Goal: Transaction & Acquisition: Purchase product/service

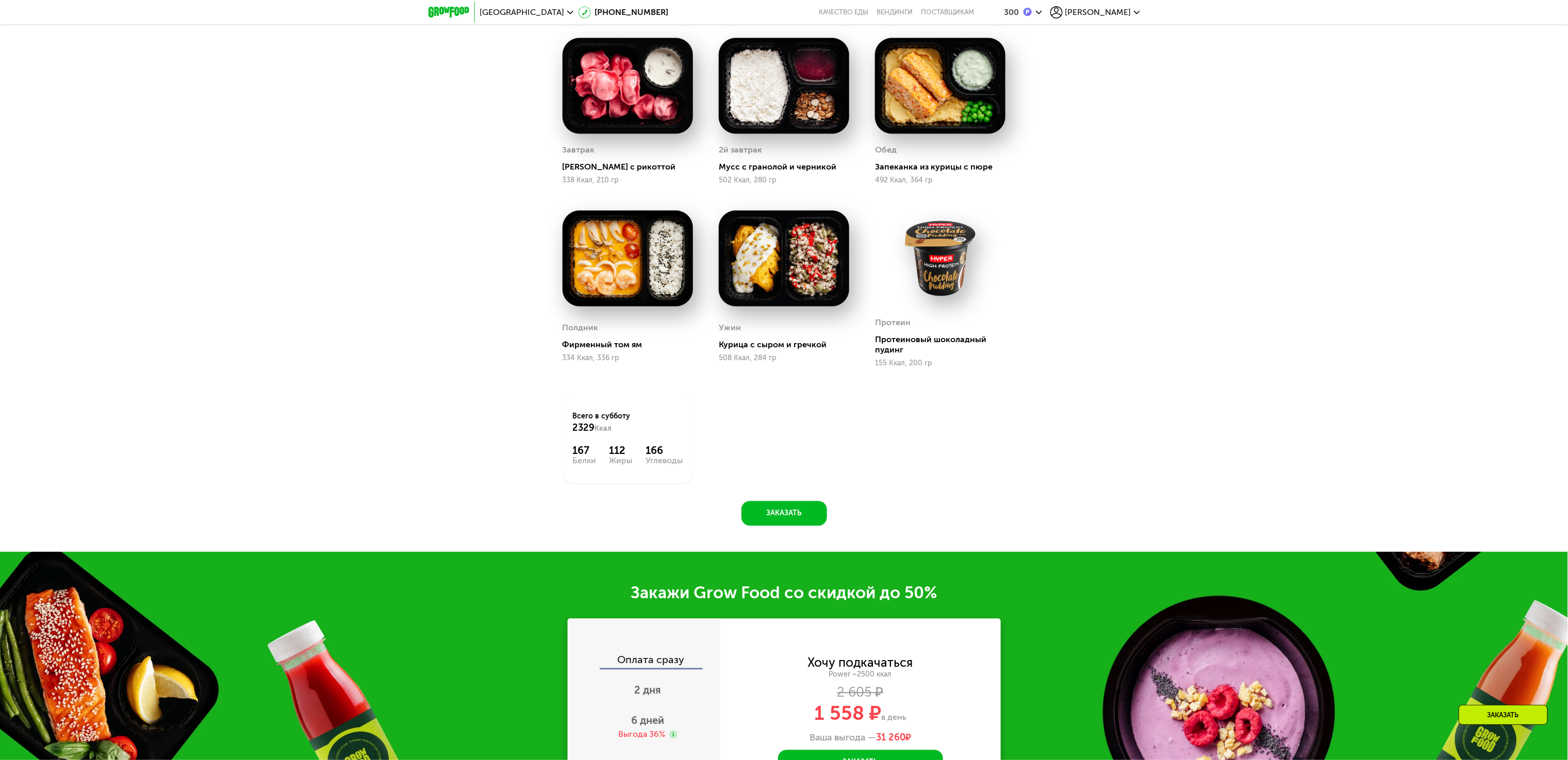
scroll to position [1313, 0]
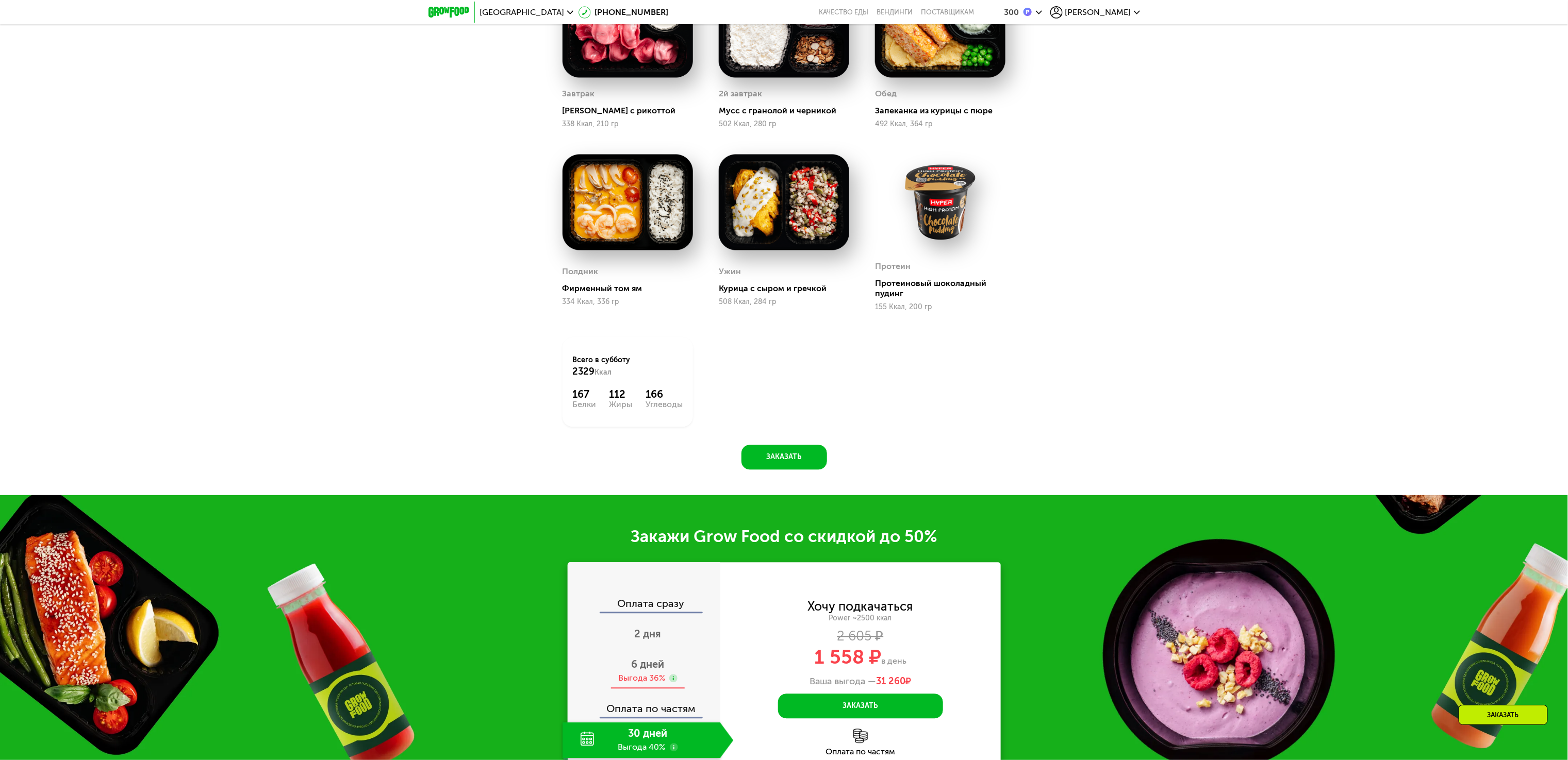
click at [676, 678] on div "6 дней Выгода 36%" at bounding box center [648, 670] width 171 height 36
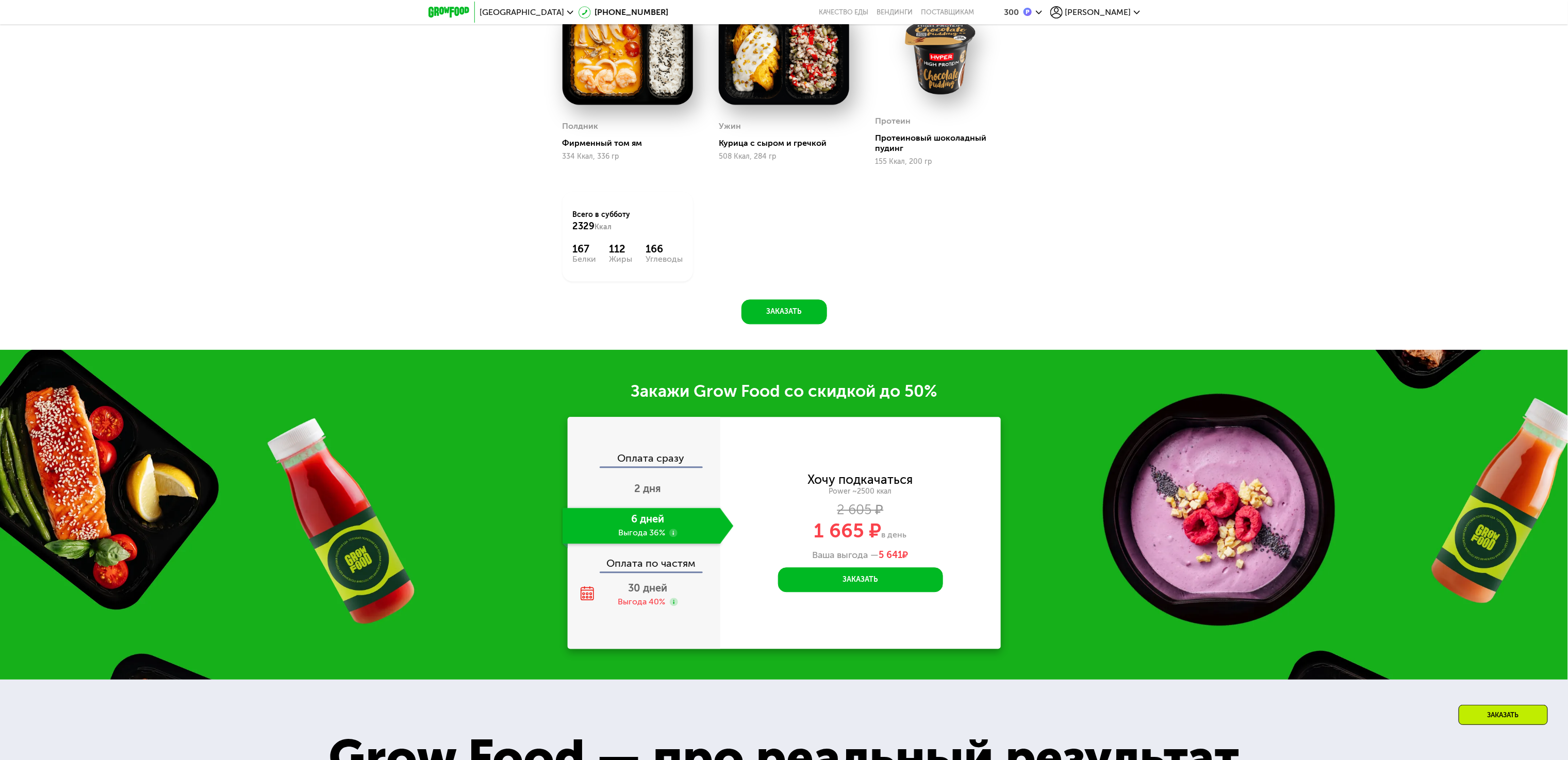
scroll to position [1520, 0]
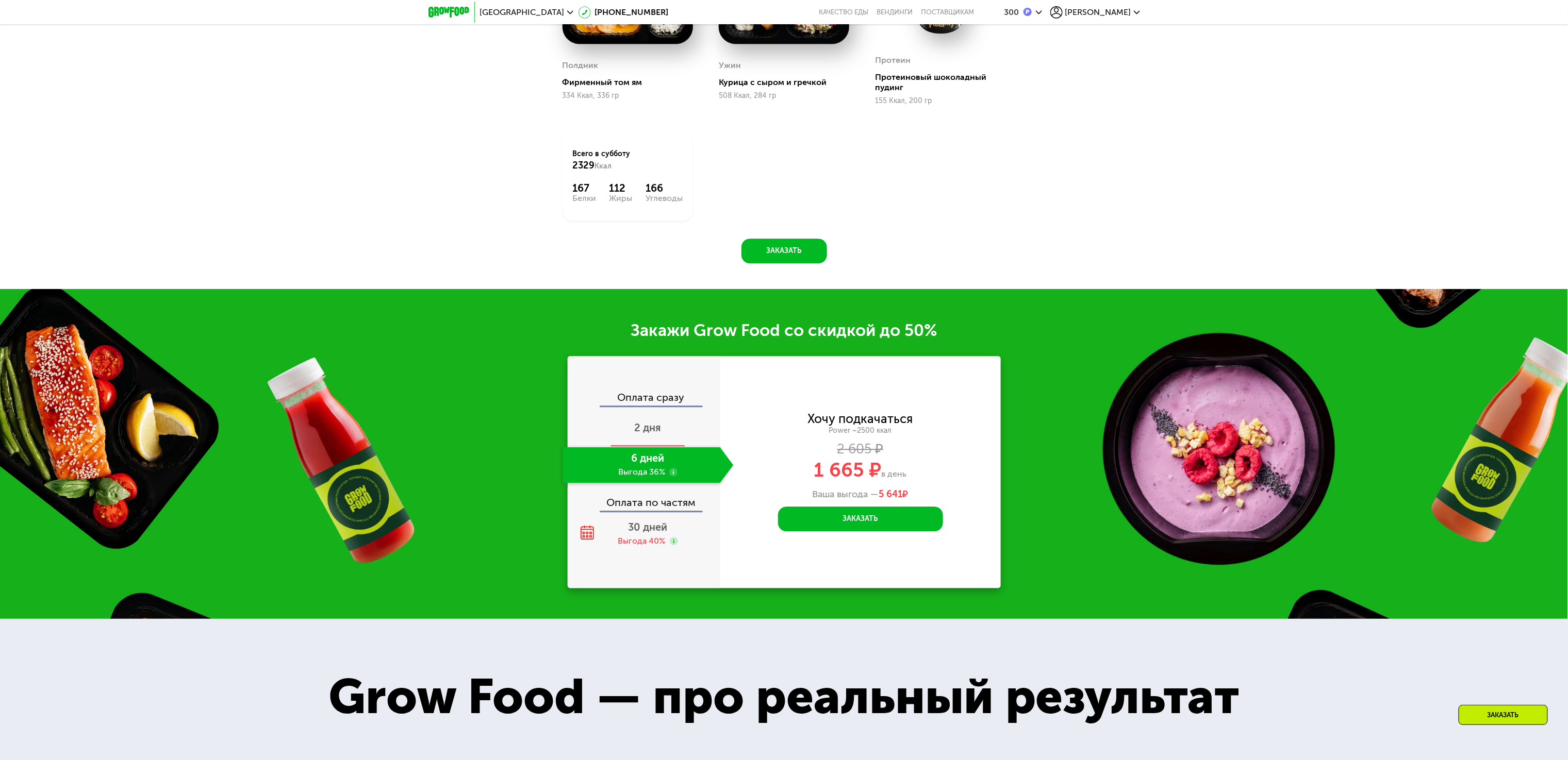
click at [681, 429] on div "2 дня" at bounding box center [648, 428] width 171 height 36
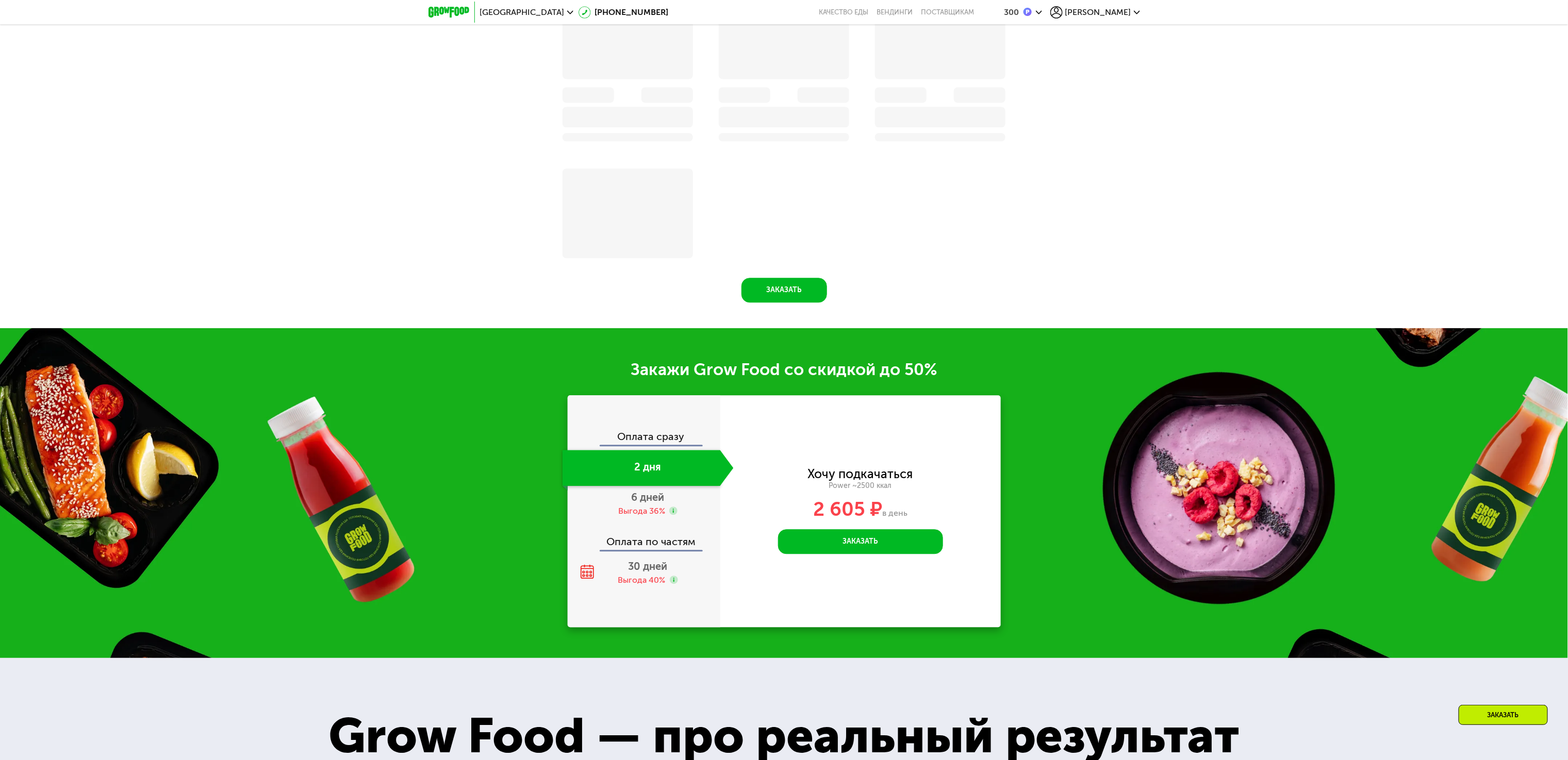
scroll to position [1559, 0]
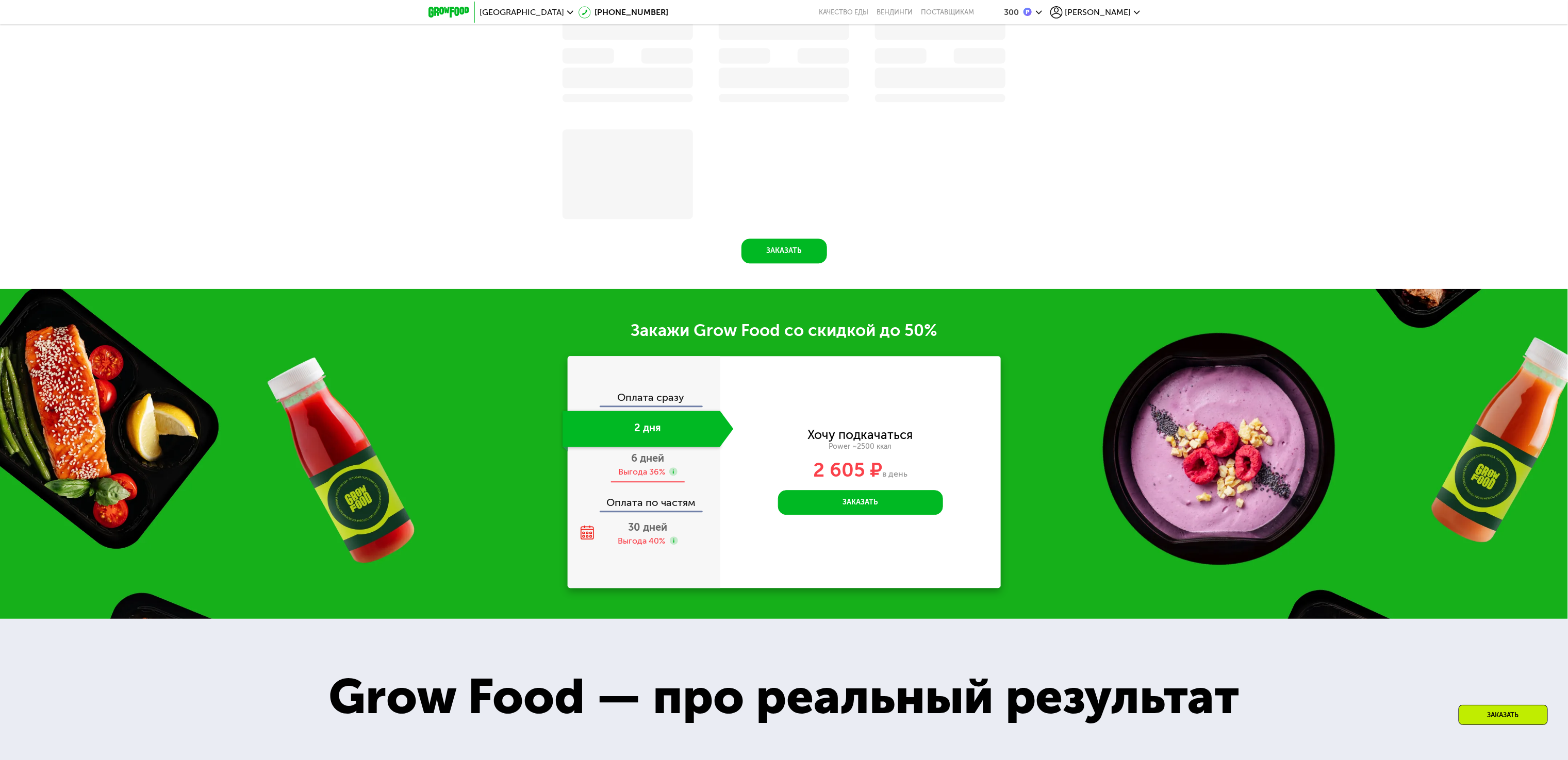
click at [640, 465] on span "6 дней" at bounding box center [648, 458] width 33 height 12
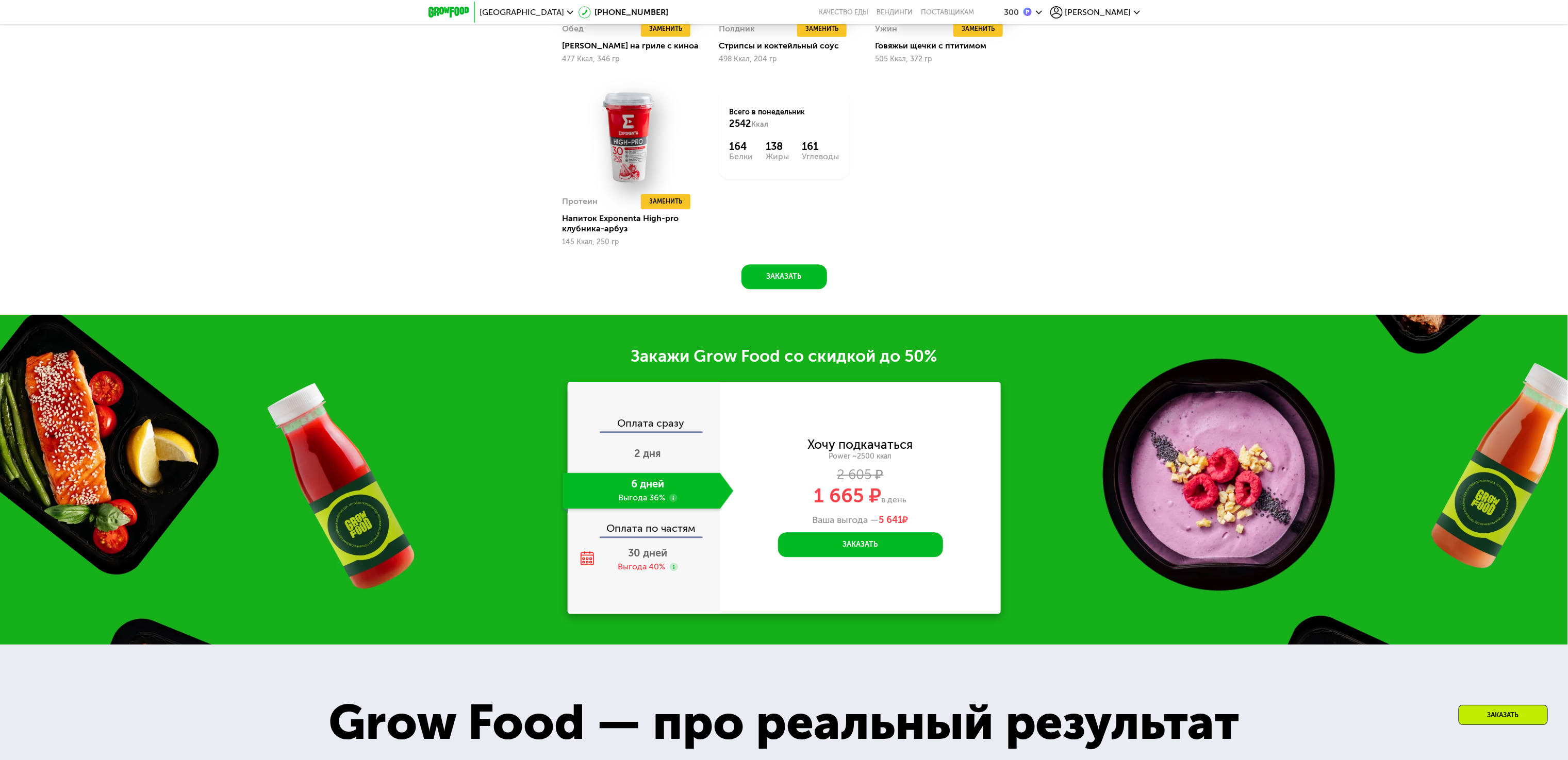
scroll to position [1584, 0]
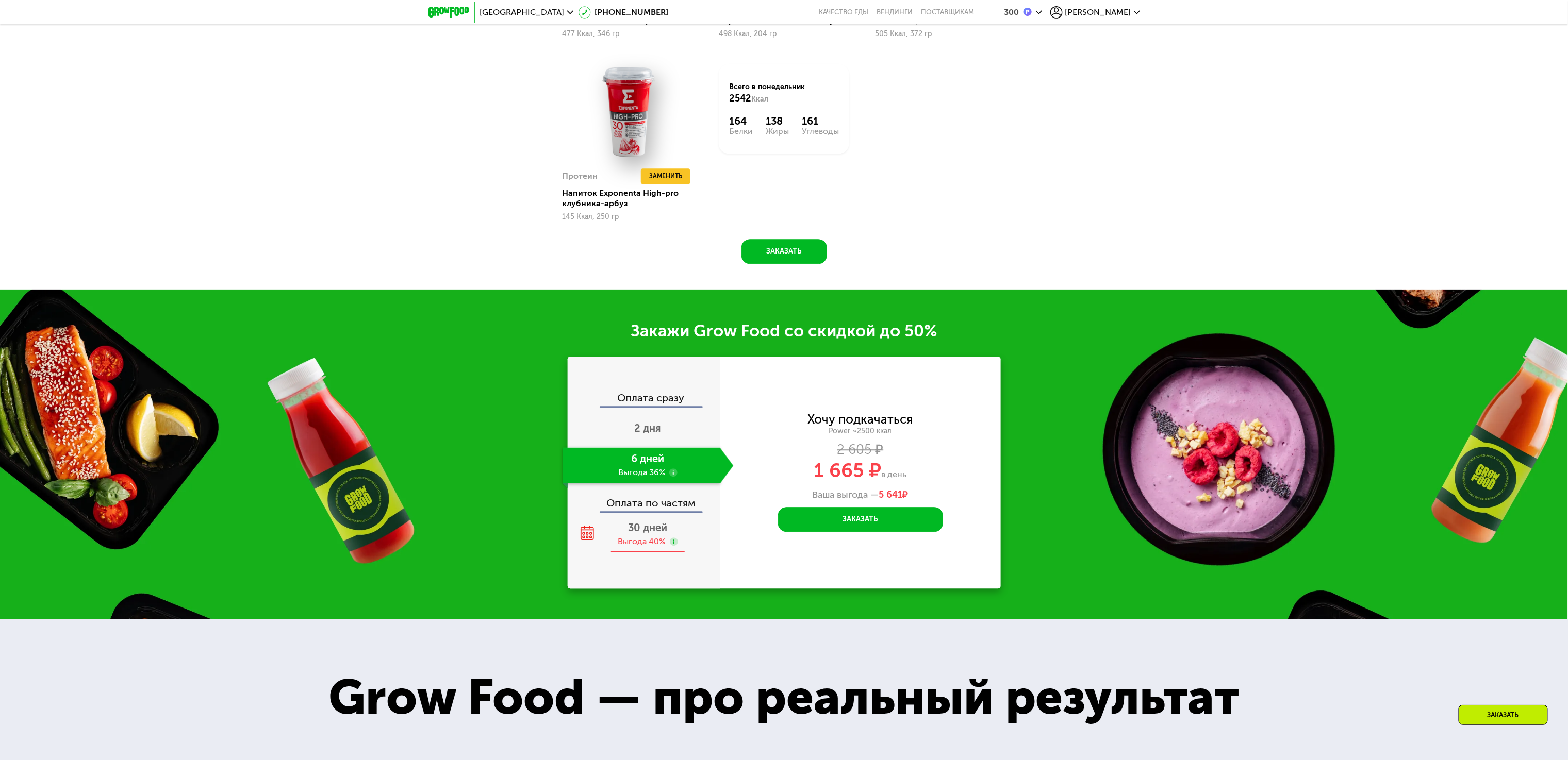
click at [634, 543] on div "30 дней Выгода 40%" at bounding box center [648, 534] width 171 height 36
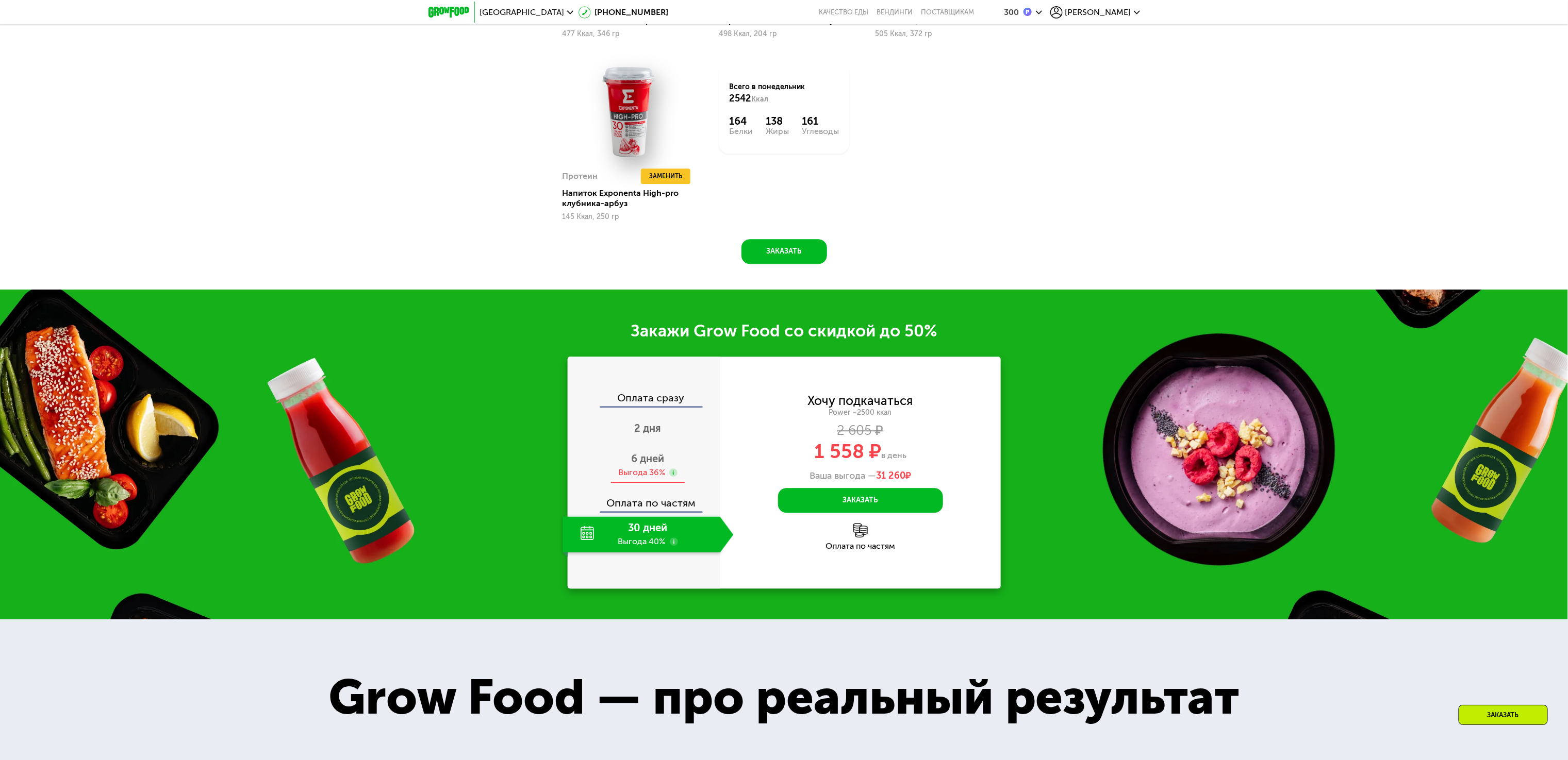
click at [626, 484] on div "6 дней Выгода 36%" at bounding box center [648, 465] width 171 height 36
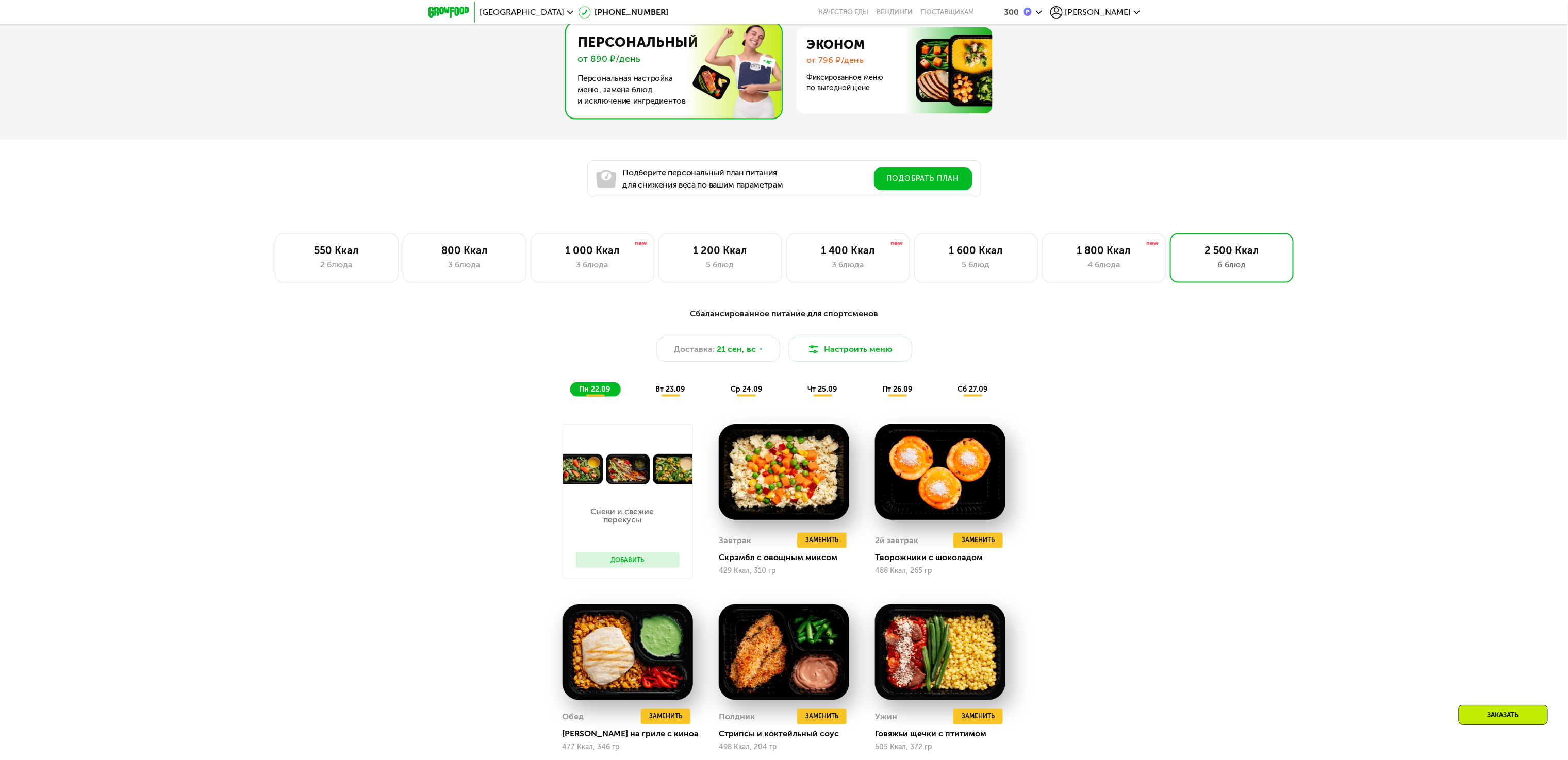
scroll to position [862, 0]
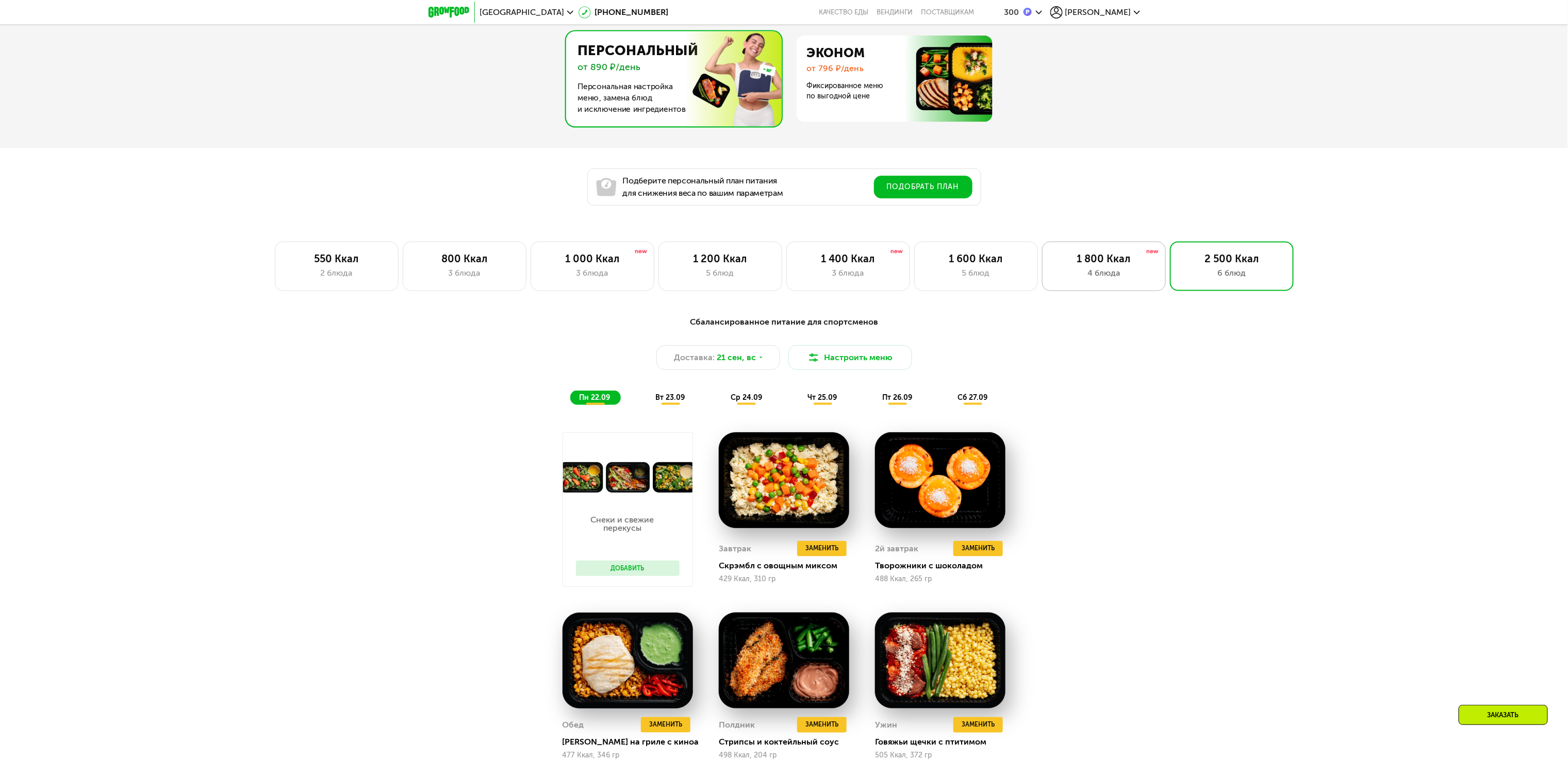
click at [1083, 265] on div "1 800 Ккал" at bounding box center [1104, 258] width 102 height 12
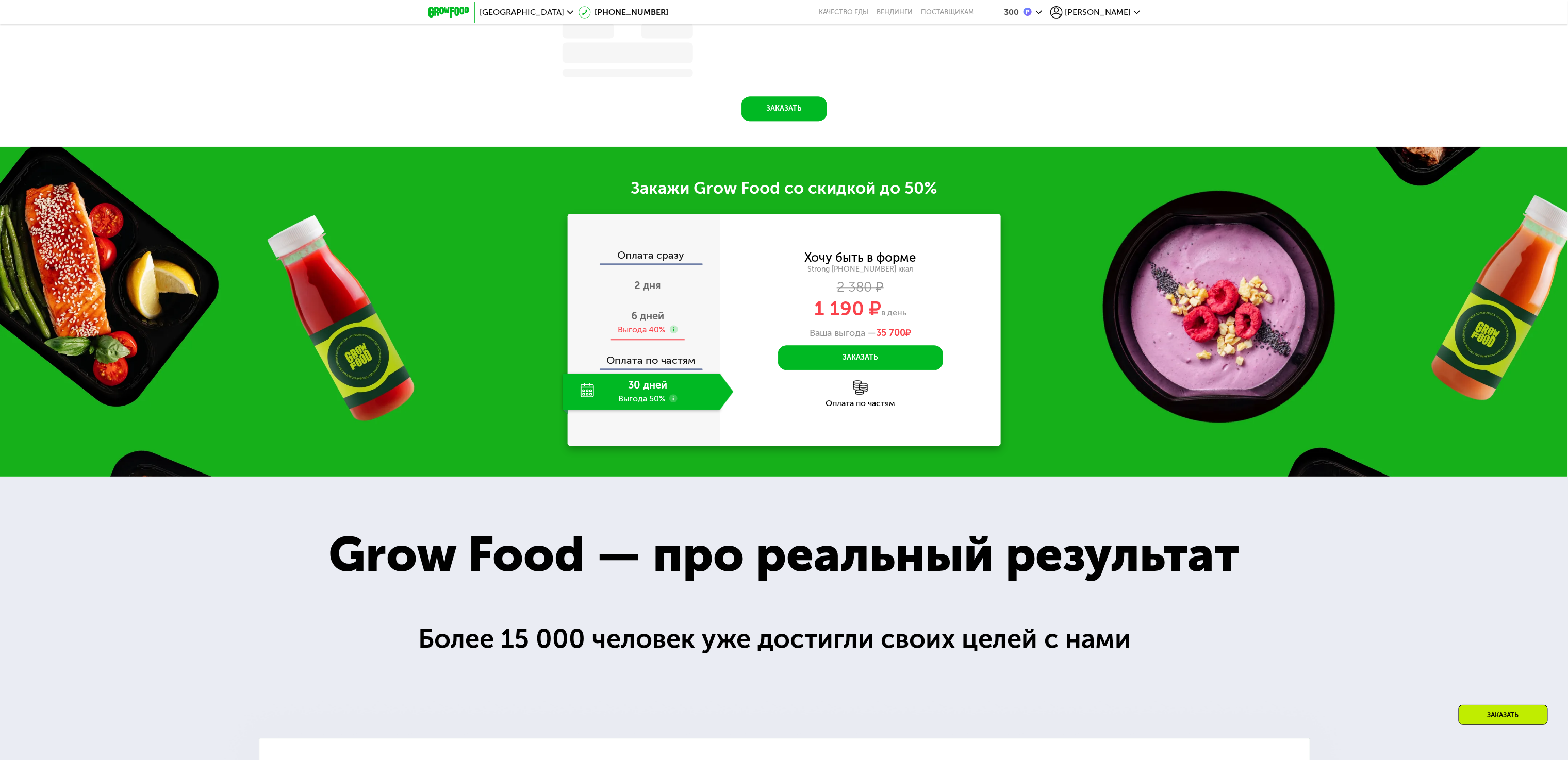
click at [647, 335] on div "Выгода 40%" at bounding box center [642, 330] width 47 height 12
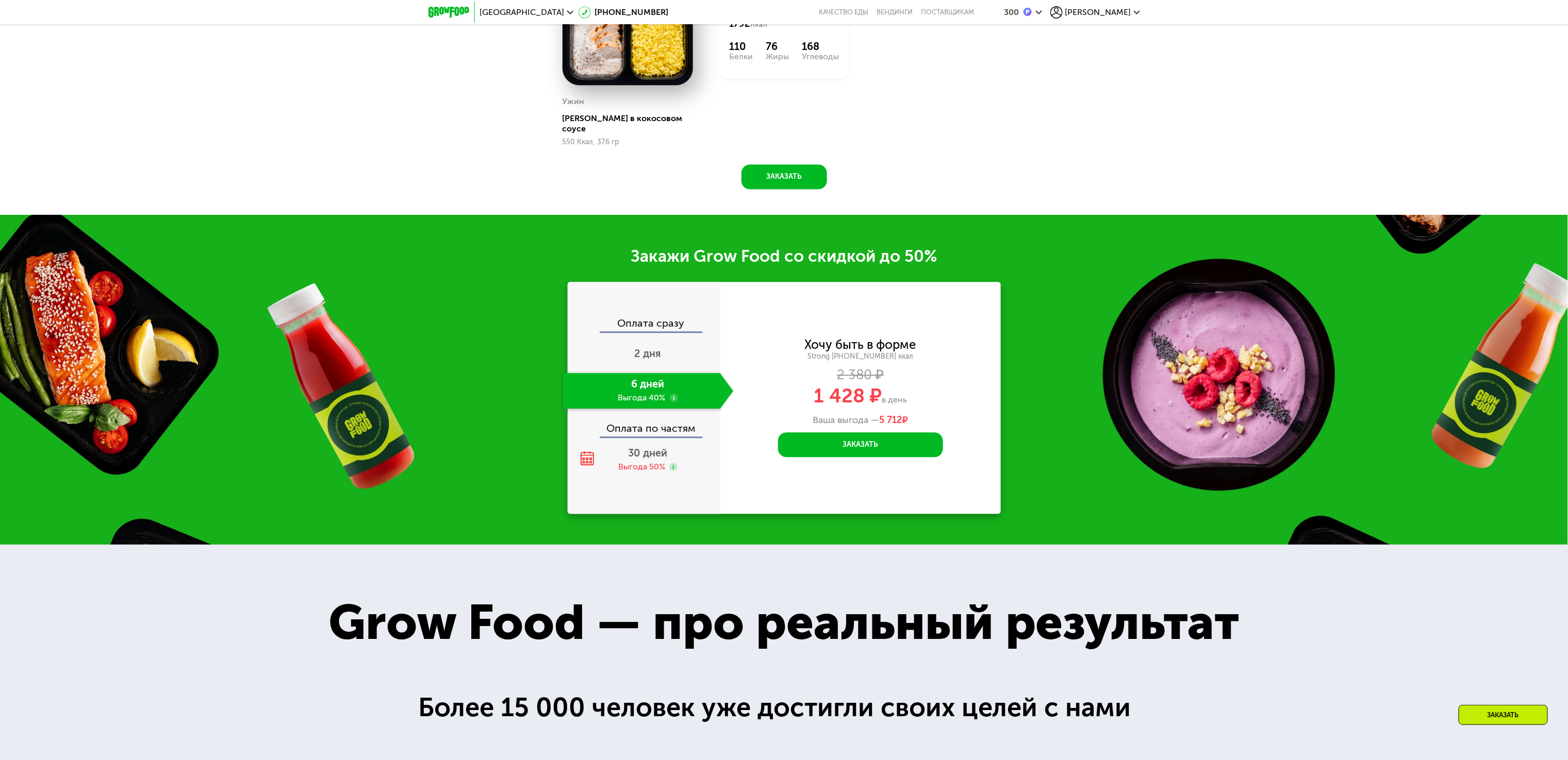
scroll to position [1537, 0]
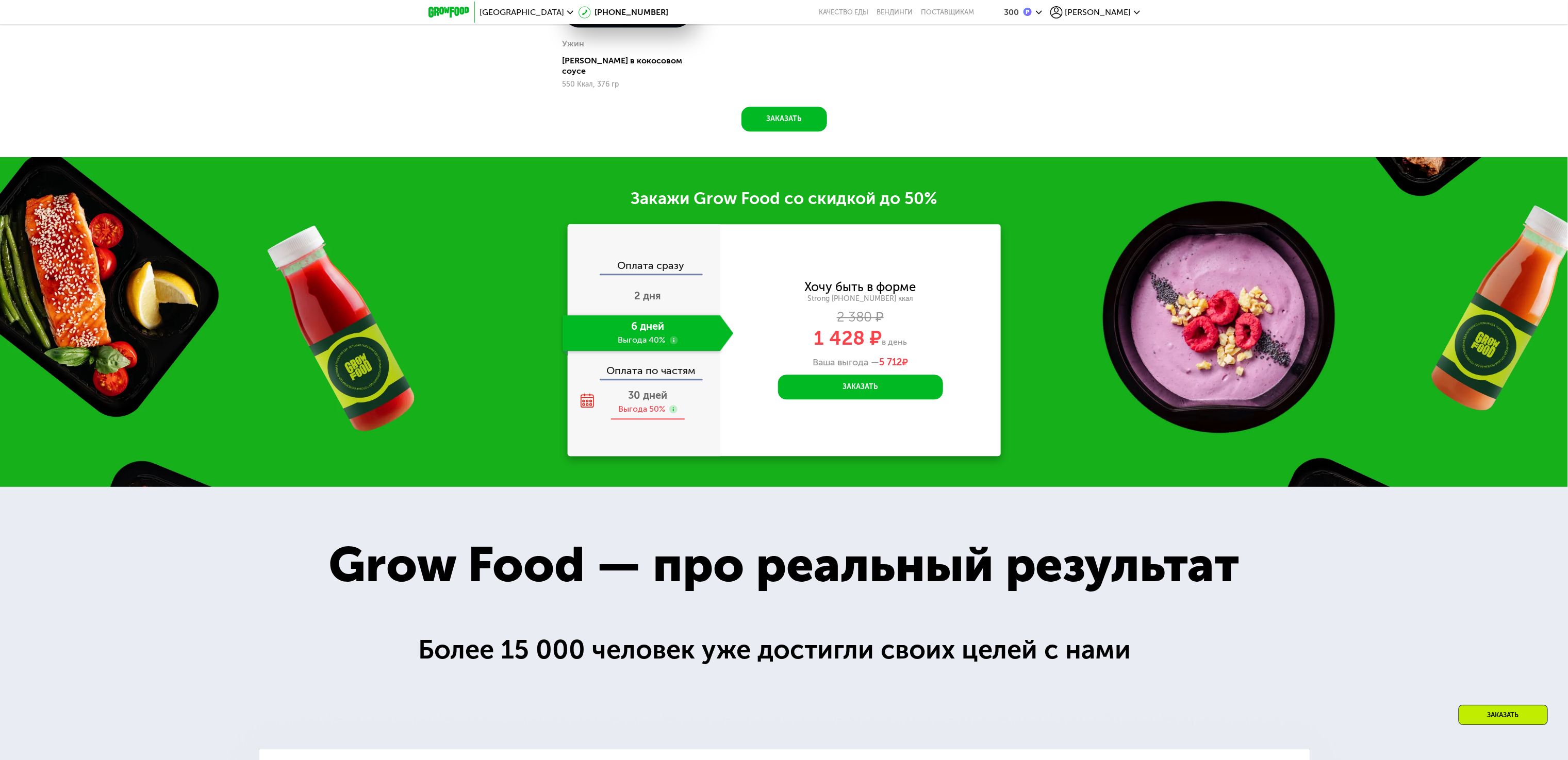
click at [669, 411] on div at bounding box center [673, 410] width 8 height 10
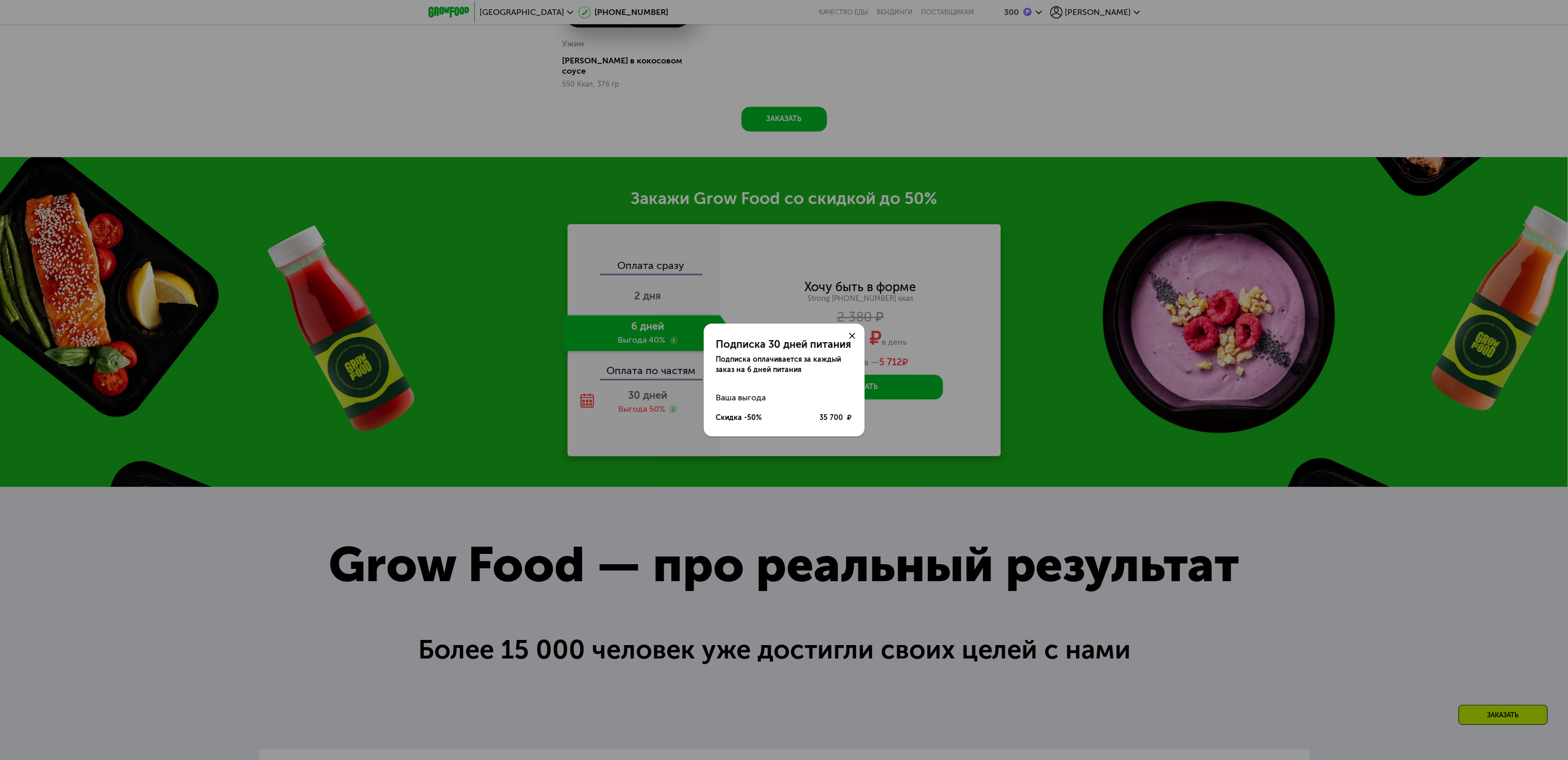
drag, startPoint x: 849, startPoint y: 337, endPoint x: 842, endPoint y: 337, distance: 7.0
click at [849, 339] on icon at bounding box center [852, 335] width 6 height 6
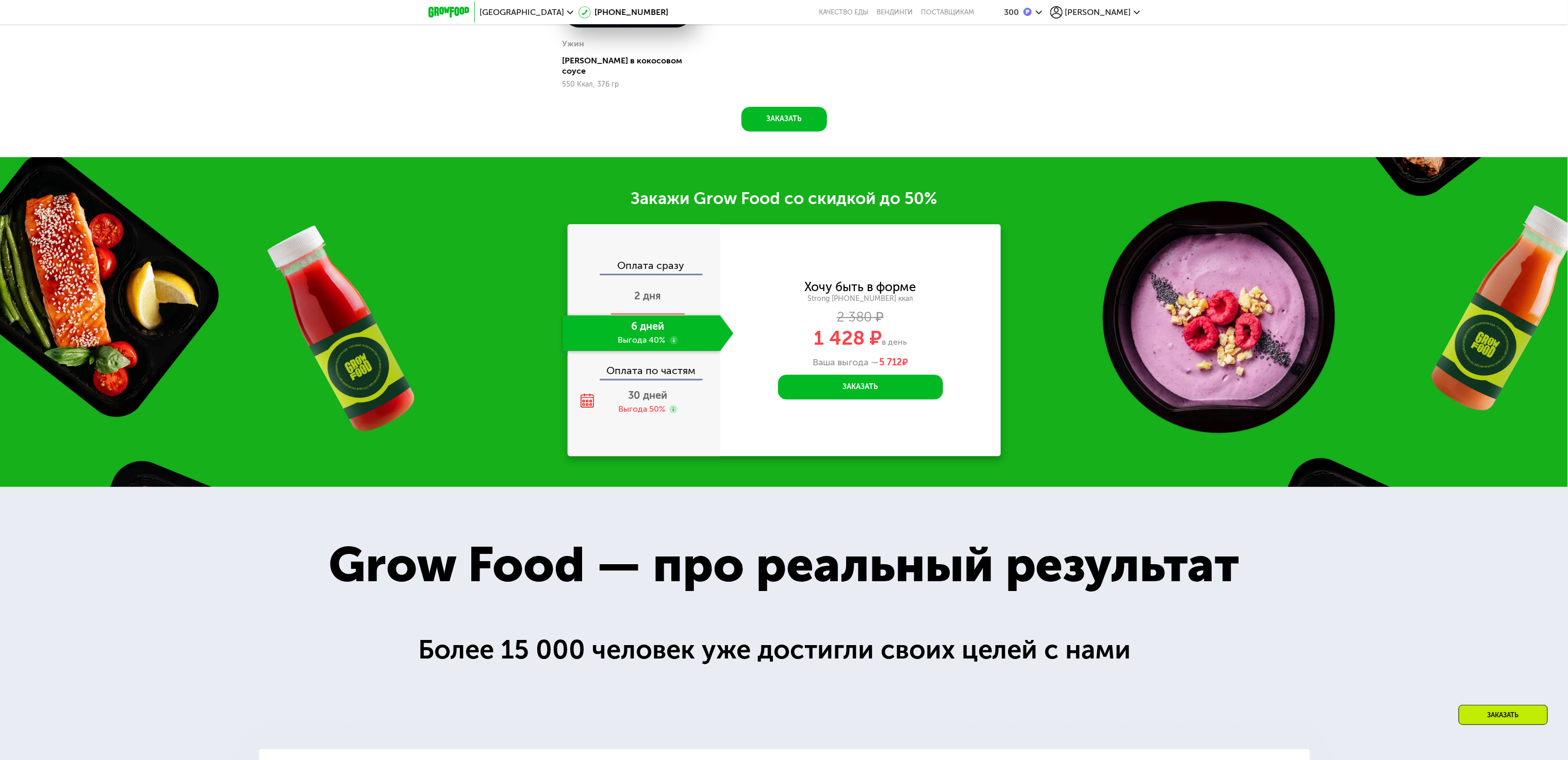
click at [670, 279] on div "2 дня" at bounding box center [648, 296] width 171 height 36
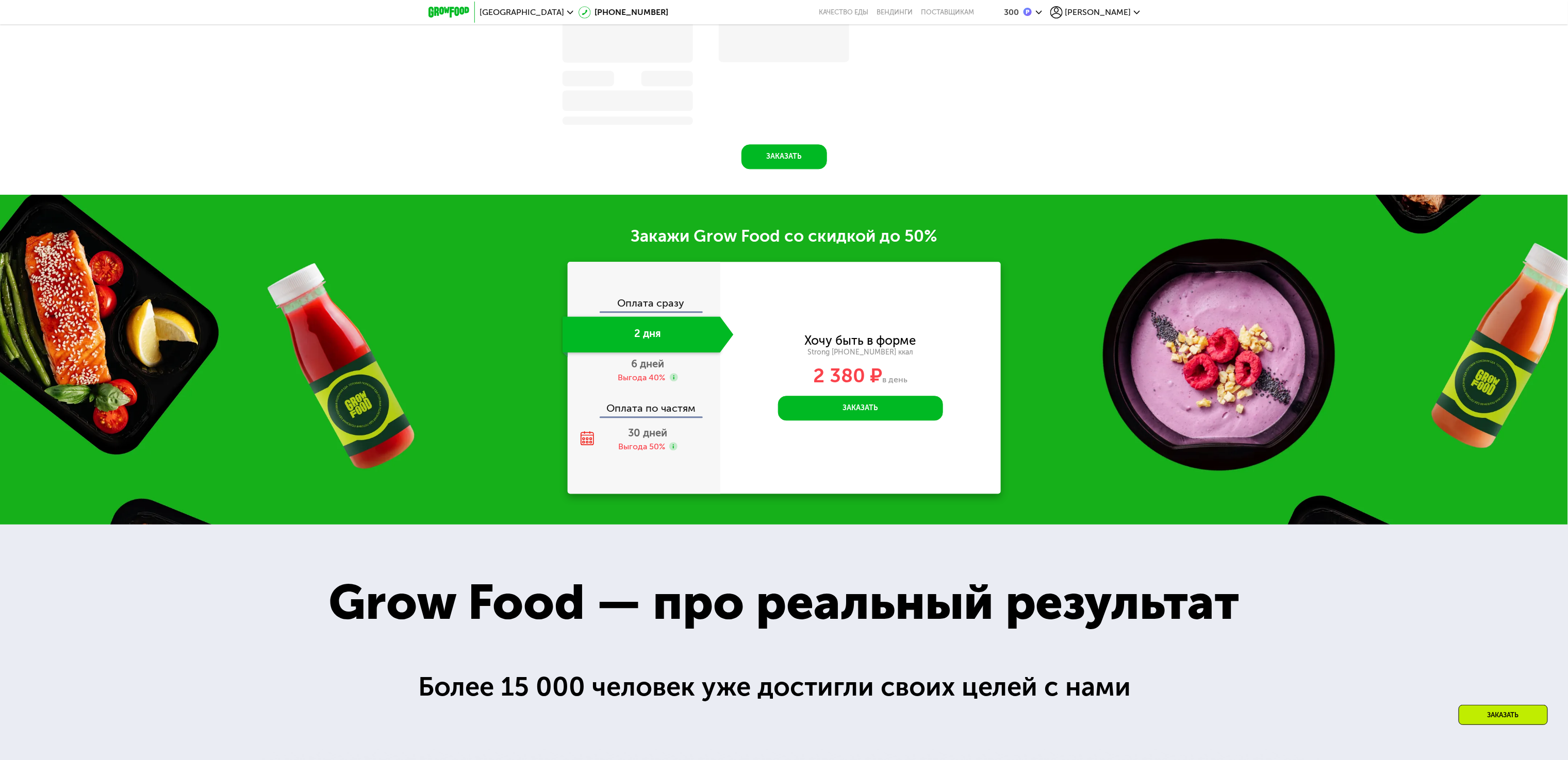
scroll to position [1584, 0]
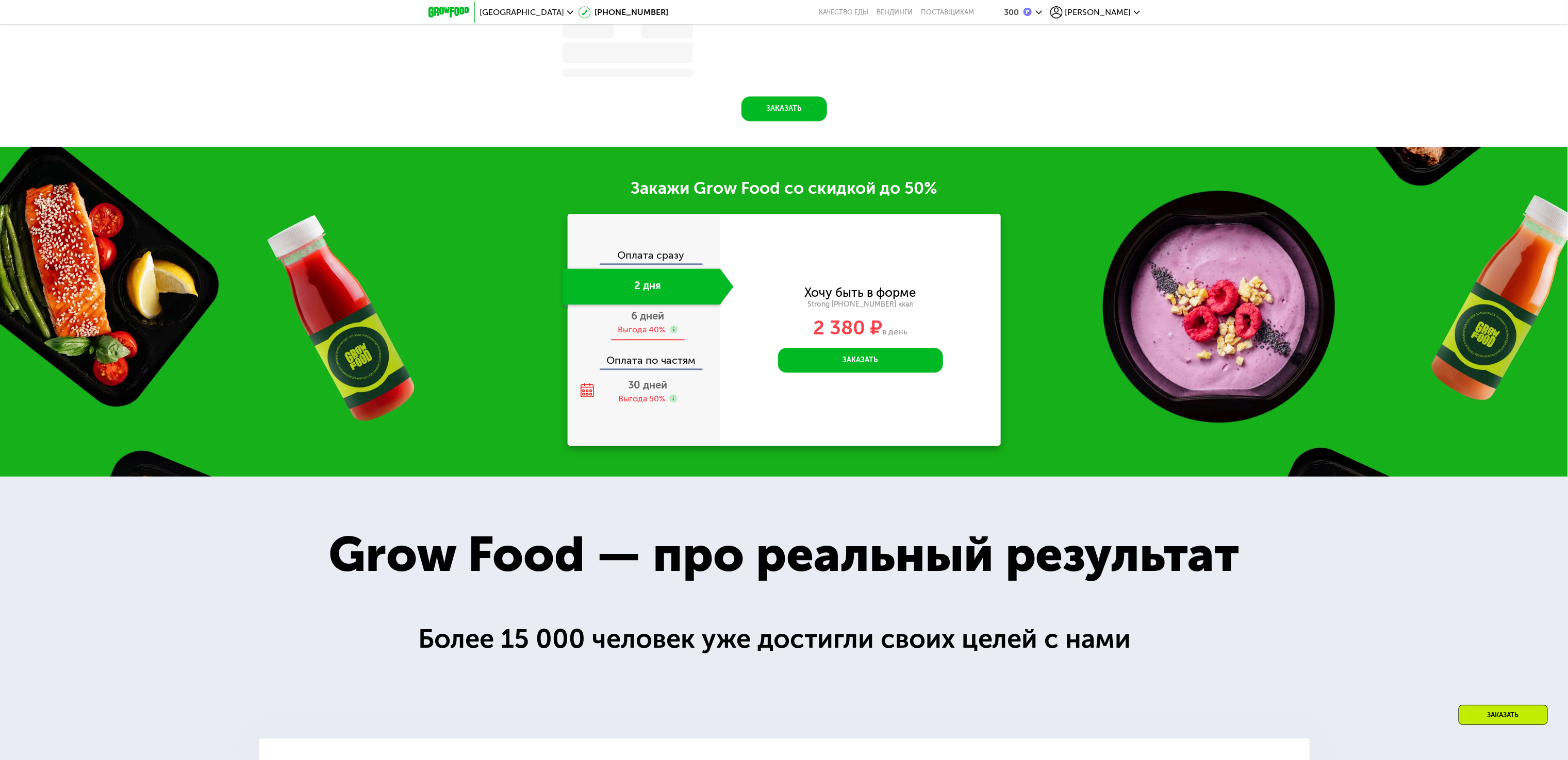
click at [638, 319] on span "6 дней" at bounding box center [648, 315] width 33 height 12
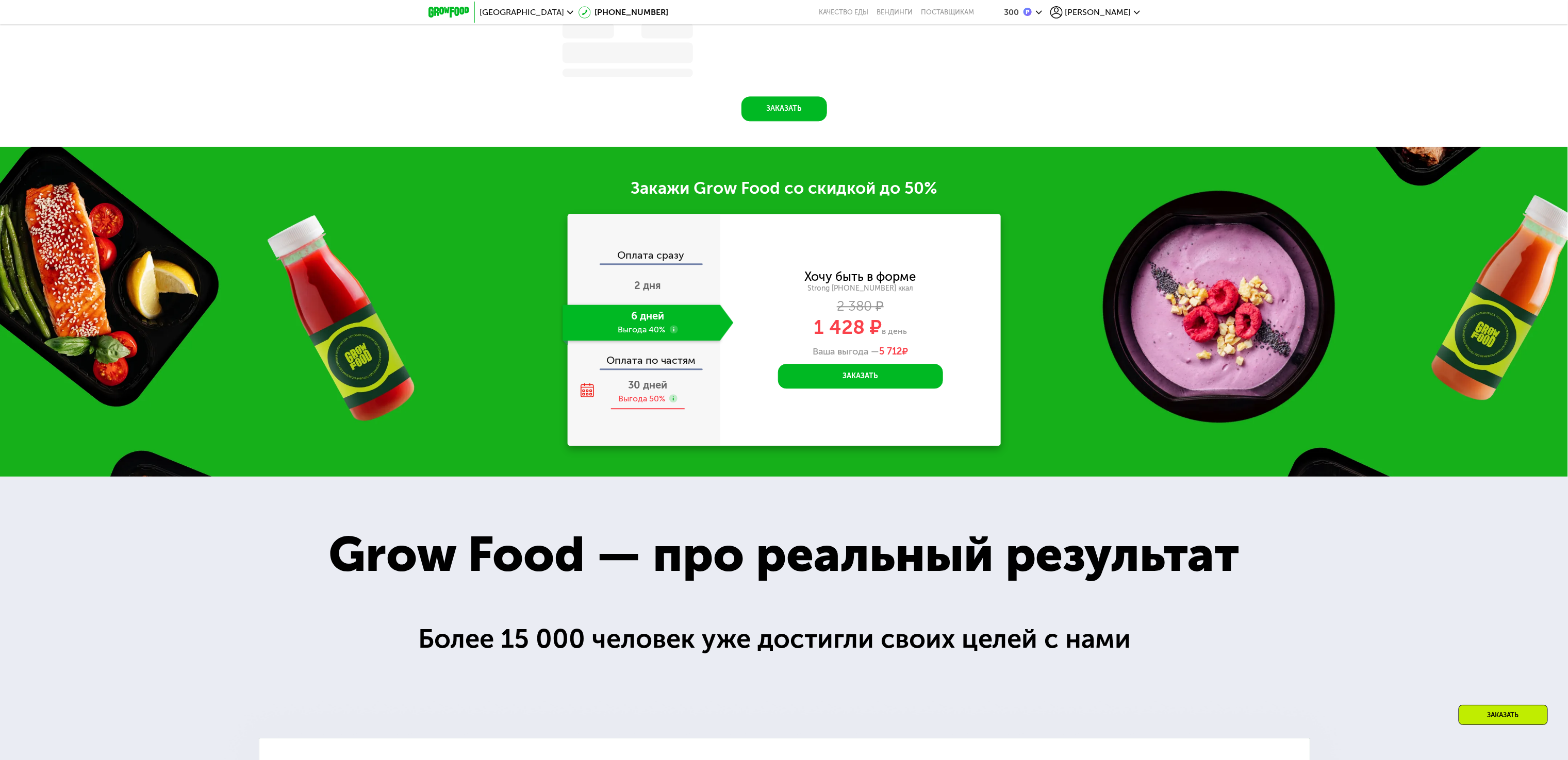
drag, startPoint x: 639, startPoint y: 417, endPoint x: 630, endPoint y: 407, distance: 13.5
click at [639, 410] on div "30 дней Выгода 50%" at bounding box center [648, 391] width 171 height 36
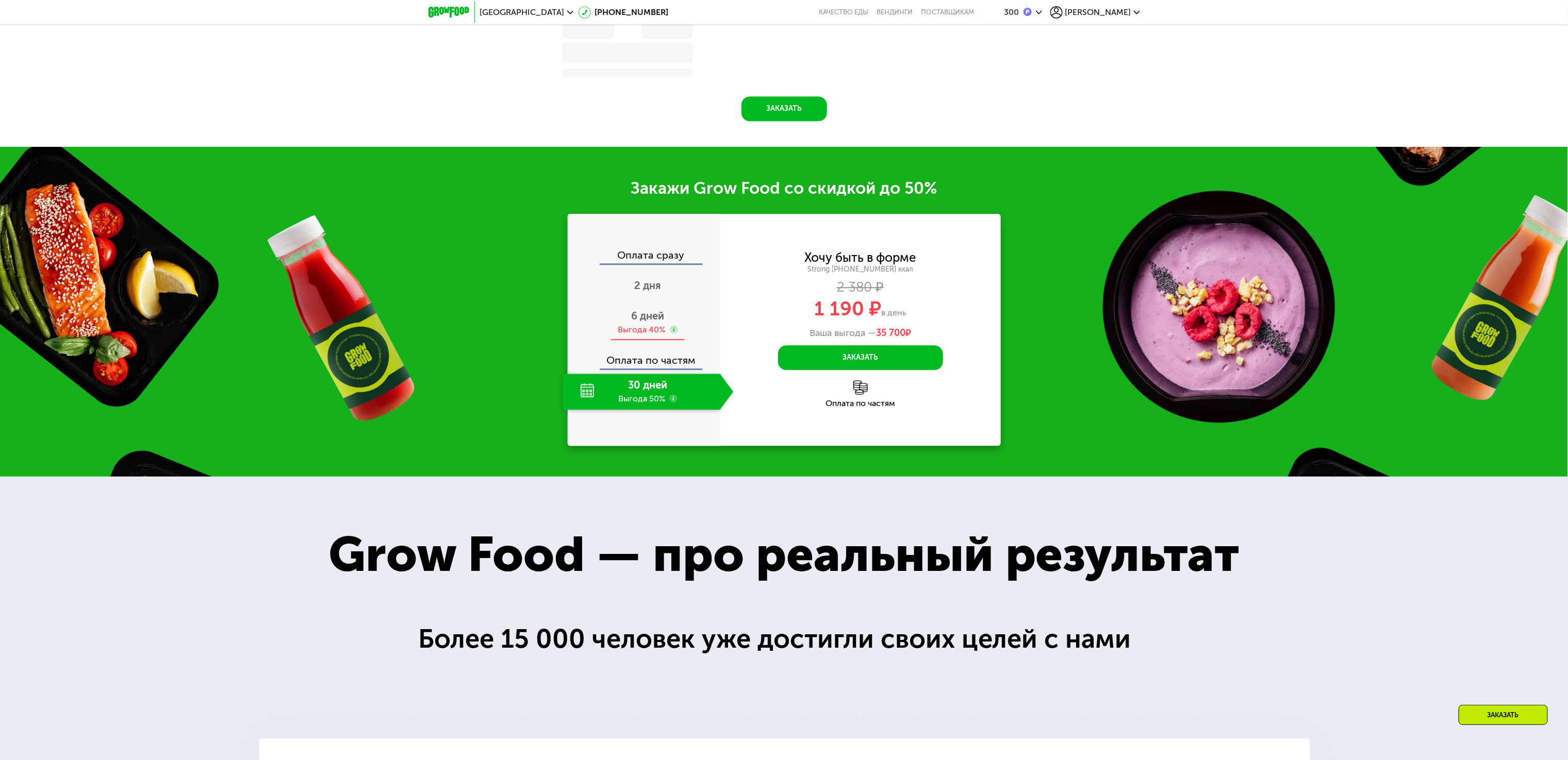
scroll to position [1659, 0]
click at [628, 330] on div "6 дней Выгода 40%" at bounding box center [648, 322] width 171 height 36
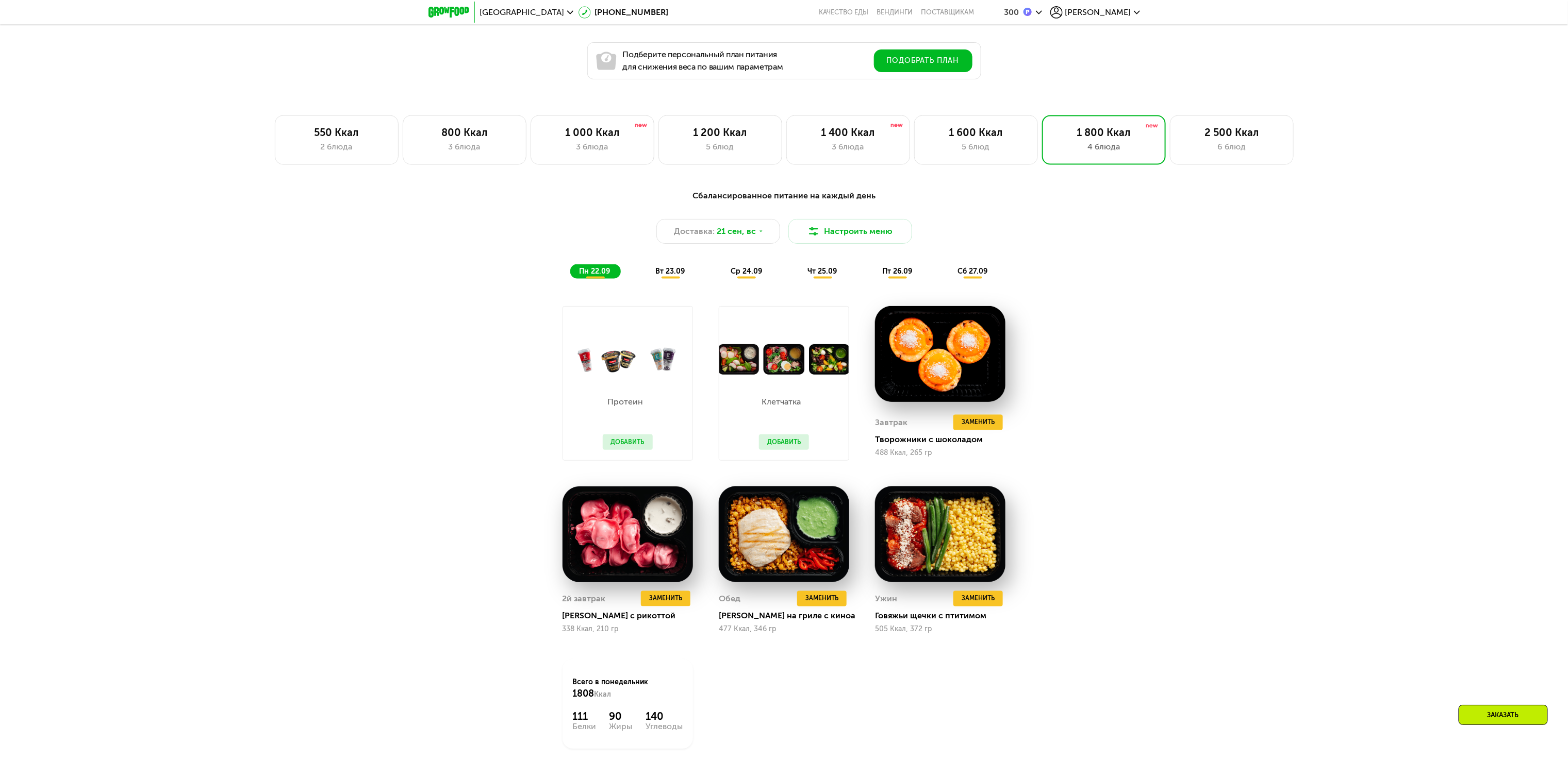
scroll to position [938, 0]
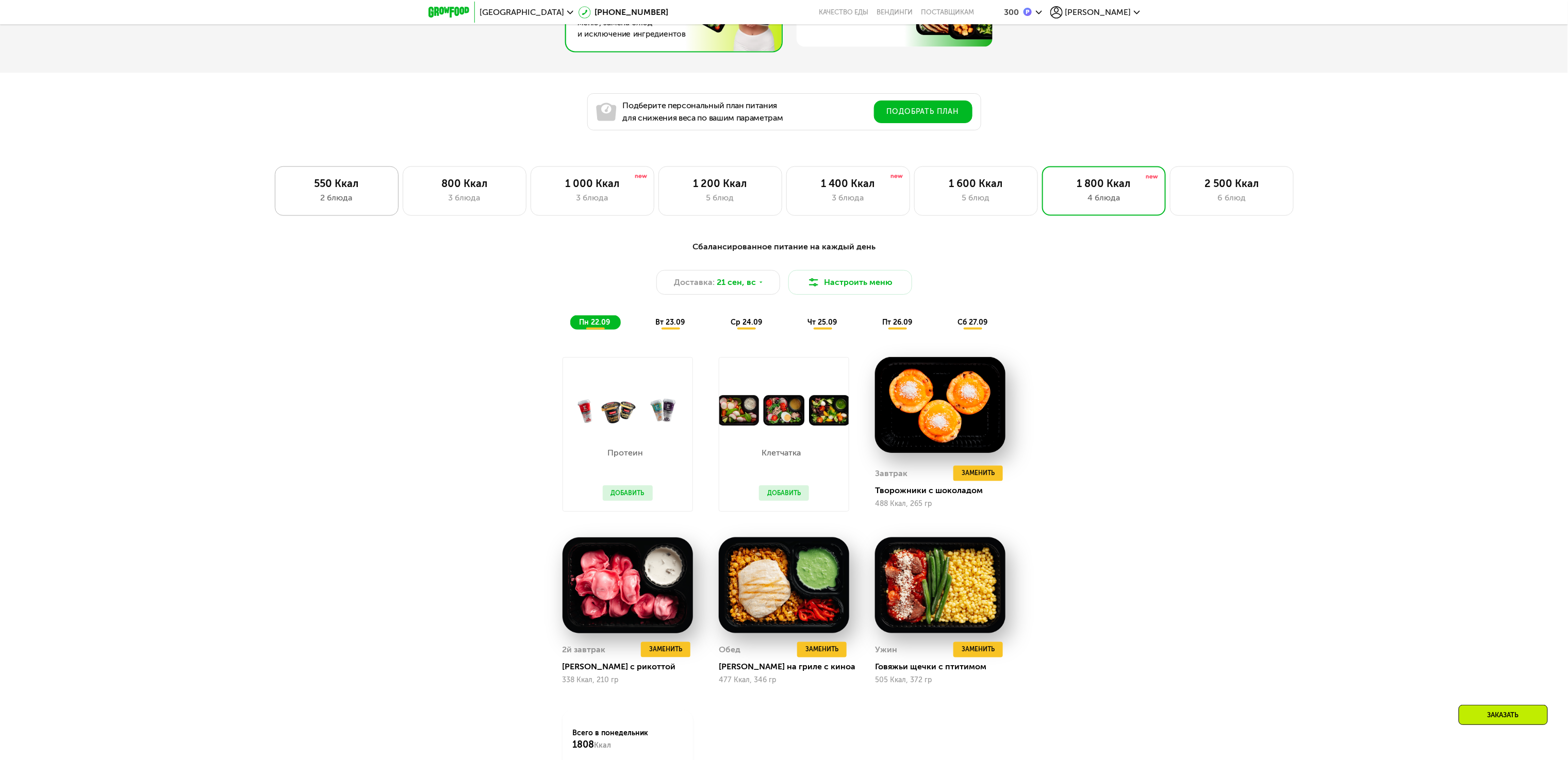
click at [355, 202] on div "2 блюда" at bounding box center [336, 197] width 102 height 12
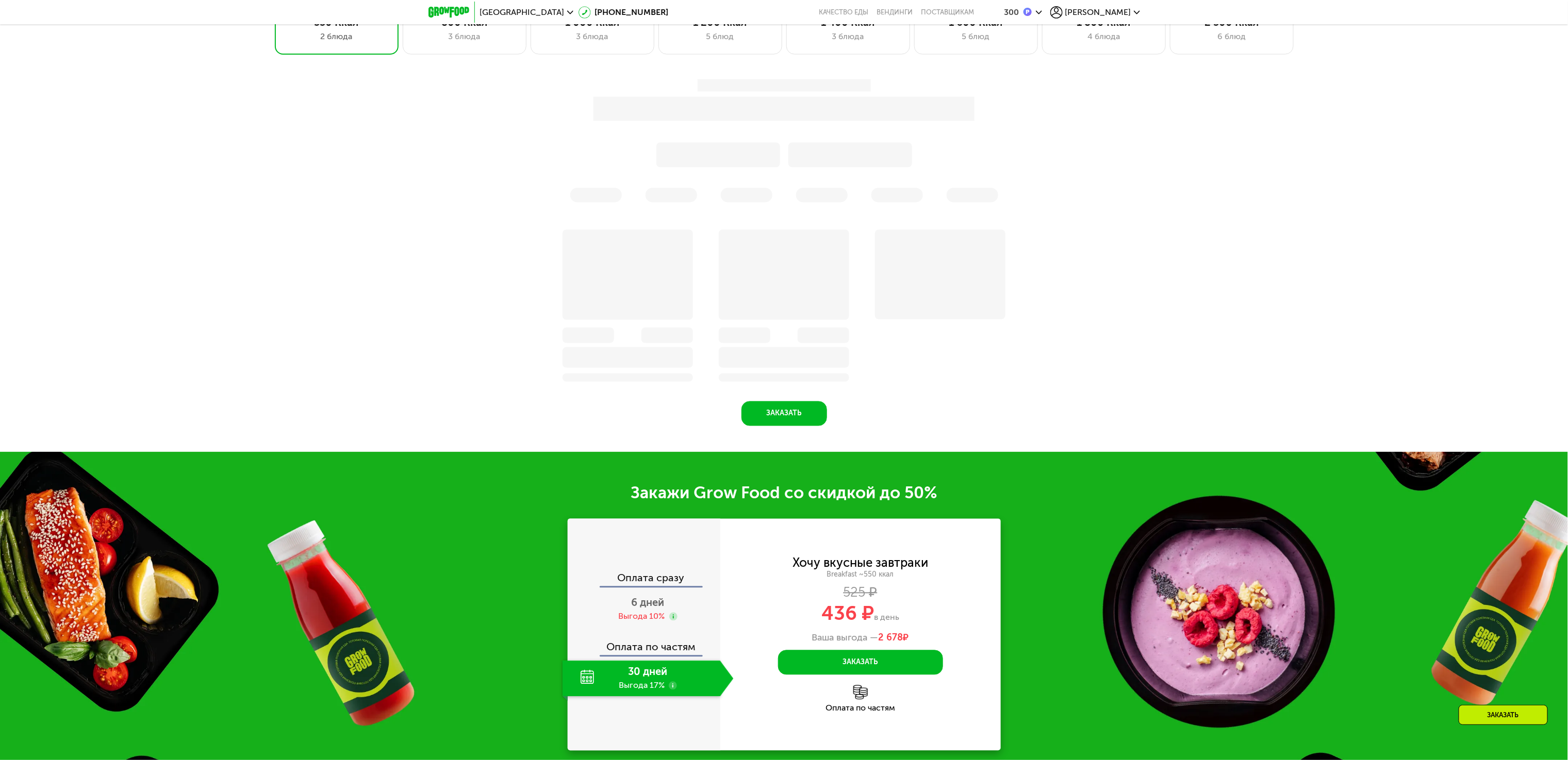
scroll to position [1350, 0]
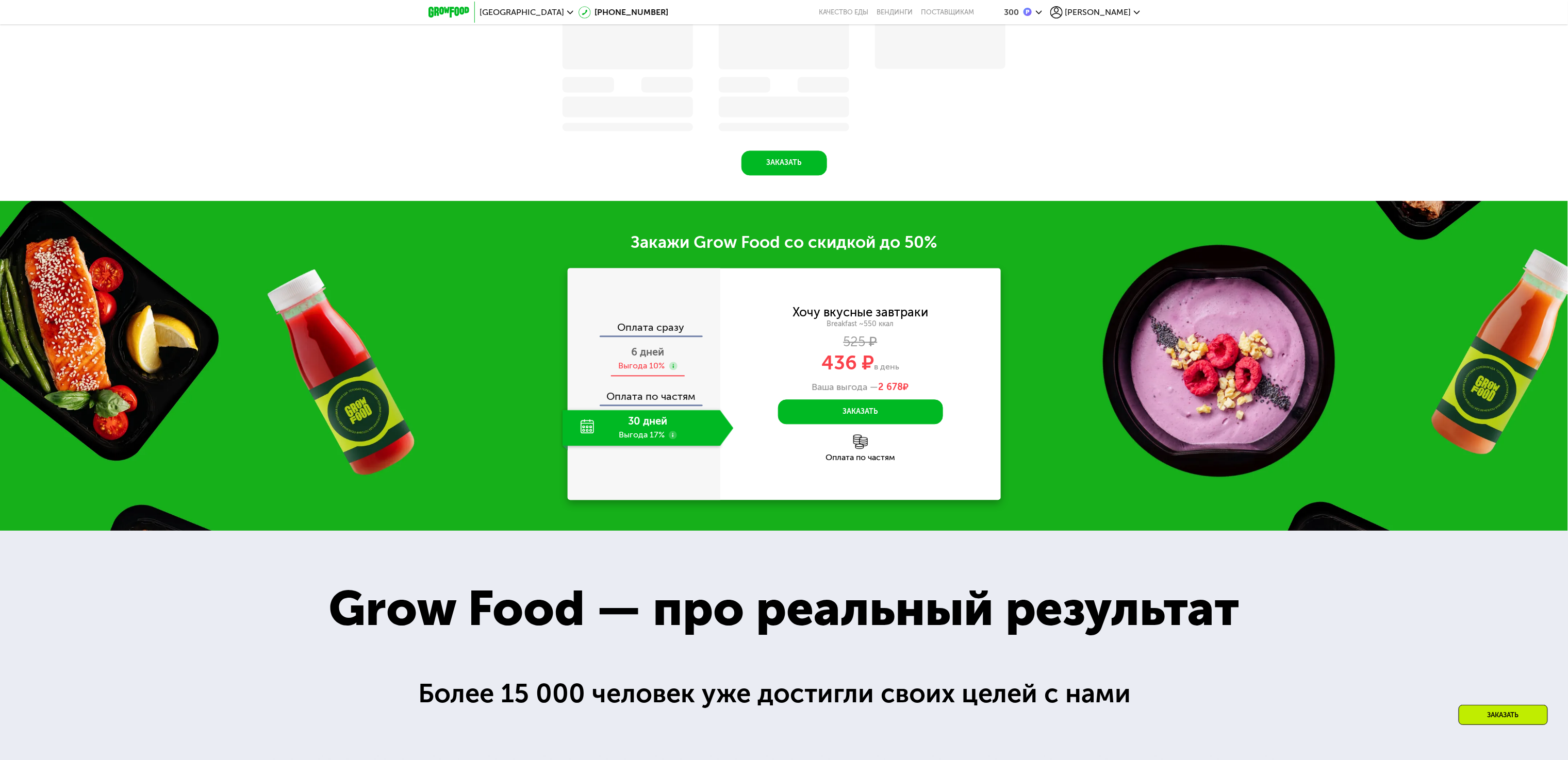
click at [660, 369] on div "Выгода 10%" at bounding box center [642, 366] width 46 height 12
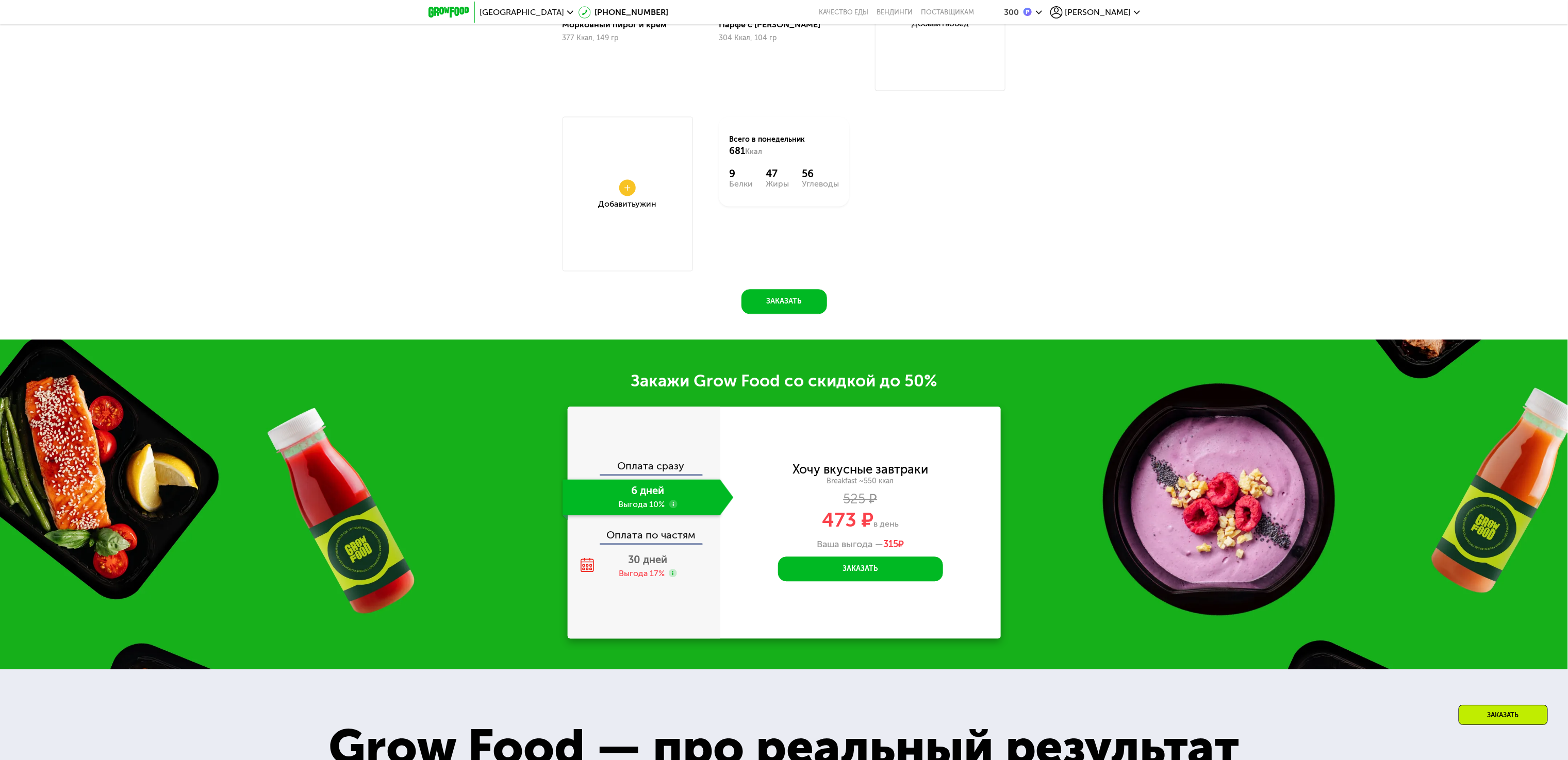
scroll to position [1072, 0]
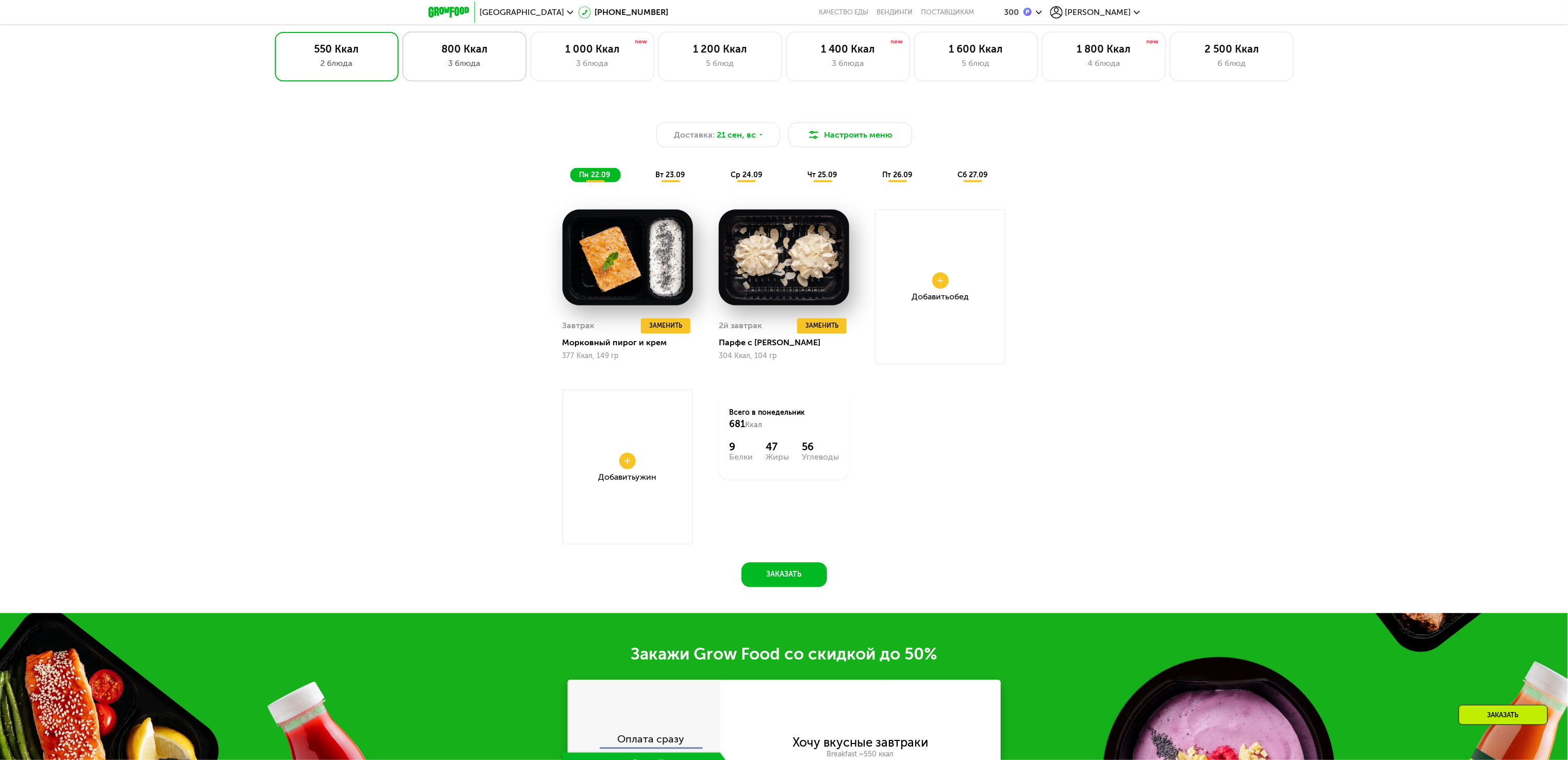
click at [413, 54] on div "800 Ккал 3 блюда" at bounding box center [464, 57] width 124 height 50
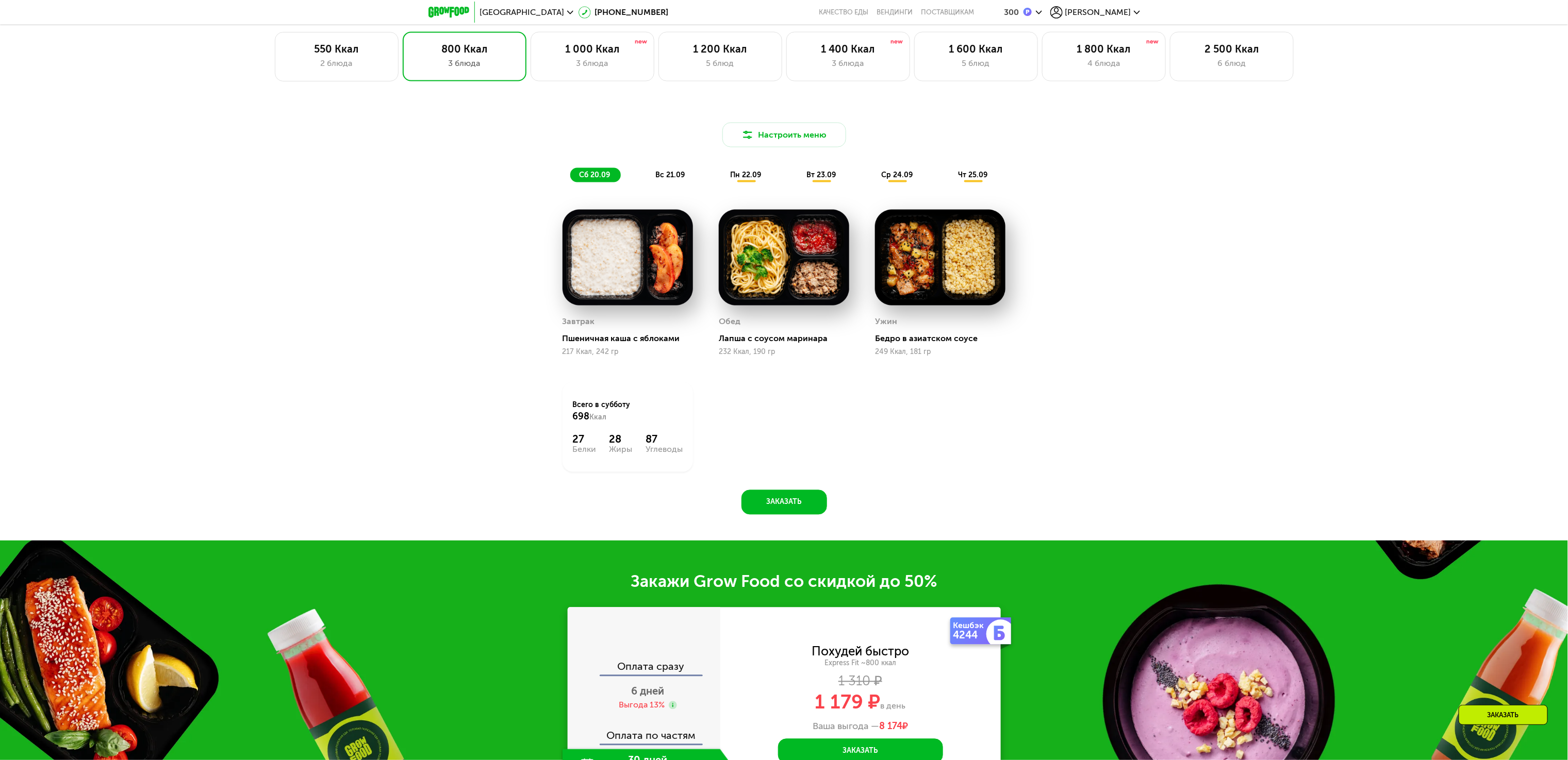
scroll to position [1279, 0]
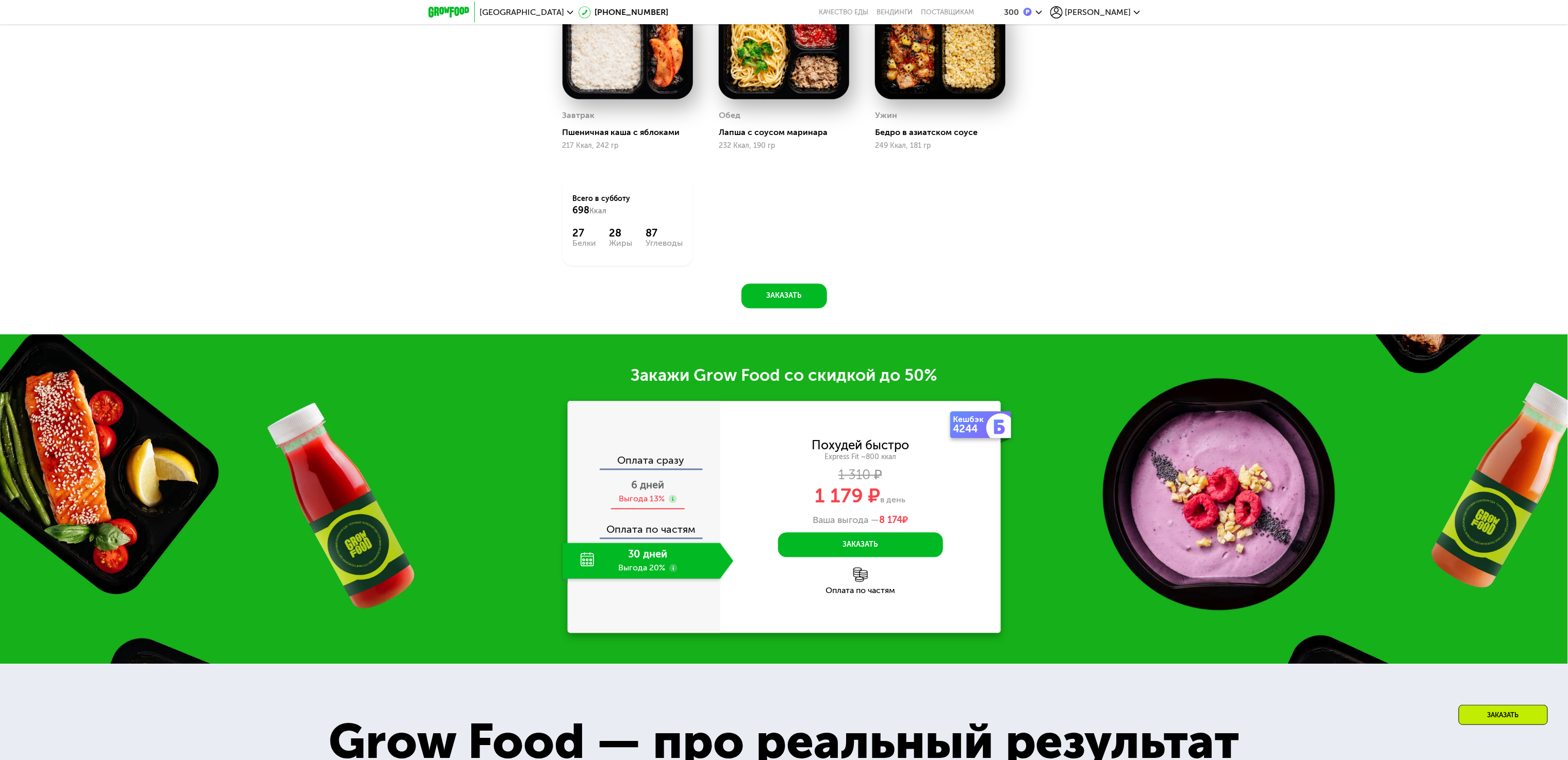
click at [675, 510] on div "6 дней Выгода 13%" at bounding box center [648, 492] width 171 height 36
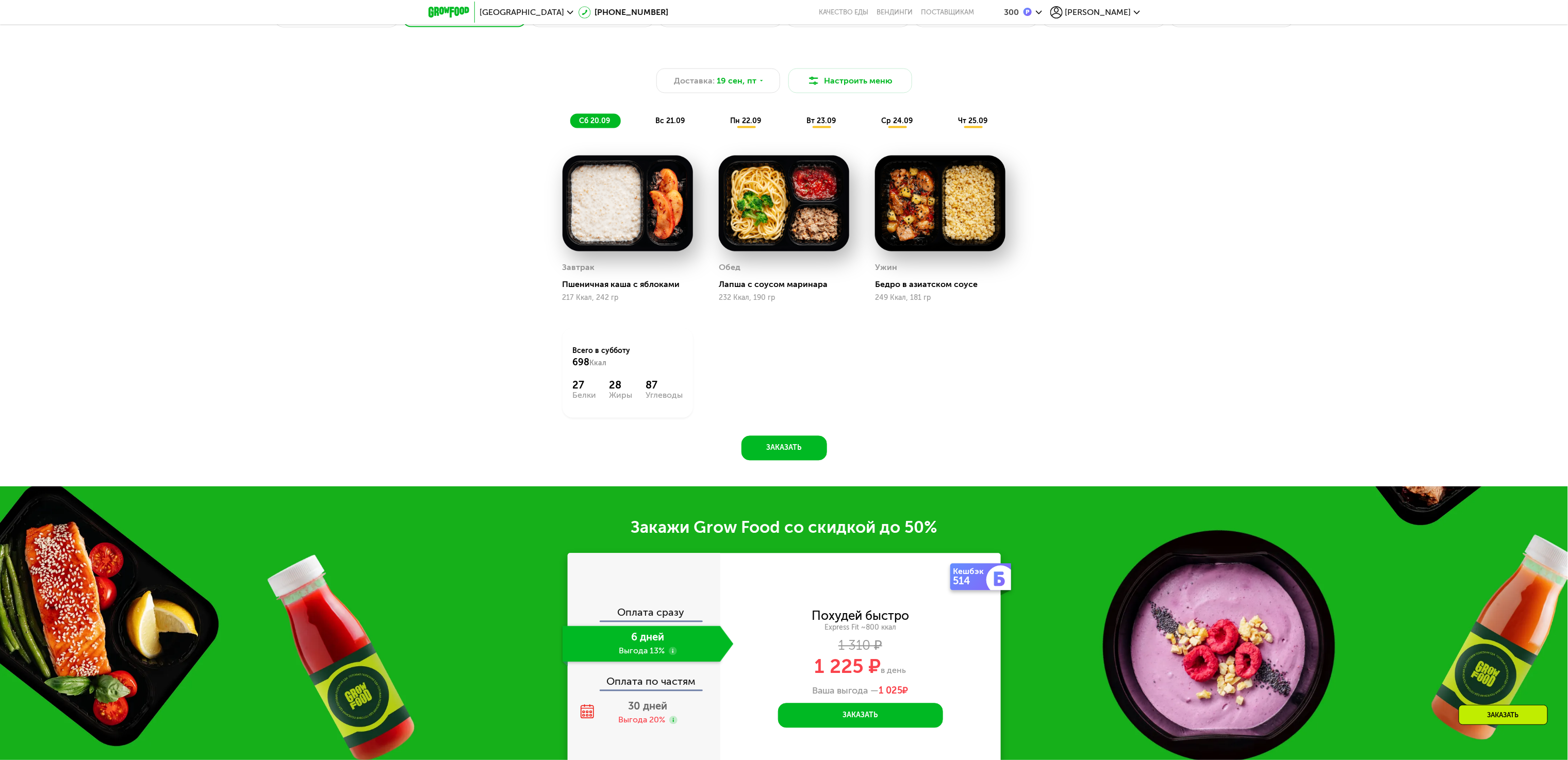
scroll to position [866, 0]
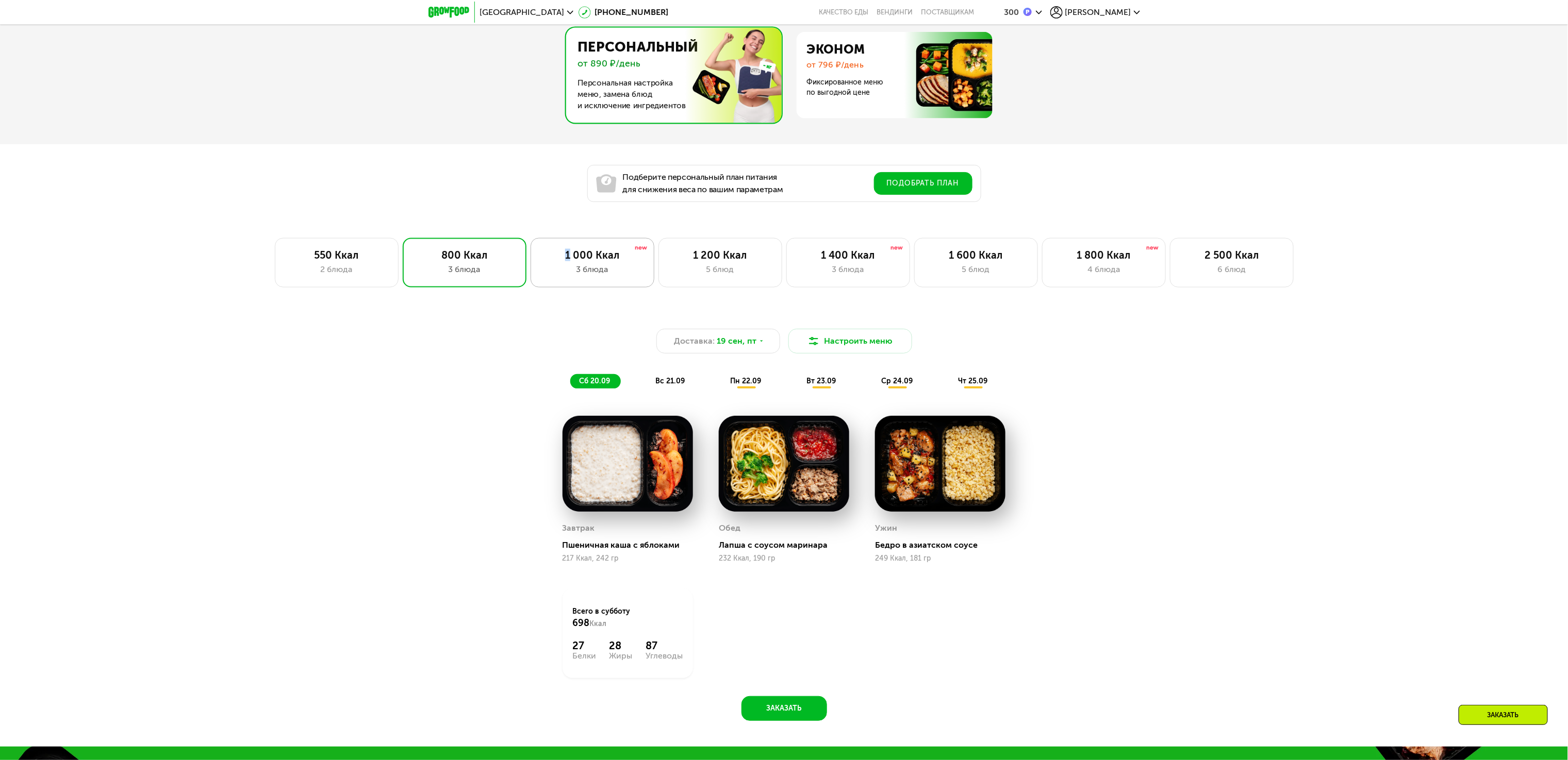
drag, startPoint x: 571, startPoint y: 268, endPoint x: 563, endPoint y: 287, distance: 20.6
click at [571, 270] on div "1 000 Ккал 3 блюда" at bounding box center [592, 263] width 124 height 50
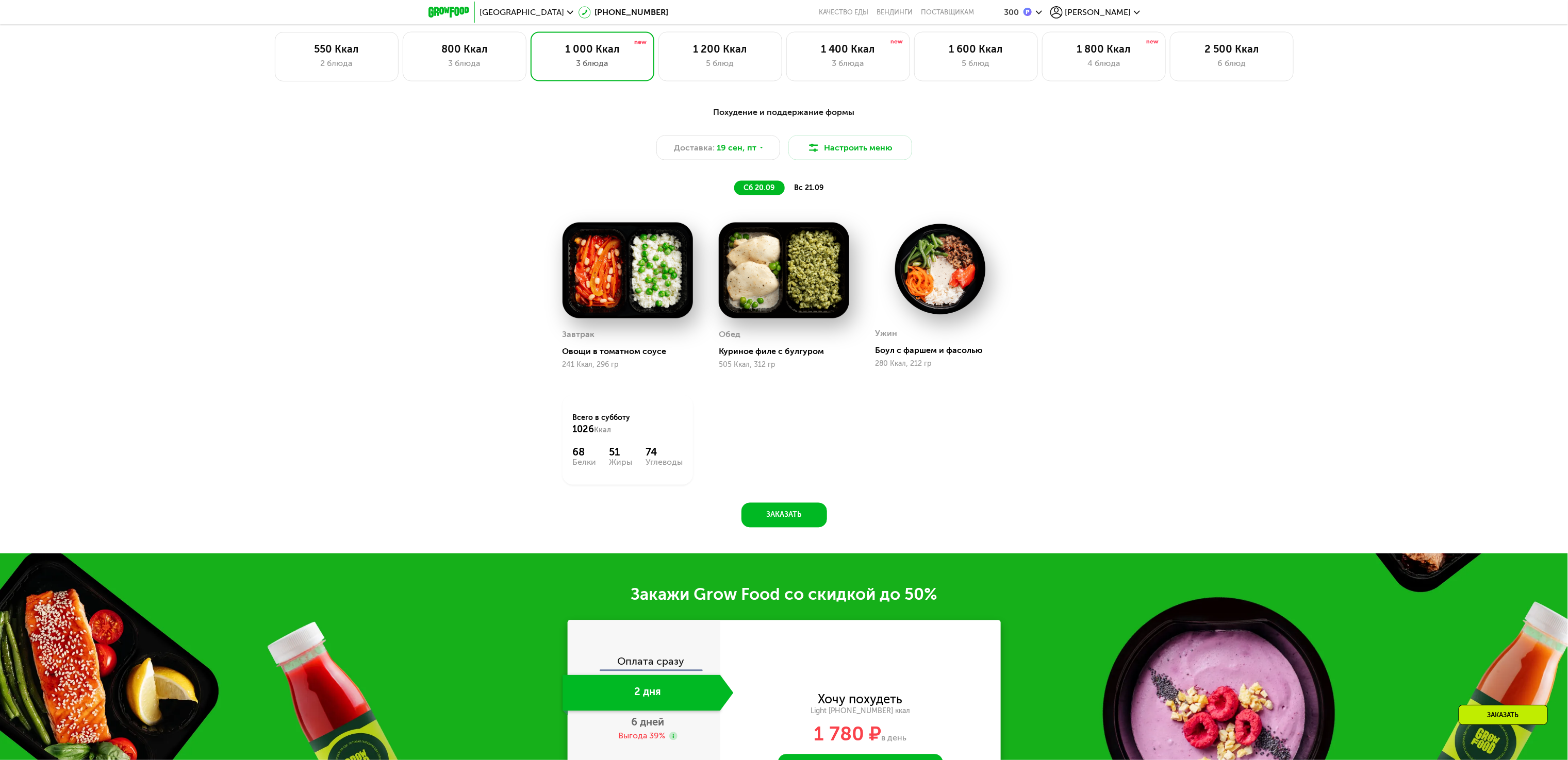
click at [373, 234] on div "Похудение и поддержание формы Доставка: [DATE] Настроить меню сб 20.09 вс 21.09…" at bounding box center [784, 323] width 1568 height 462
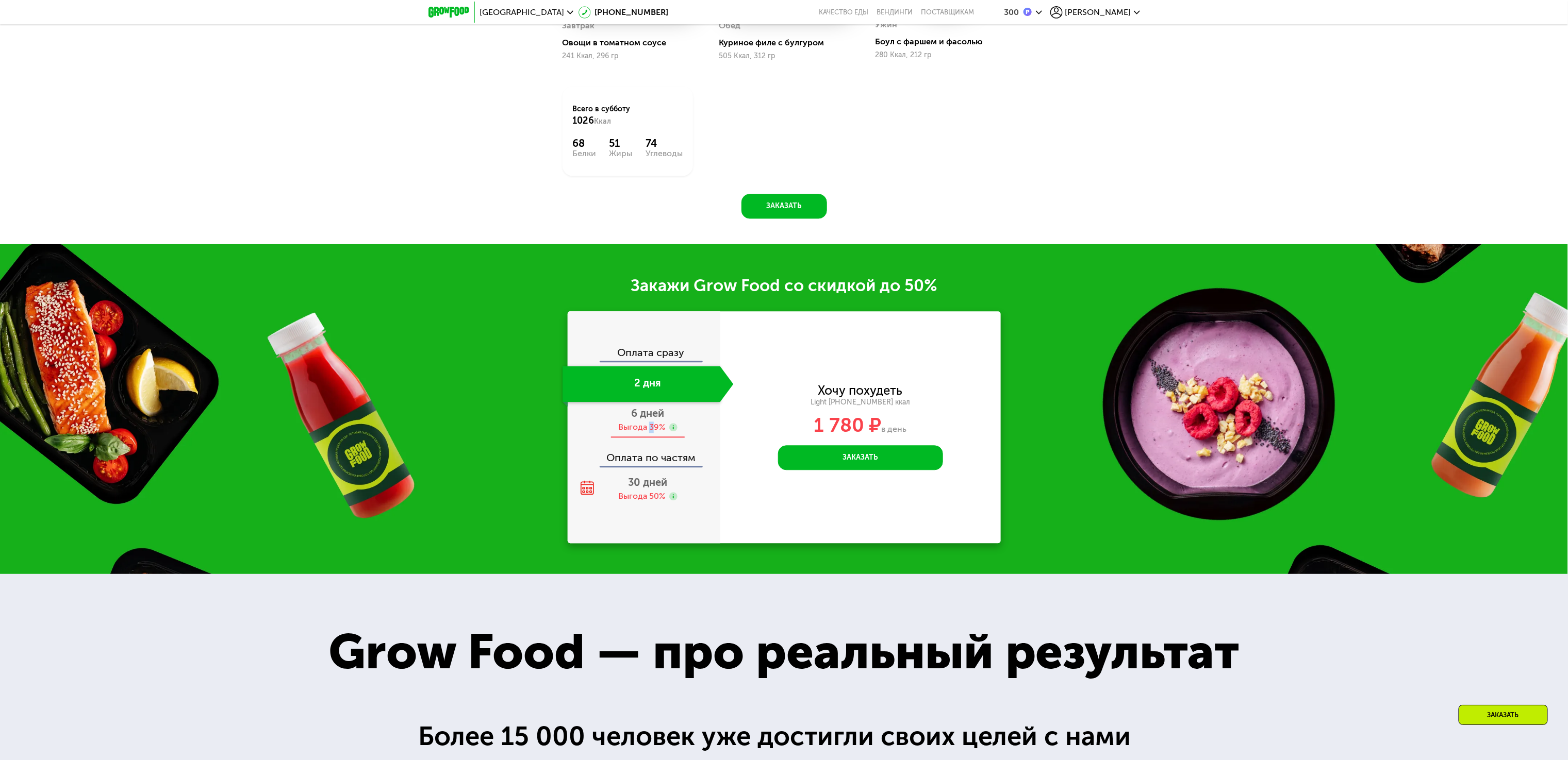
click at [653, 433] on div "Выгода 39%" at bounding box center [642, 427] width 47 height 12
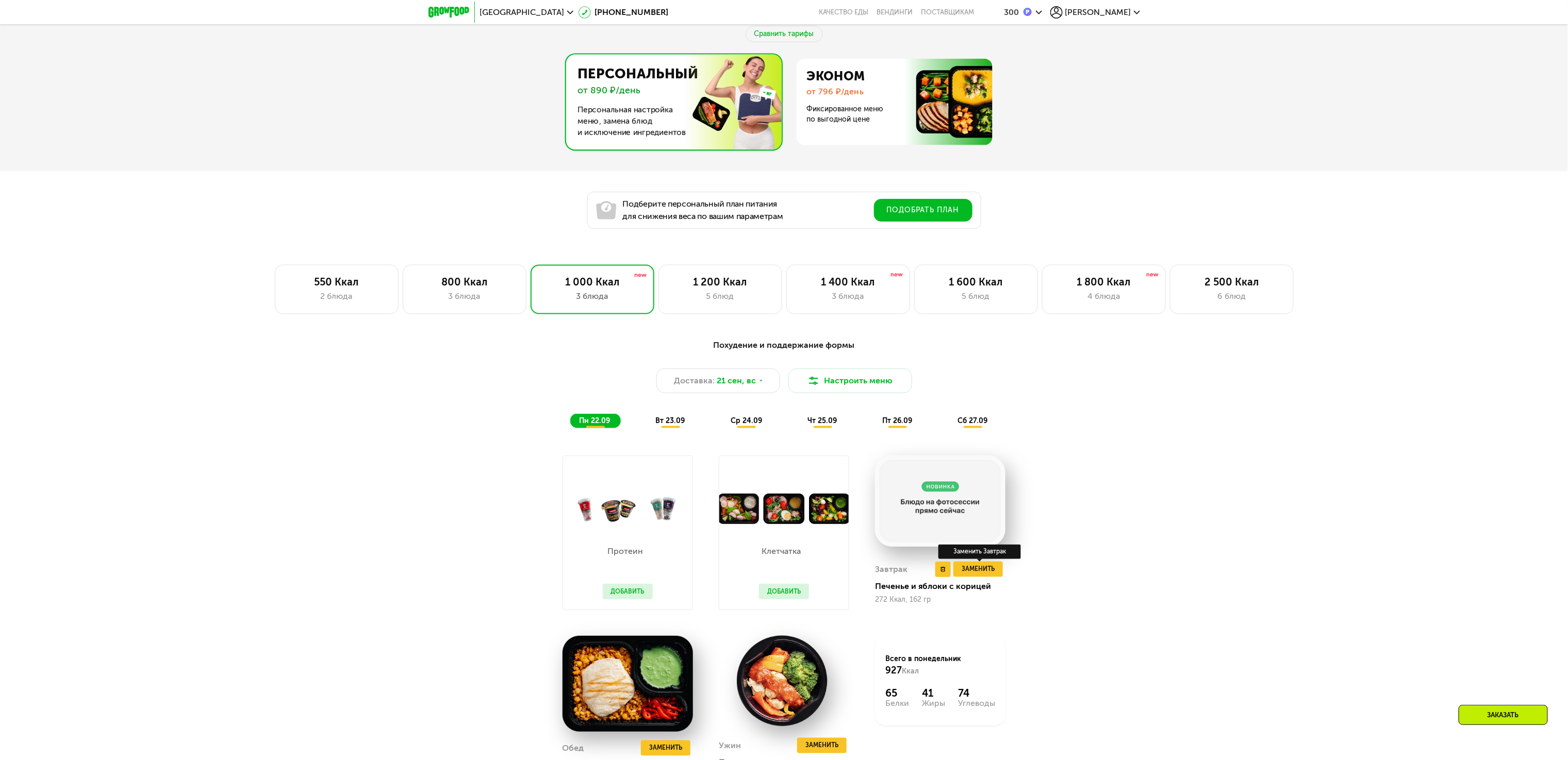
scroll to position [828, 0]
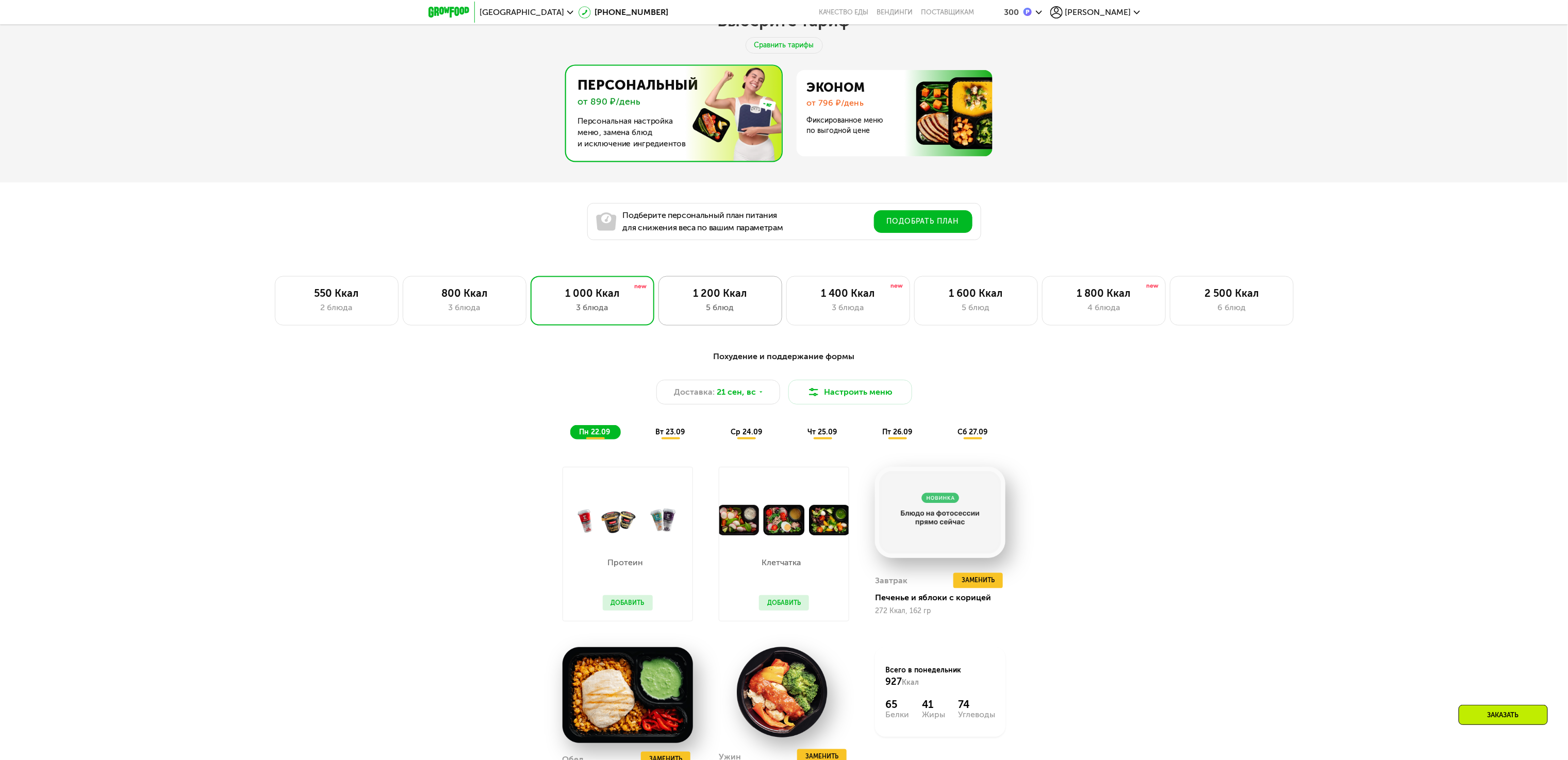
click at [697, 324] on div "1 200 Ккал 5 блюд" at bounding box center [720, 301] width 124 height 50
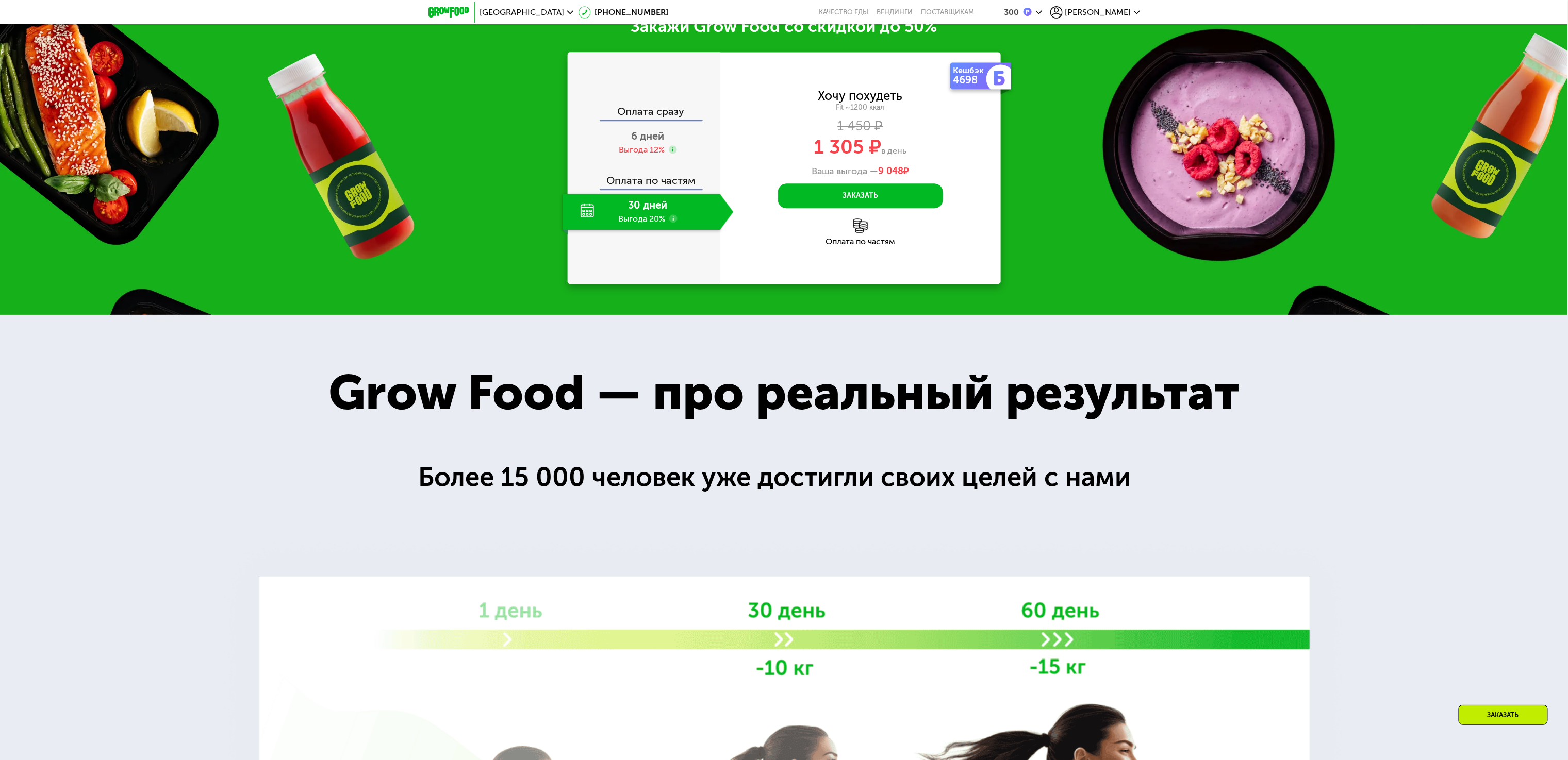
scroll to position [1550, 0]
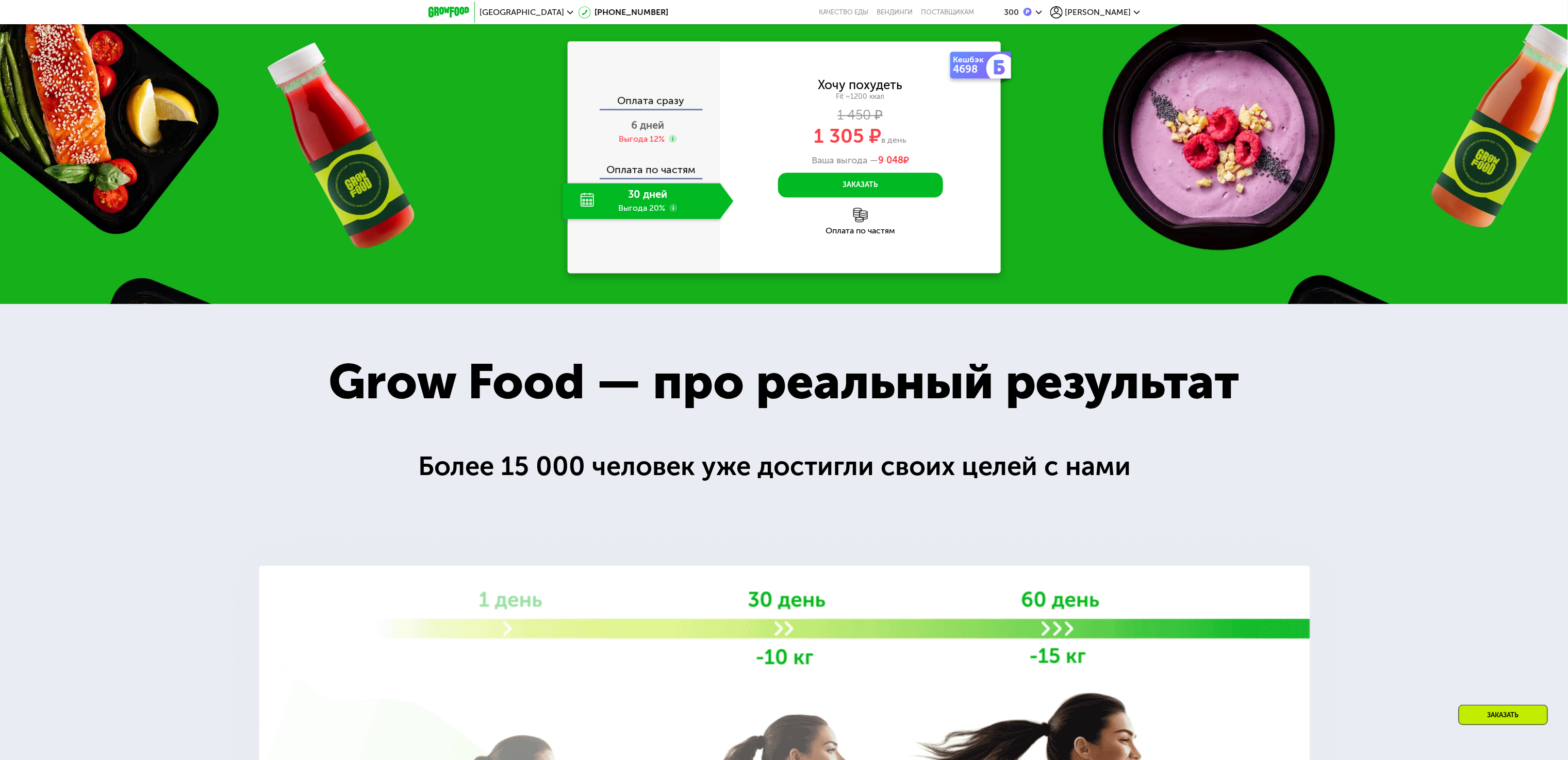
click at [655, 109] on div "Оплата сразу" at bounding box center [644, 102] width 152 height 13
click at [657, 145] on div "Выгода 12%" at bounding box center [642, 139] width 46 height 12
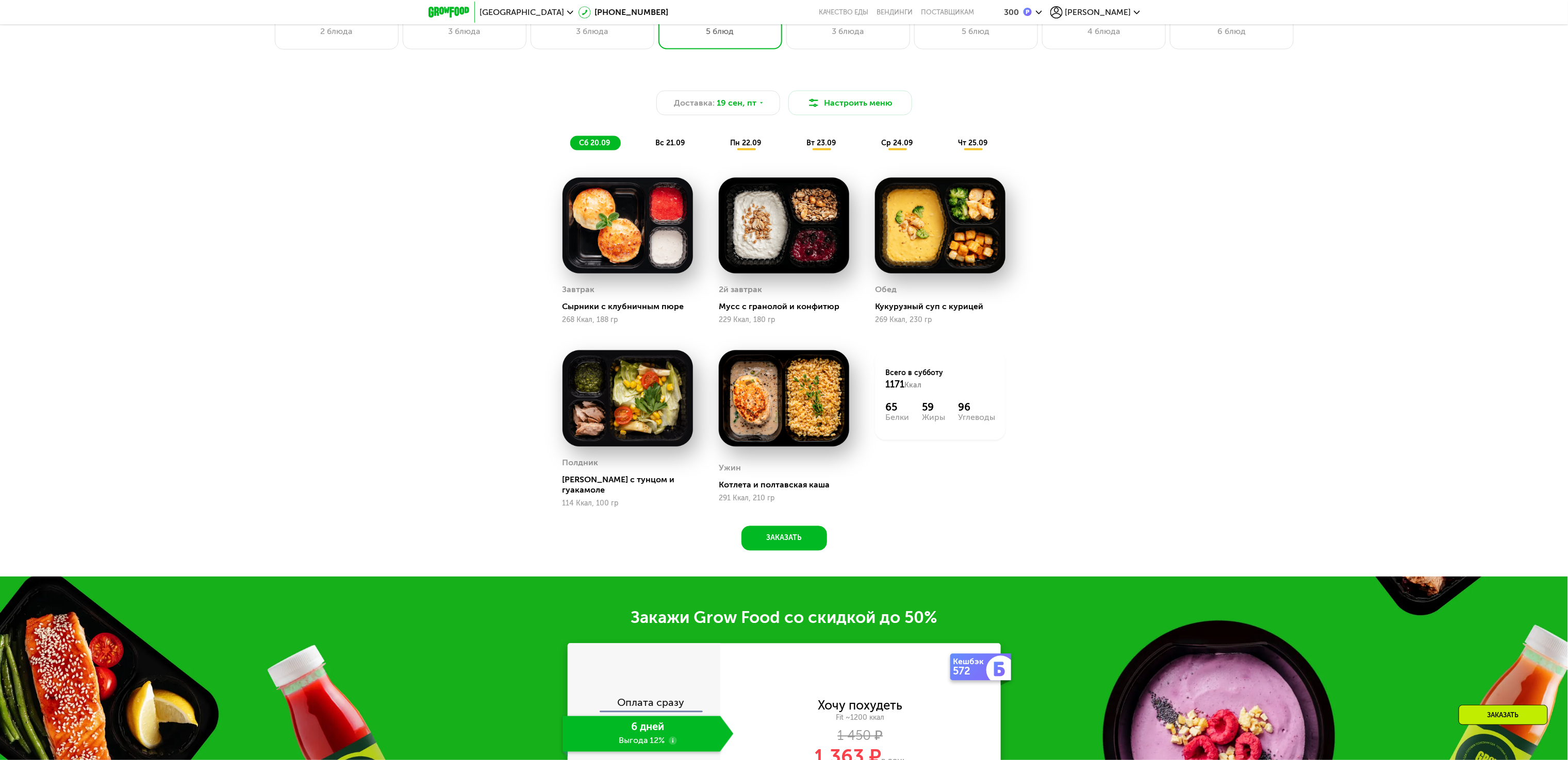
scroll to position [931, 0]
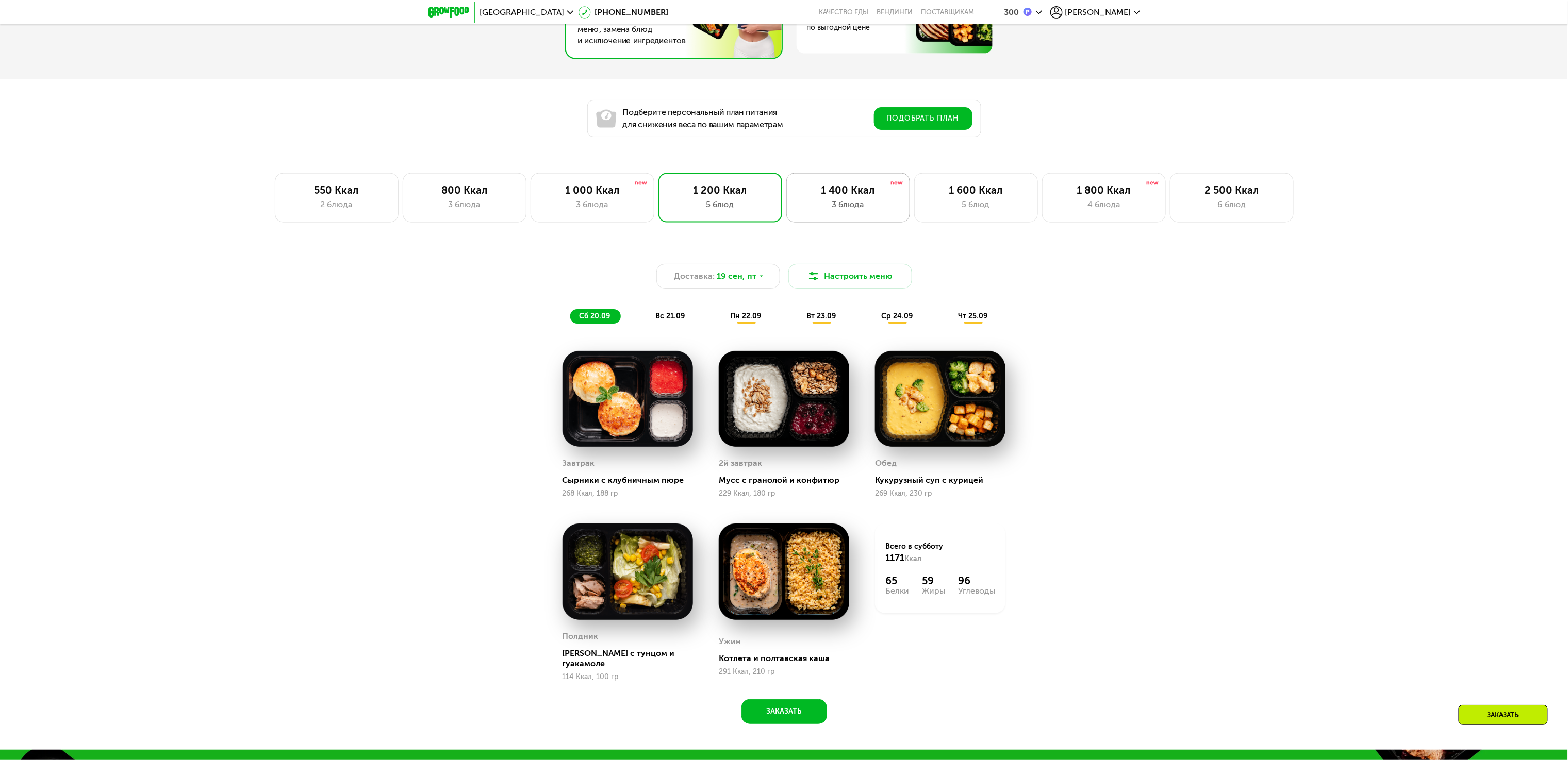
click at [836, 211] on div "3 блюда" at bounding box center [848, 204] width 102 height 12
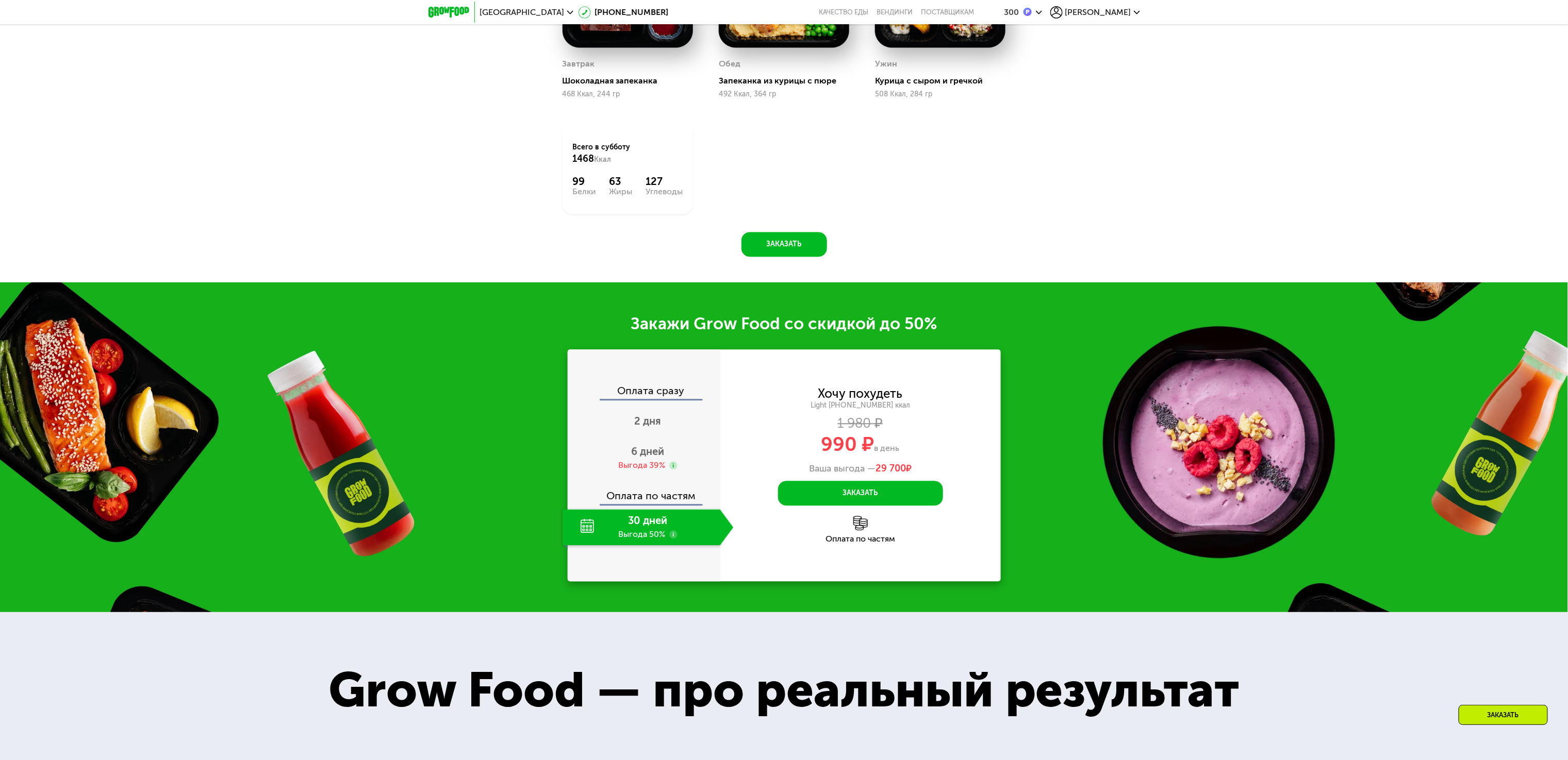
scroll to position [1301, 0]
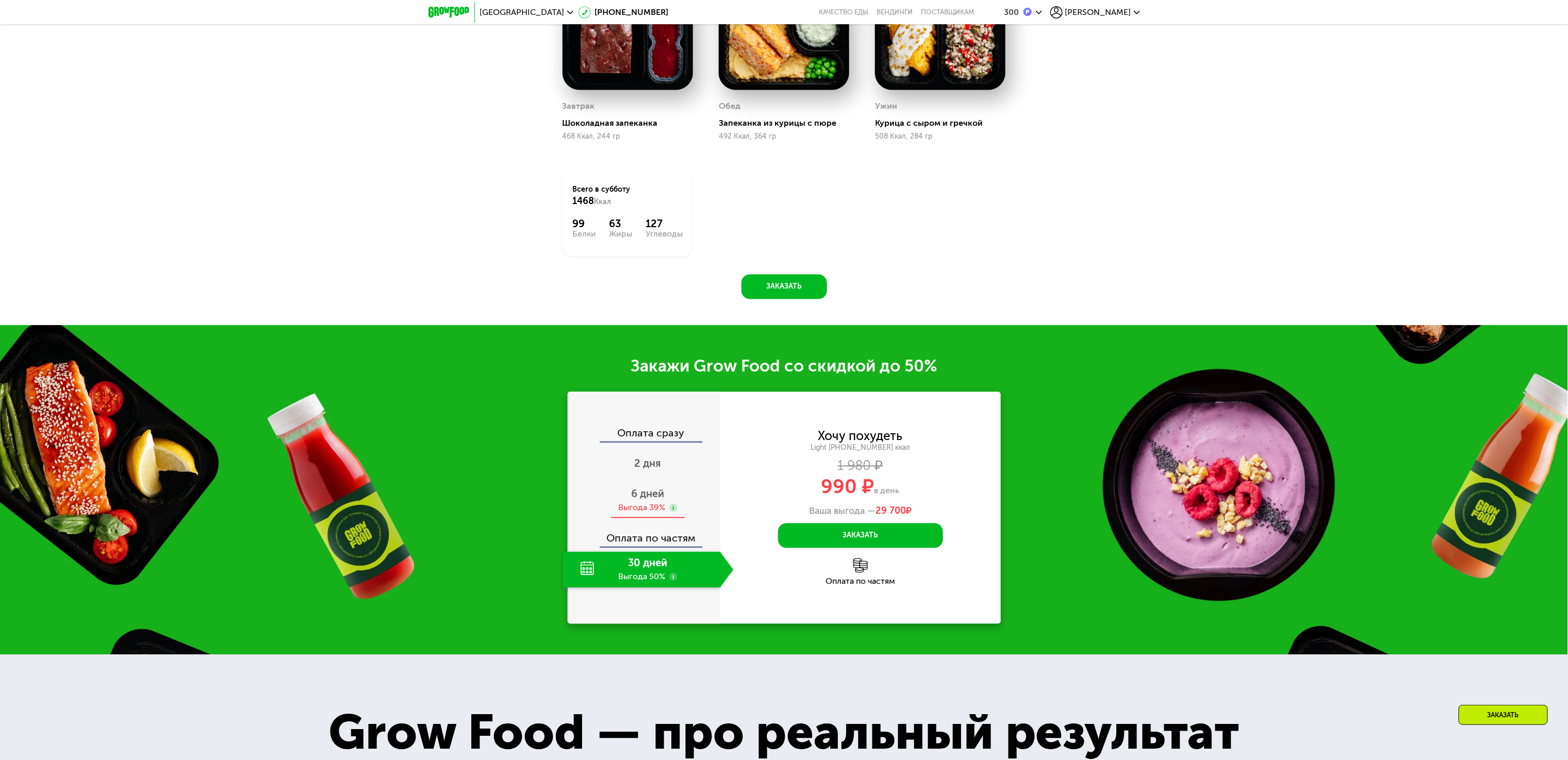
drag, startPoint x: 672, startPoint y: 507, endPoint x: 661, endPoint y: 506, distance: 11.0
click at [667, 507] on div "6 дней Выгода 39%" at bounding box center [648, 500] width 171 height 36
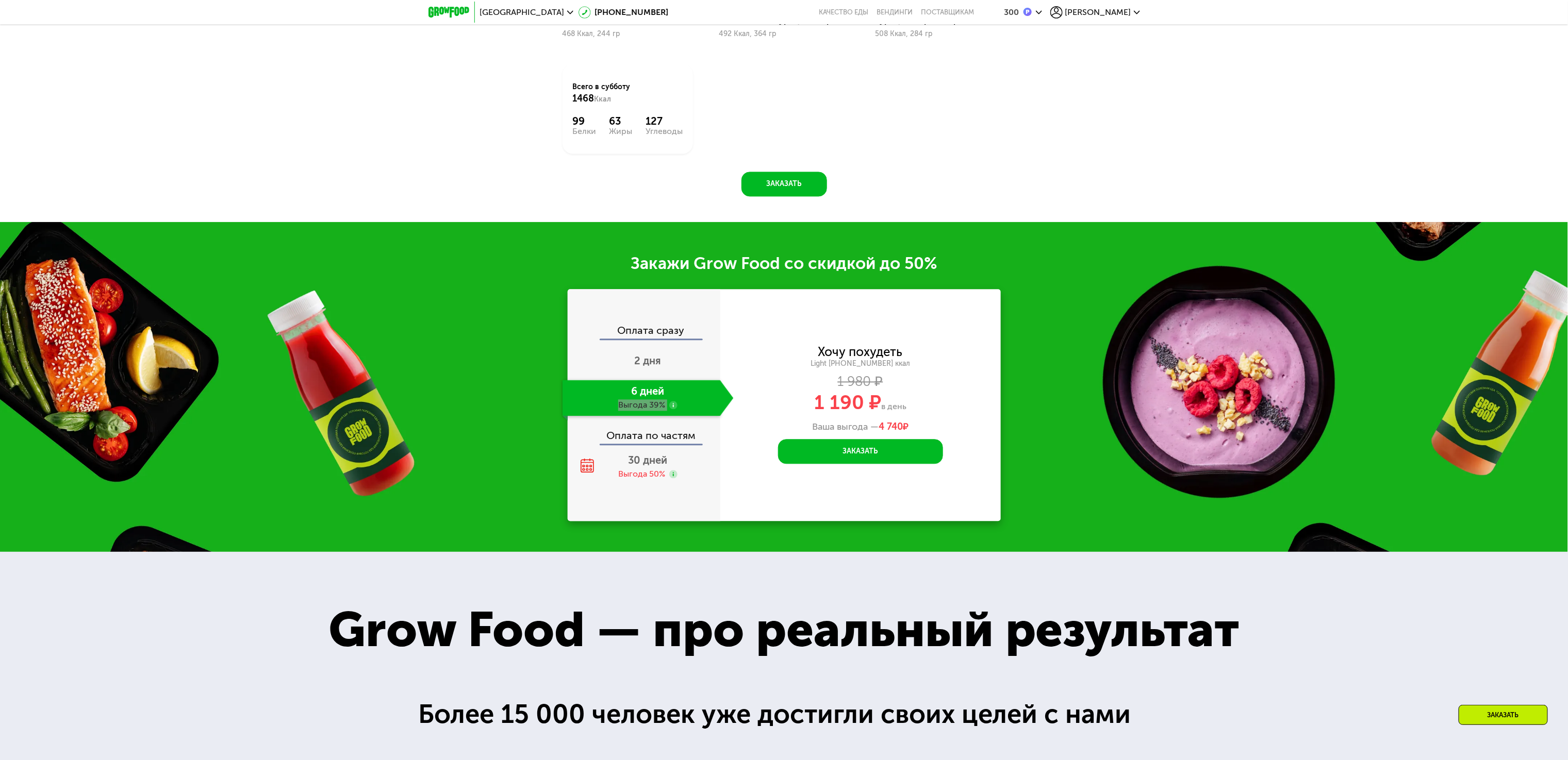
scroll to position [991, 0]
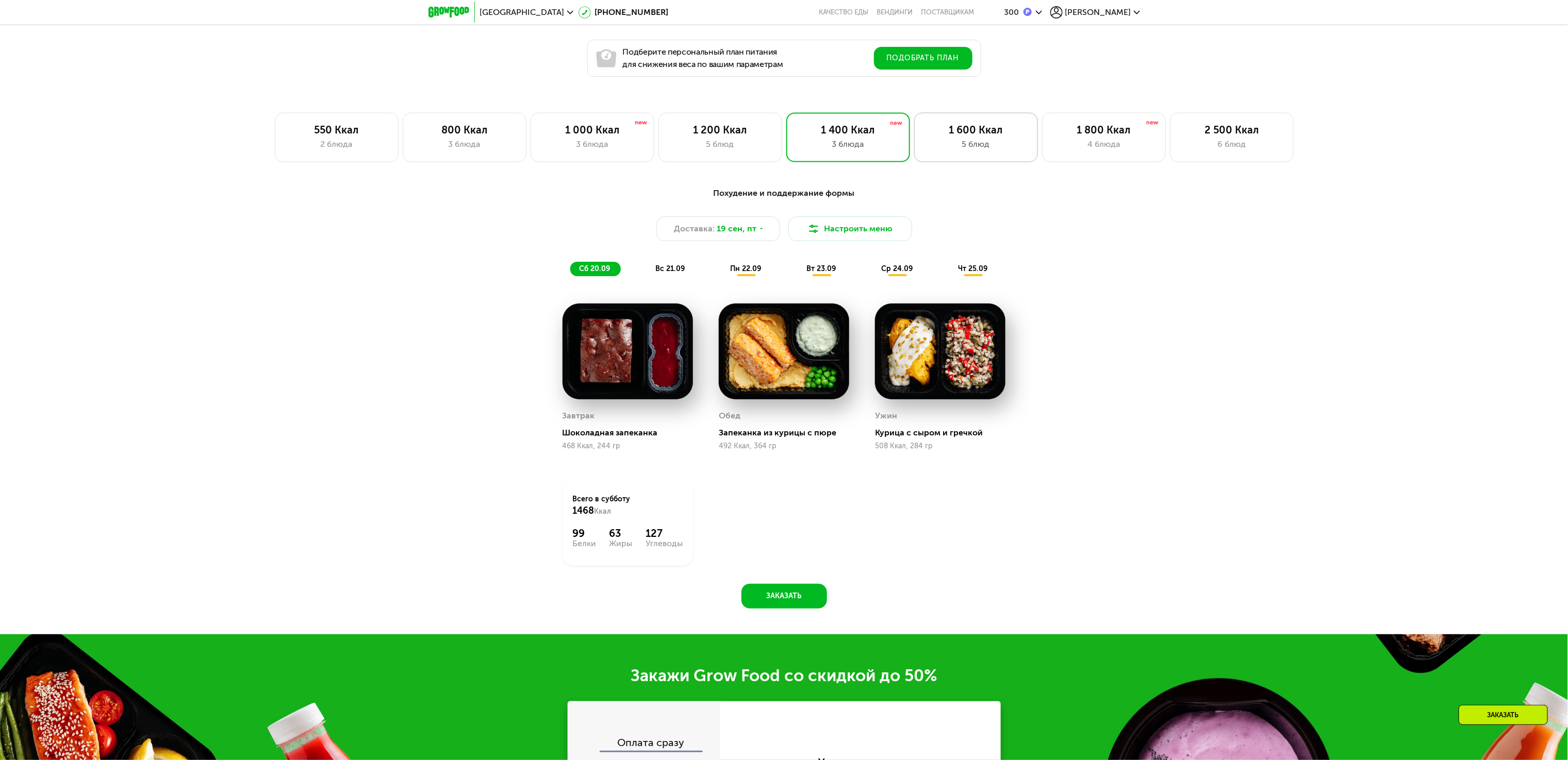
click at [1000, 135] on div "1 600 Ккал" at bounding box center [976, 129] width 102 height 12
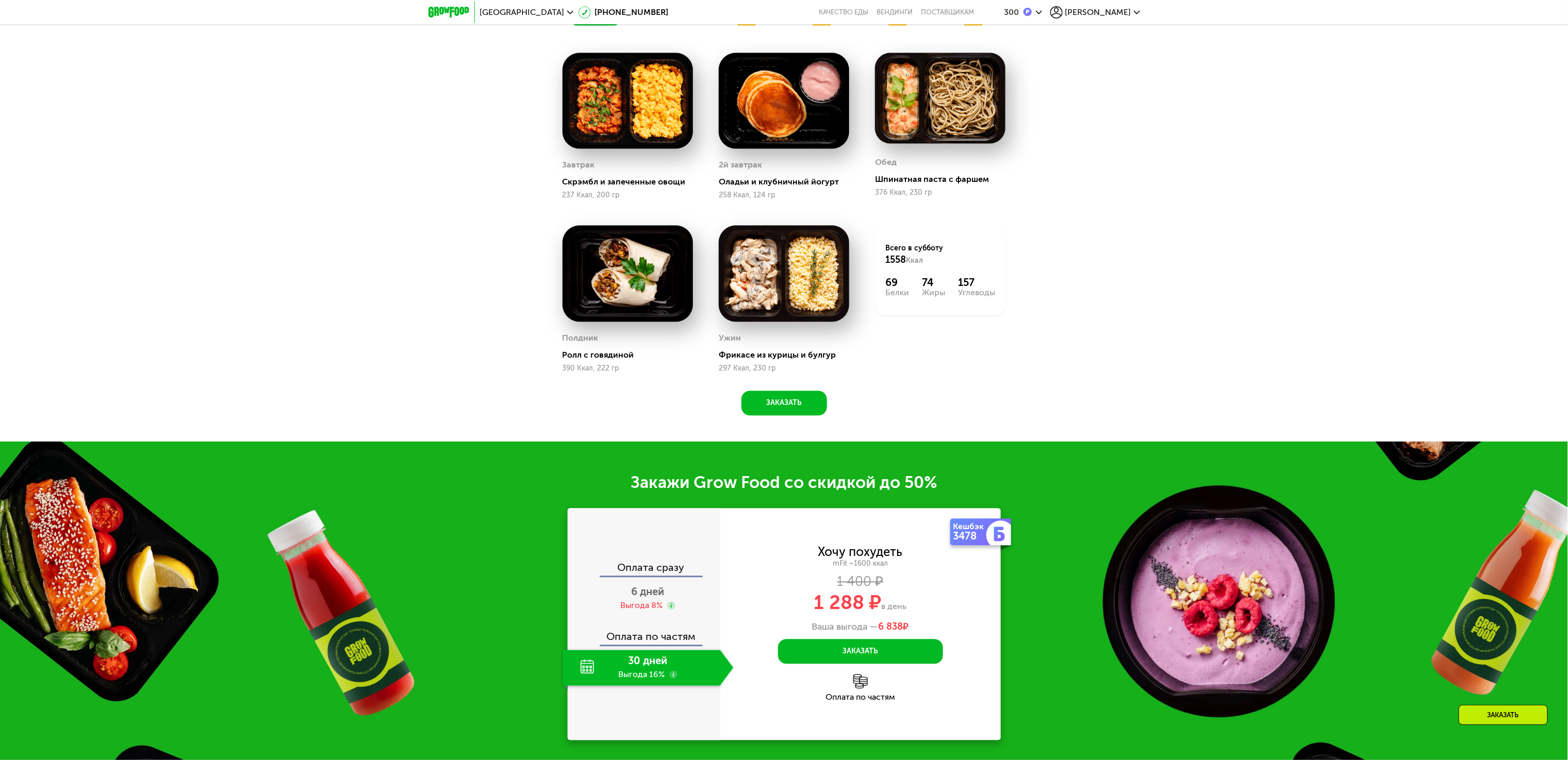
scroll to position [1507, 0]
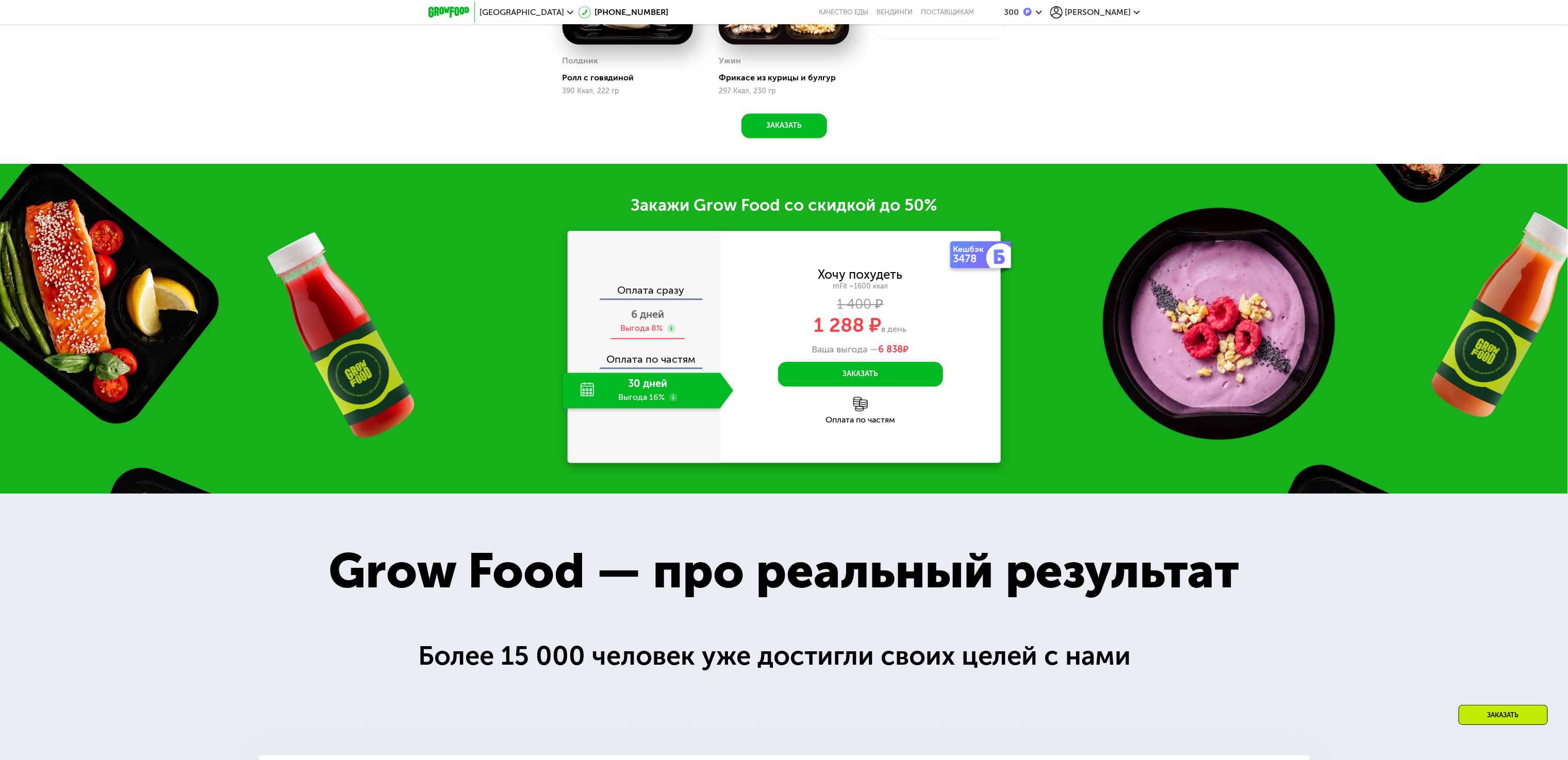
click at [623, 334] on div "Выгода 8%" at bounding box center [642, 329] width 42 height 12
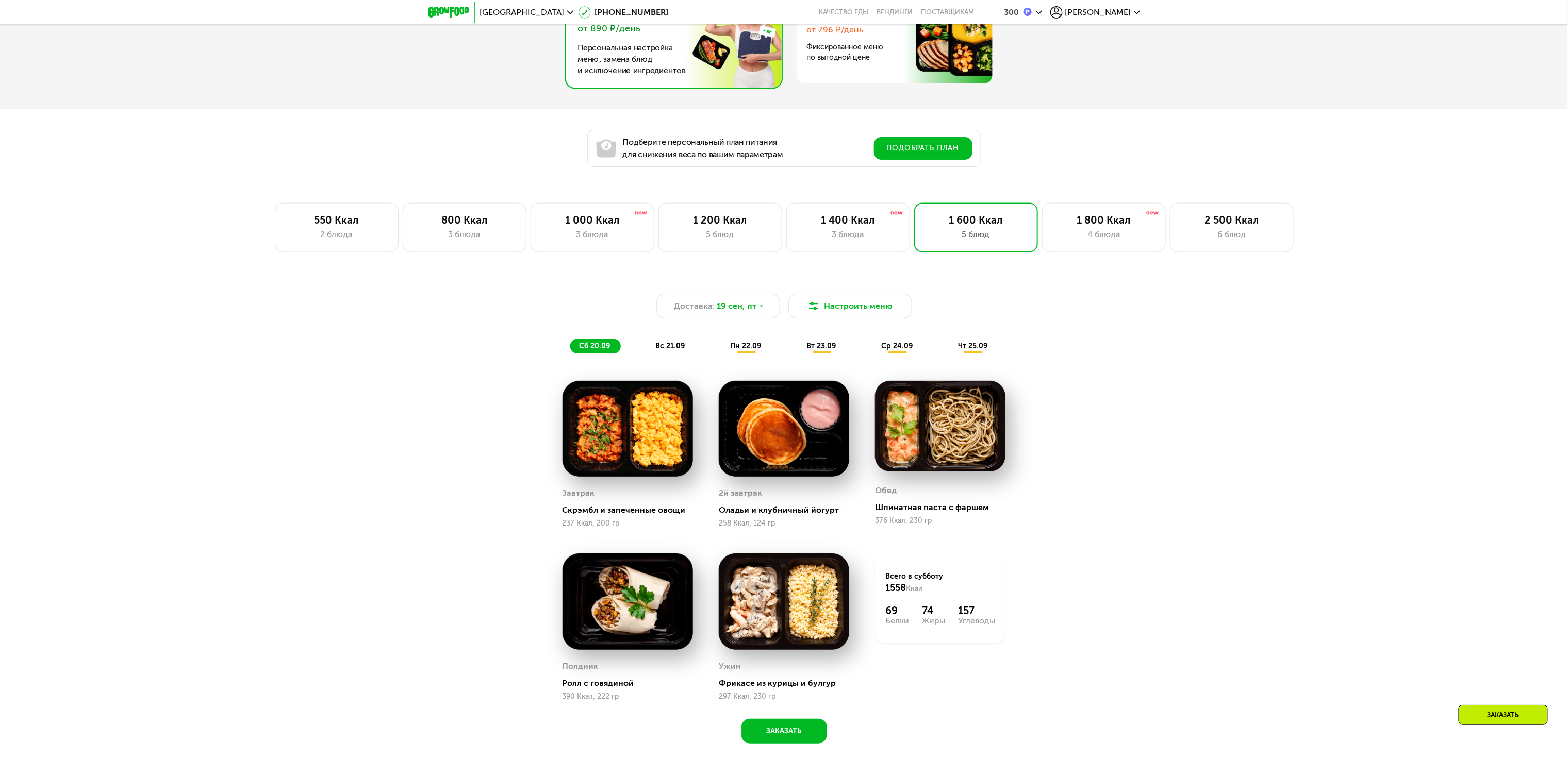
scroll to position [889, 0]
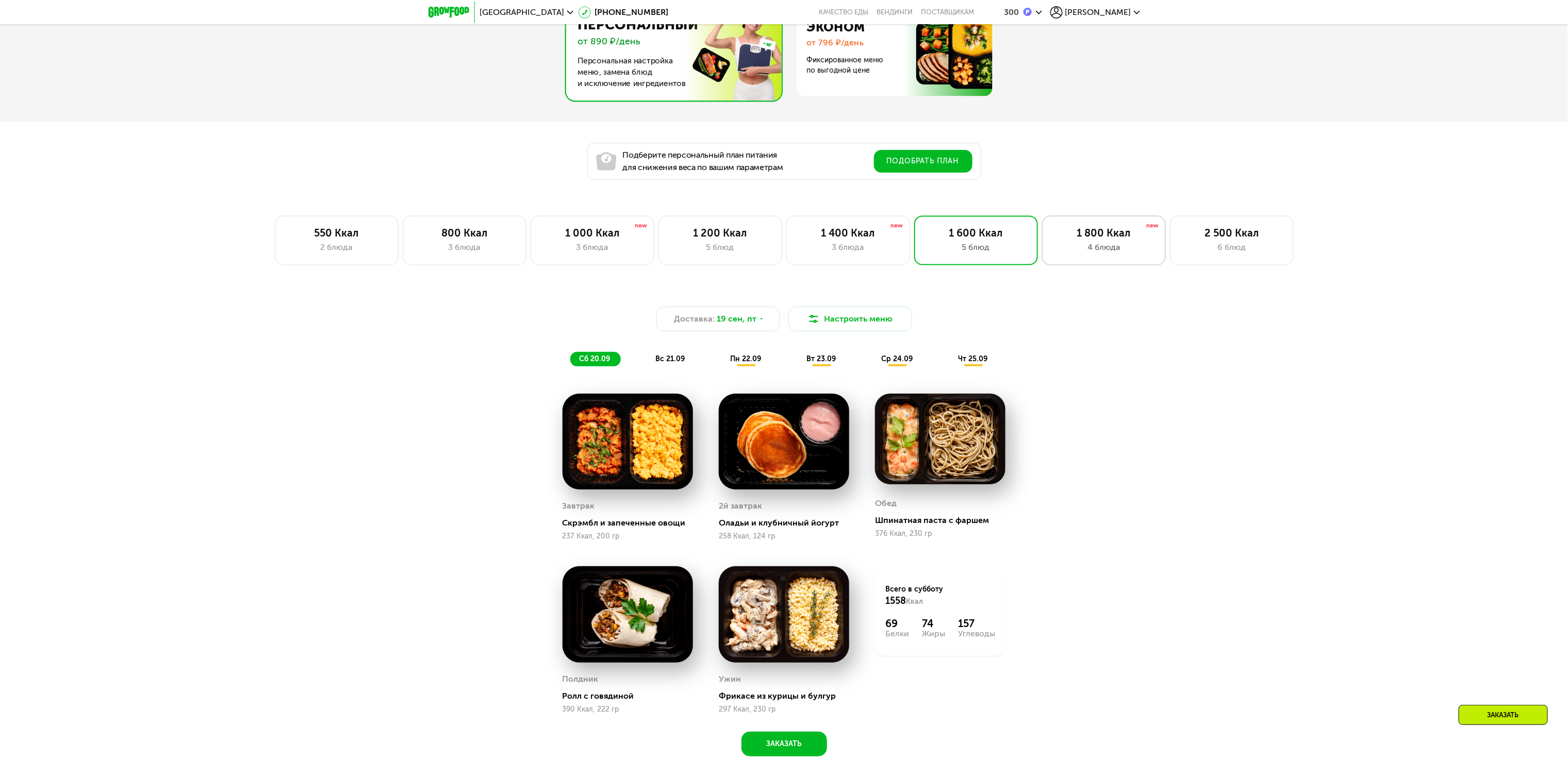
click at [1120, 239] on div "1 800 Ккал" at bounding box center [1104, 232] width 102 height 12
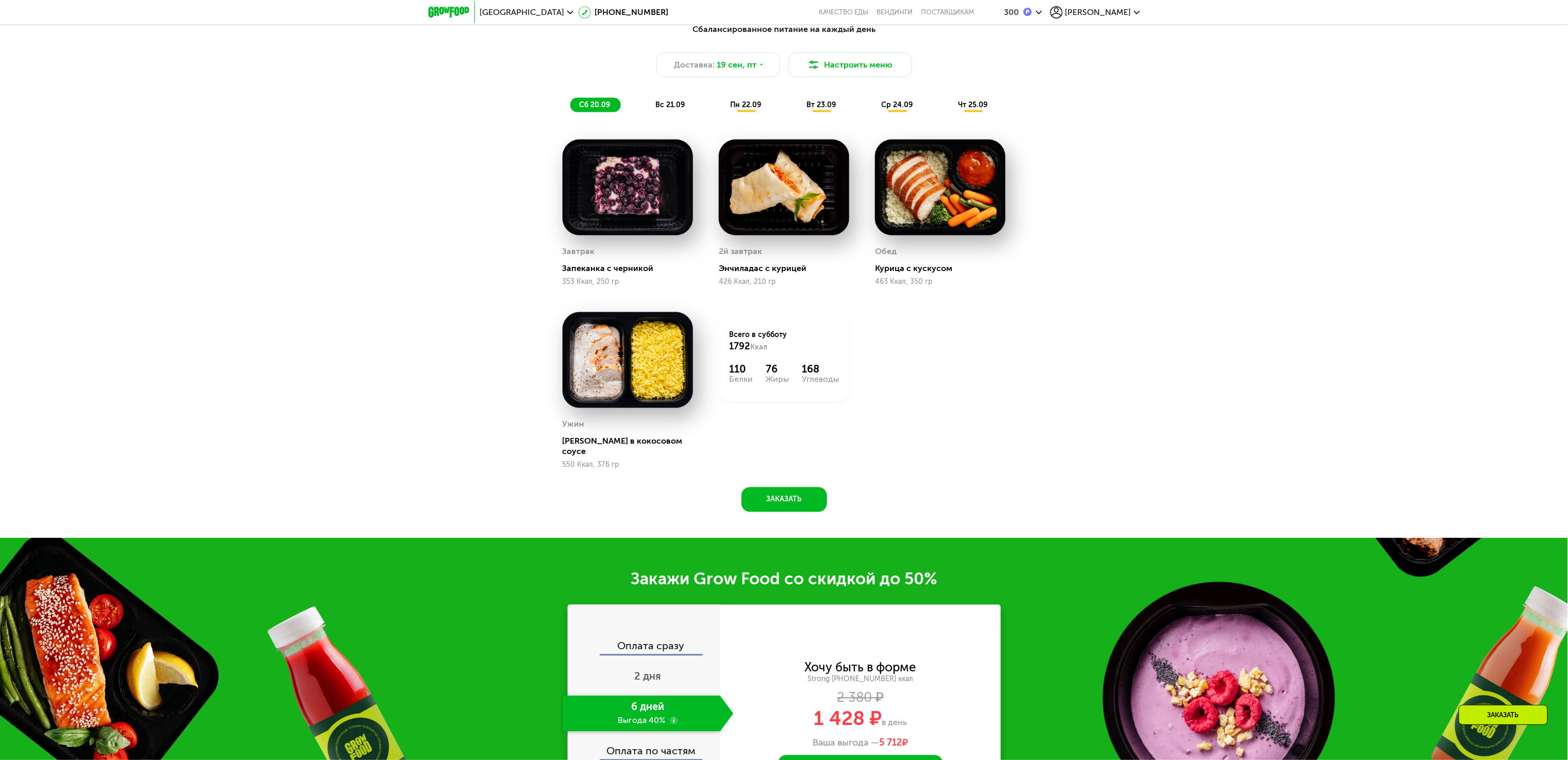
scroll to position [785, 0]
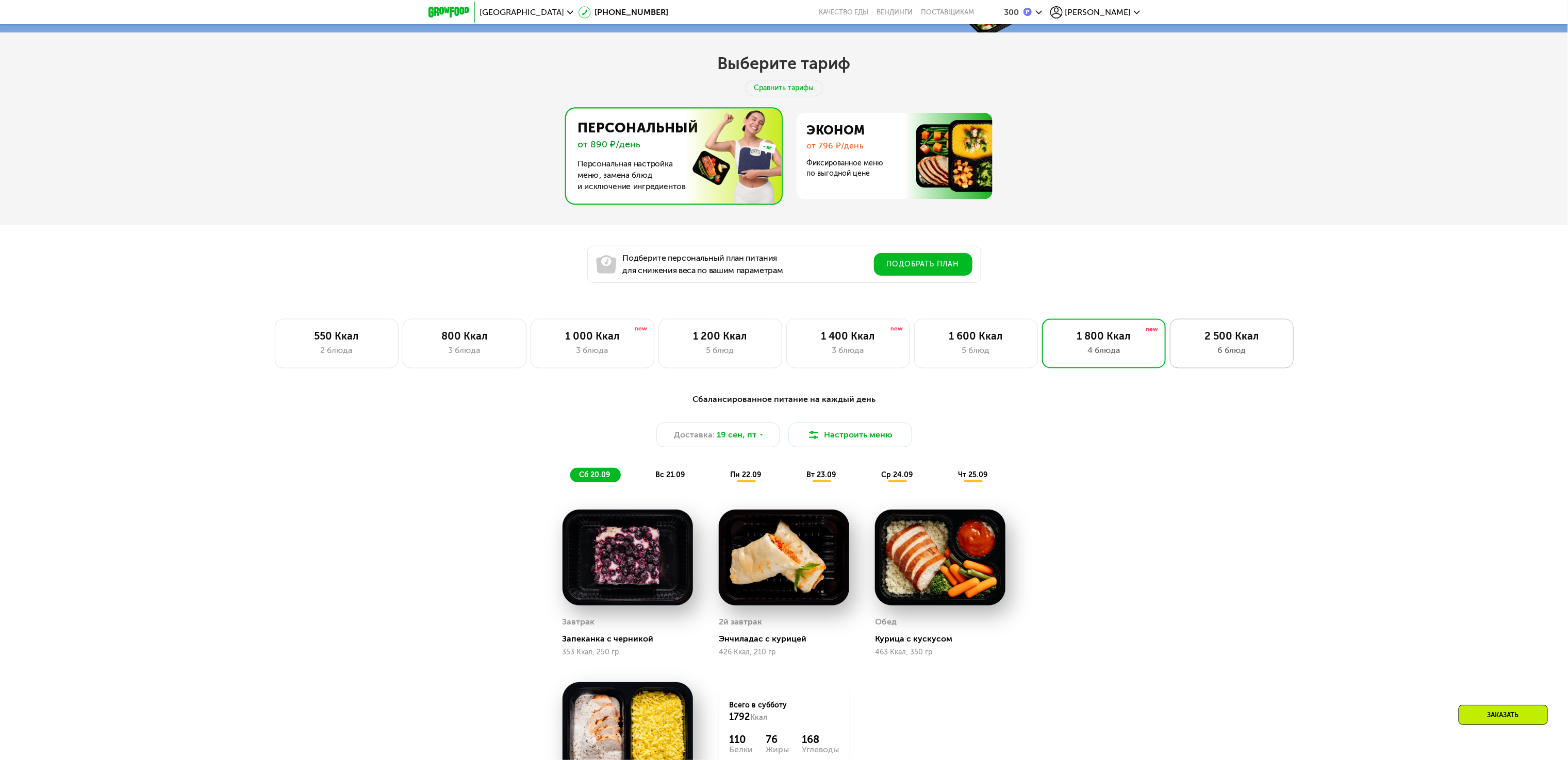
click at [1241, 343] on div "2 500 Ккал" at bounding box center [1232, 336] width 102 height 12
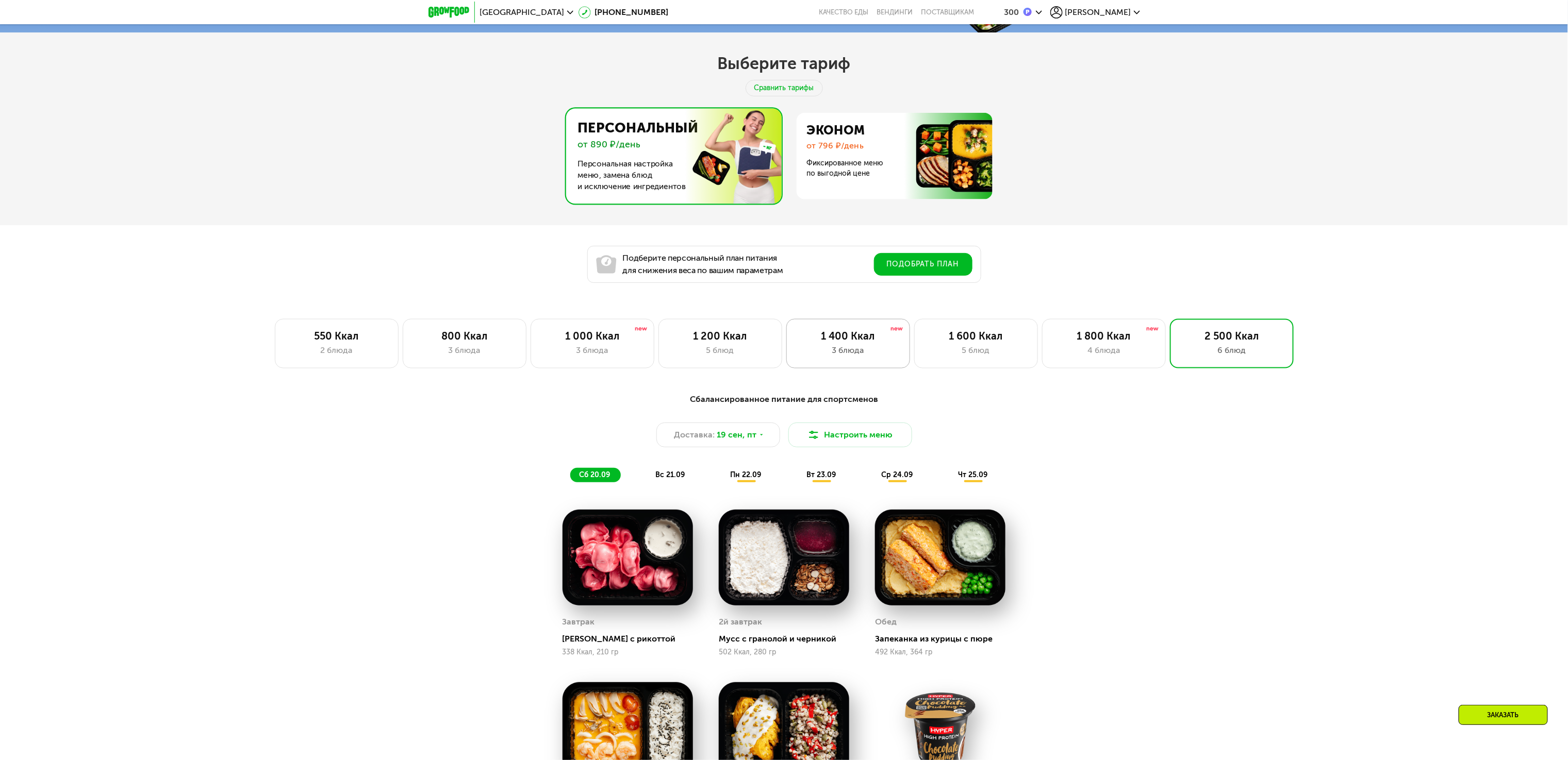
click at [867, 343] on div "1 400 Ккал" at bounding box center [848, 336] width 102 height 12
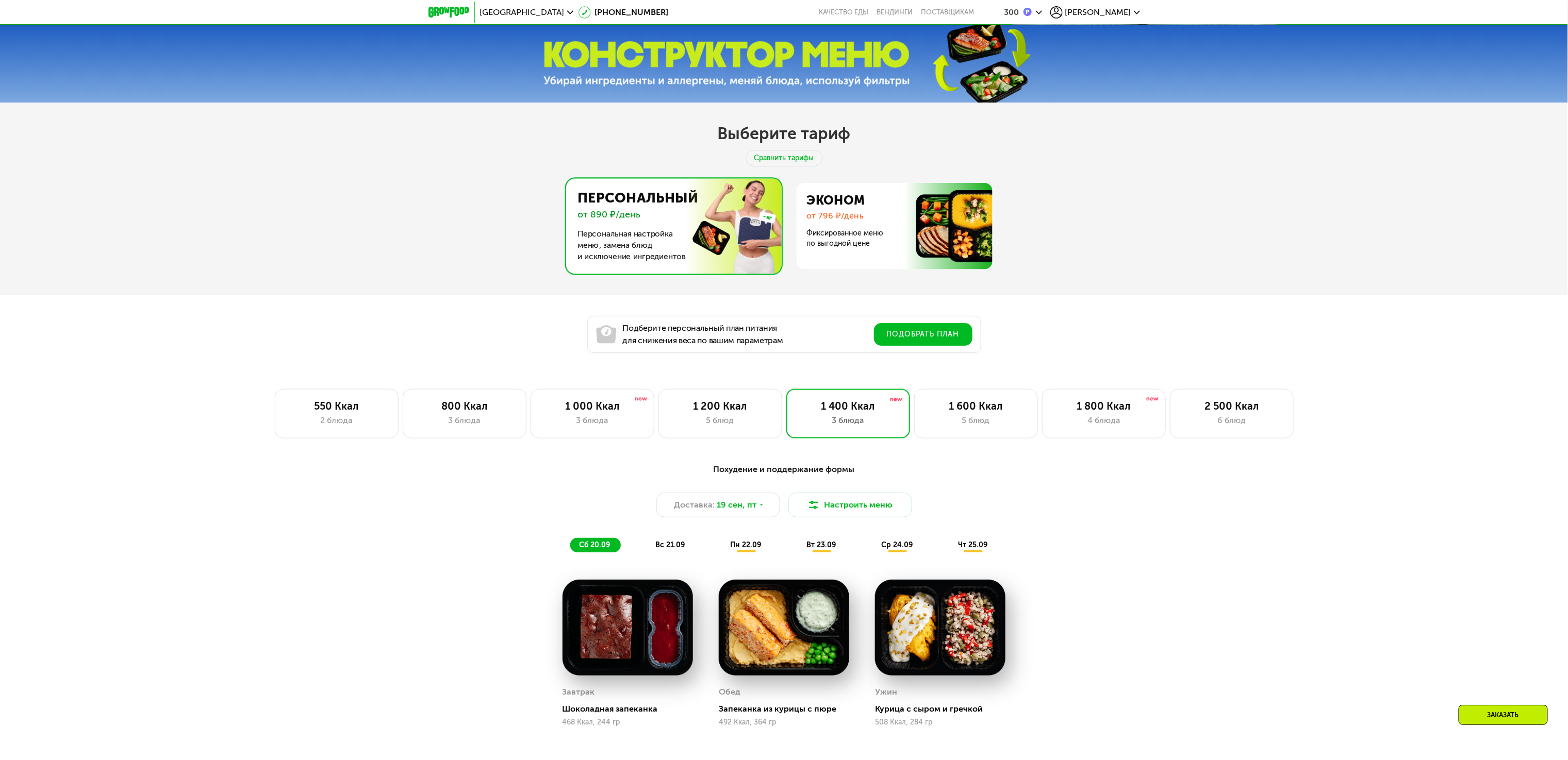
scroll to position [682, 0]
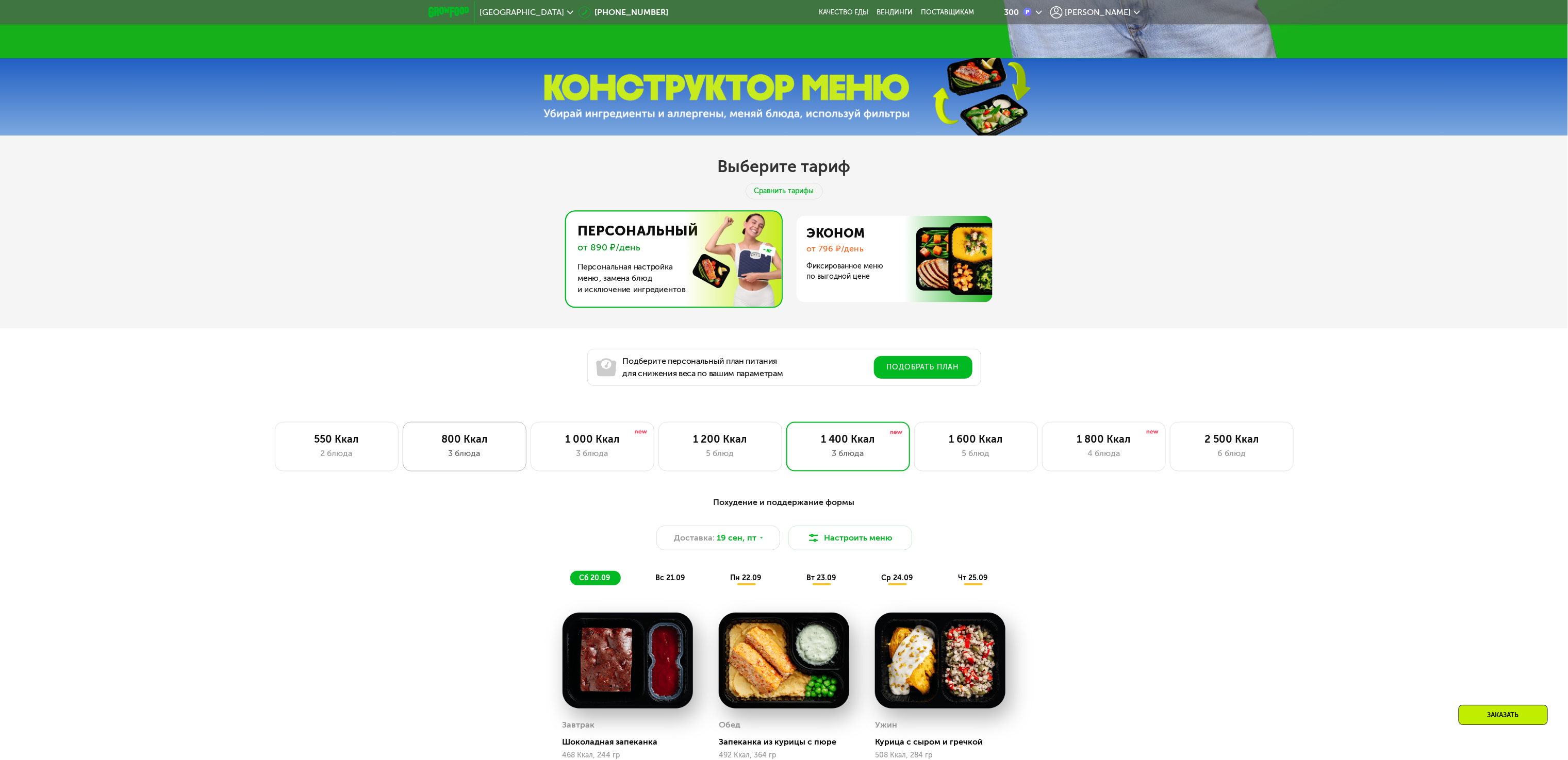
click at [483, 460] on div "3 блюда" at bounding box center [464, 453] width 102 height 12
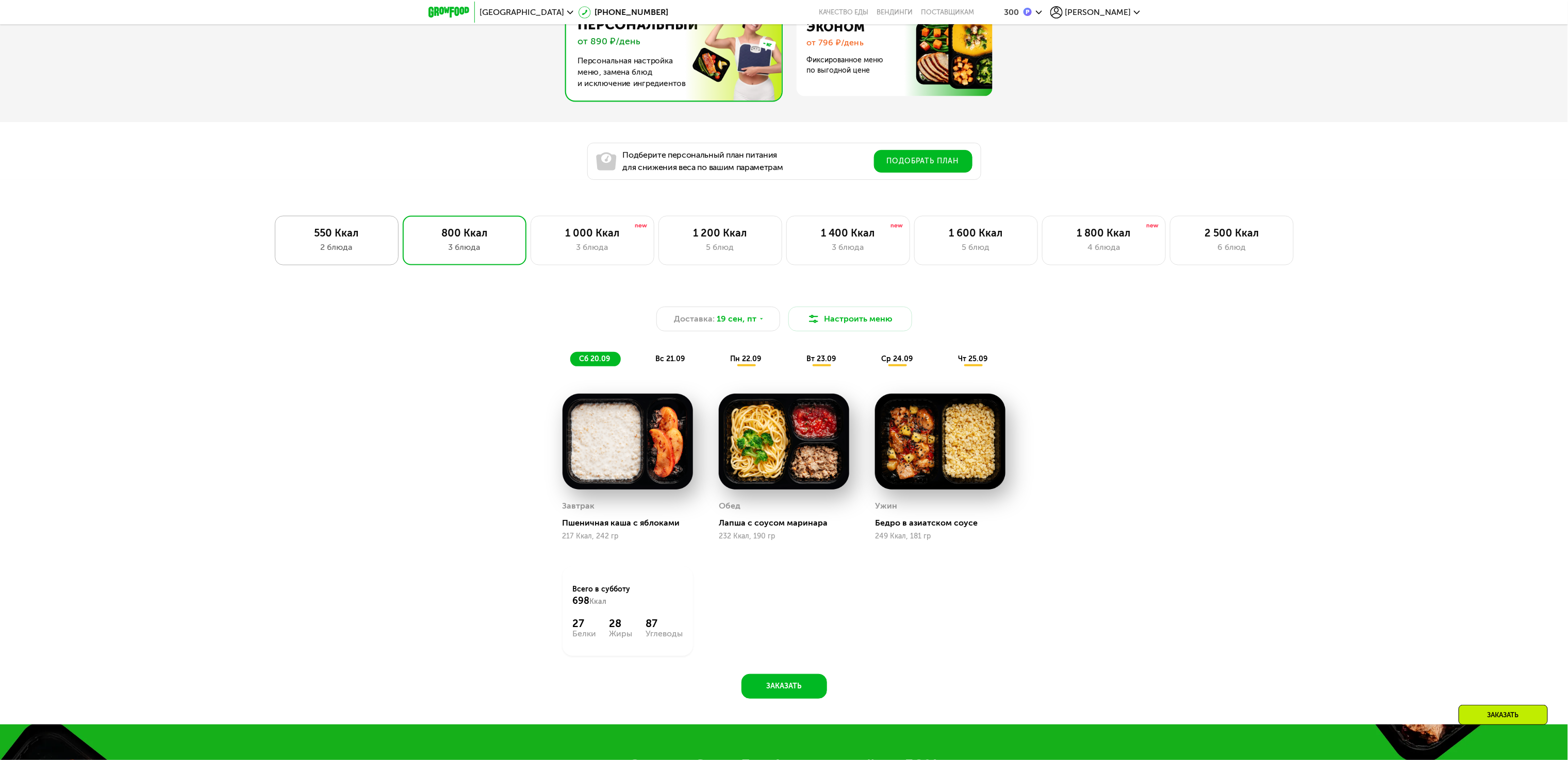
drag, startPoint x: 369, startPoint y: 226, endPoint x: 349, endPoint y: 272, distance: 50.2
click at [365, 229] on div "550 Ккал 2 блюда" at bounding box center [336, 241] width 124 height 50
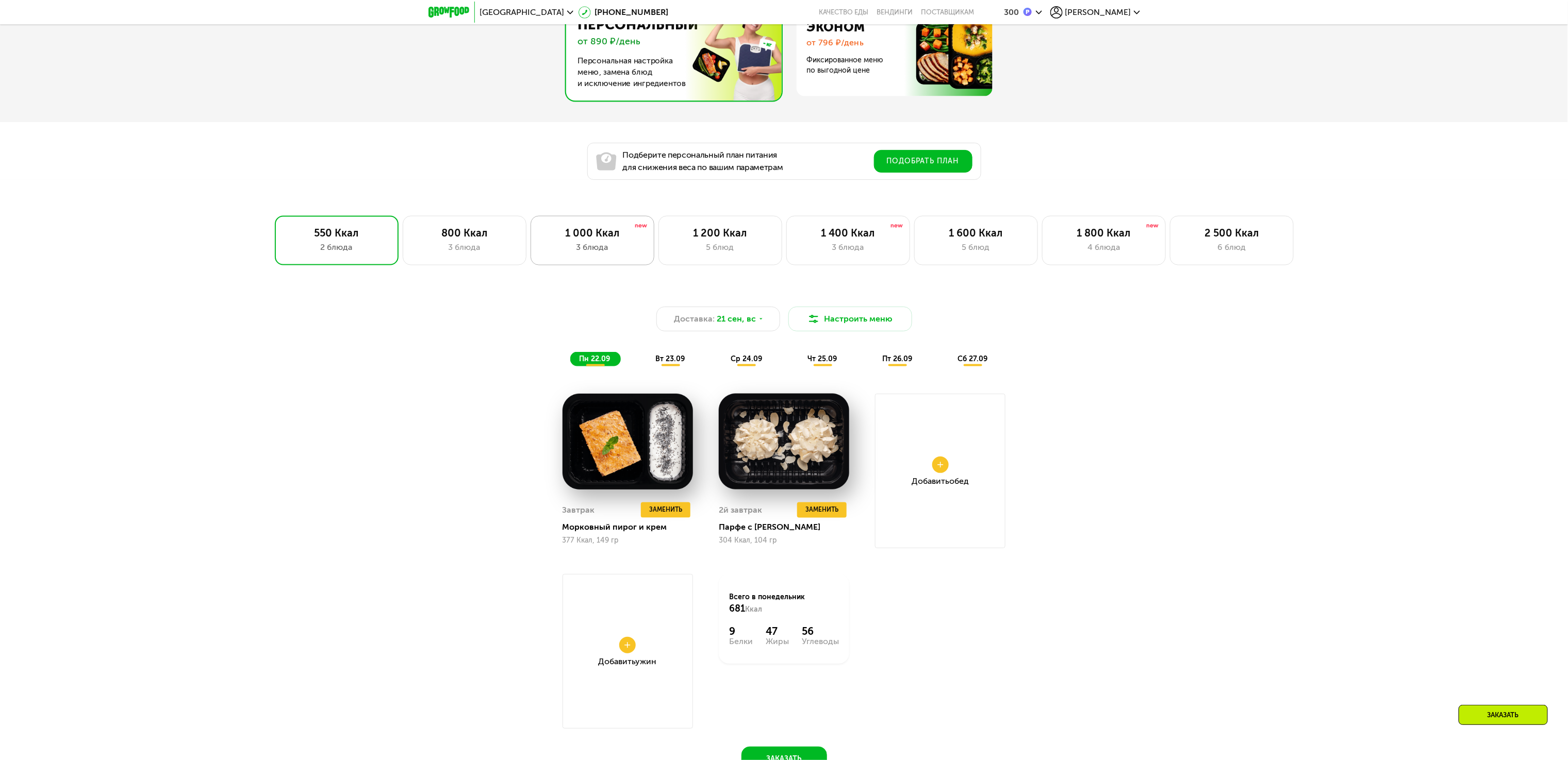
click at [577, 254] on div "3 блюда" at bounding box center [592, 247] width 102 height 12
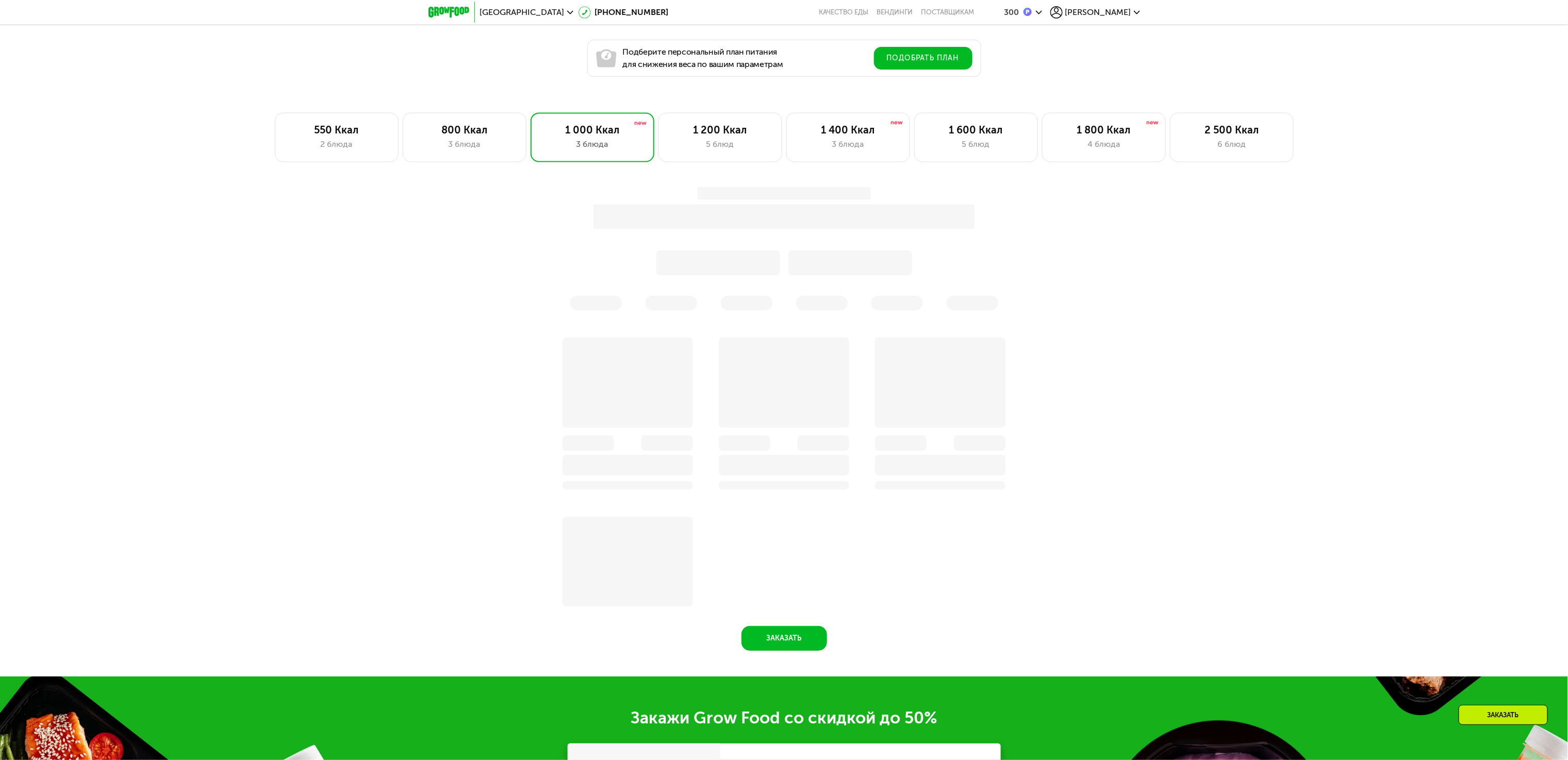
scroll to position [785, 0]
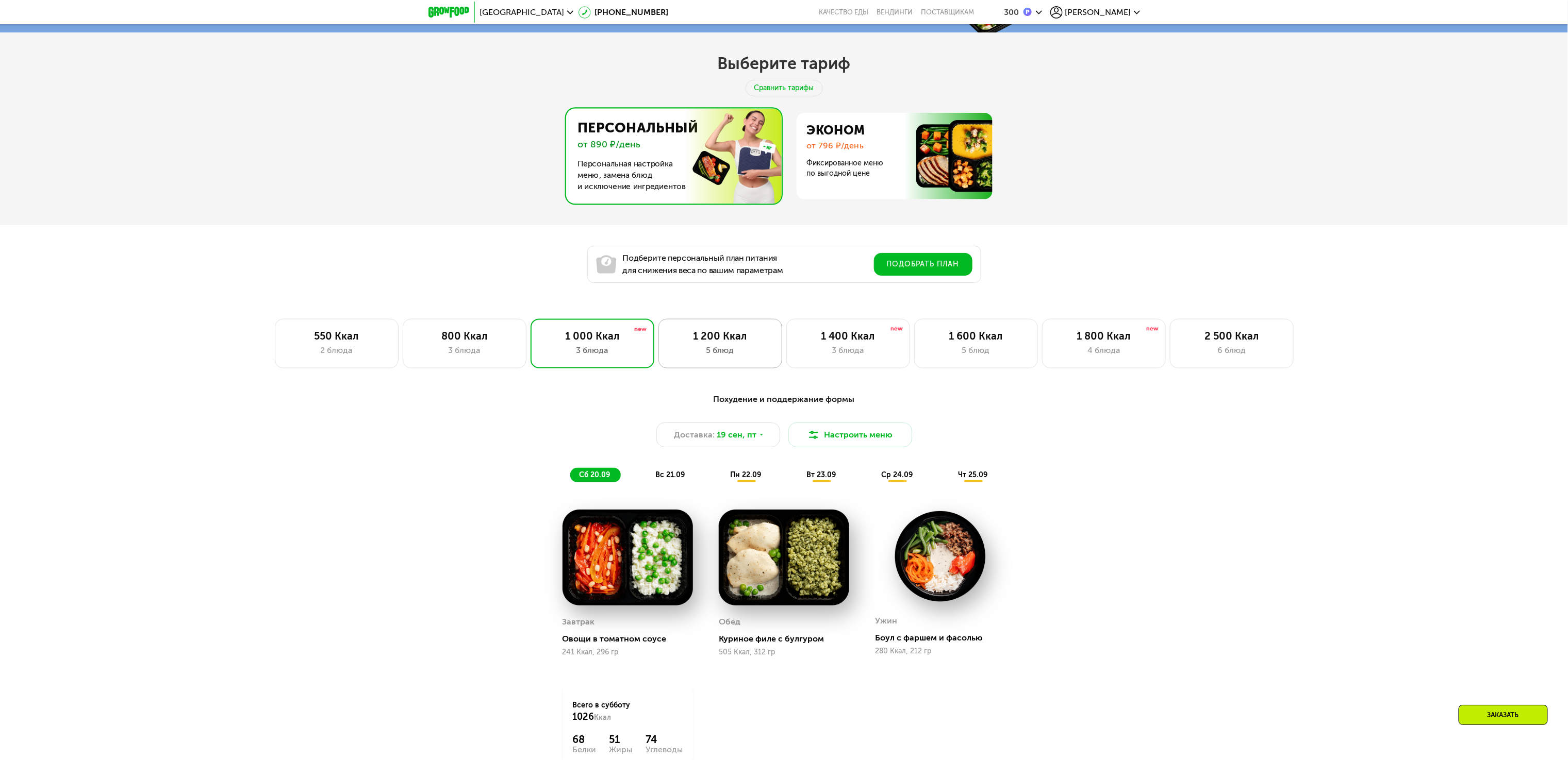
click at [665, 362] on div "1 200 Ккал 5 блюд" at bounding box center [720, 344] width 124 height 50
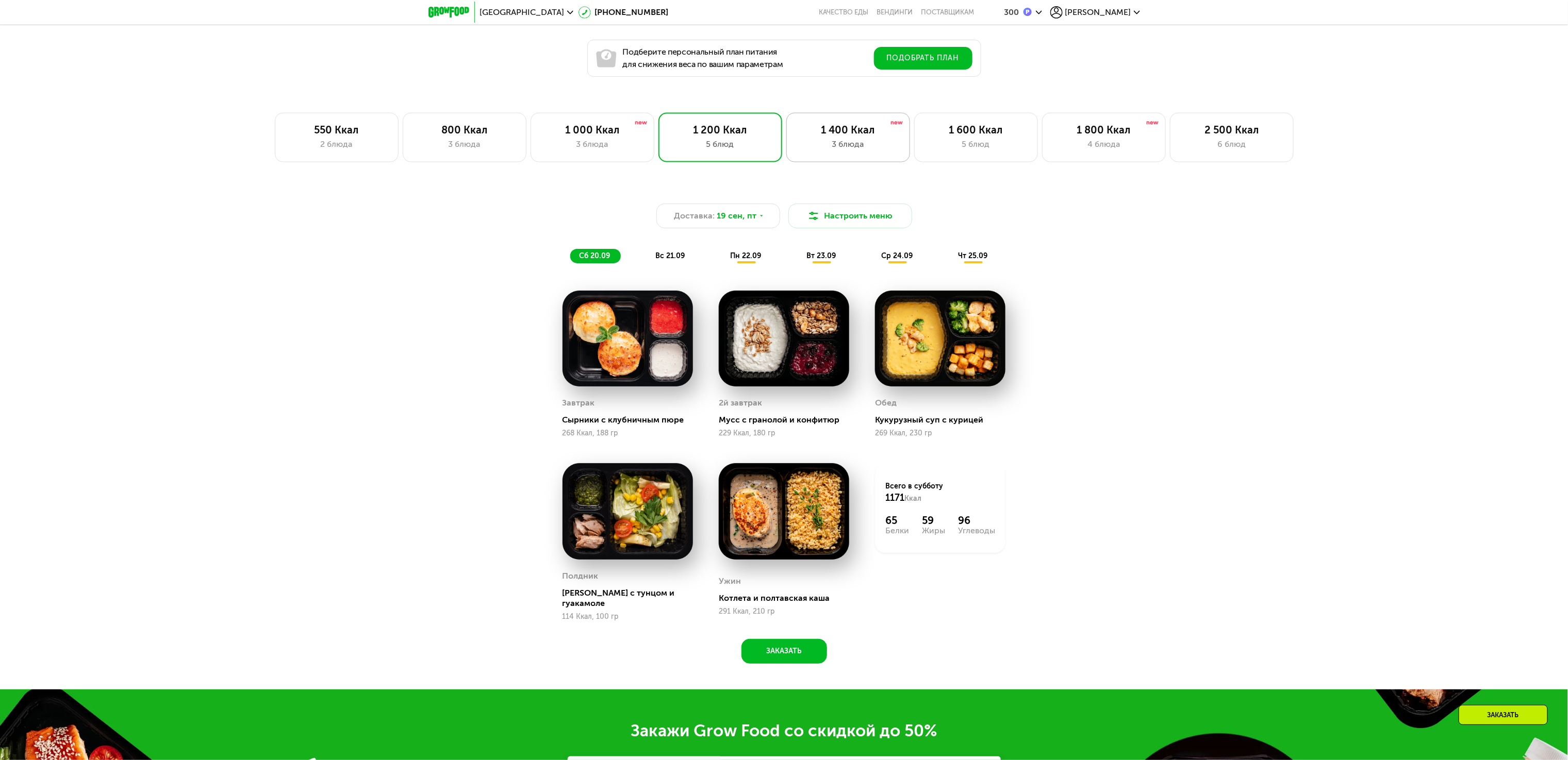
click at [829, 132] on div "1 400 Ккал" at bounding box center [848, 129] width 102 height 12
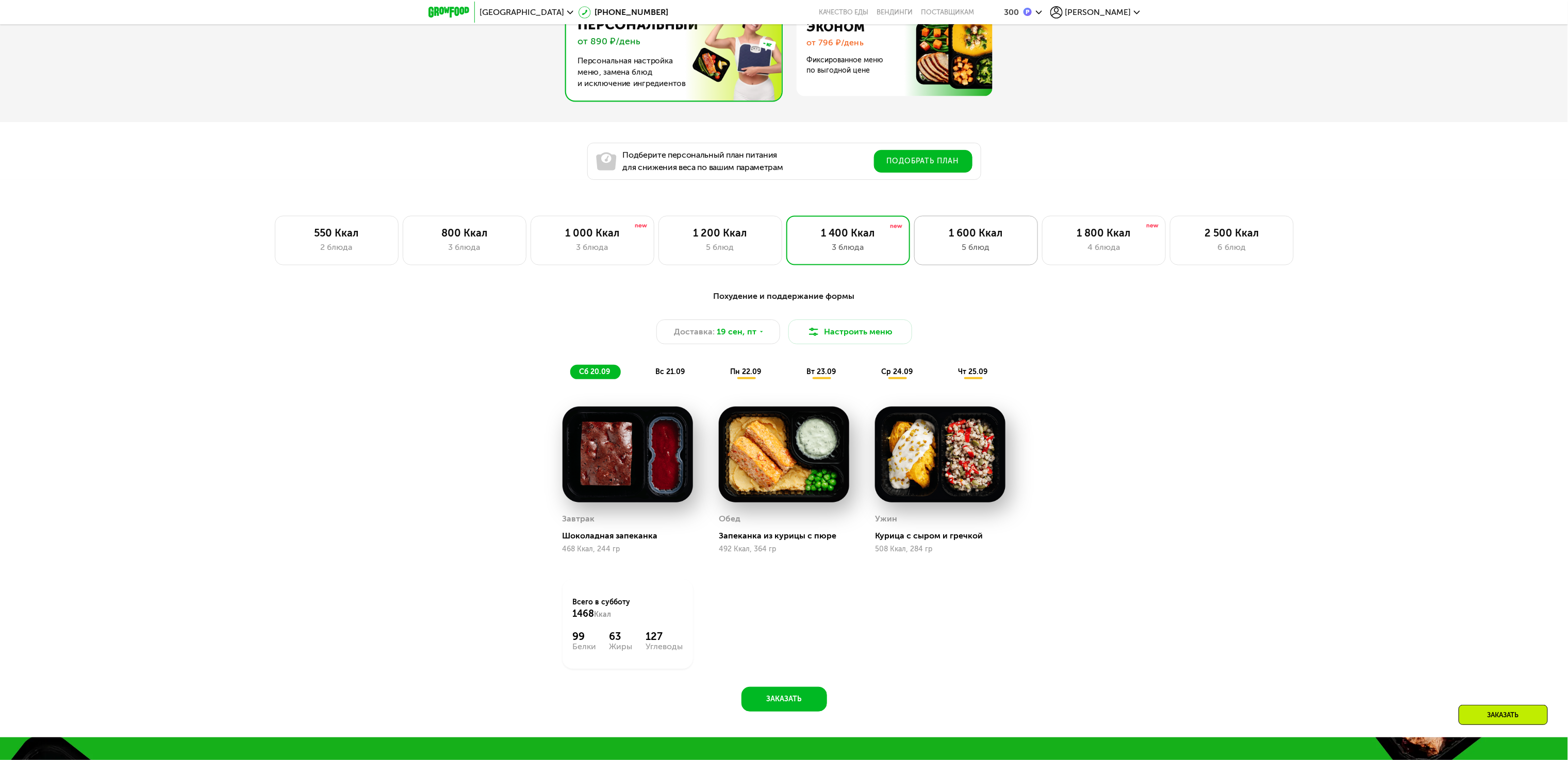
click at [996, 266] on div "1 600 Ккал 5 блюд" at bounding box center [976, 241] width 124 height 50
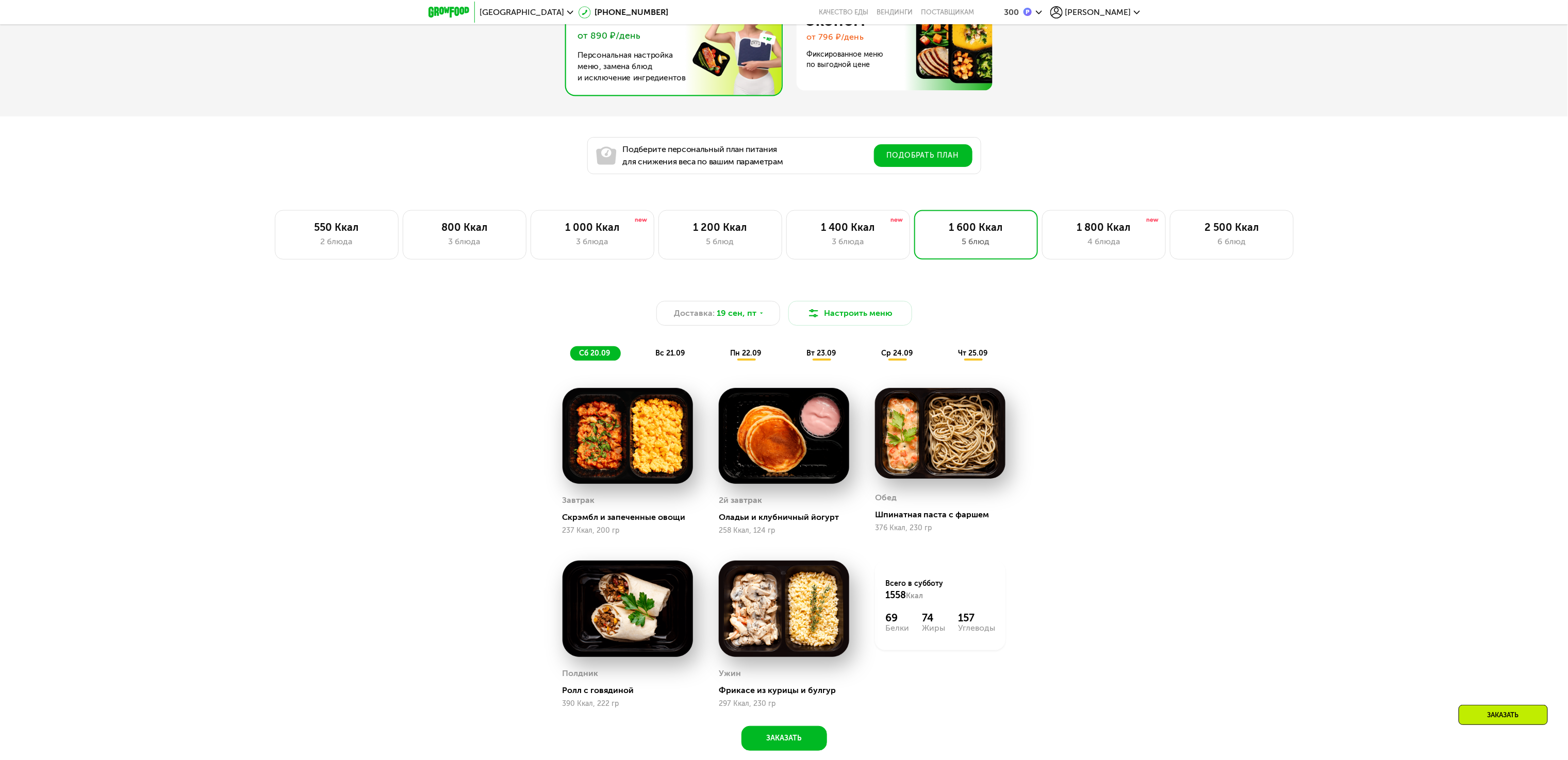
scroll to position [772, 0]
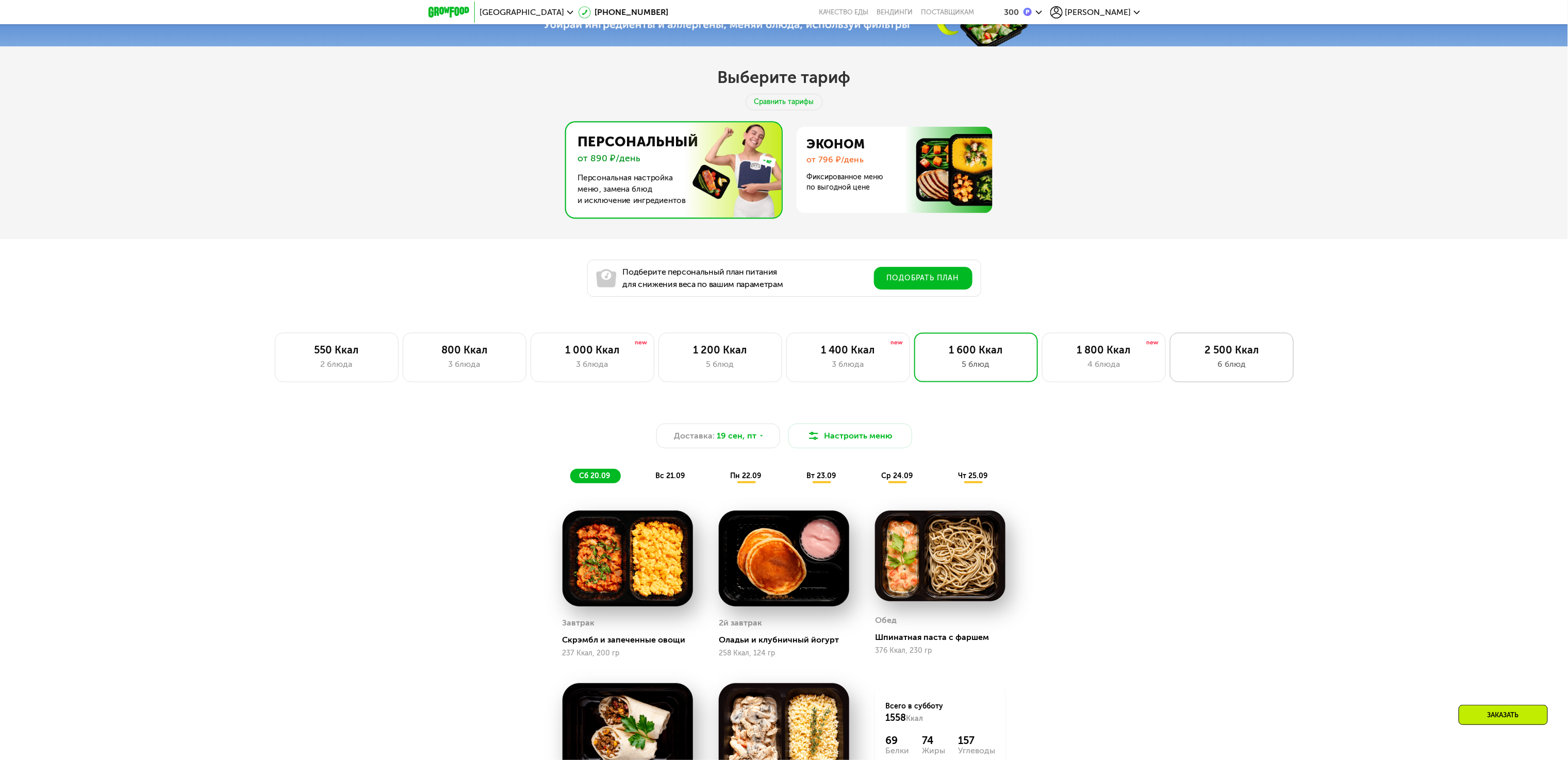
click at [1203, 370] on div "6 блюд" at bounding box center [1232, 364] width 102 height 12
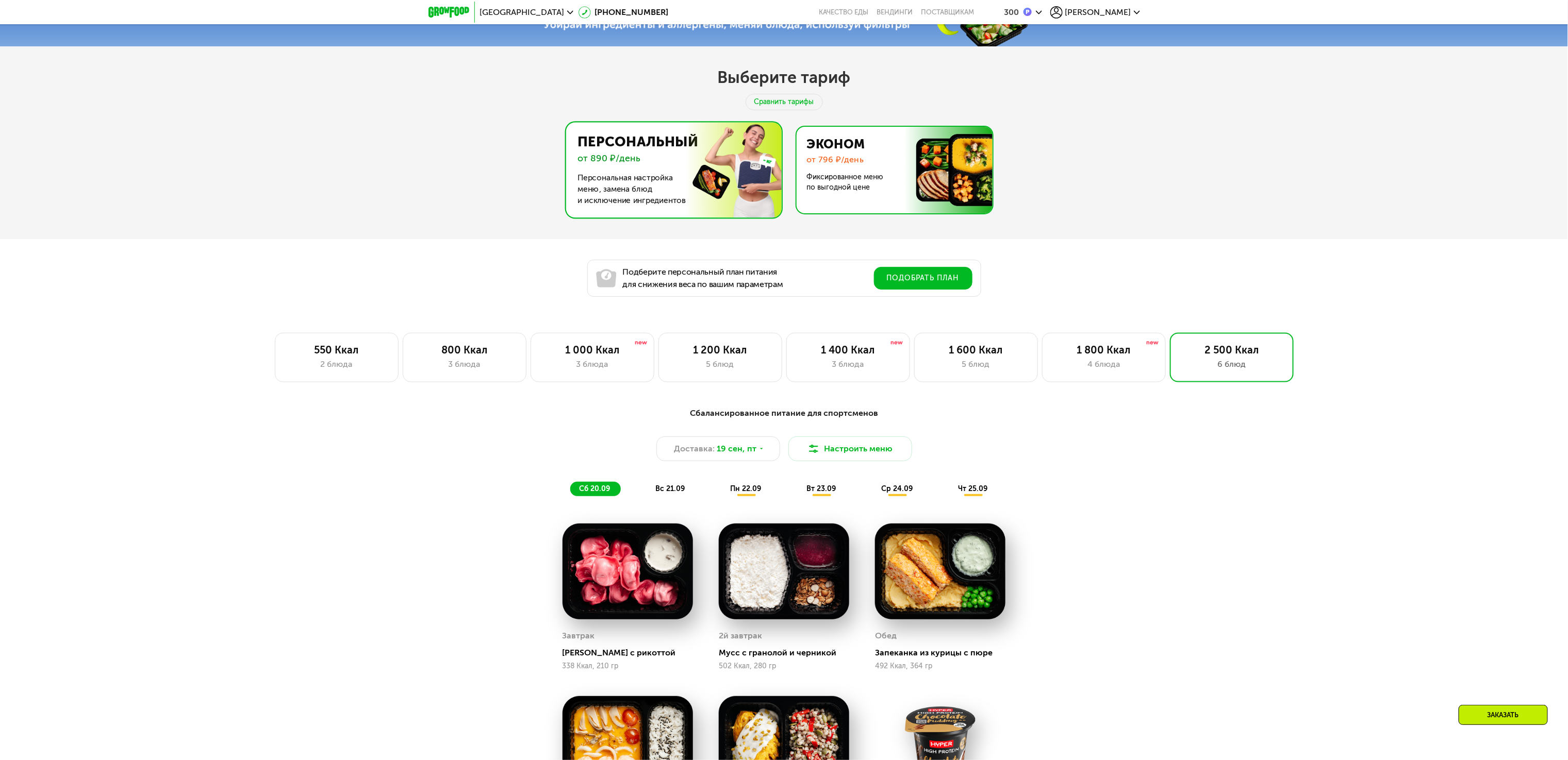
click at [956, 191] on img at bounding box center [892, 170] width 201 height 86
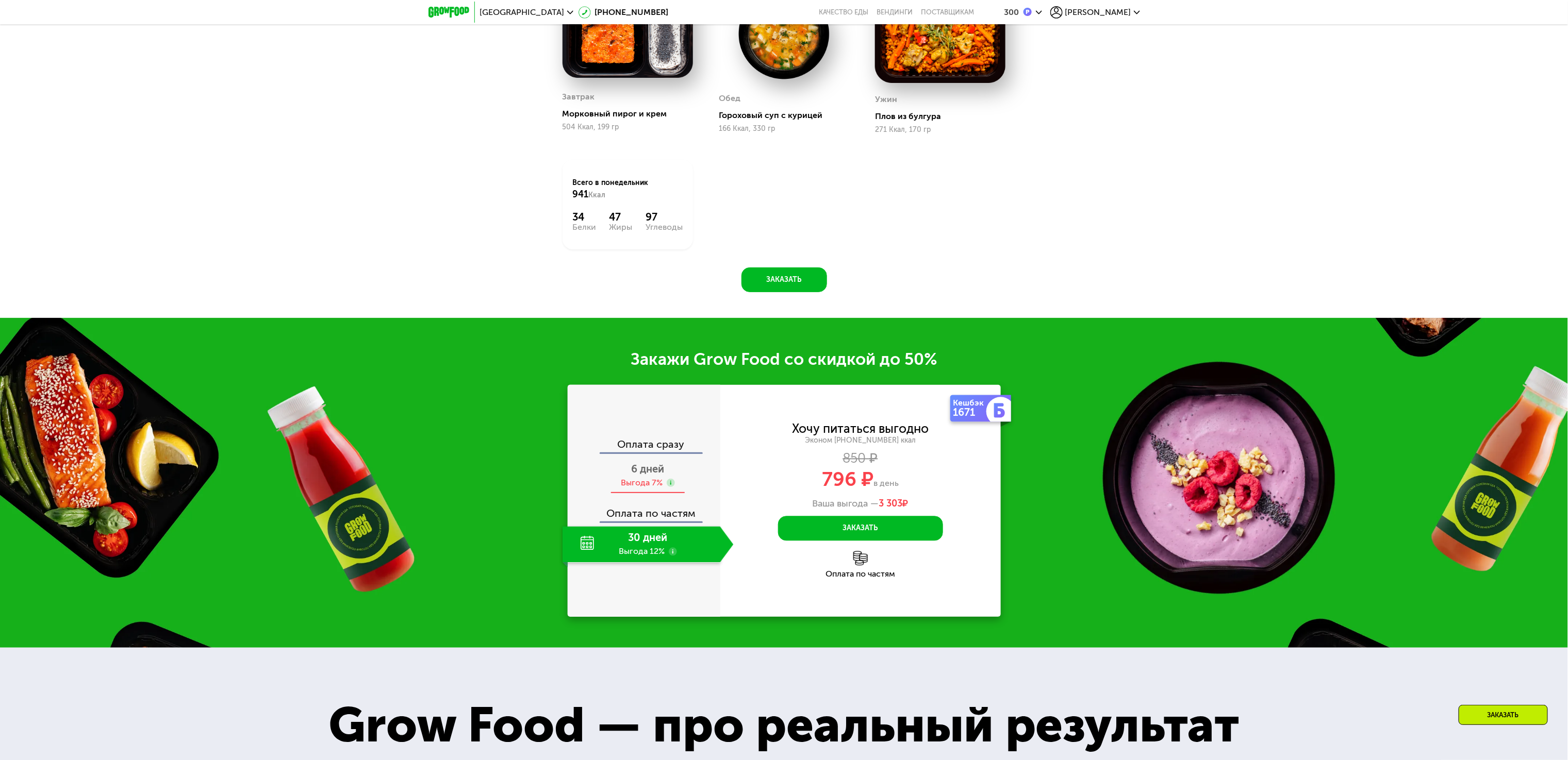
scroll to position [1254, 0]
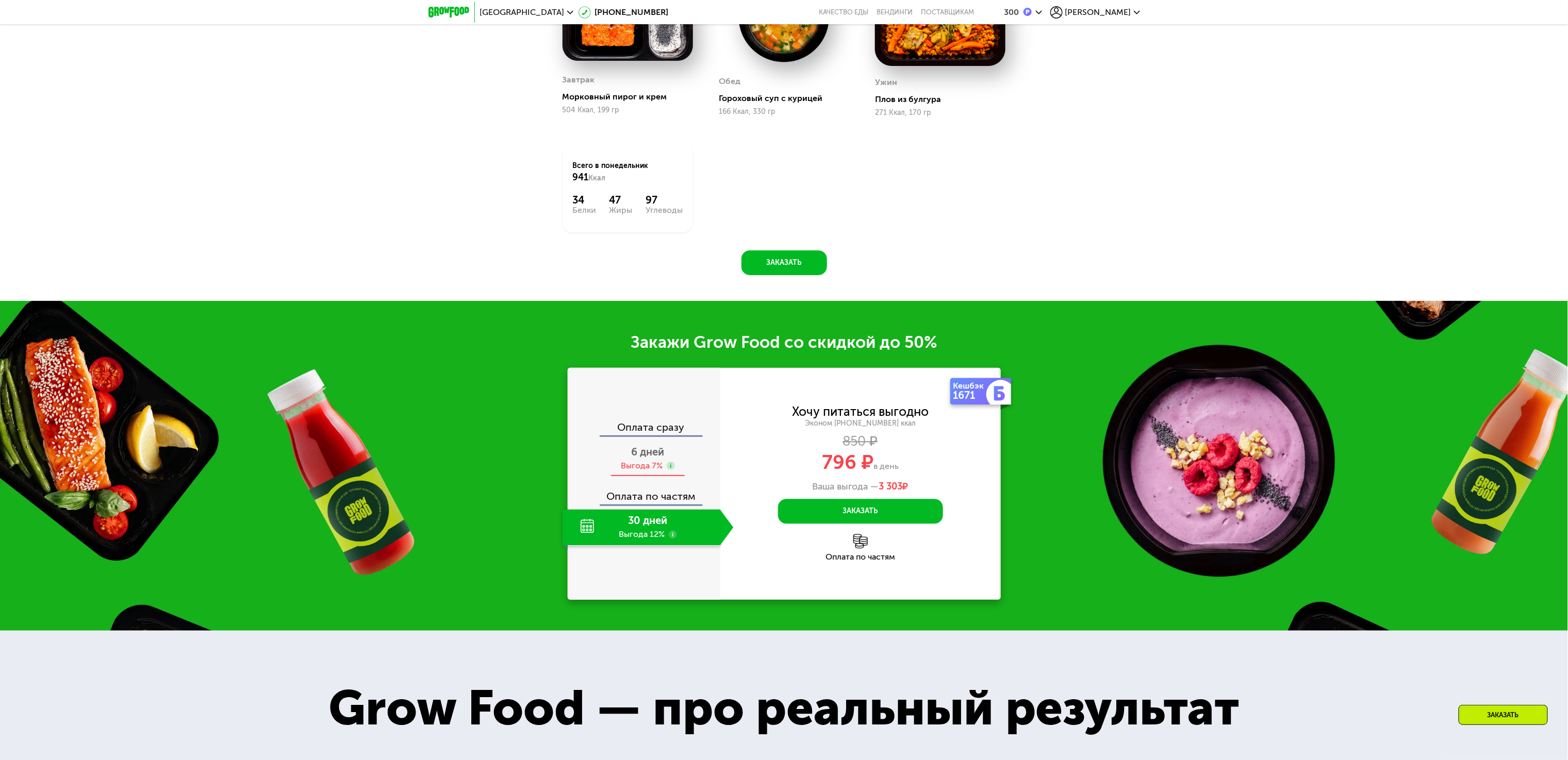
click at [647, 472] on div "Выгода 7%" at bounding box center [642, 466] width 42 height 12
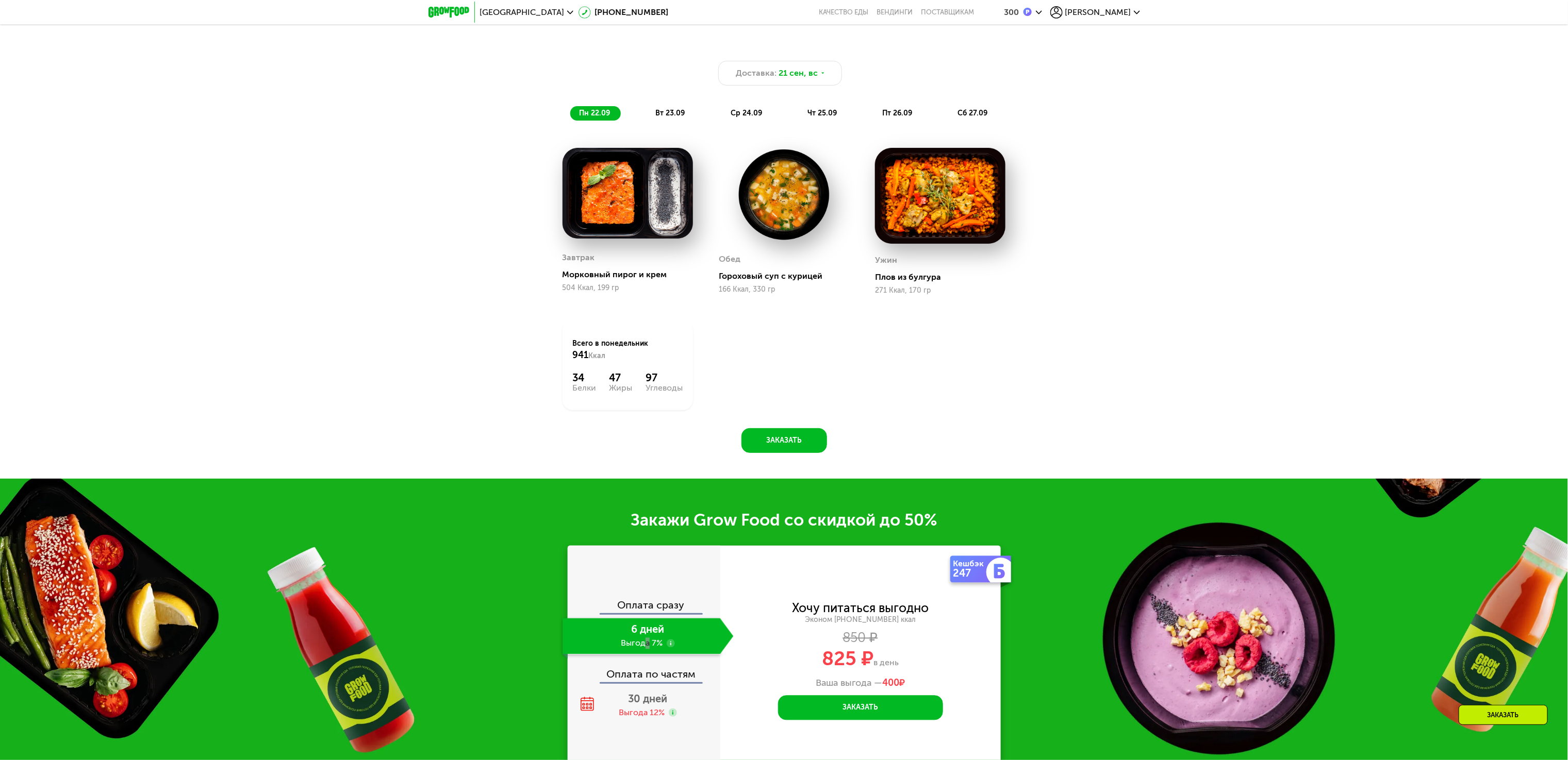
scroll to position [842, 0]
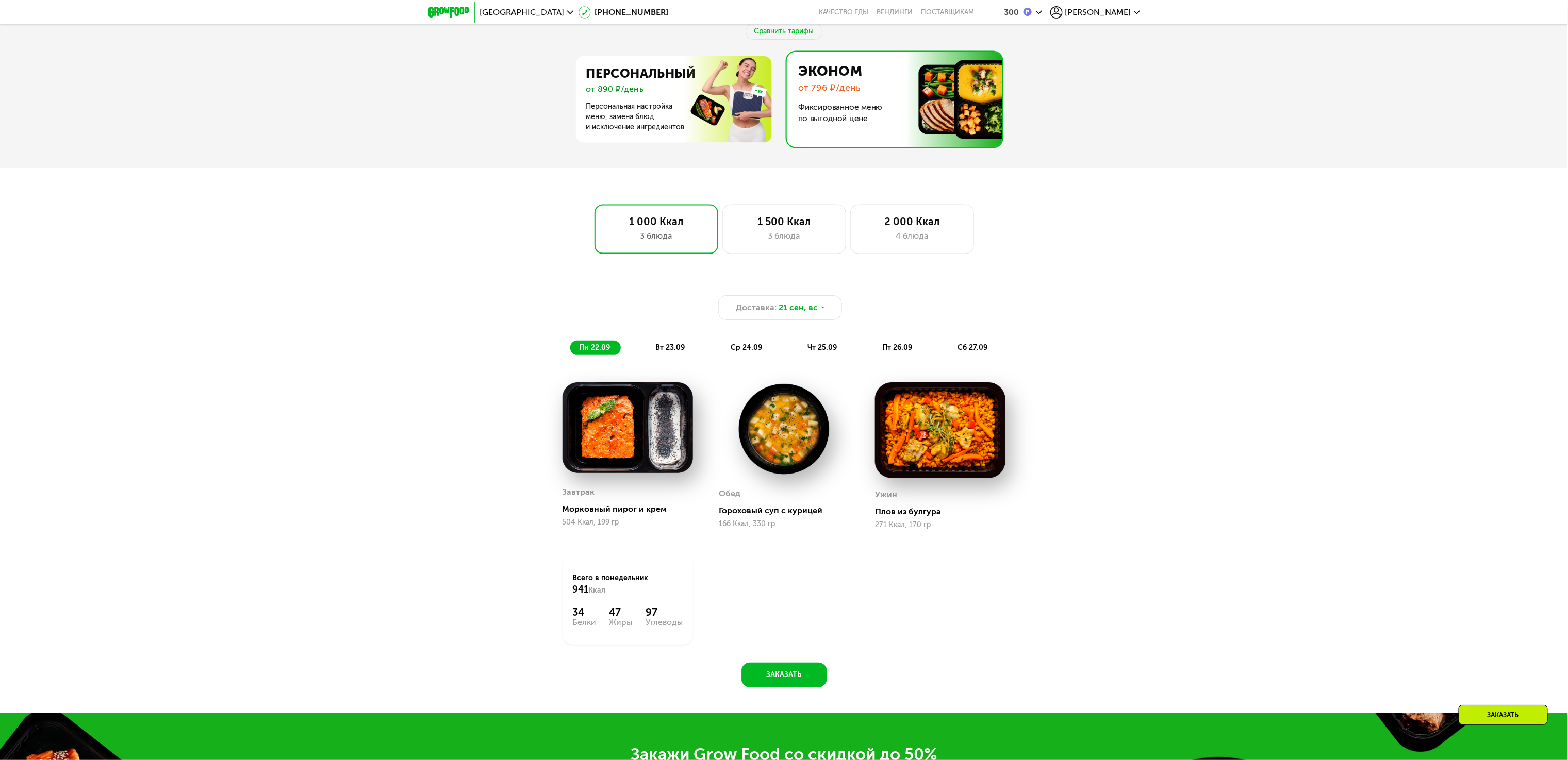
click at [777, 242] on div "3 блюда" at bounding box center [784, 236] width 102 height 12
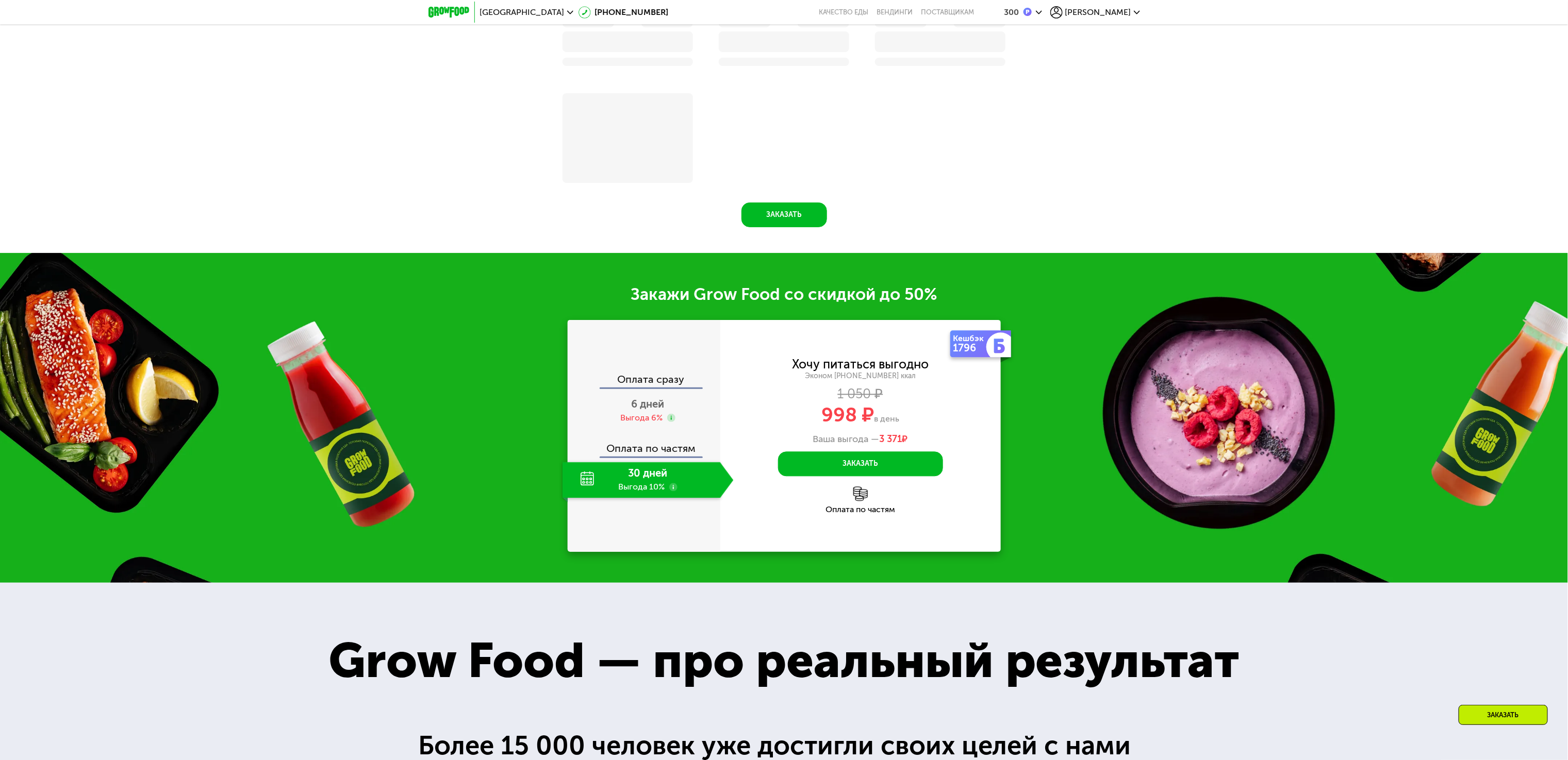
scroll to position [1302, 0]
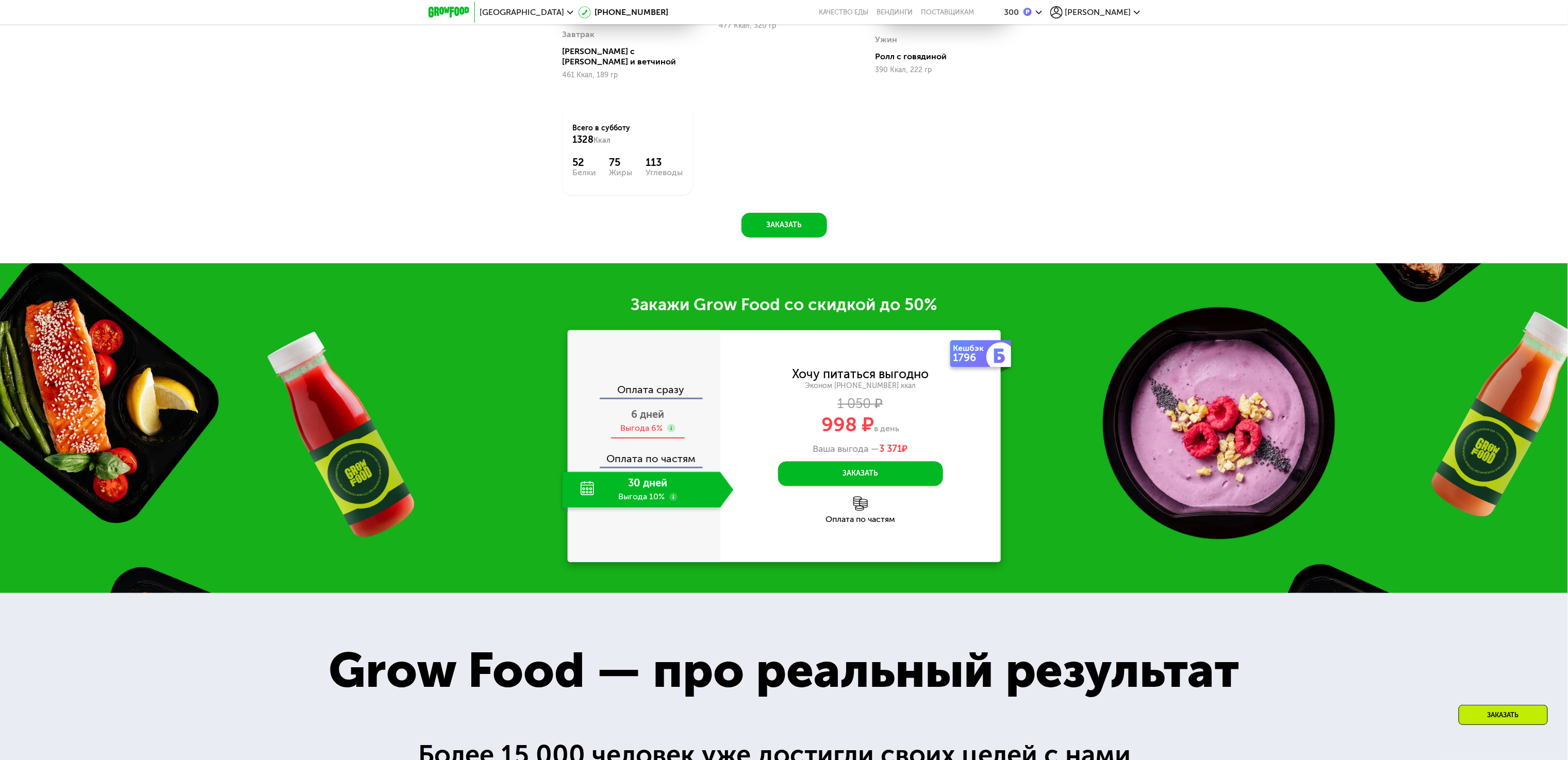
click at [634, 422] on div "Выгода 6%" at bounding box center [642, 428] width 42 height 12
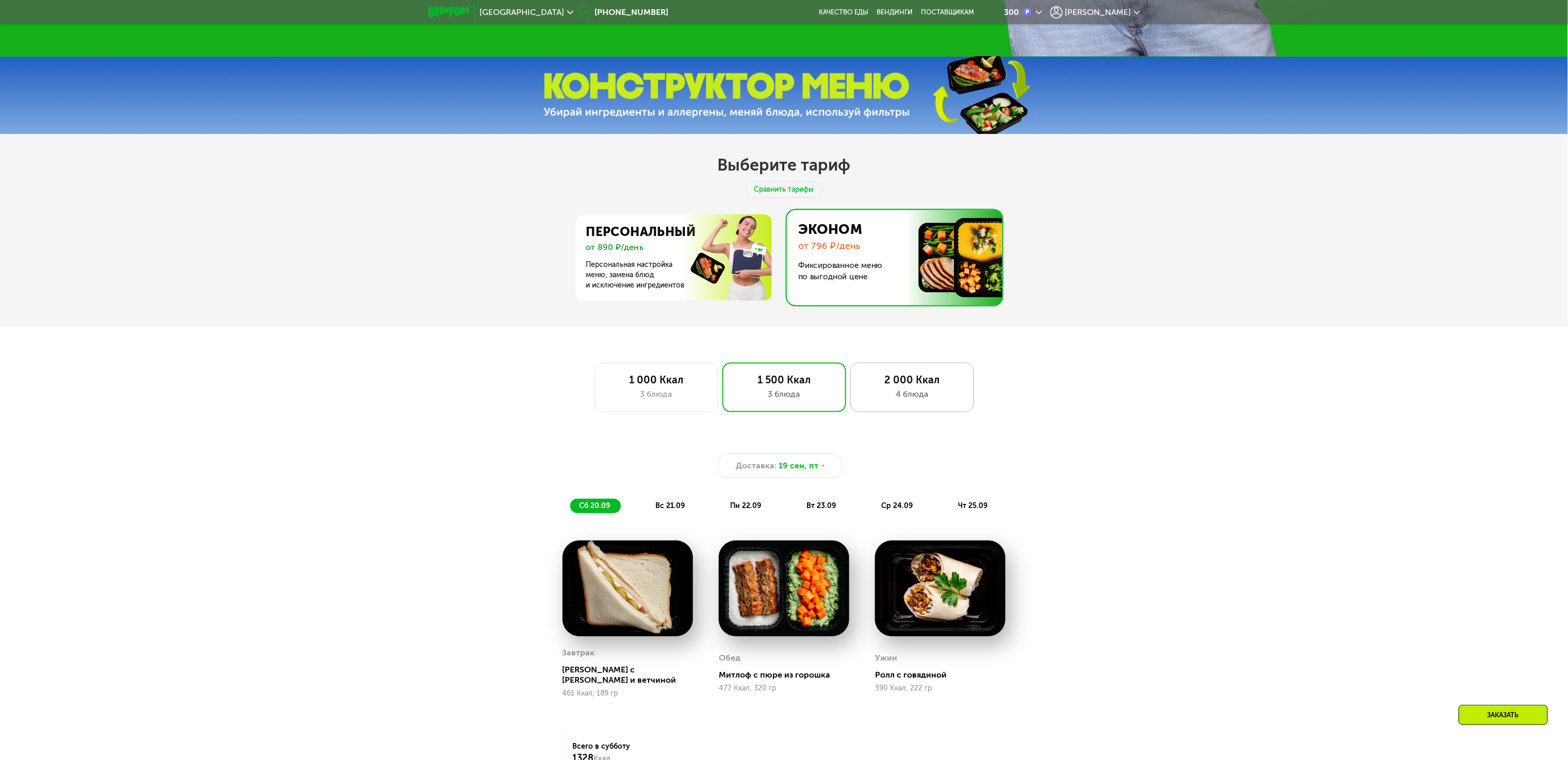
click at [902, 412] on div "2 000 Ккал 4 блюда" at bounding box center [912, 387] width 124 height 50
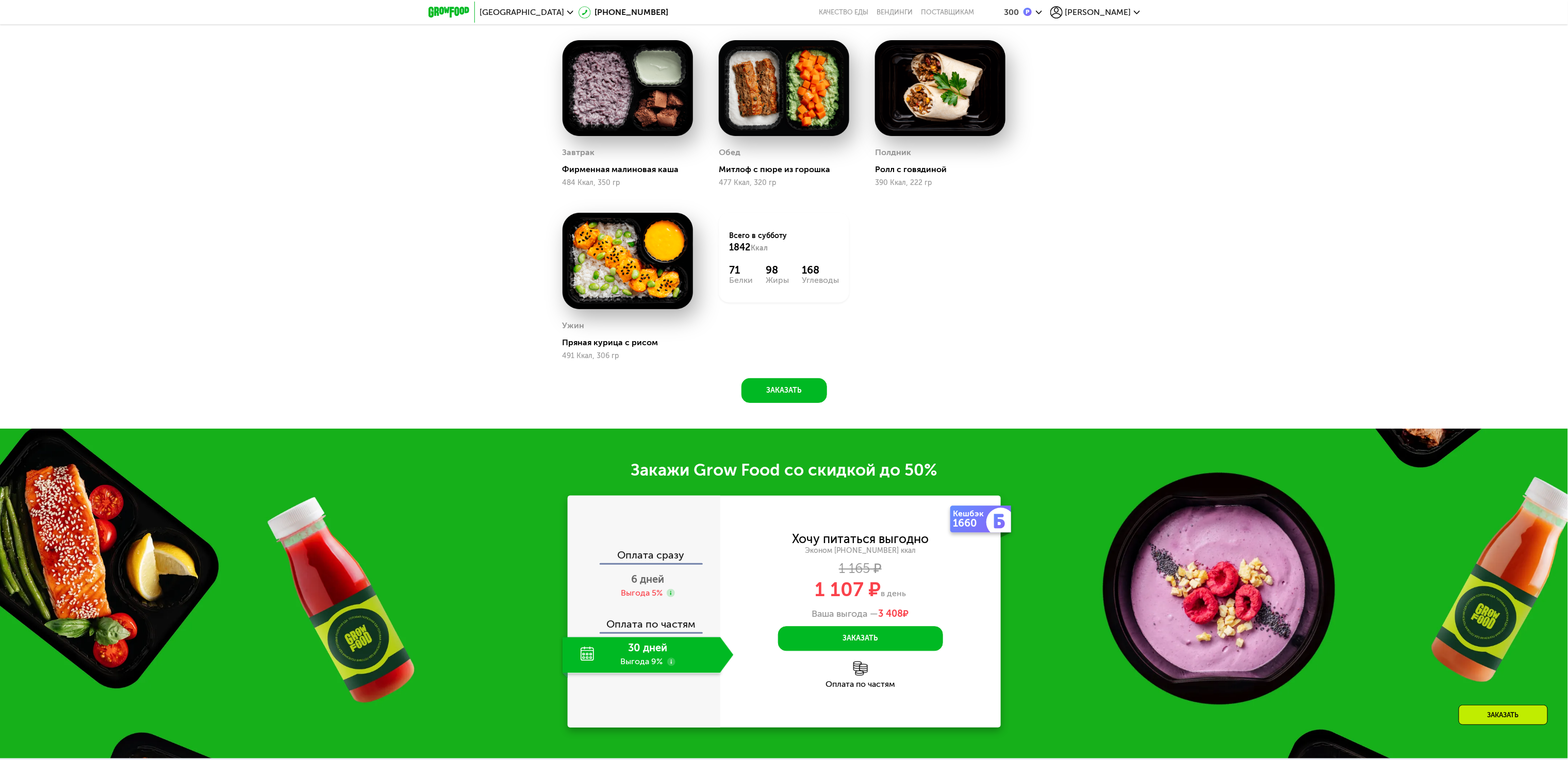
scroll to position [1241, 0]
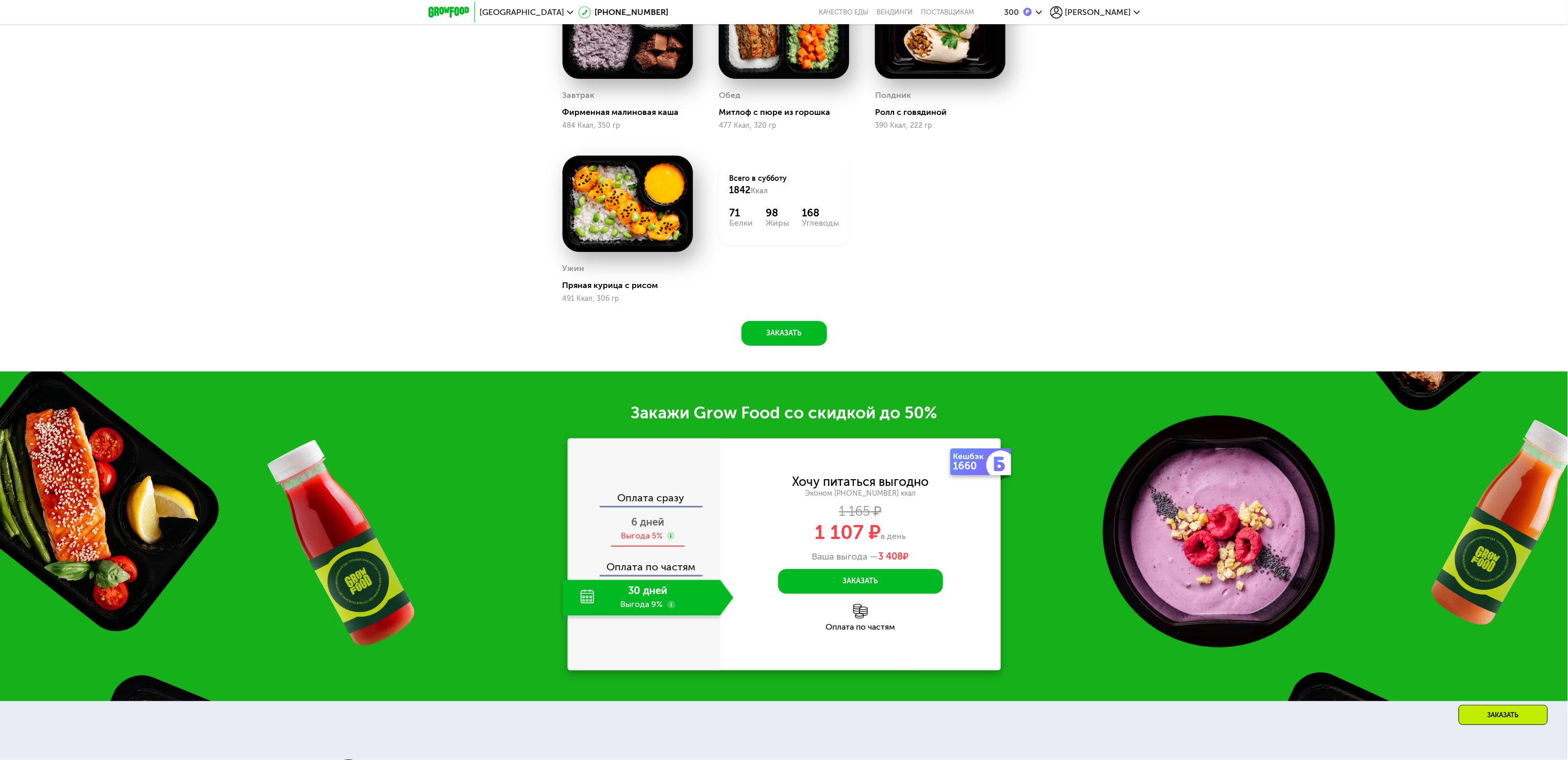
click at [634, 548] on div "6 дней Выгода 5%" at bounding box center [648, 529] width 171 height 36
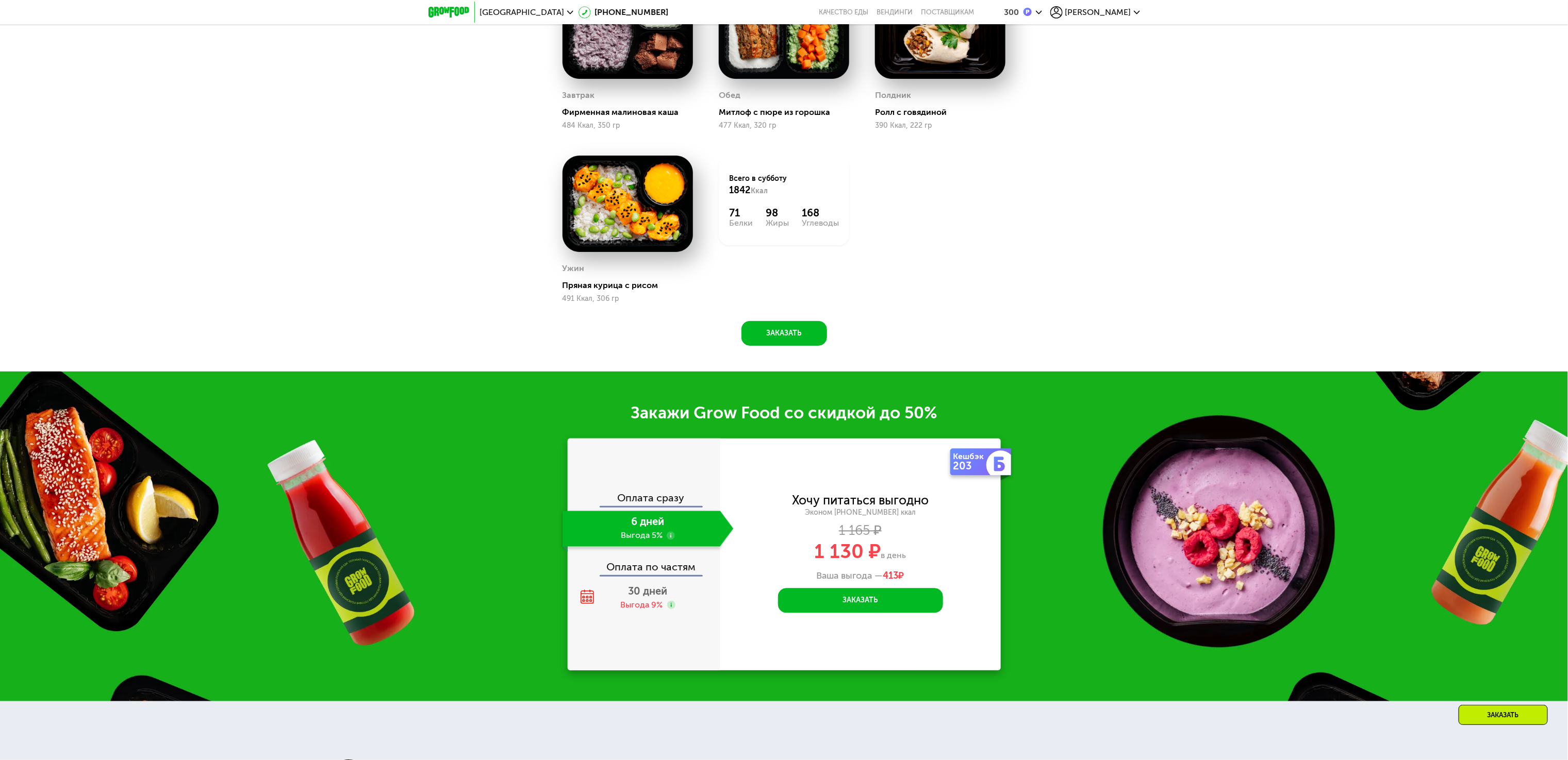
click at [462, 249] on div "Доставка: [DATE] сб 20.09 вс 21.09 пн 22.09 вт 23.09 ср 24.09 чт 25.09 Завтрак …" at bounding box center [784, 118] width 1568 height 507
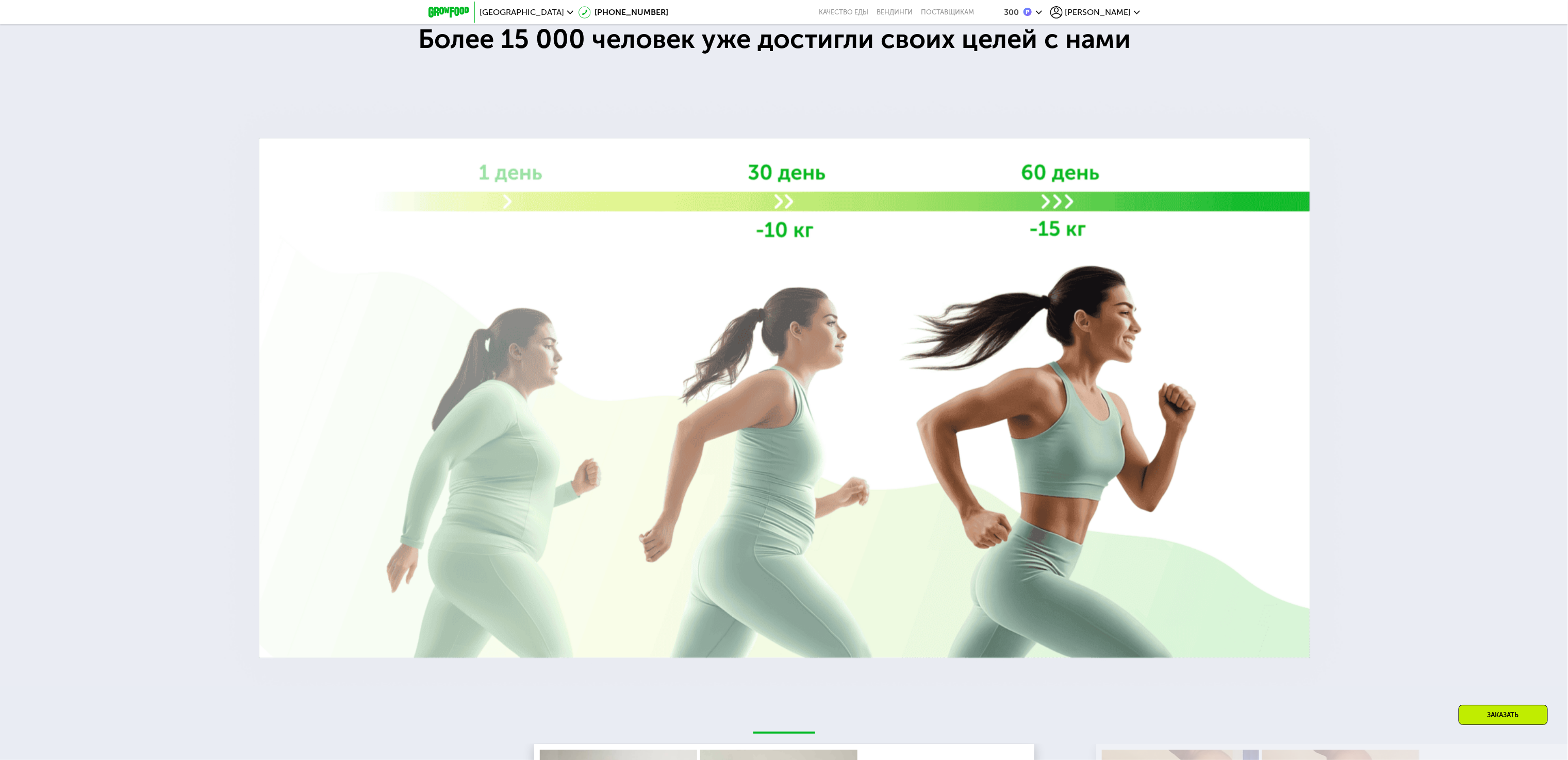
scroll to position [2375, 0]
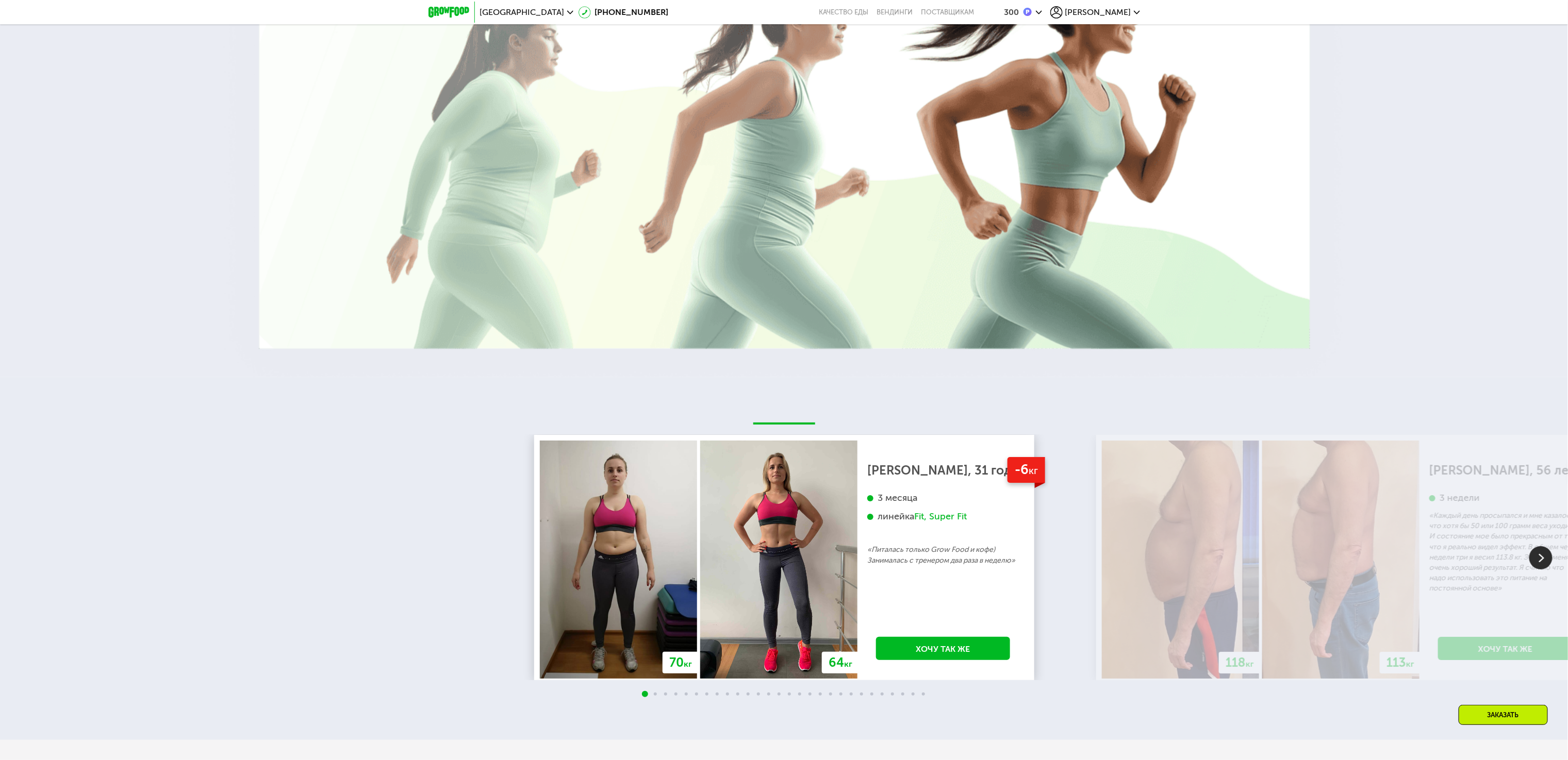
click at [343, 533] on div "70 кг 64 кг -6 кг [PERSON_NAME], 31 год 3 месяца линейка Fit, Super Fit «Питала…" at bounding box center [784, 558] width 1568 height 246
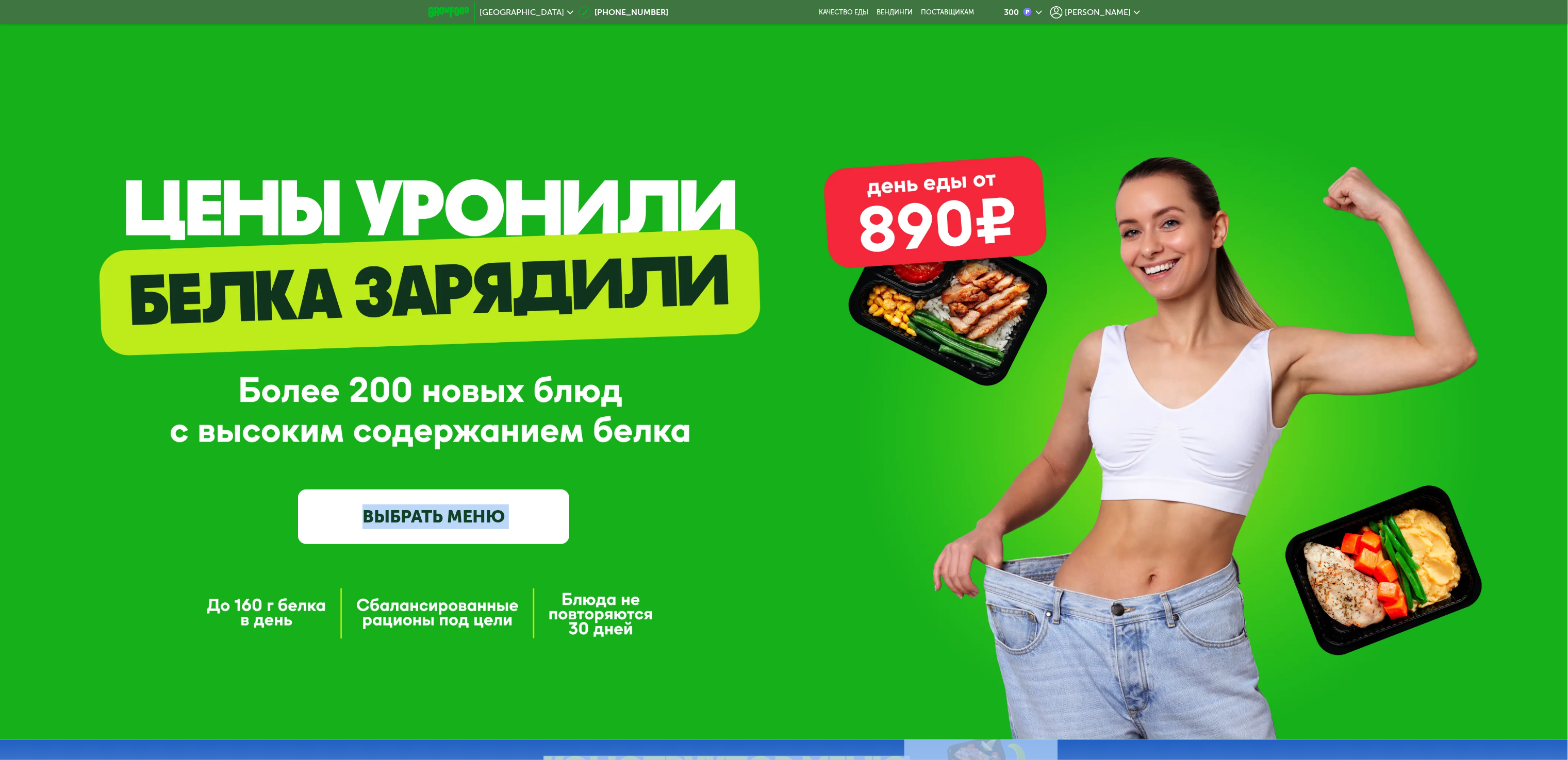
scroll to position [103, 0]
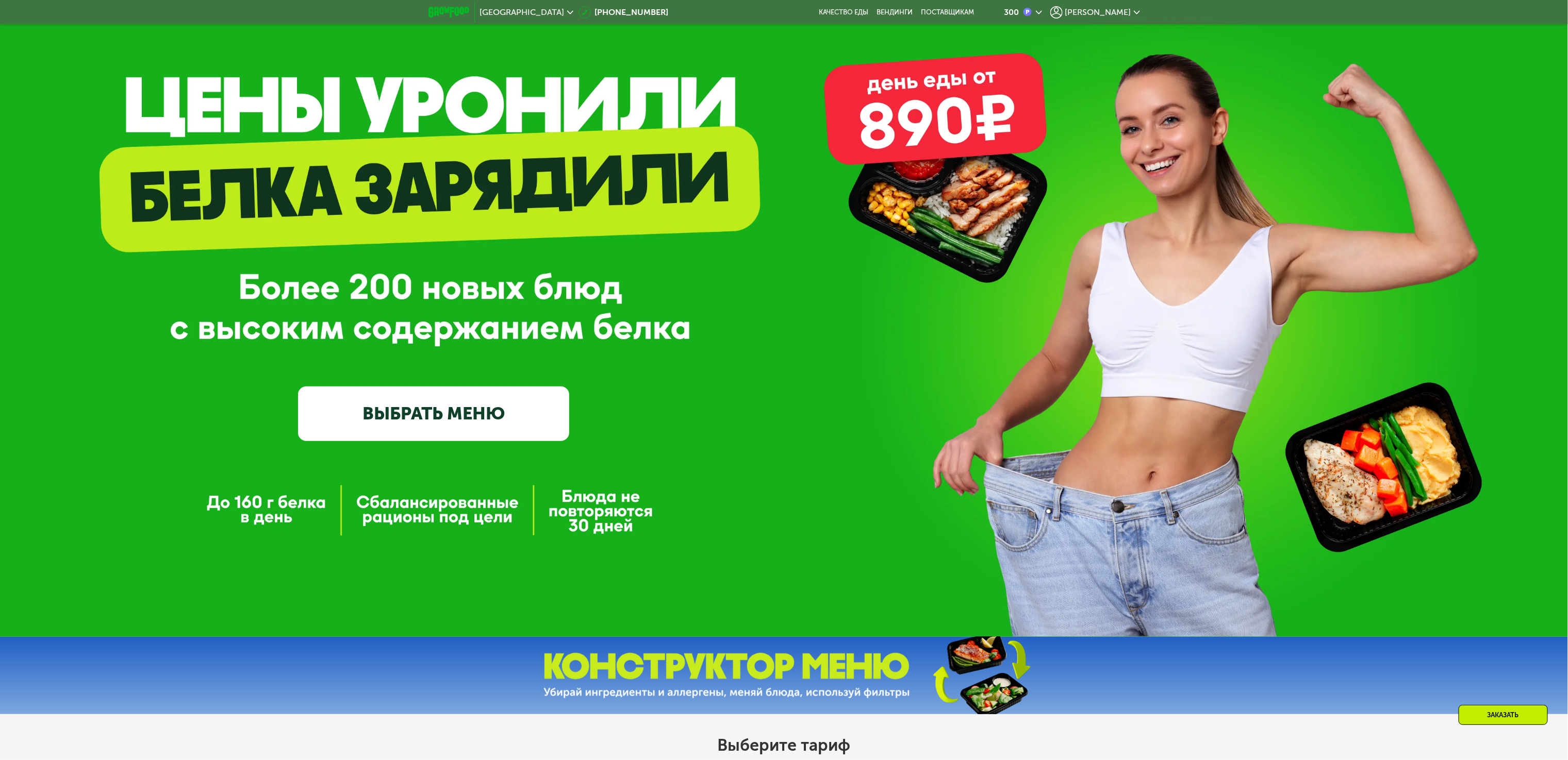
click at [707, 329] on div "GrowFood — доставка правильного питания ВЫБРАТЬ МЕНЮ" at bounding box center [784, 295] width 1568 height 294
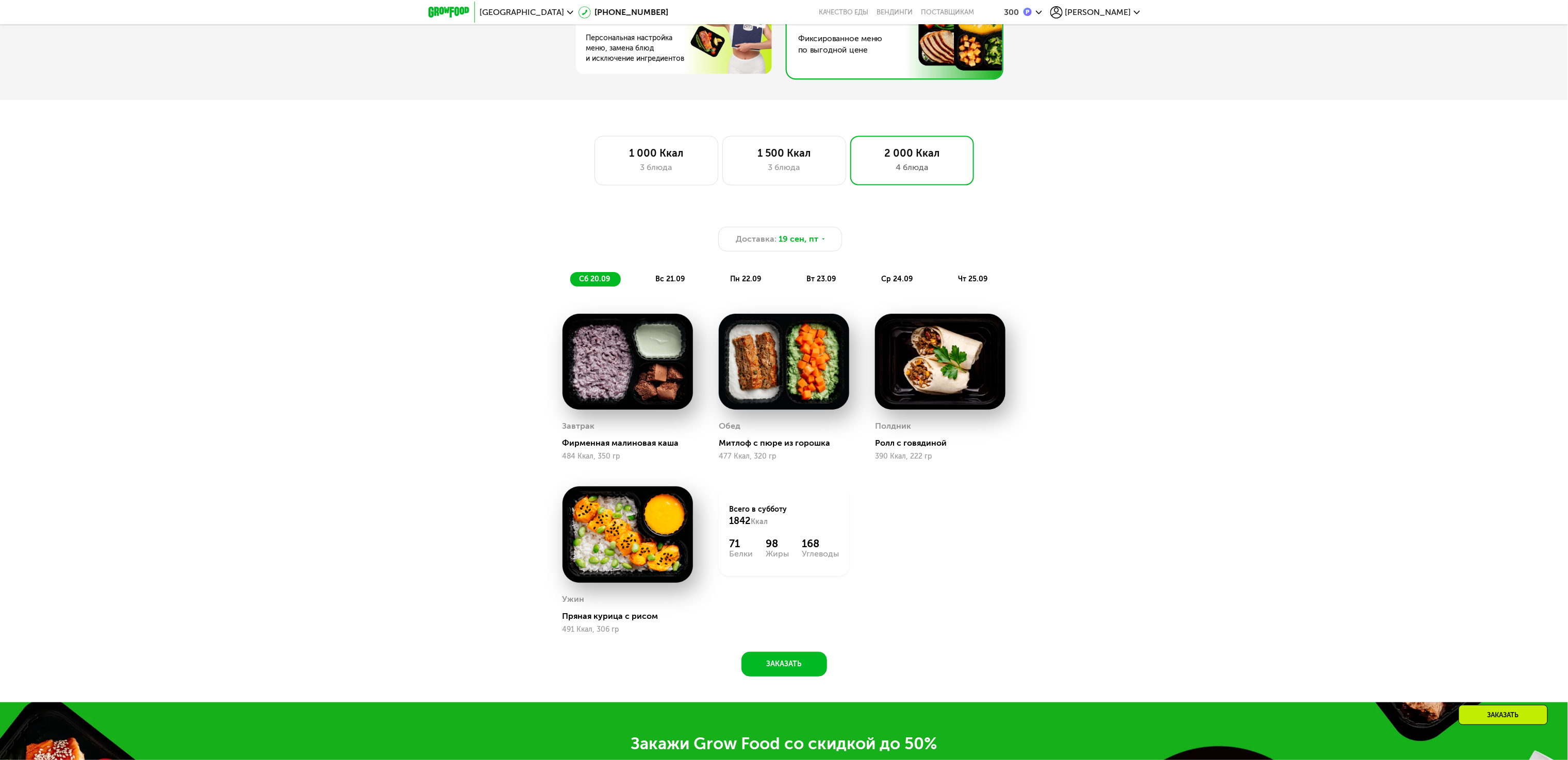
scroll to position [722, 0]
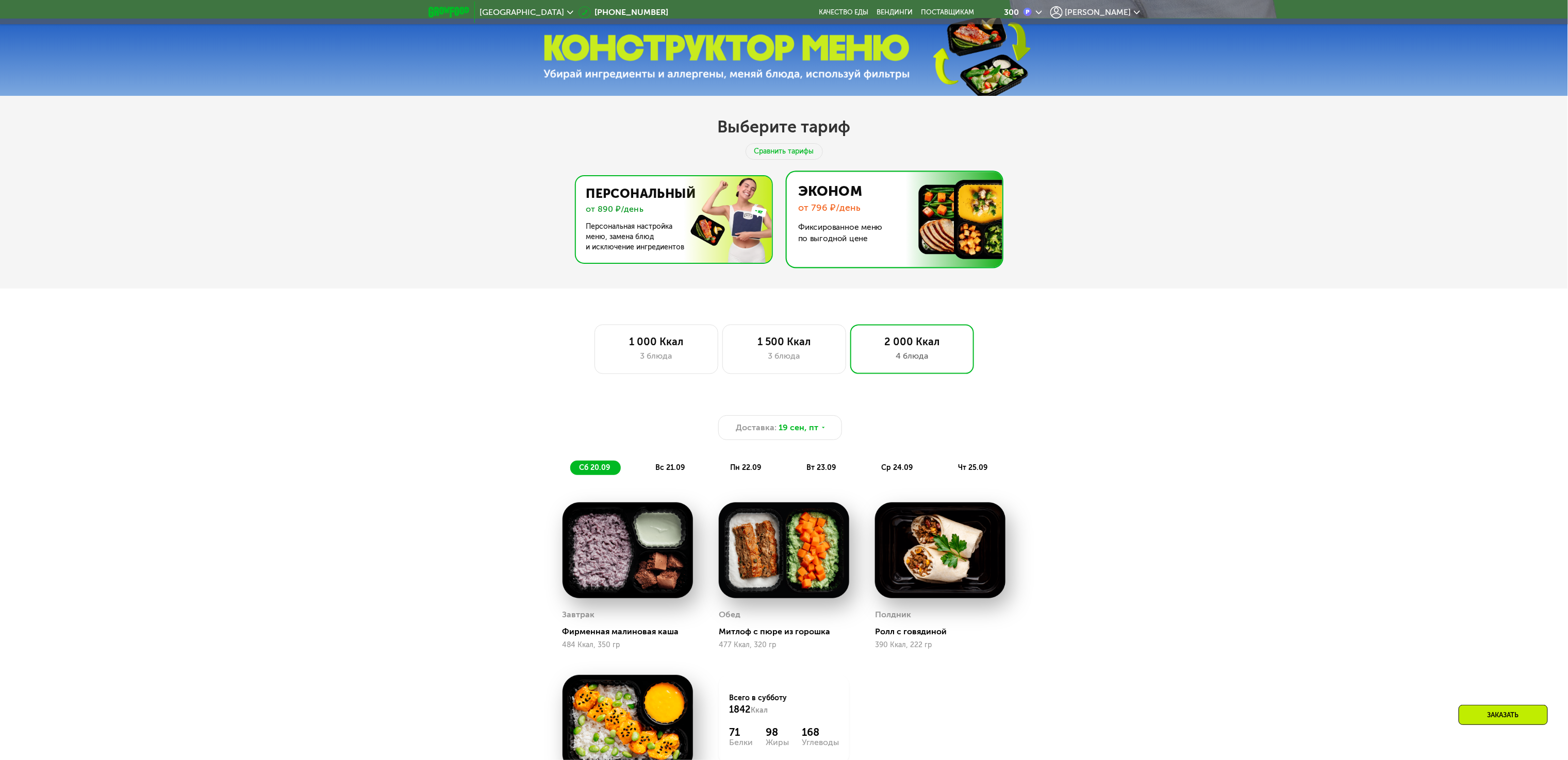
click at [672, 237] on img at bounding box center [672, 219] width 201 height 86
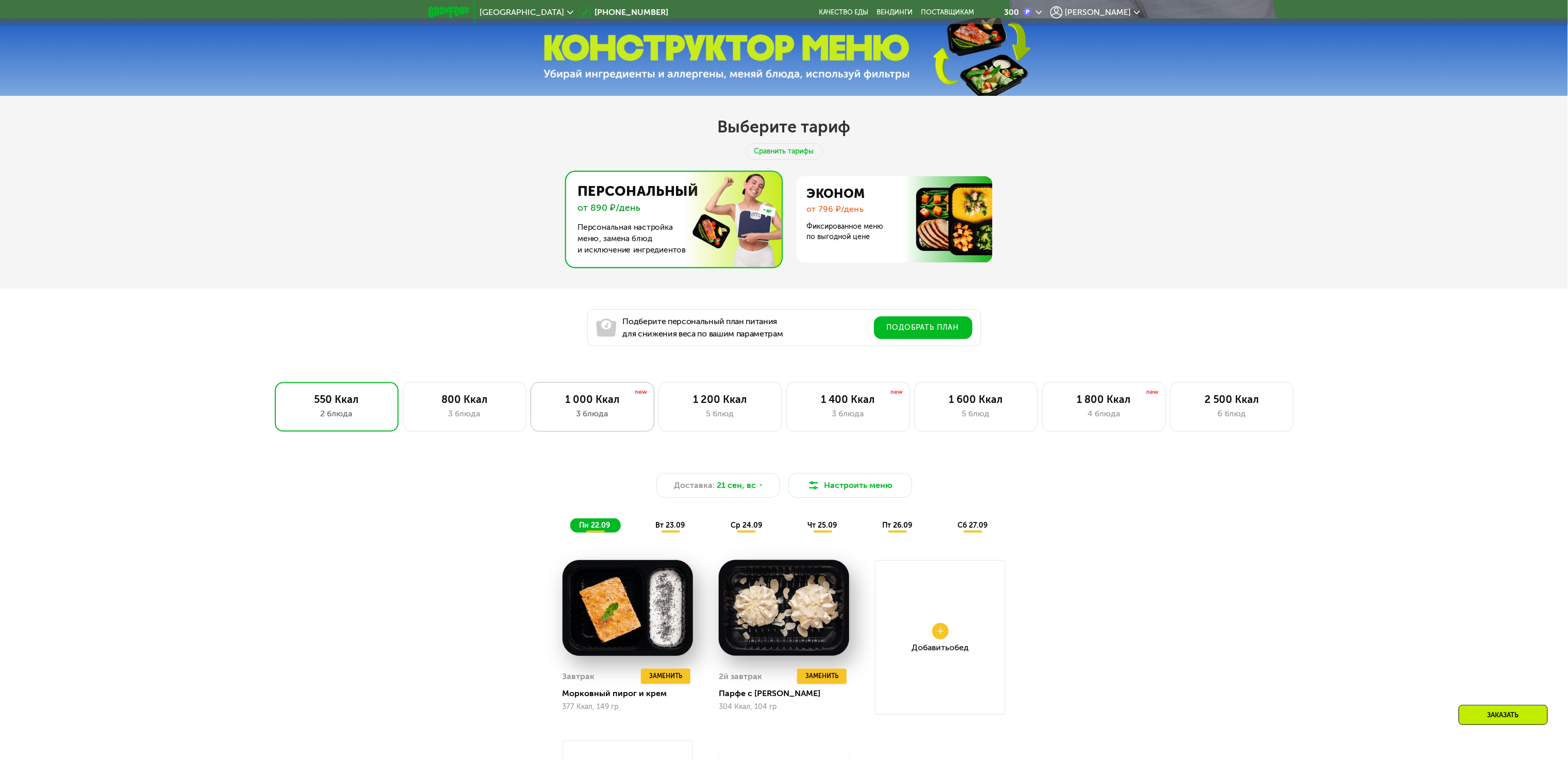
click at [590, 406] on div "1 000 Ккал" at bounding box center [592, 399] width 102 height 12
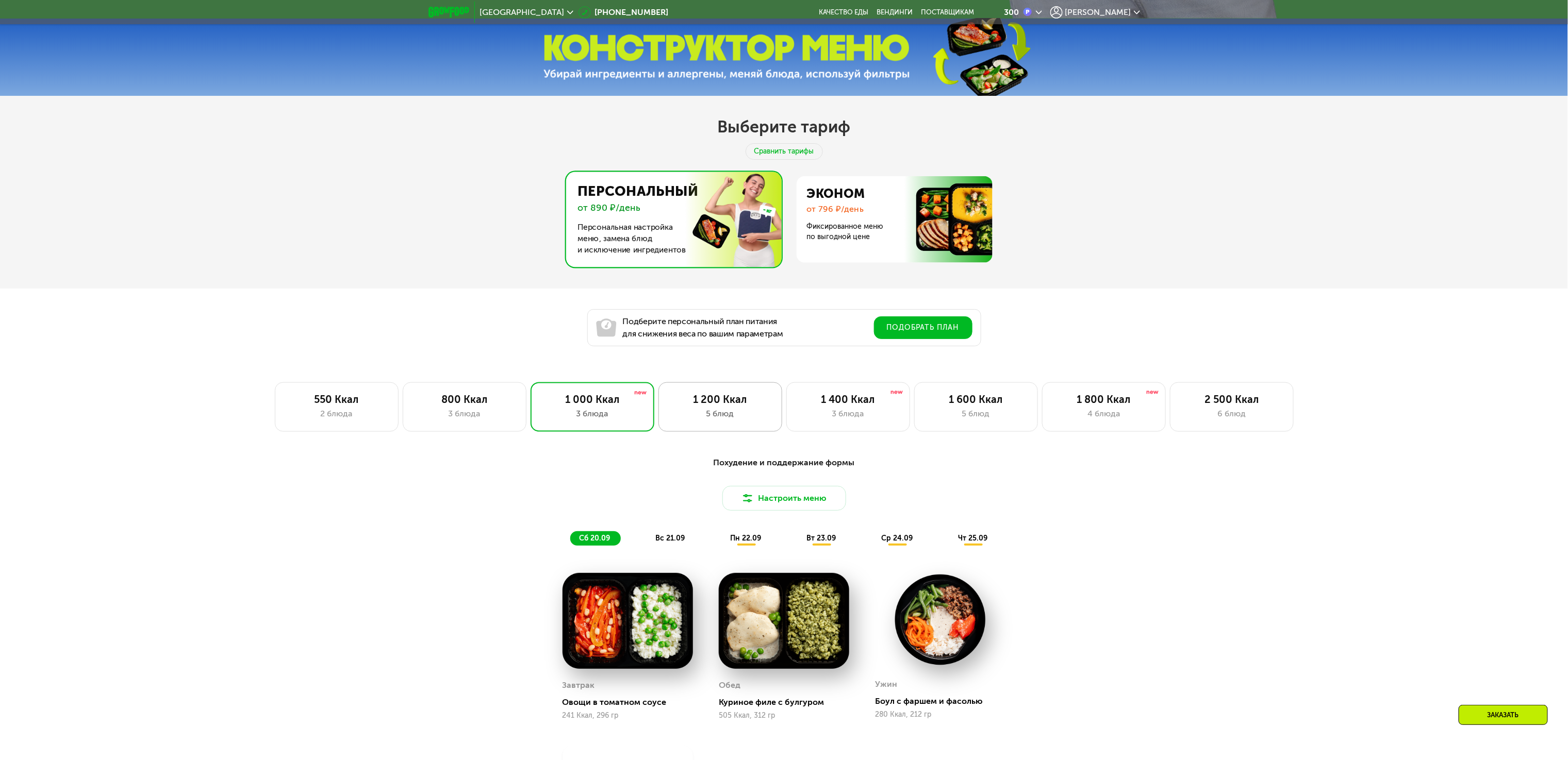
click at [696, 415] on div "5 блюд" at bounding box center [720, 413] width 102 height 12
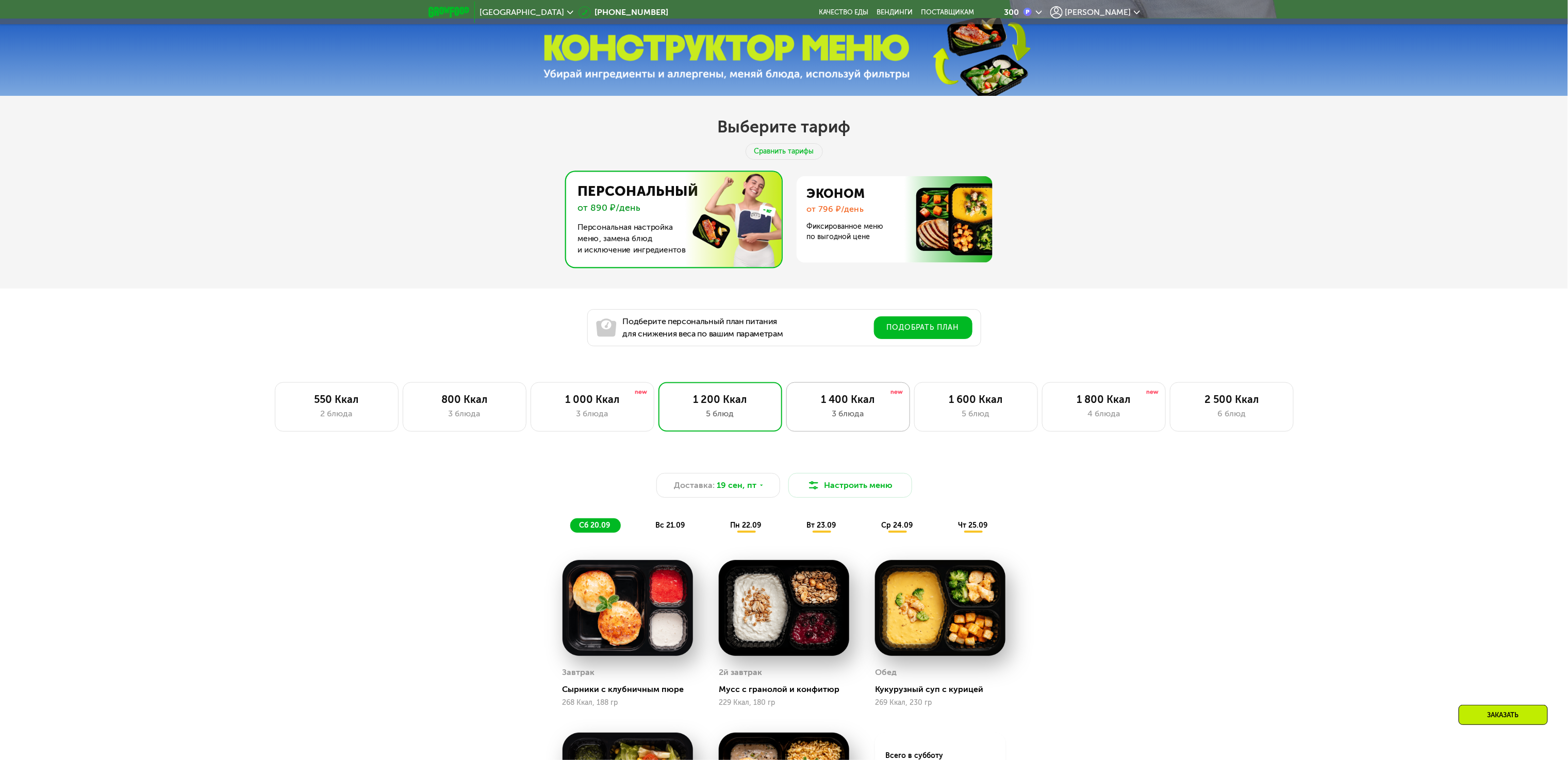
click at [828, 418] on div "3 блюда" at bounding box center [848, 413] width 102 height 12
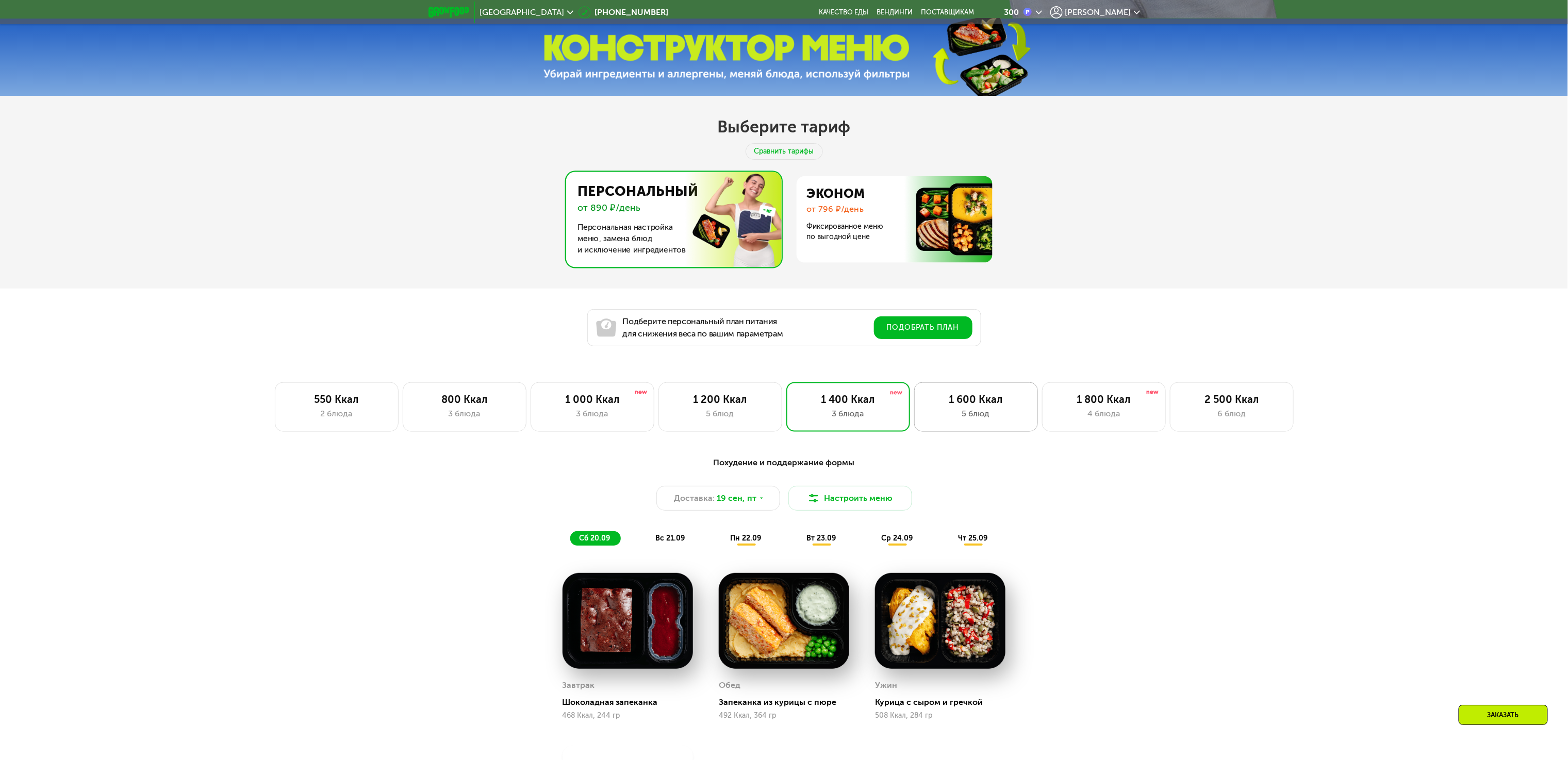
click at [955, 406] on div "1 600 Ккал" at bounding box center [976, 399] width 102 height 12
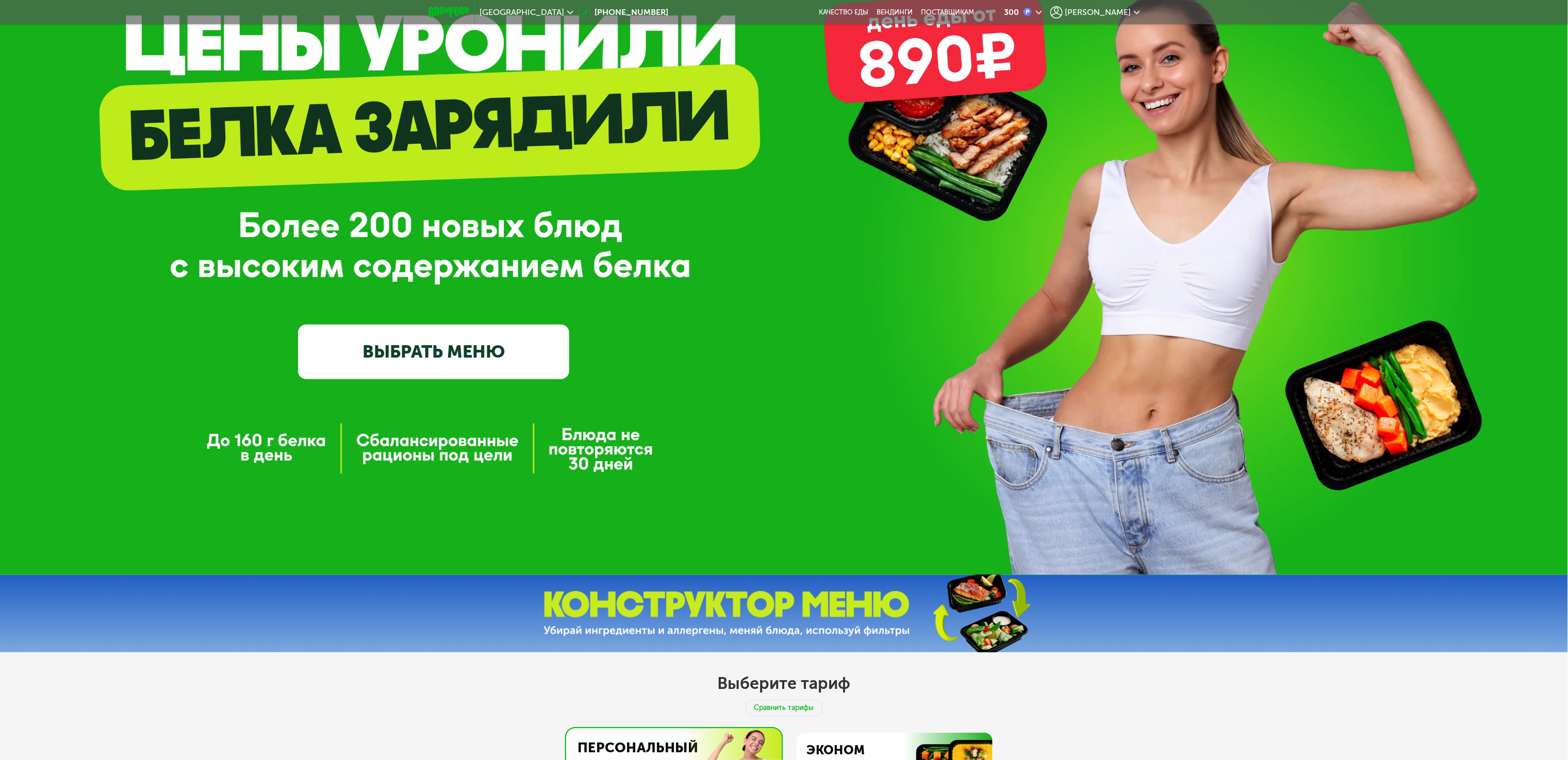
scroll to position [0, 0]
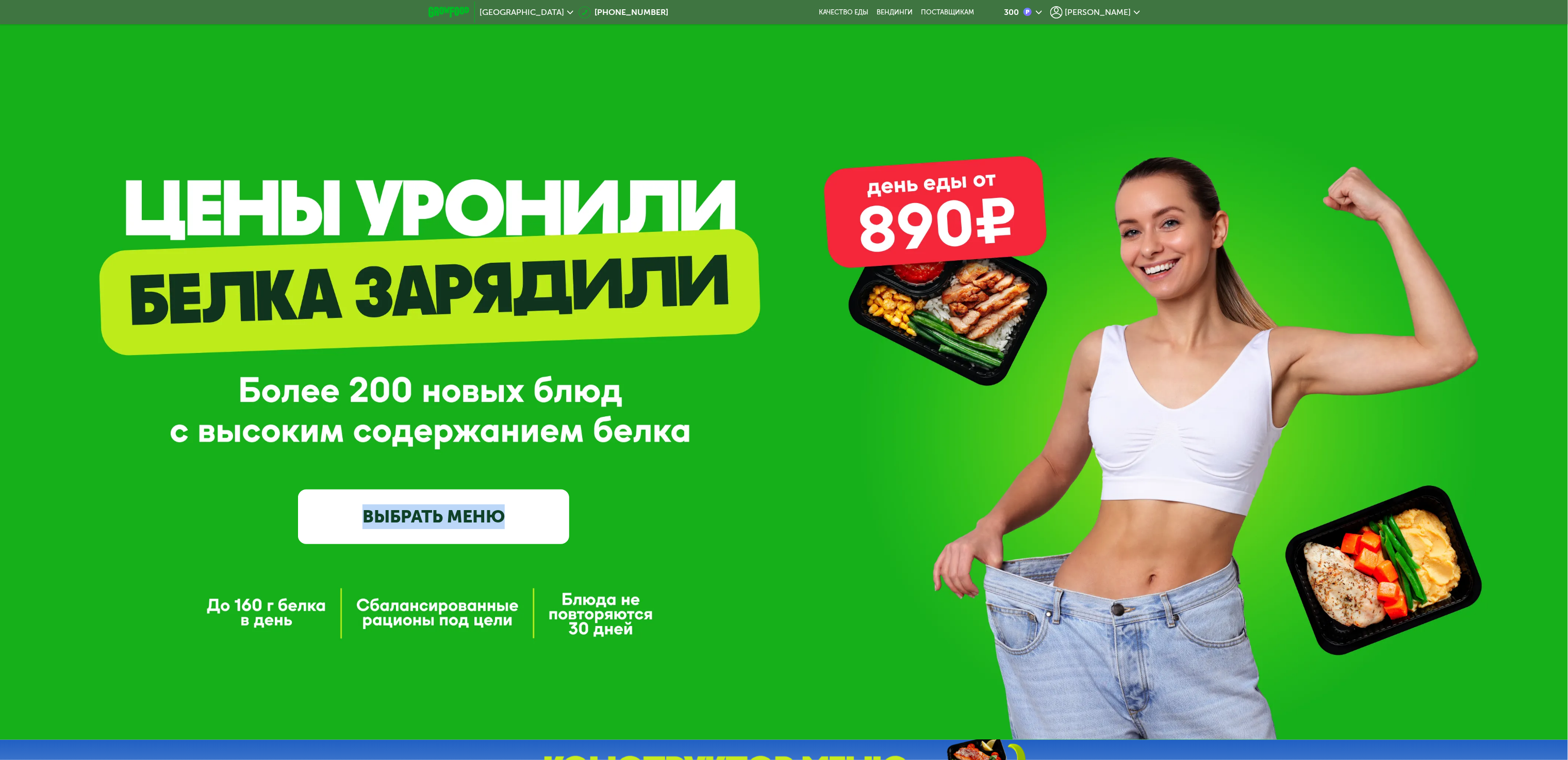
drag, startPoint x: 81, startPoint y: 209, endPoint x: 530, endPoint y: 224, distance: 449.3
click at [529, 224] on div "GrowFood — доставка правильного питания ВЫБРАТЬ МЕНЮ" at bounding box center [784, 370] width 1568 height 740
click at [355, 483] on div "GrowFood — доставка правильного питания ВЫБРАТЬ МЕНЮ" at bounding box center [433, 397] width 271 height 294
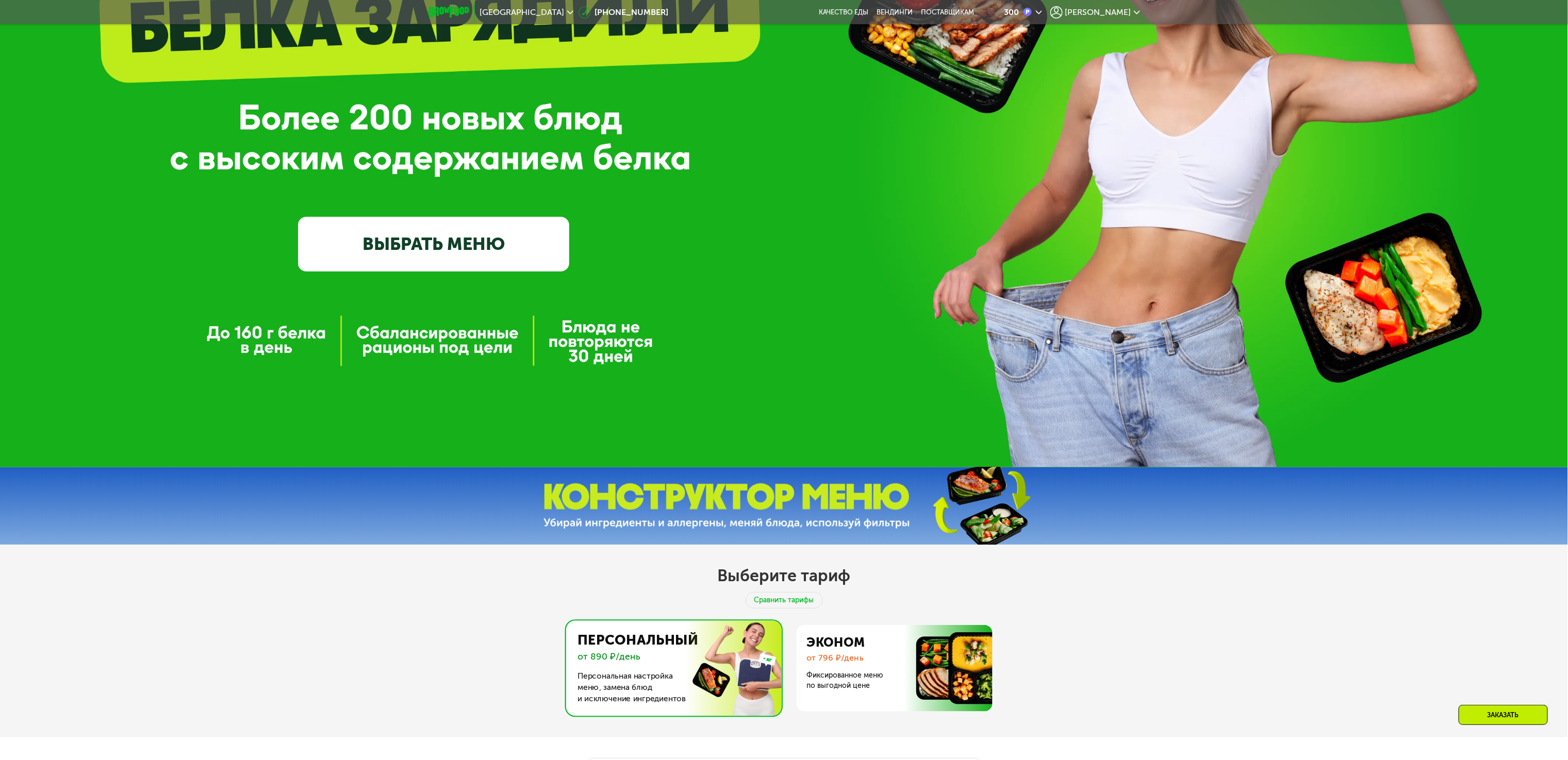
scroll to position [412, 0]
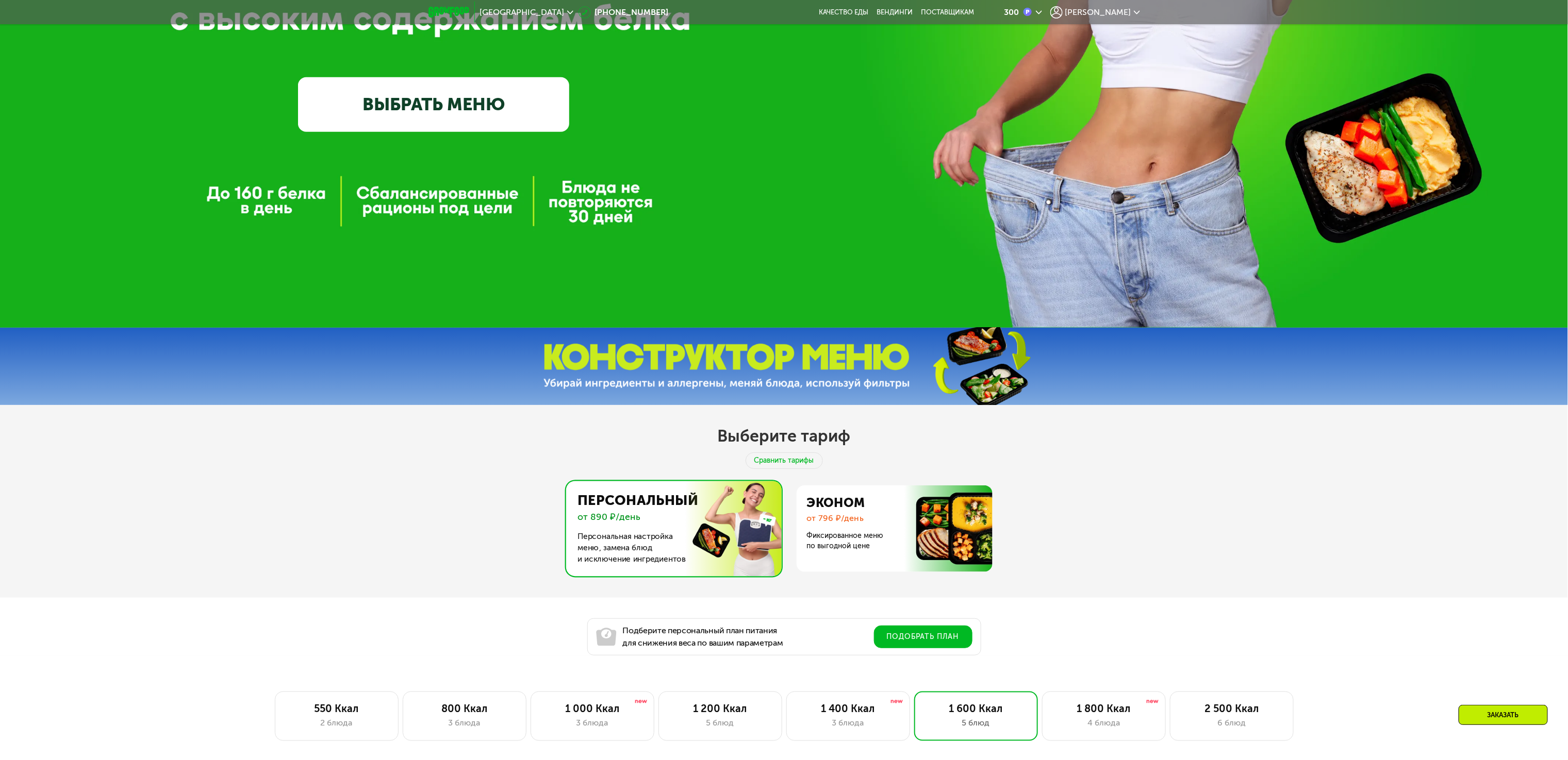
drag, startPoint x: 518, startPoint y: 360, endPoint x: 1360, endPoint y: 364, distance: 842.0
click at [1532, 392] on div at bounding box center [784, 366] width 1568 height 77
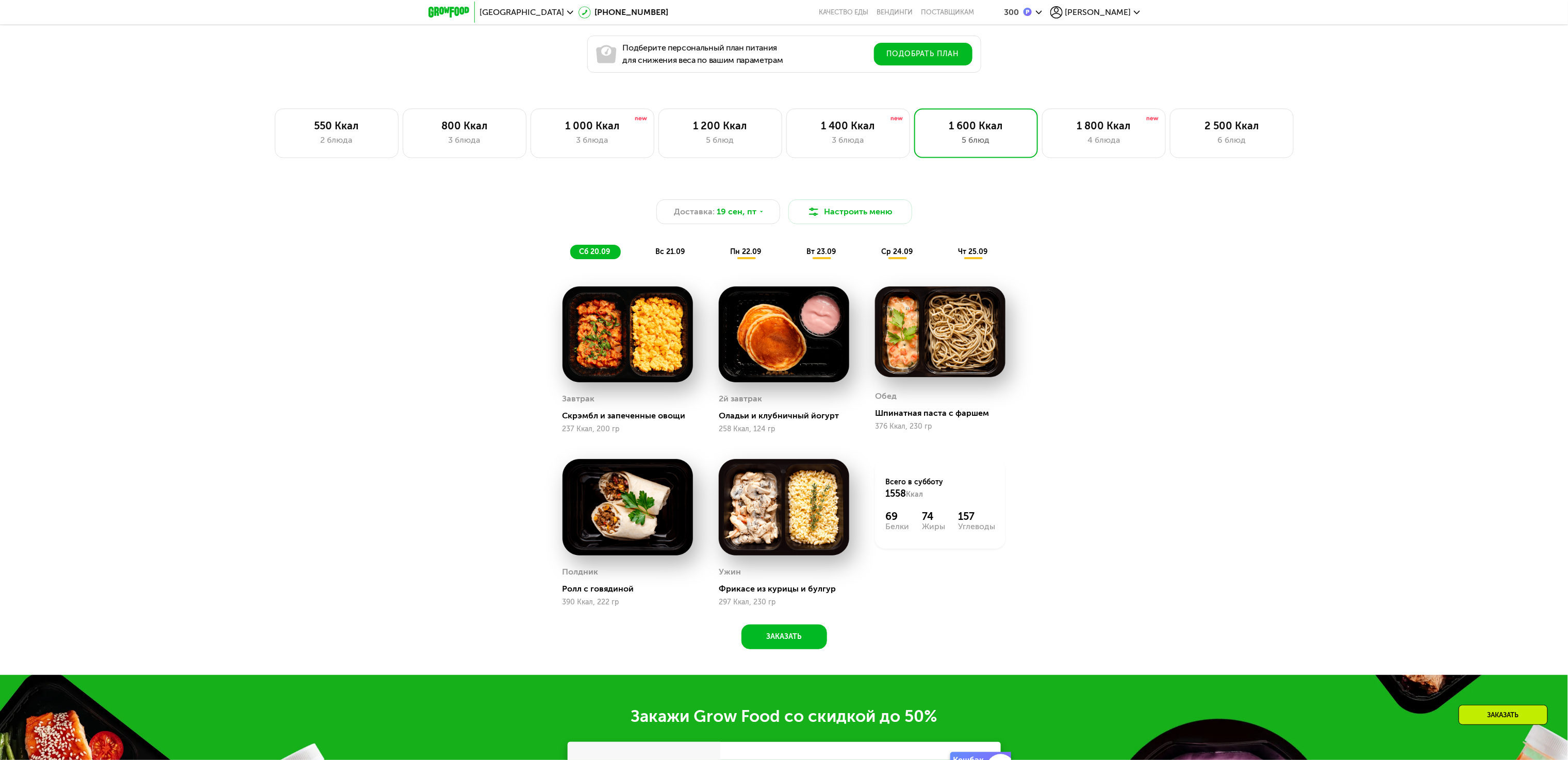
scroll to position [1134, 0]
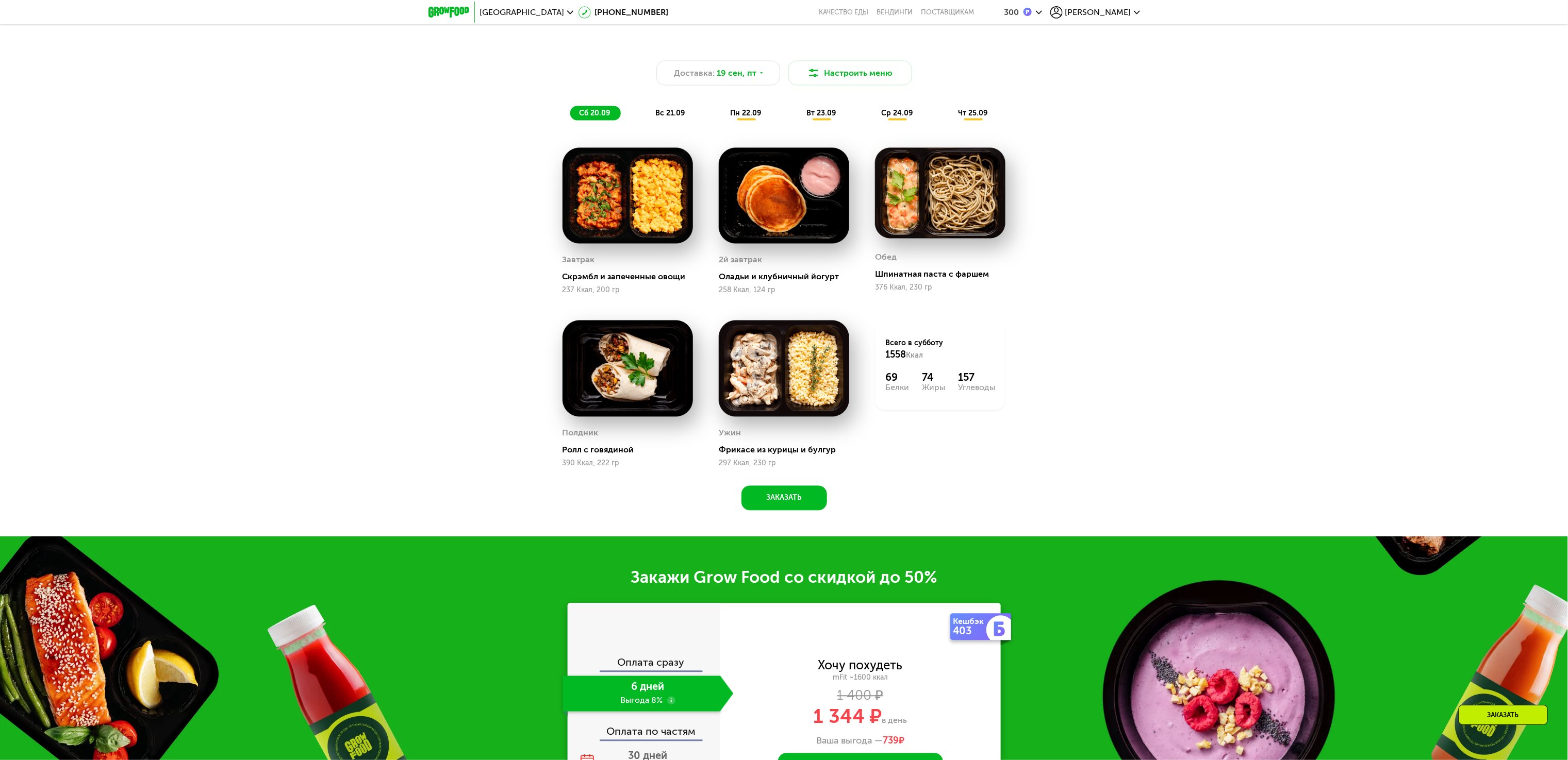
click at [388, 335] on div "Доставка: [DATE] Настроить меню сб 20.09 вс 21.09 пн 22.09 вт 23.09 ср 24.09 чт…" at bounding box center [784, 283] width 1568 height 507
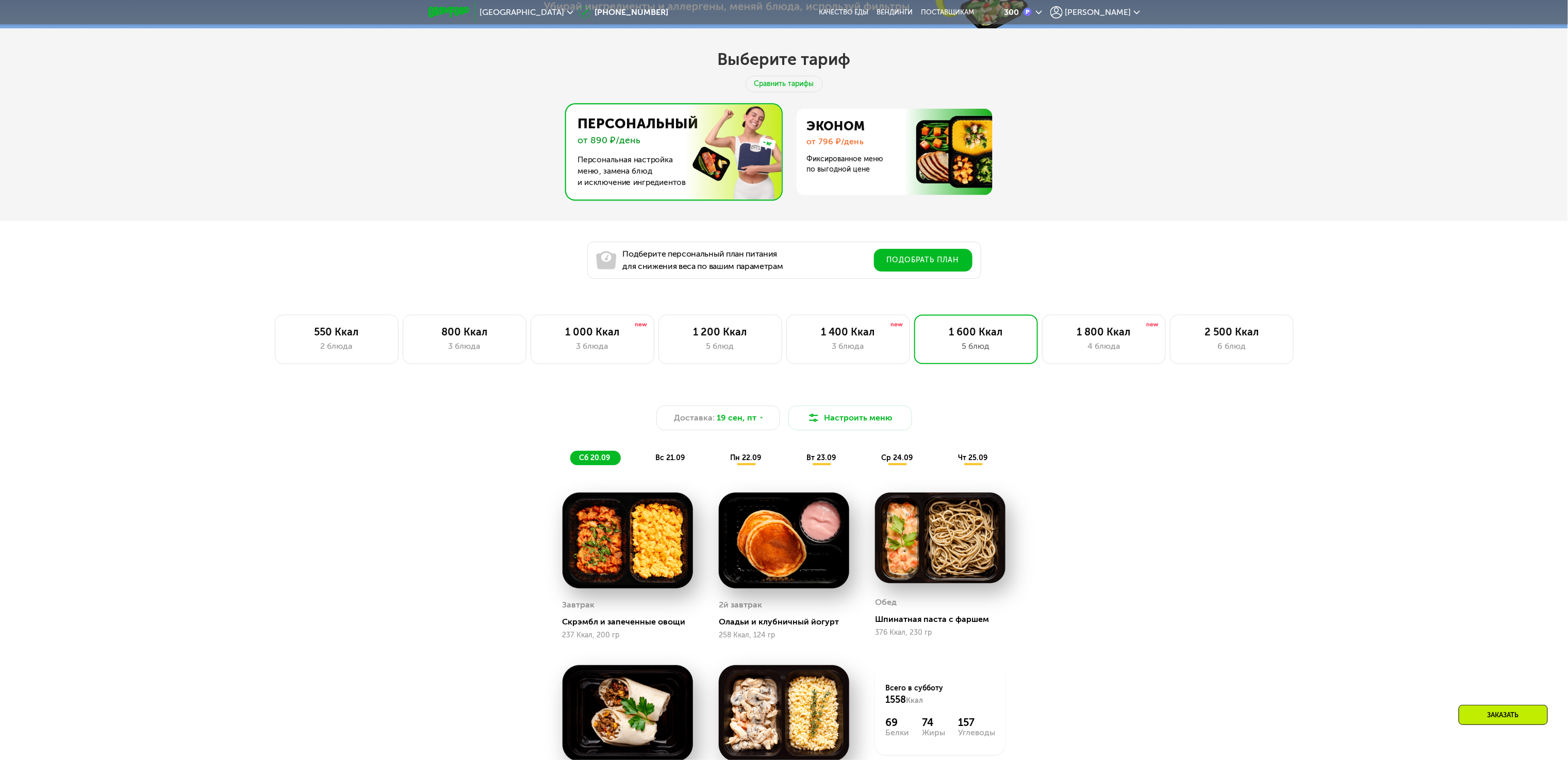
scroll to position [825, 0]
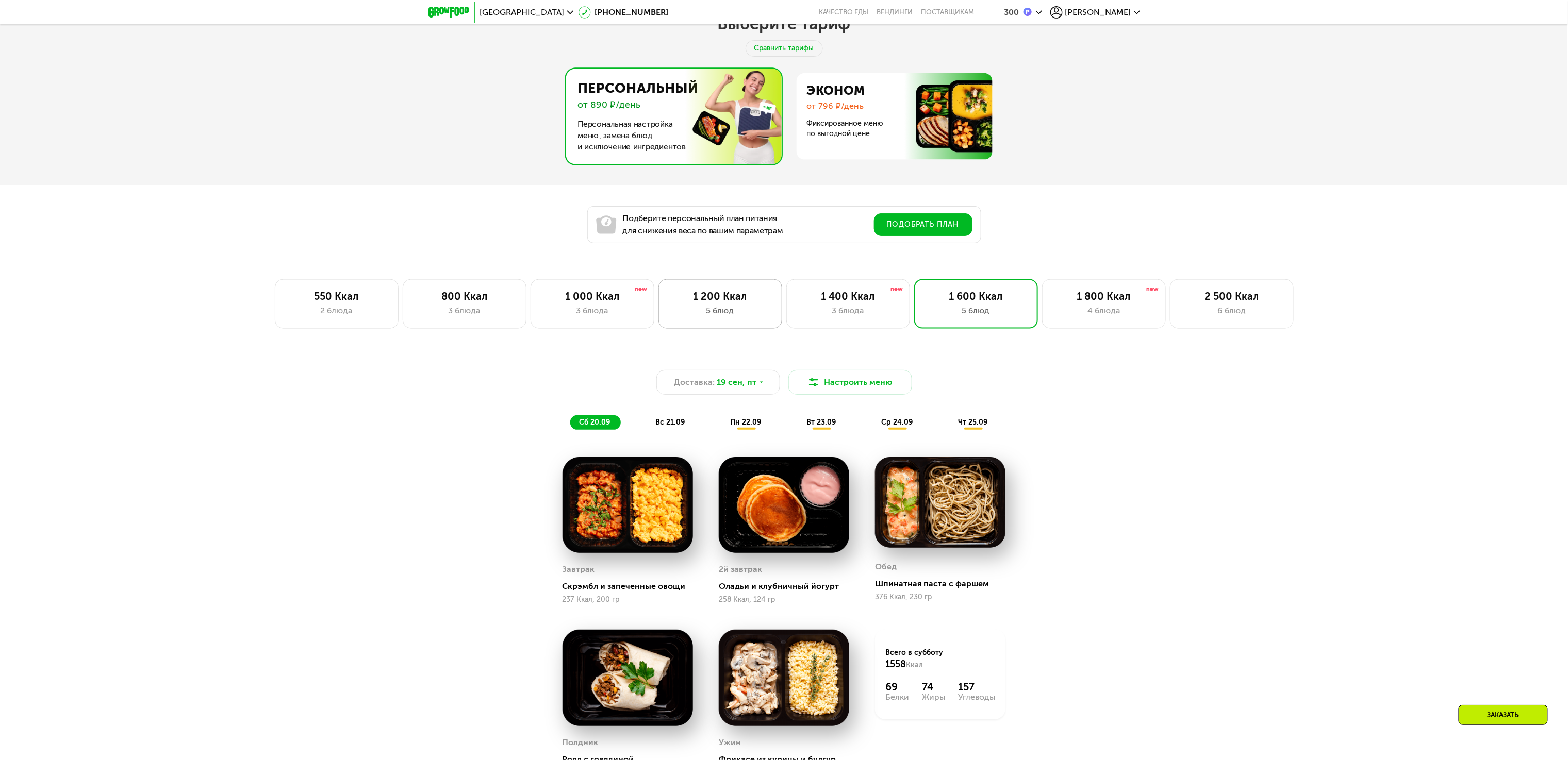
click at [747, 317] on div "5 блюд" at bounding box center [720, 310] width 102 height 12
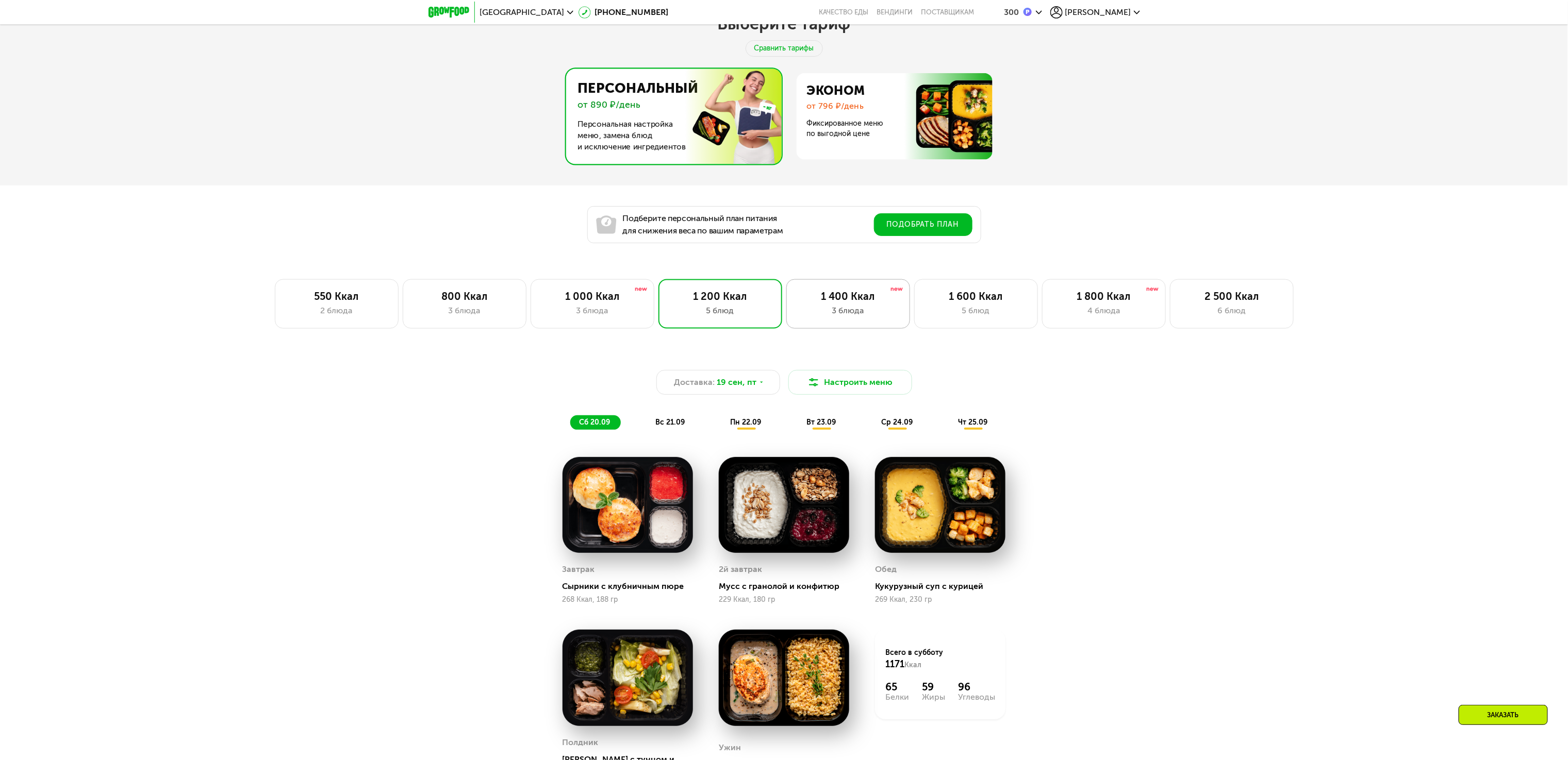
click at [816, 317] on div "3 блюда" at bounding box center [848, 310] width 102 height 12
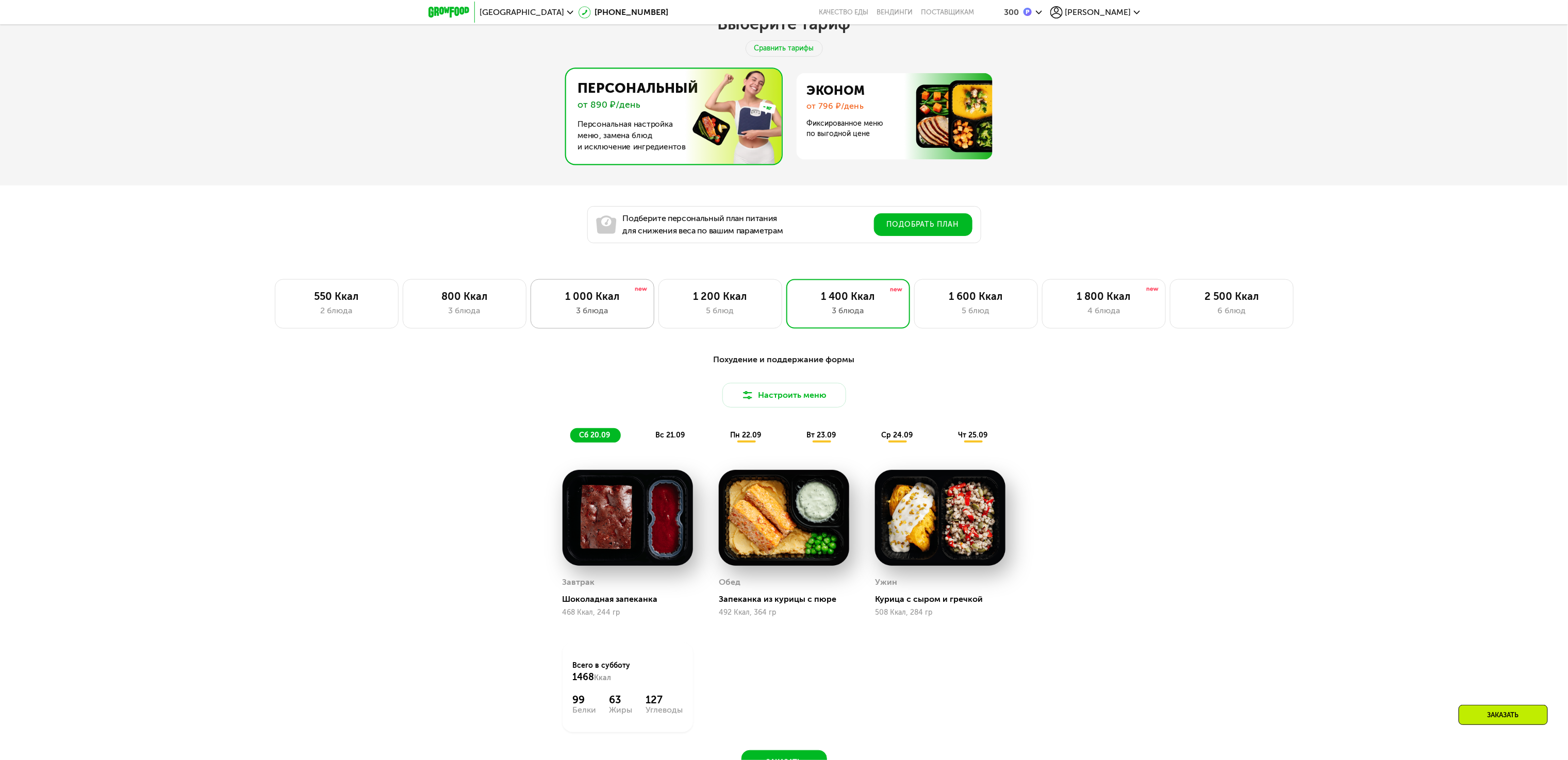
click at [603, 303] on div "1 000 Ккал" at bounding box center [592, 296] width 102 height 12
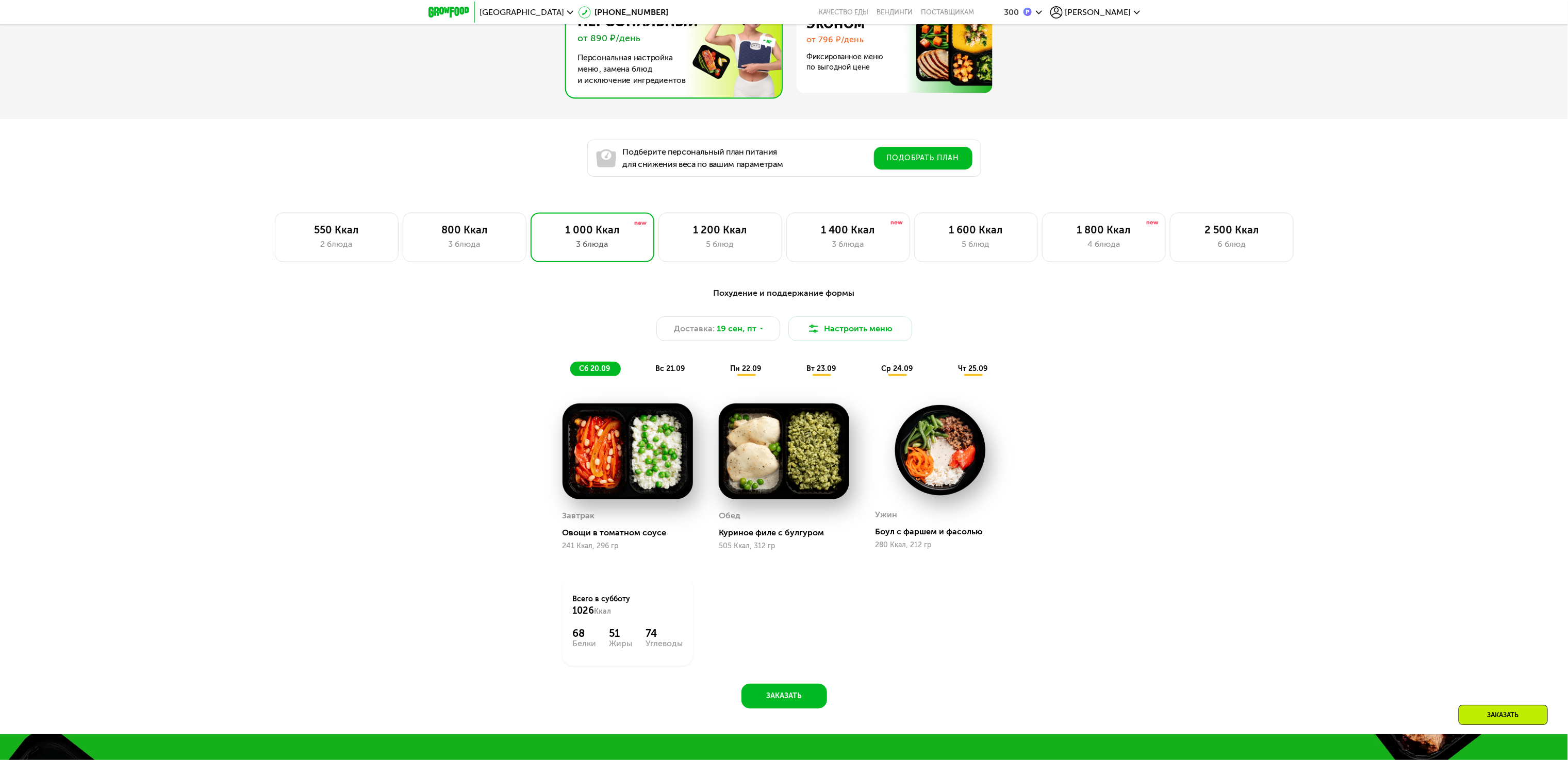
scroll to position [928, 0]
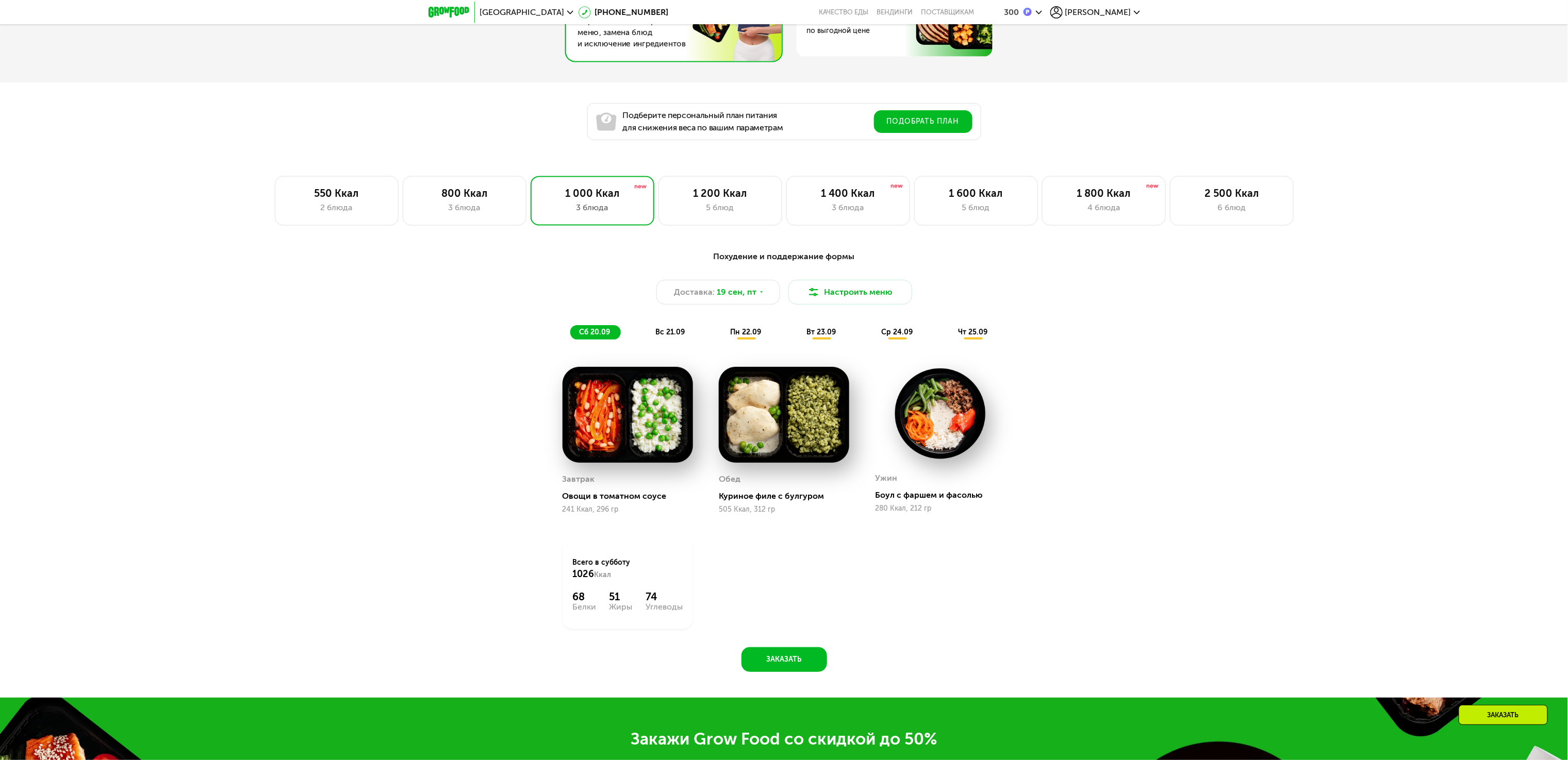
click at [171, 371] on div "Похудение и поддержание формы Доставка: [DATE] Настроить меню сб 20.09 вс 21.09…" at bounding box center [784, 467] width 1568 height 462
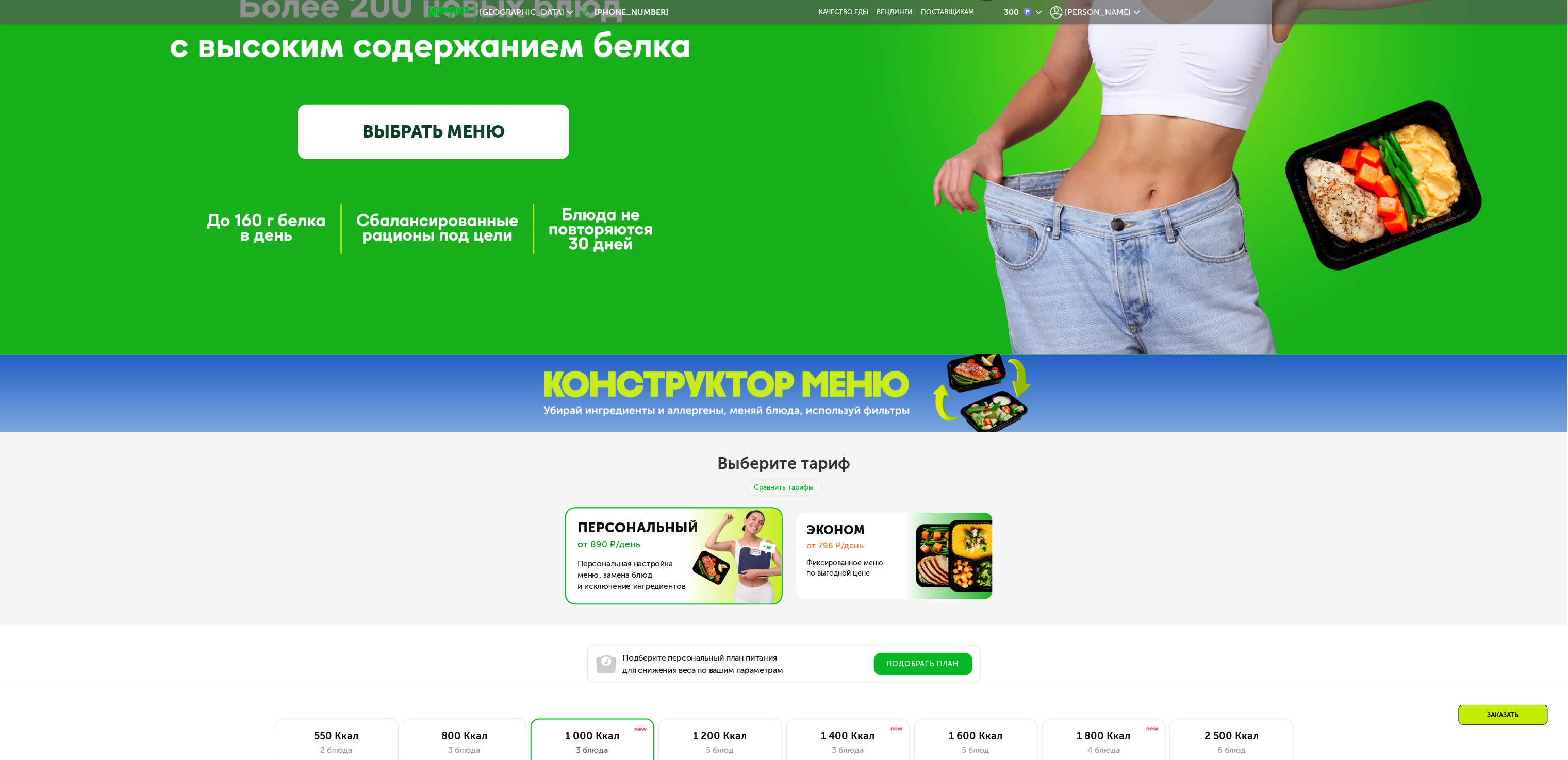
scroll to position [412, 0]
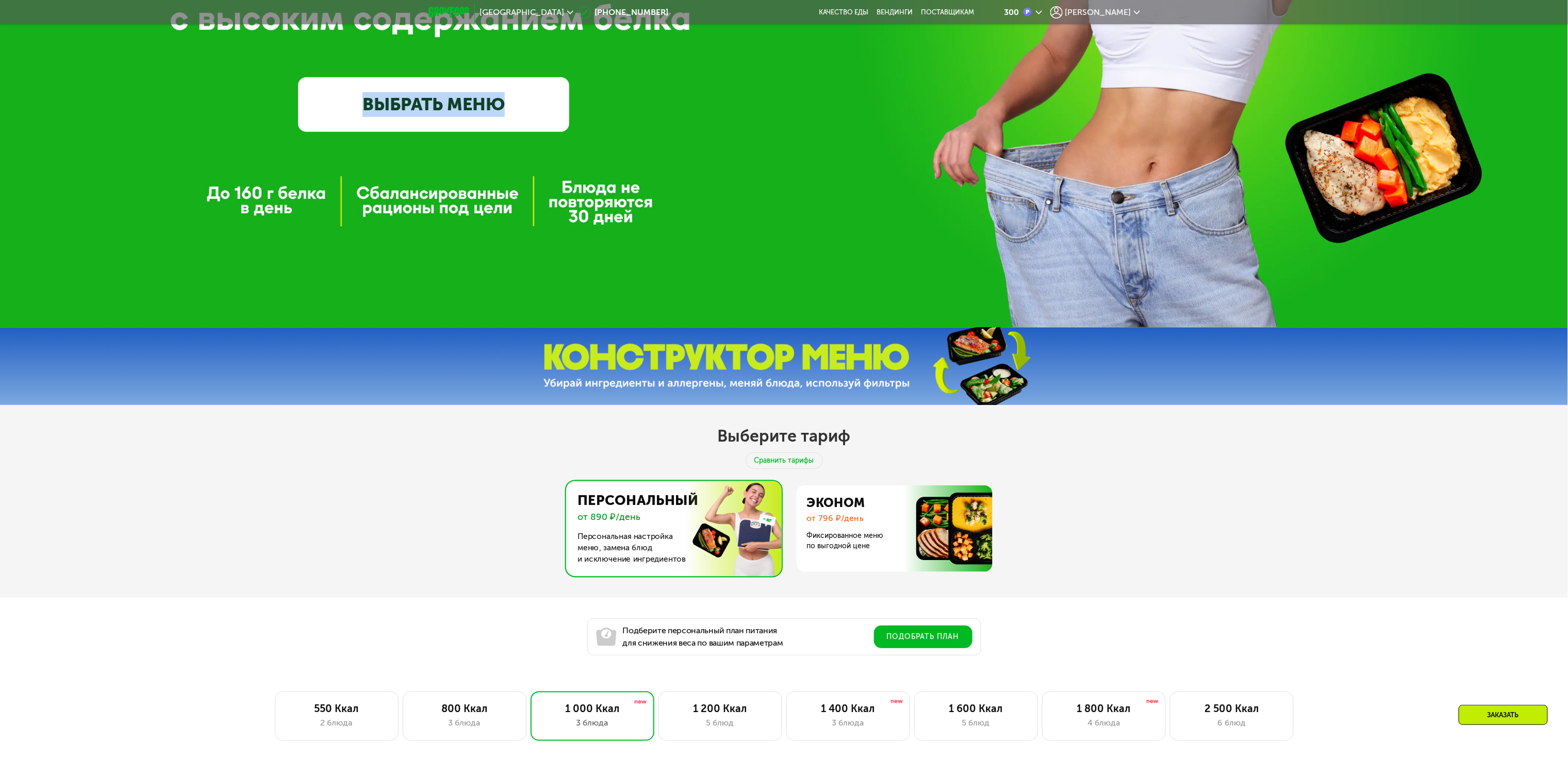
drag, startPoint x: 207, startPoint y: 203, endPoint x: 613, endPoint y: 227, distance: 406.7
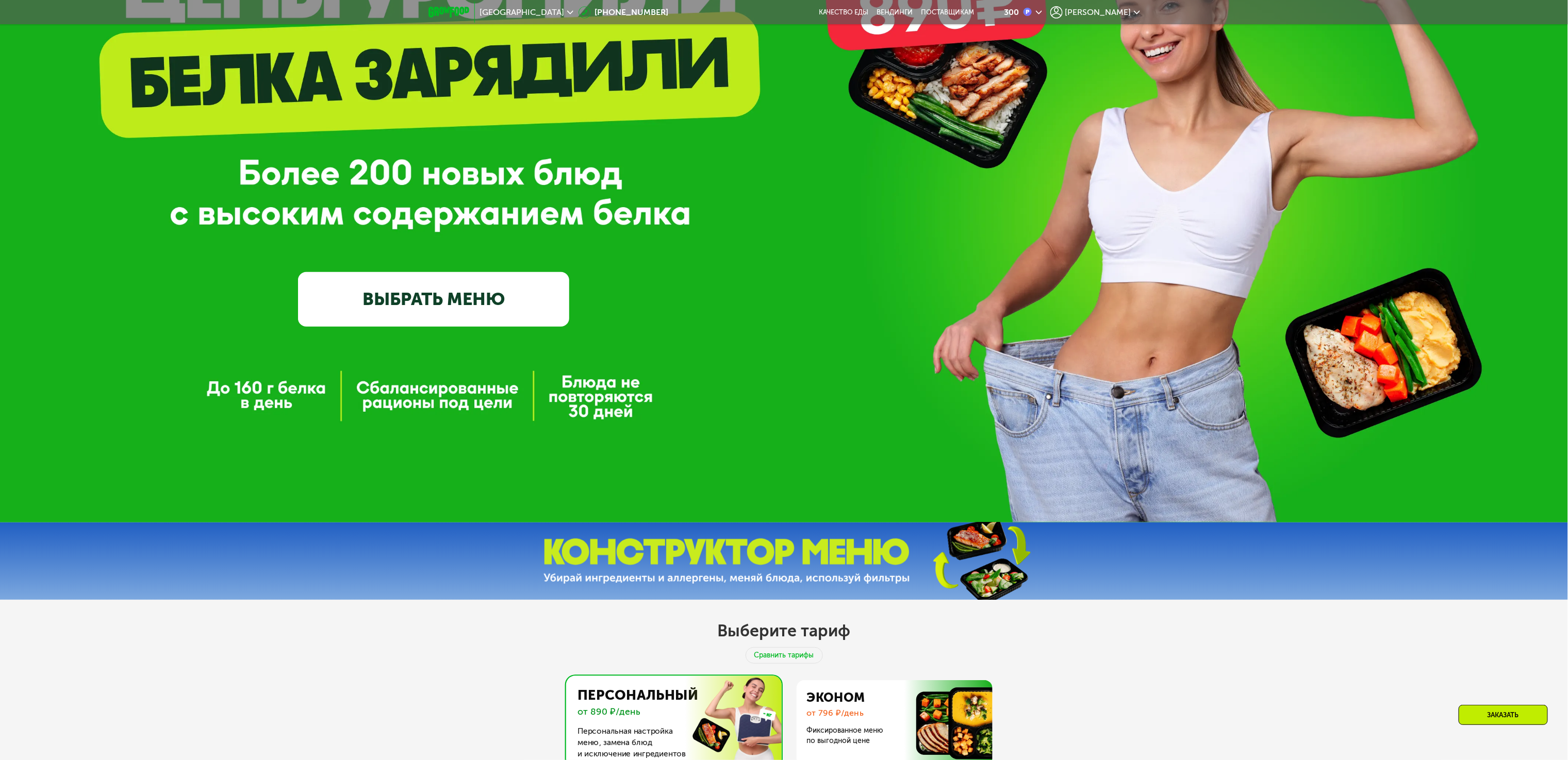
scroll to position [207, 0]
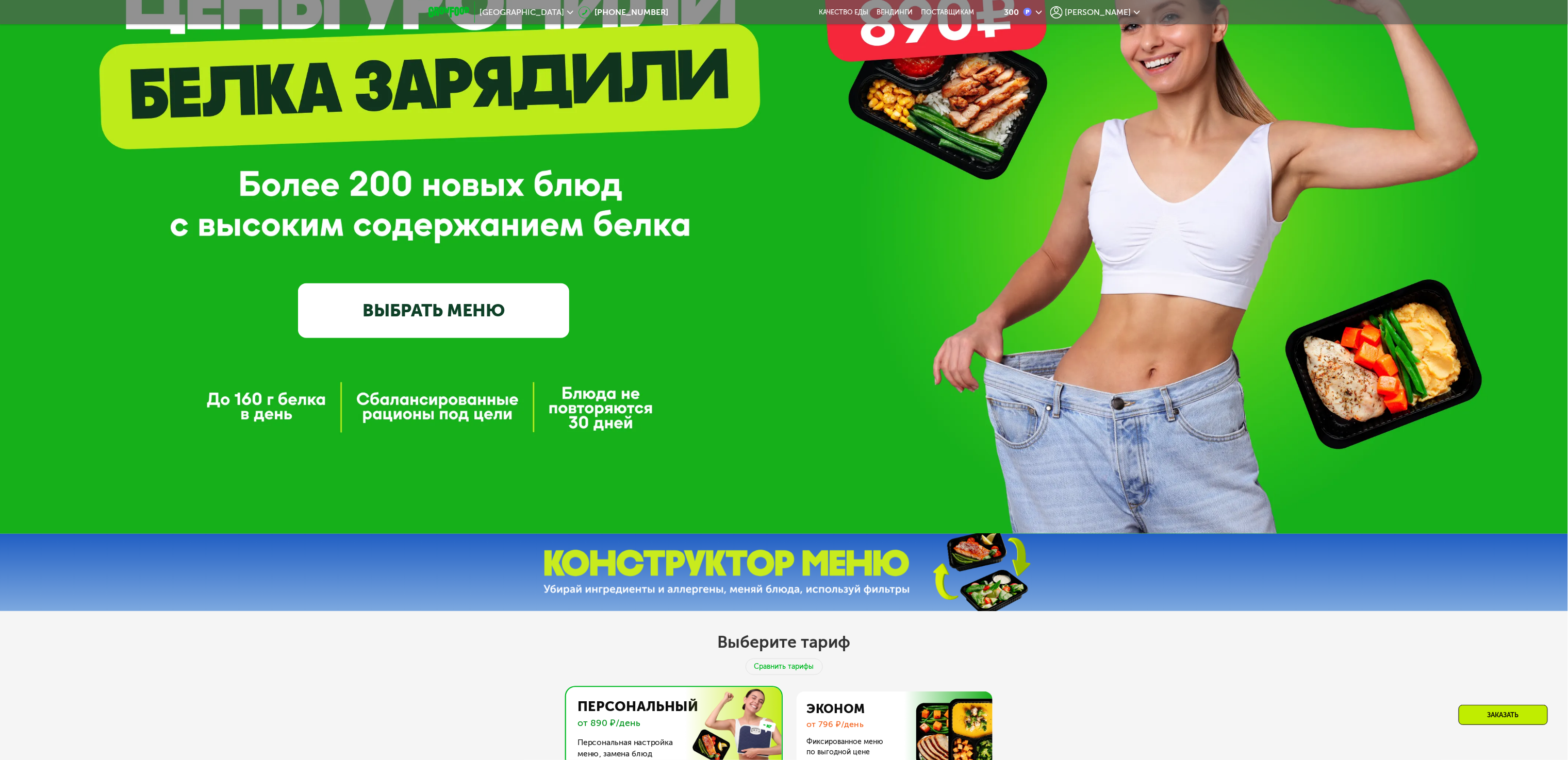
click at [280, 393] on div "GrowFood — доставка правильного питания ВЫБРАТЬ МЕНЮ" at bounding box center [784, 163] width 1568 height 740
click at [275, 485] on div "GrowFood — доставка правильного питания ВЫБРАТЬ МЕНЮ" at bounding box center [784, 163] width 1568 height 740
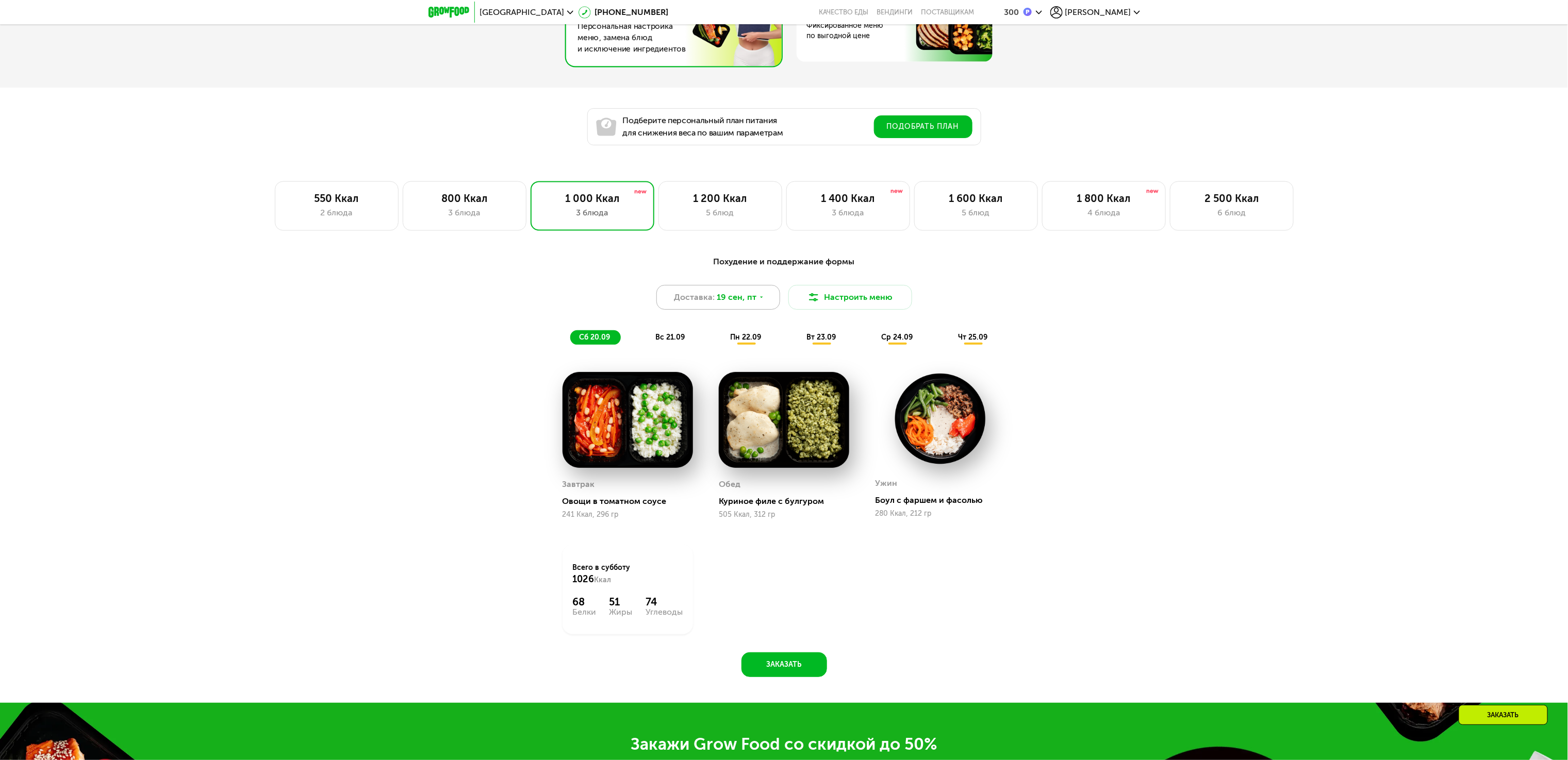
scroll to position [825, 0]
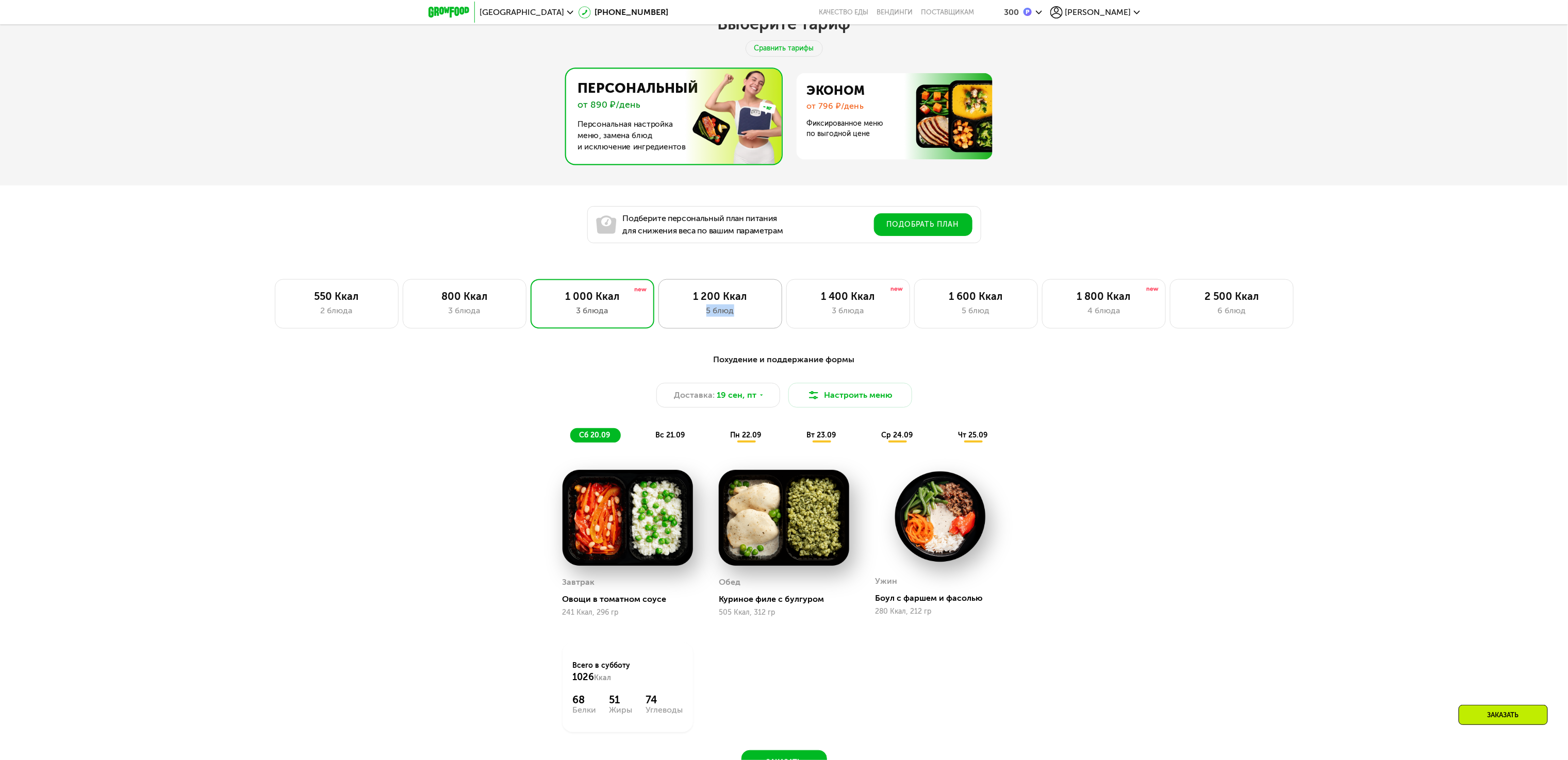
click at [747, 310] on div "1 200 Ккал 5 блюд" at bounding box center [720, 304] width 124 height 50
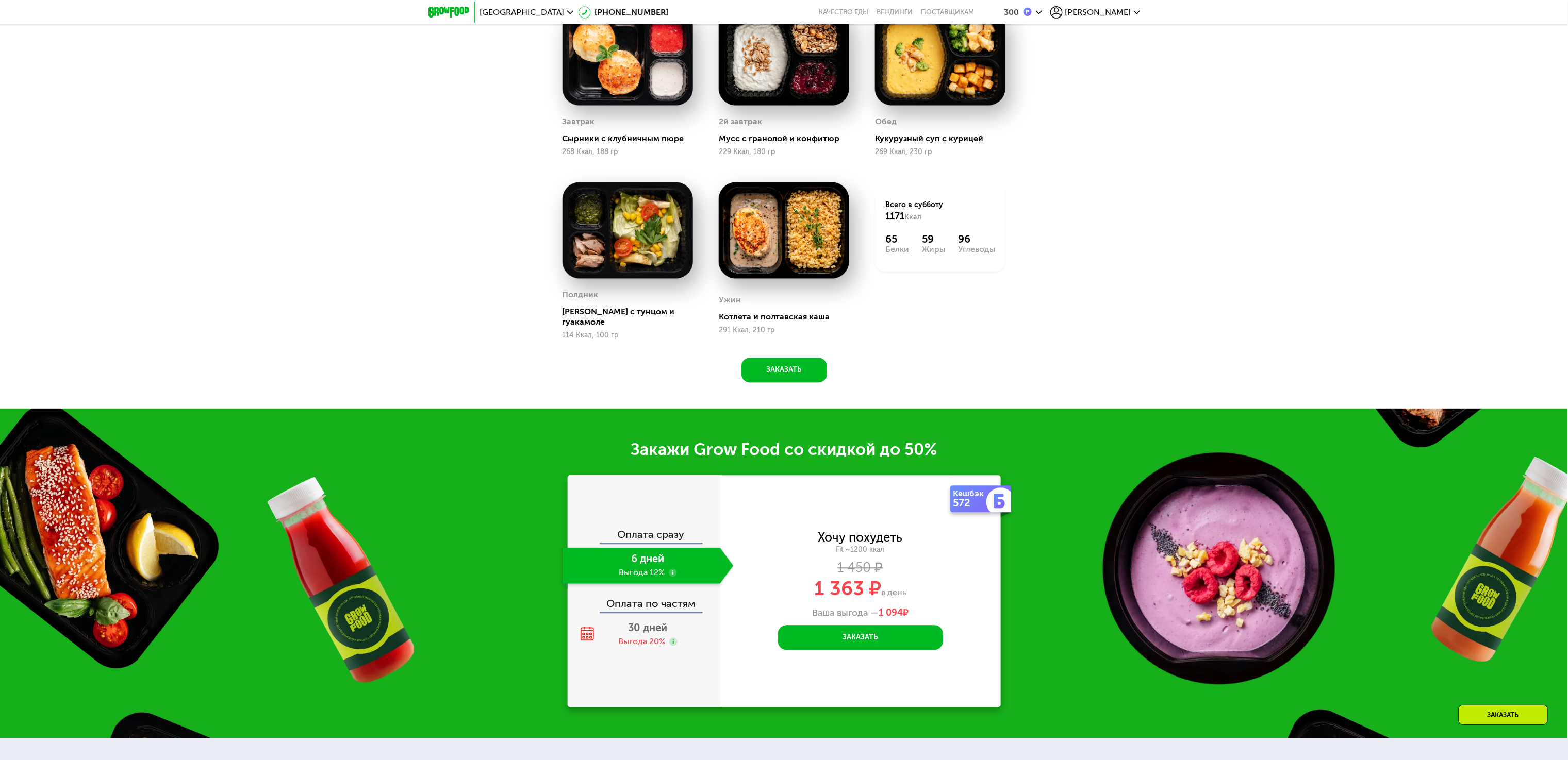
scroll to position [1237, 0]
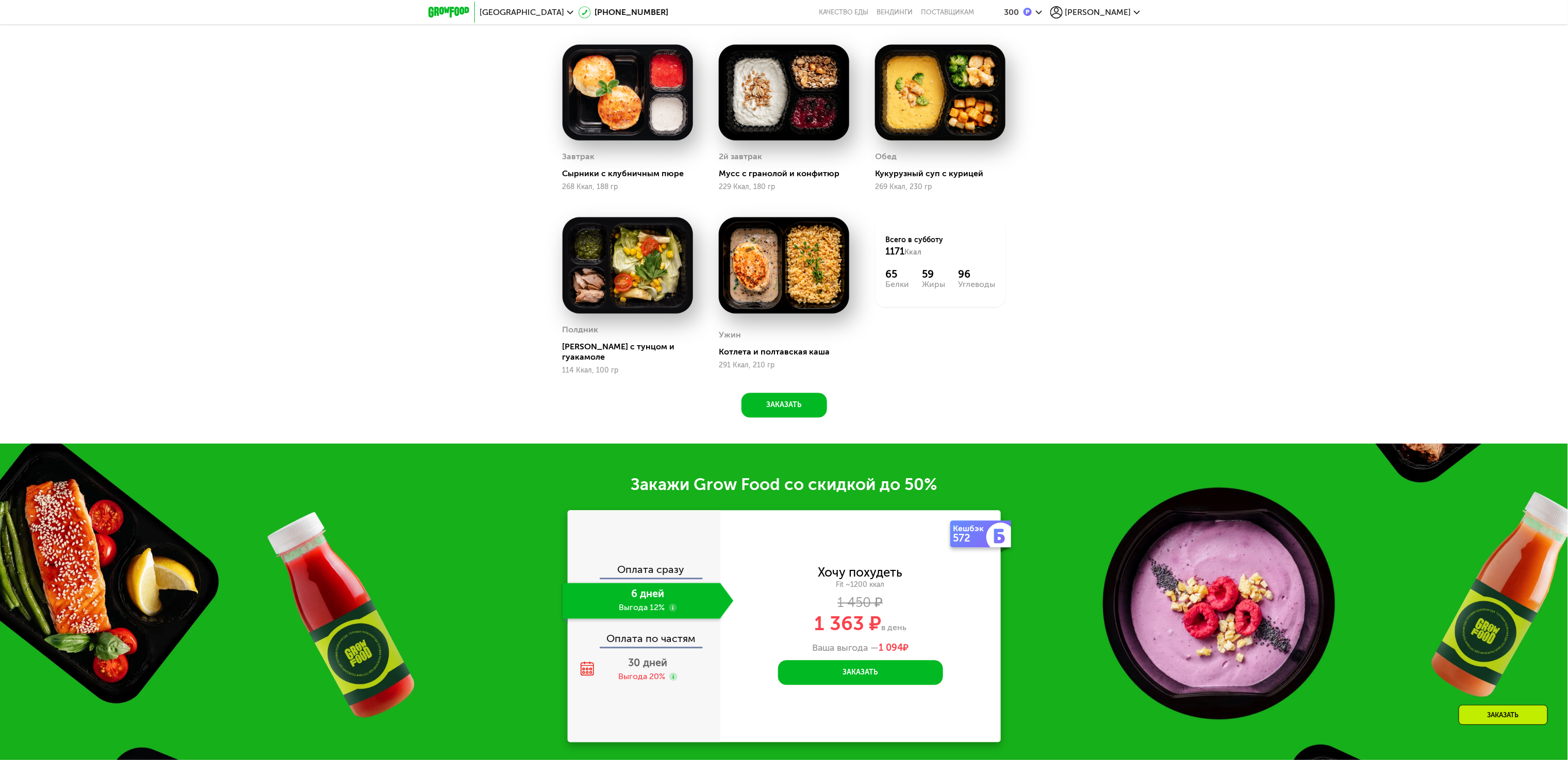
click at [324, 236] on div "Доставка: [DATE] Настроить меню сб 20.09 вс 21.09 пн 22.09 вт 23.09 ср 24.09 чт…" at bounding box center [784, 185] width 1568 height 517
click at [496, 8] on span "[GEOGRAPHIC_DATA]" at bounding box center [522, 12] width 85 height 8
click at [592, 61] on button "Нет, я в другом городе" at bounding box center [585, 65] width 109 height 12
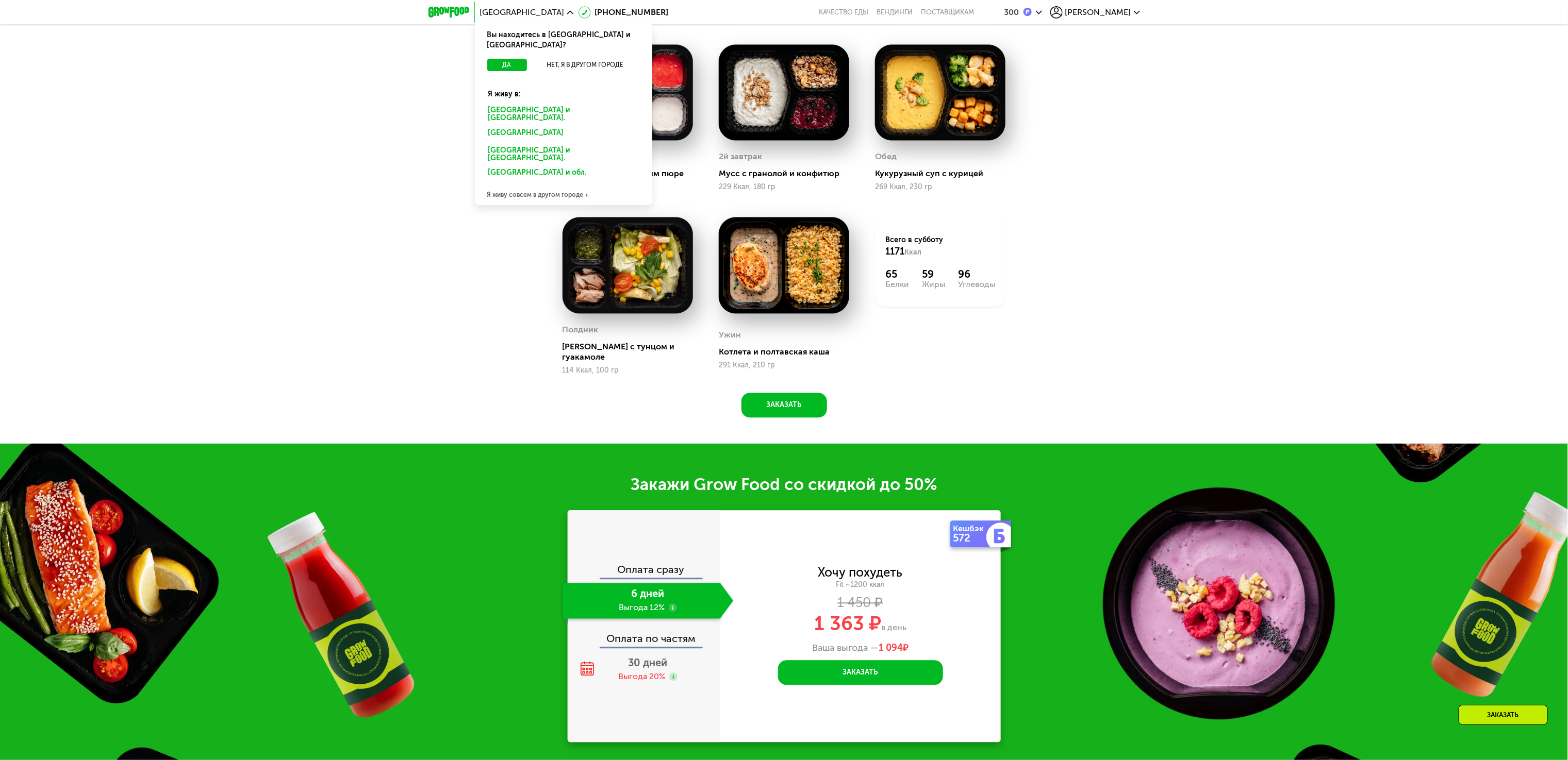
click at [526, 104] on div "[GEOGRAPHIC_DATA] и [GEOGRAPHIC_DATA]." at bounding box center [564, 114] width 165 height 22
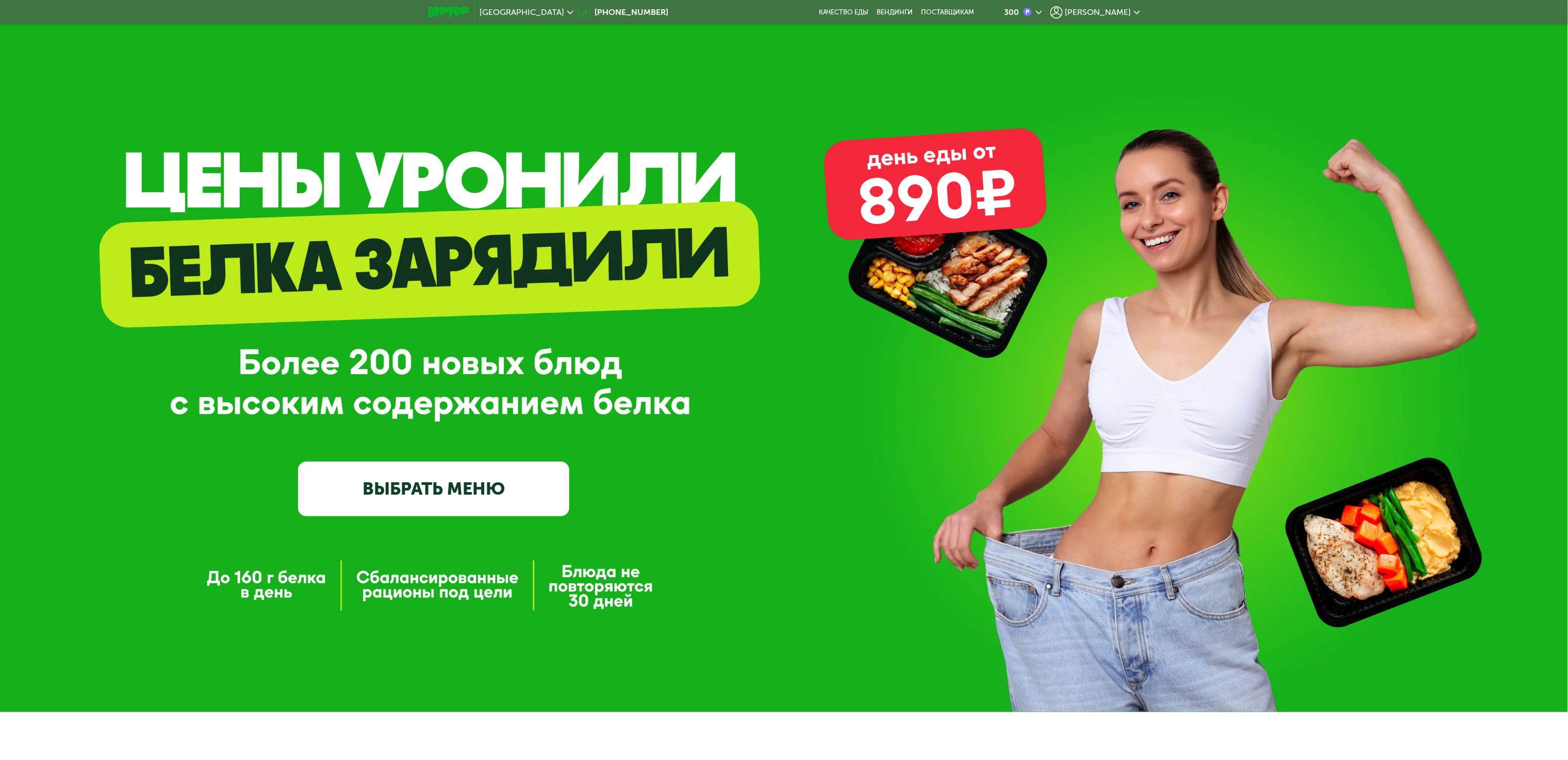
scroll to position [43, 0]
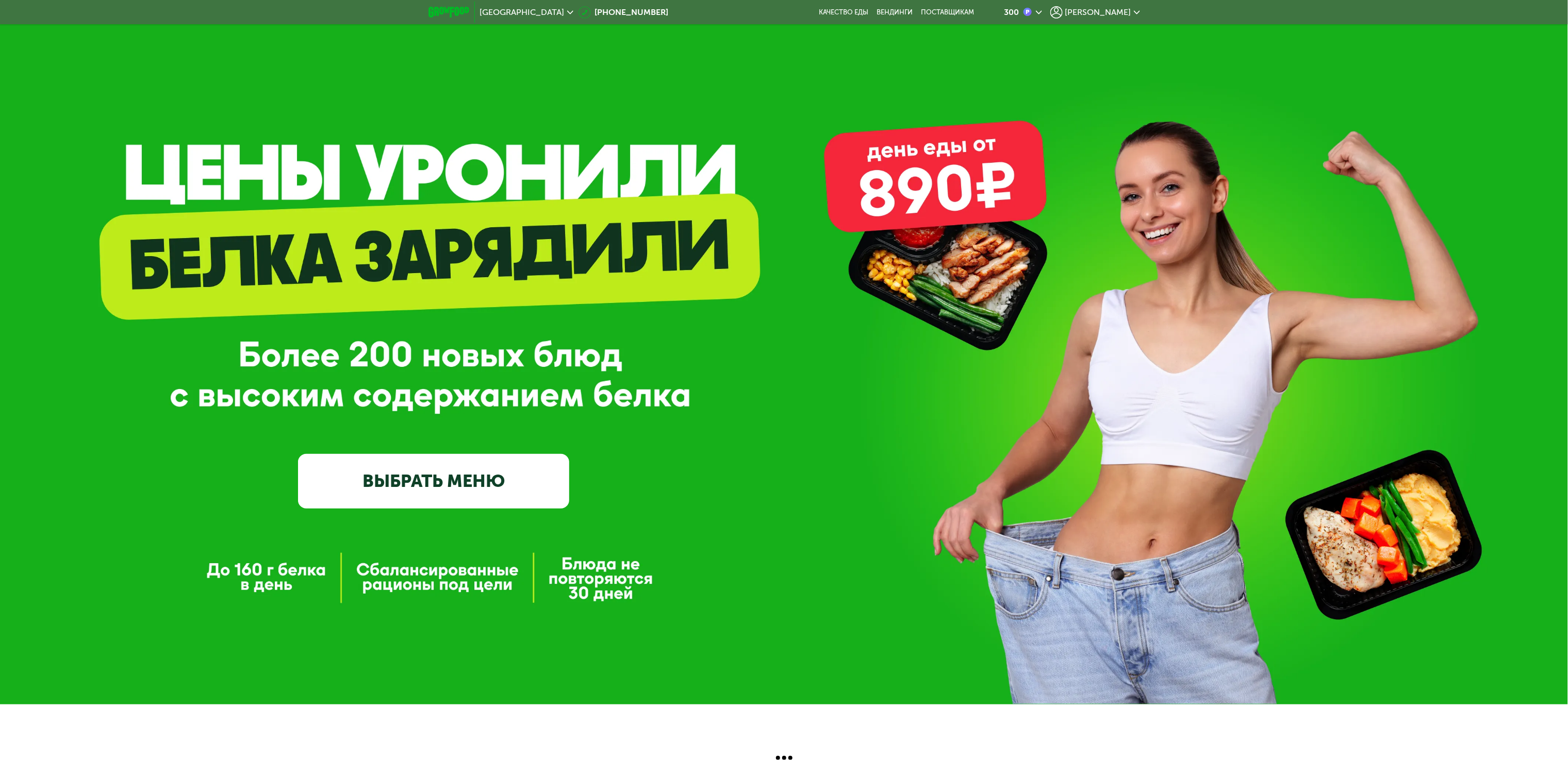
click at [211, 249] on div "GrowFood — доставка правильного питания ВЫБРАТЬ МЕНЮ" at bounding box center [784, 362] width 1568 height 294
click at [240, 253] on div "GrowFood — доставка правильного питания ВЫБРАТЬ МЕНЮ" at bounding box center [784, 362] width 1568 height 294
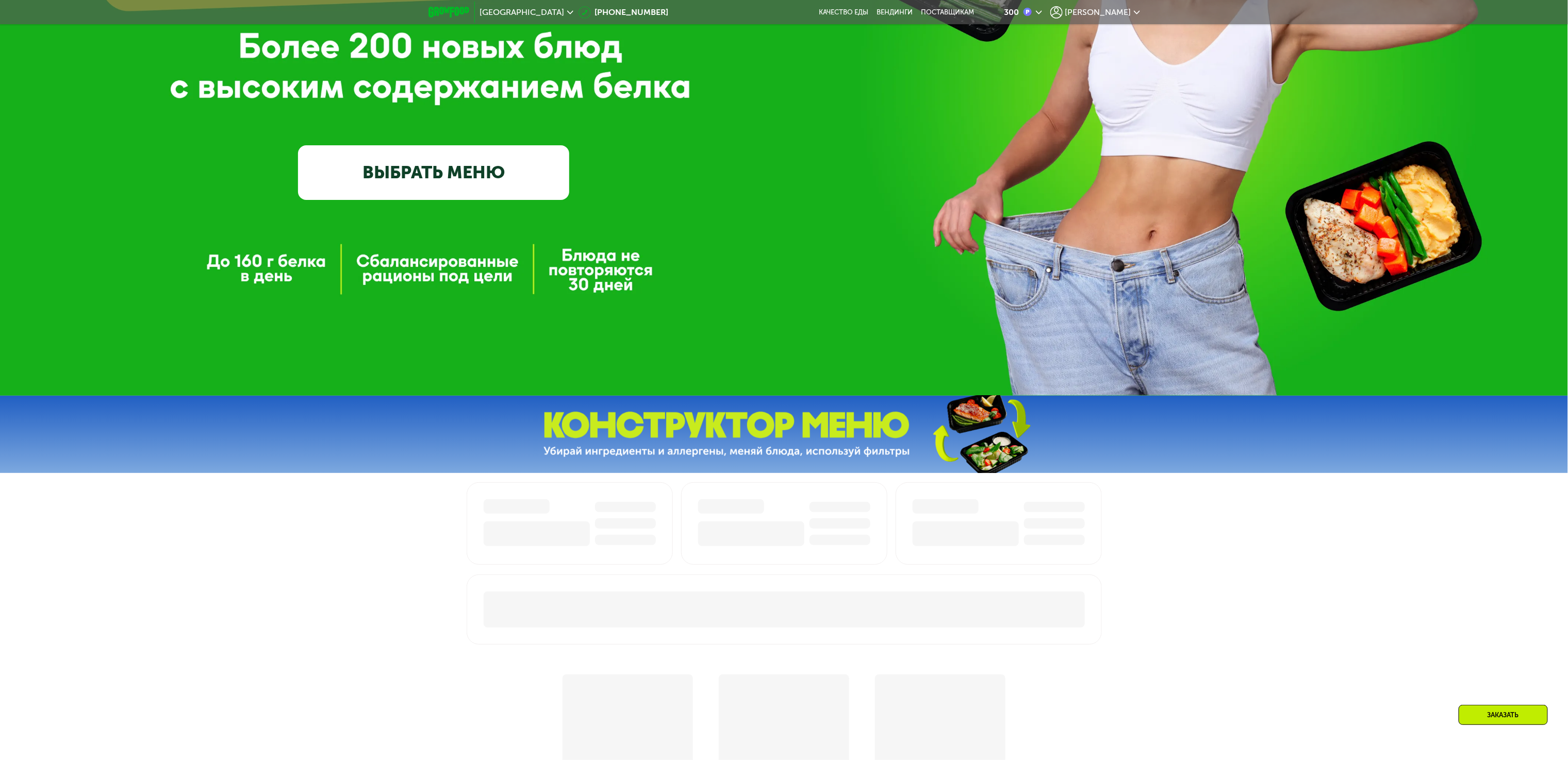
scroll to position [515, 0]
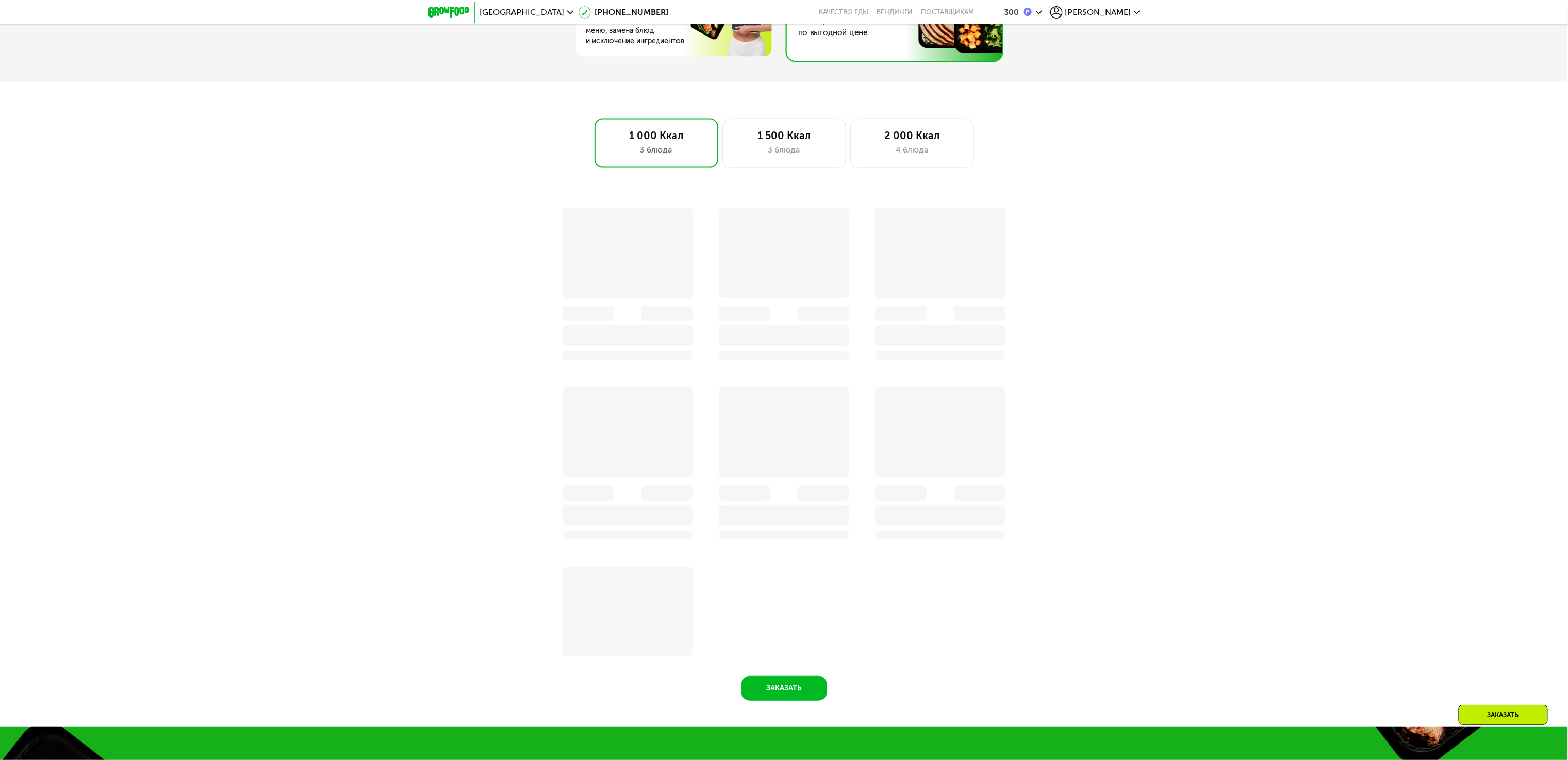
click at [256, 463] on div "Заказать" at bounding box center [784, 452] width 1568 height 548
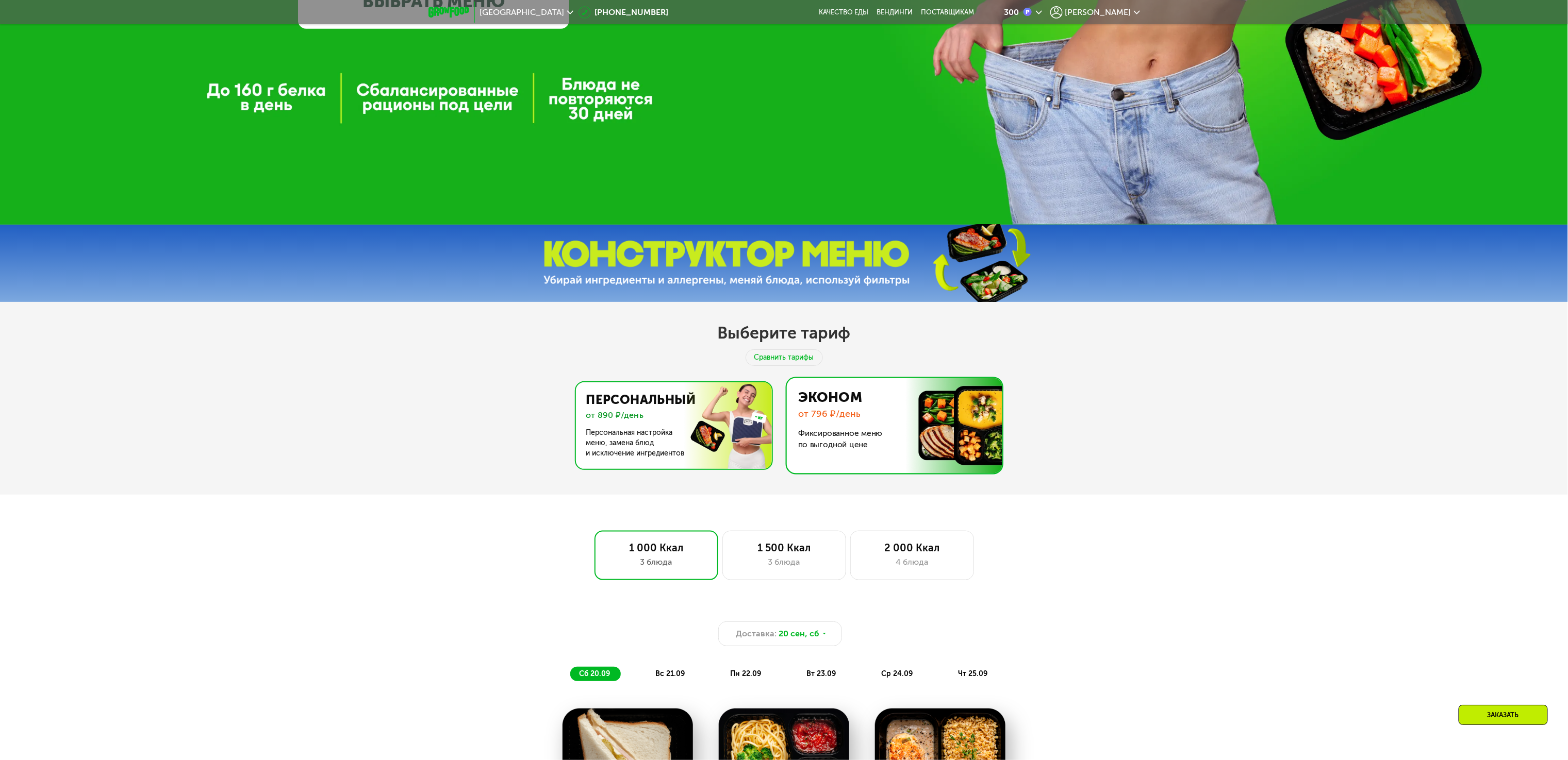
click at [691, 445] on img at bounding box center [672, 426] width 201 height 86
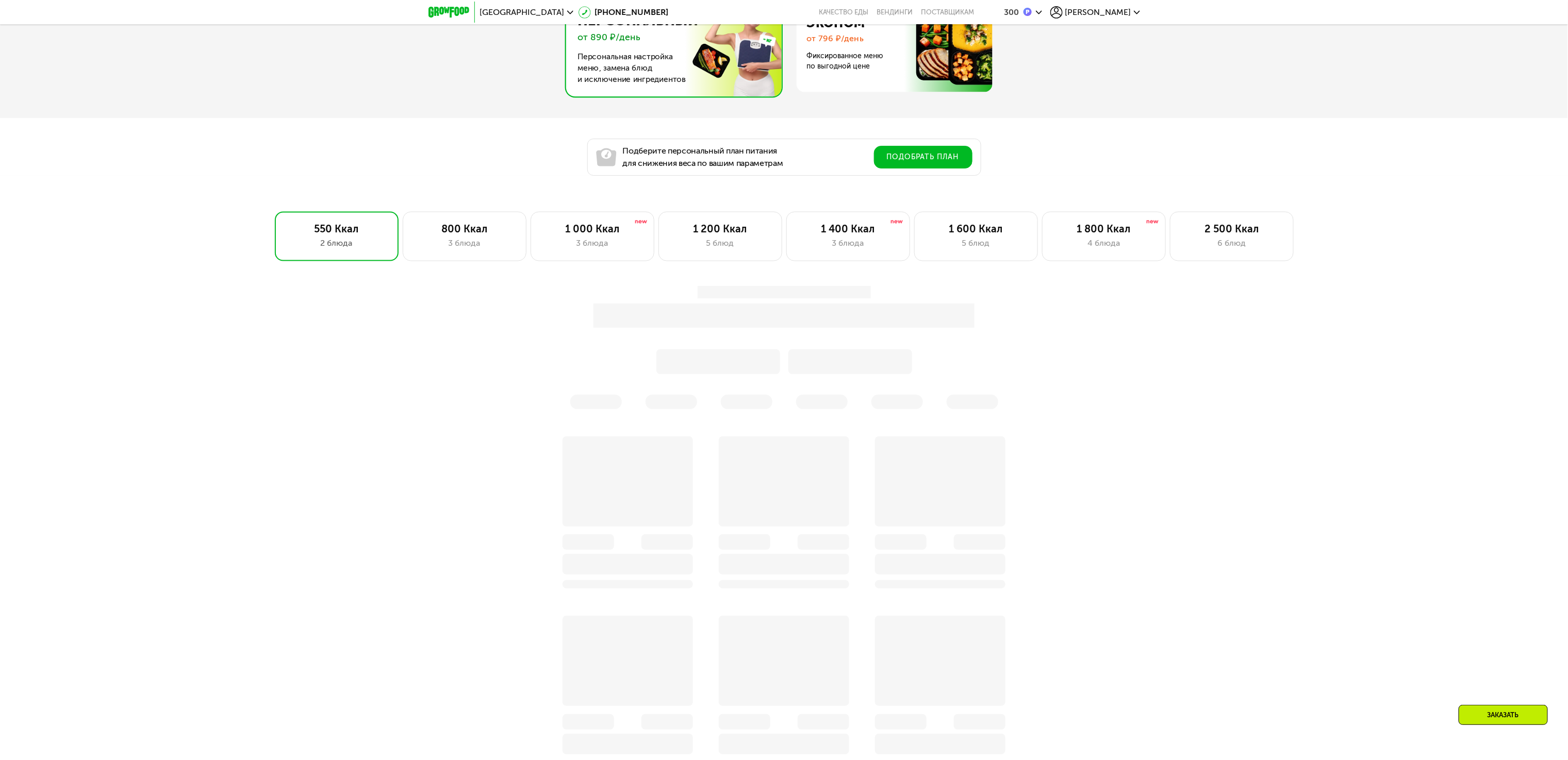
scroll to position [928, 0]
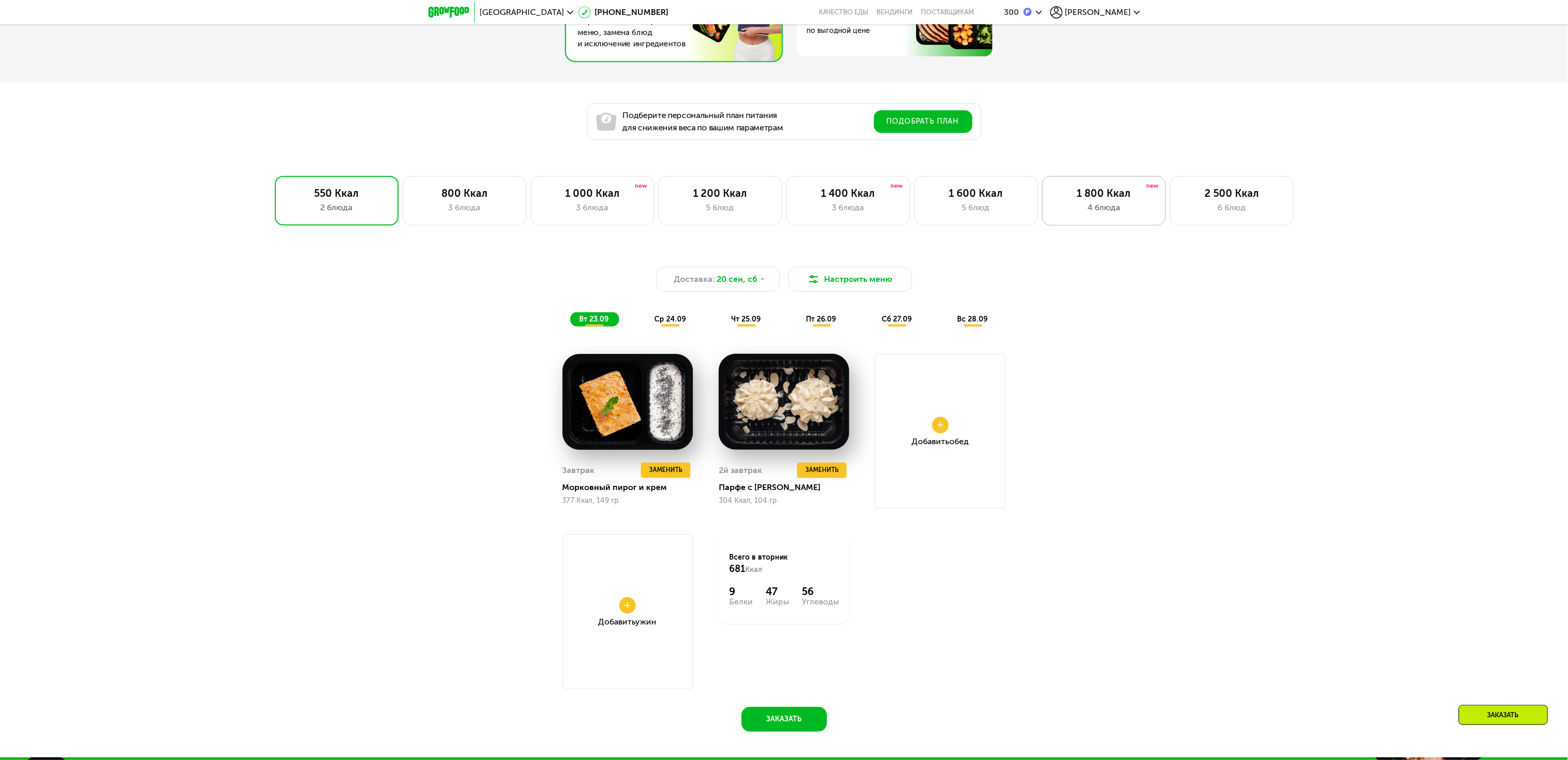
click at [1145, 197] on div "1 800 Ккал" at bounding box center [1104, 193] width 102 height 12
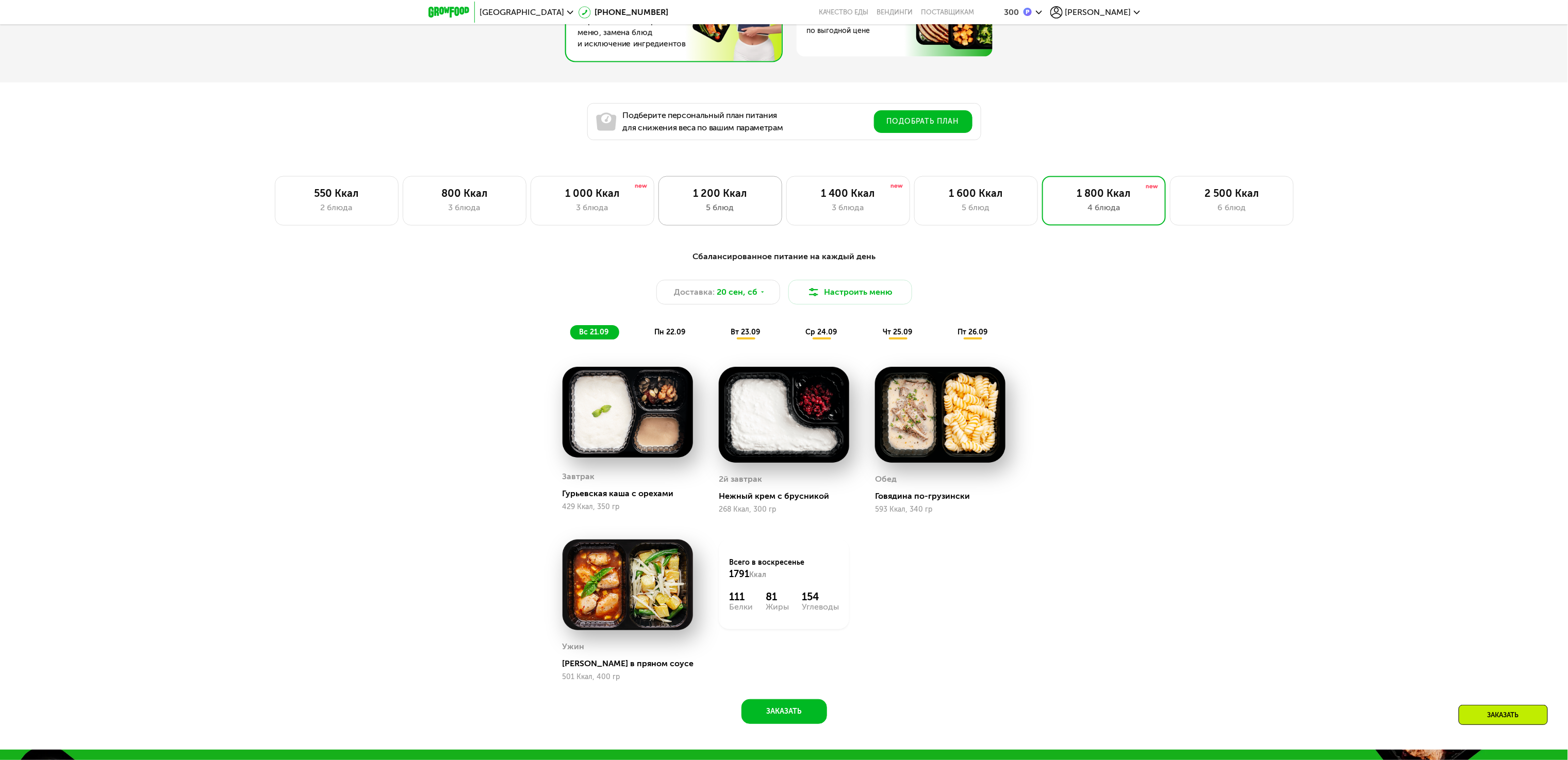
click at [764, 226] on div "1 200 Ккал 5 блюд" at bounding box center [720, 201] width 124 height 50
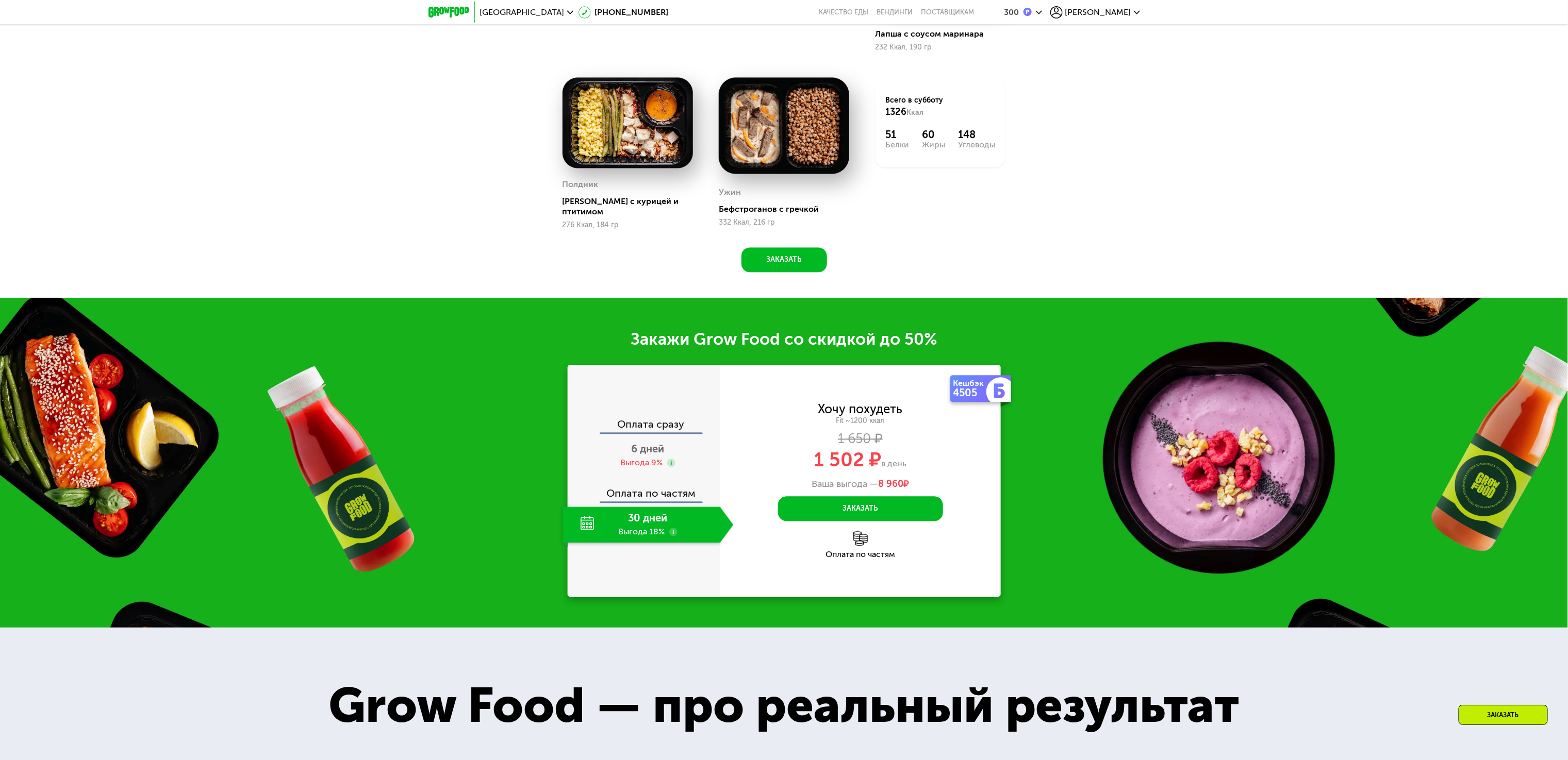
scroll to position [1382, 0]
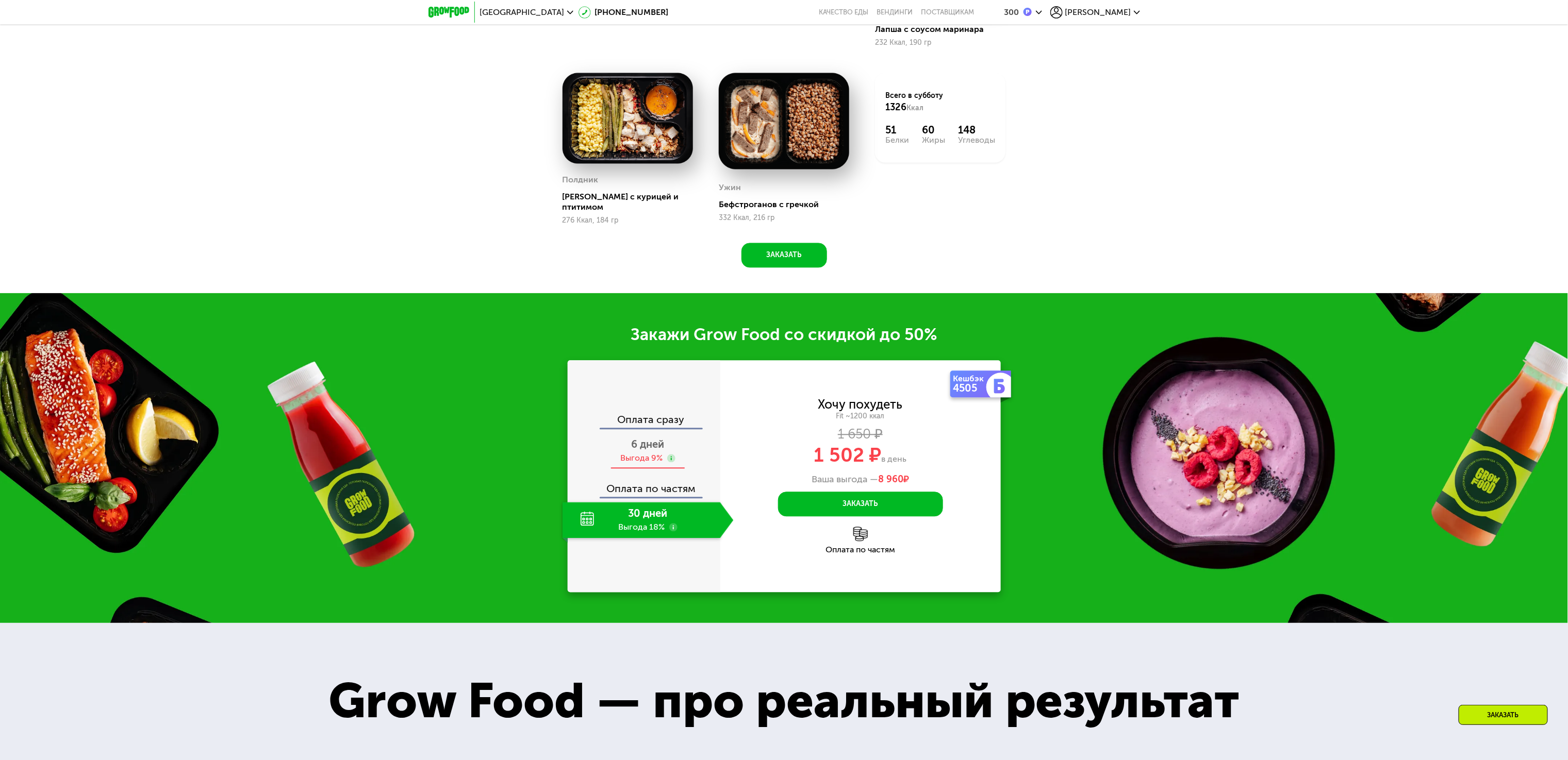
drag, startPoint x: 674, startPoint y: 470, endPoint x: 676, endPoint y: 456, distance: 14.1
click at [674, 469] on div "6 дней Выгода 9%" at bounding box center [648, 451] width 171 height 36
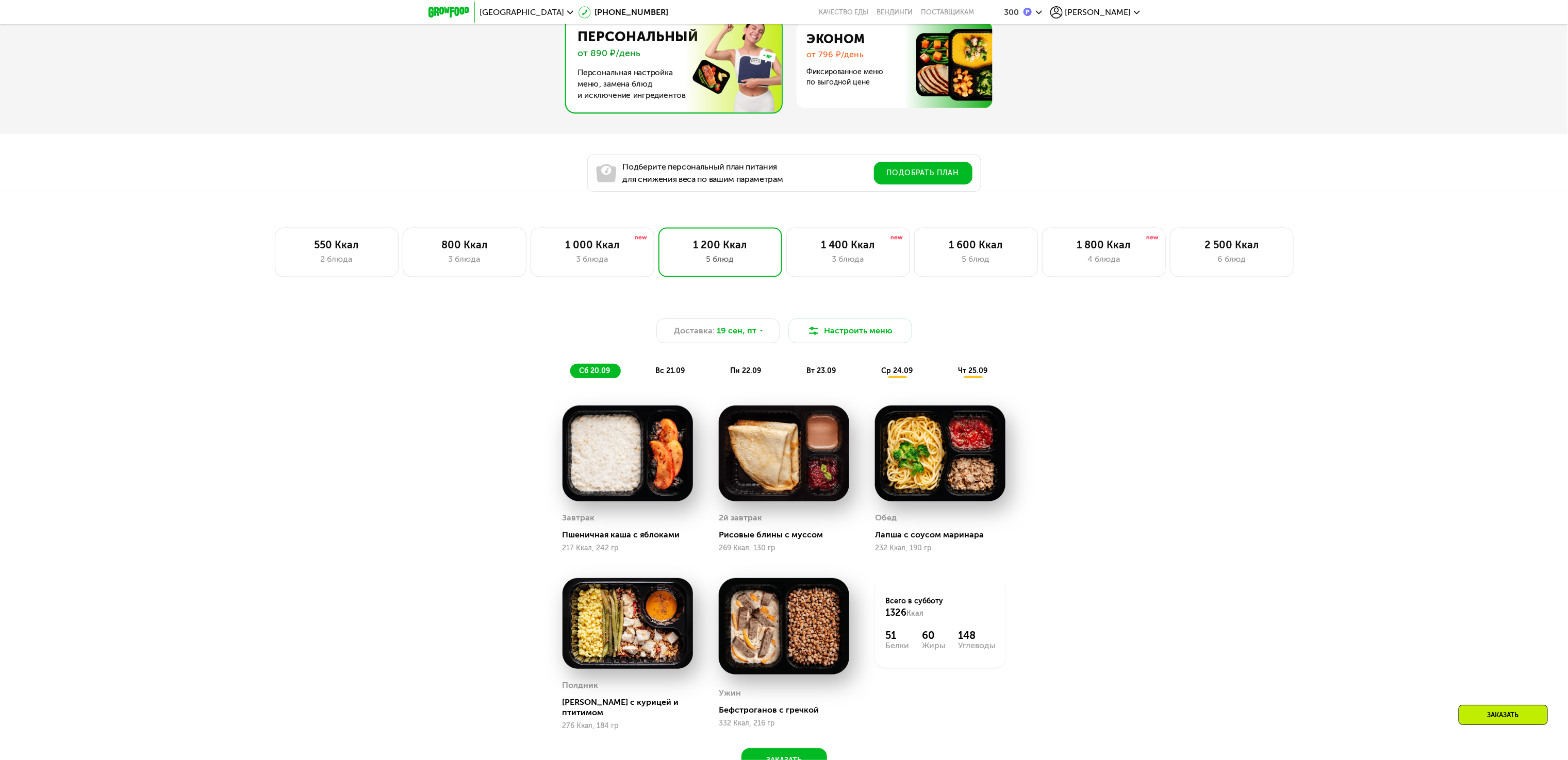
scroll to position [763, 0]
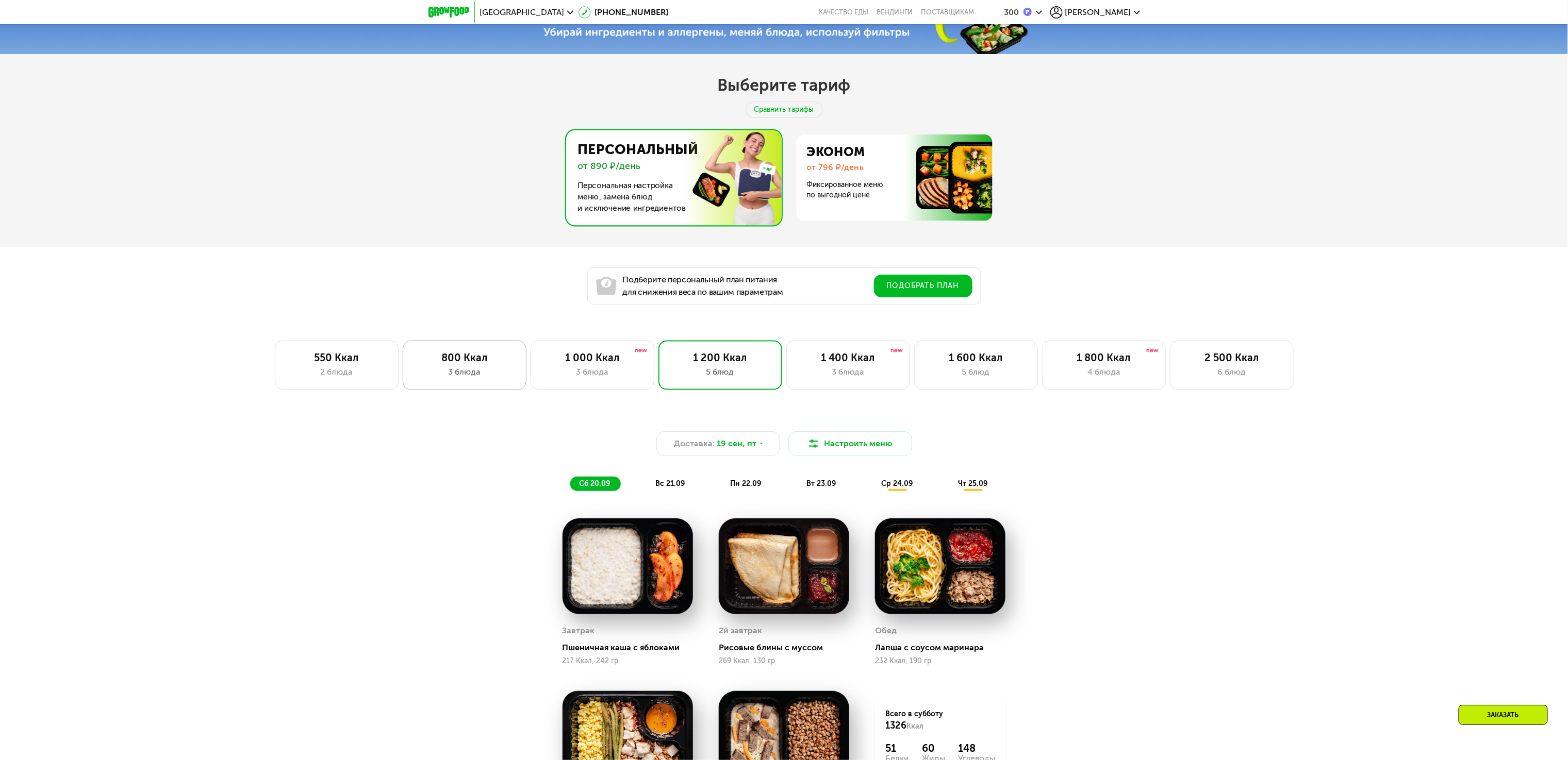
click at [491, 378] on div "3 блюда" at bounding box center [464, 372] width 102 height 12
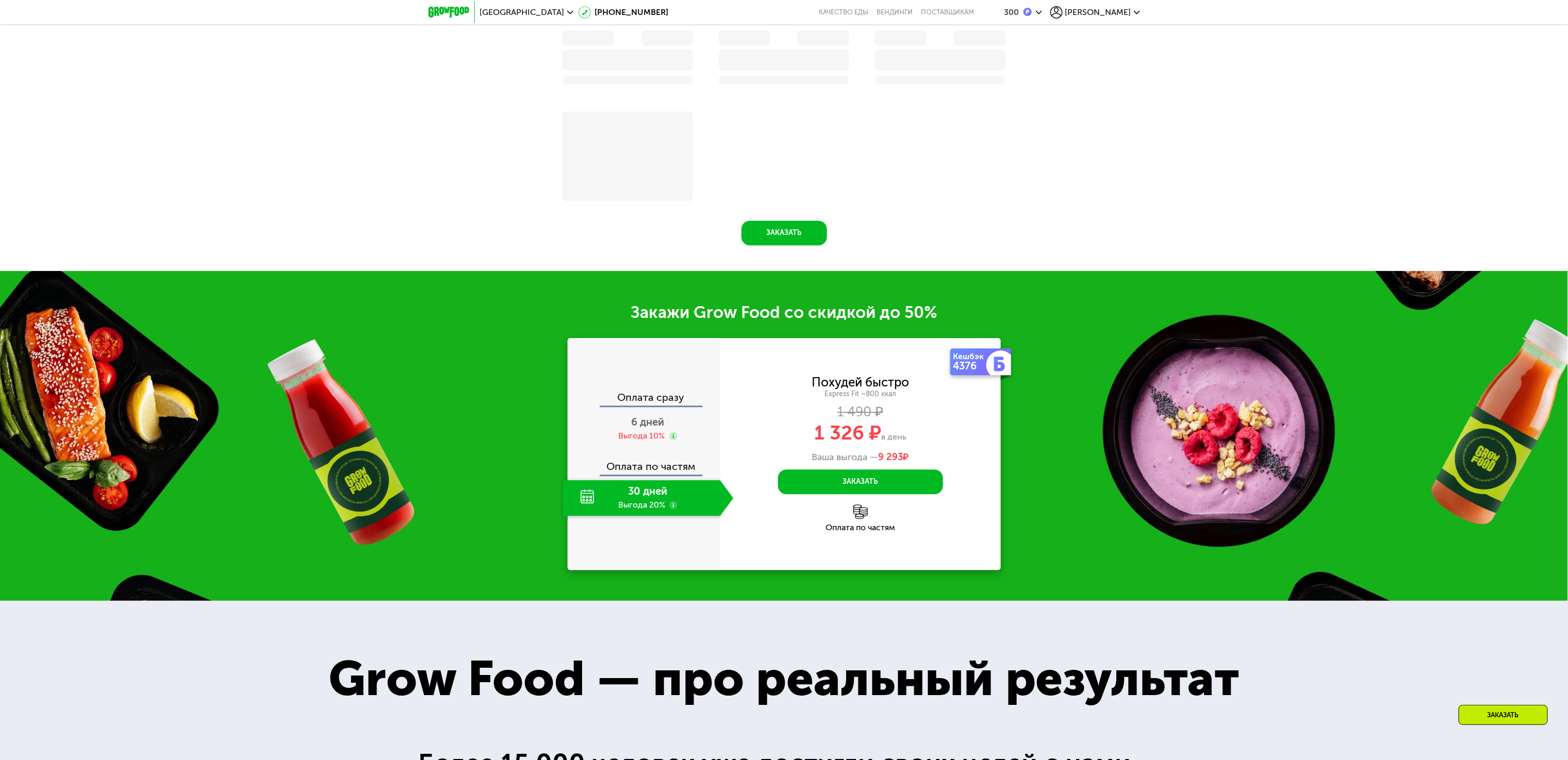
scroll to position [1485, 0]
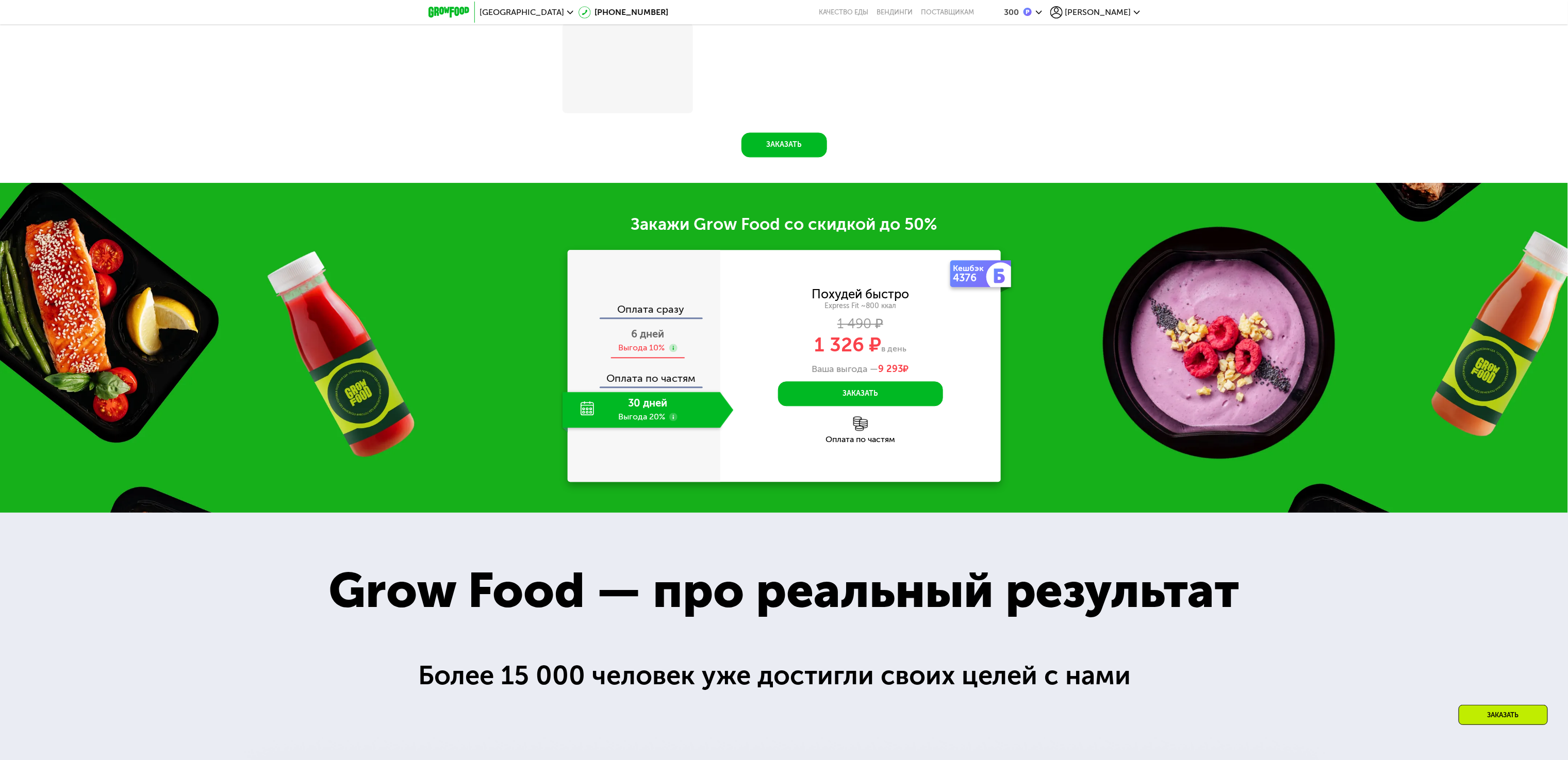
click at [647, 340] on span "6 дней" at bounding box center [648, 334] width 33 height 12
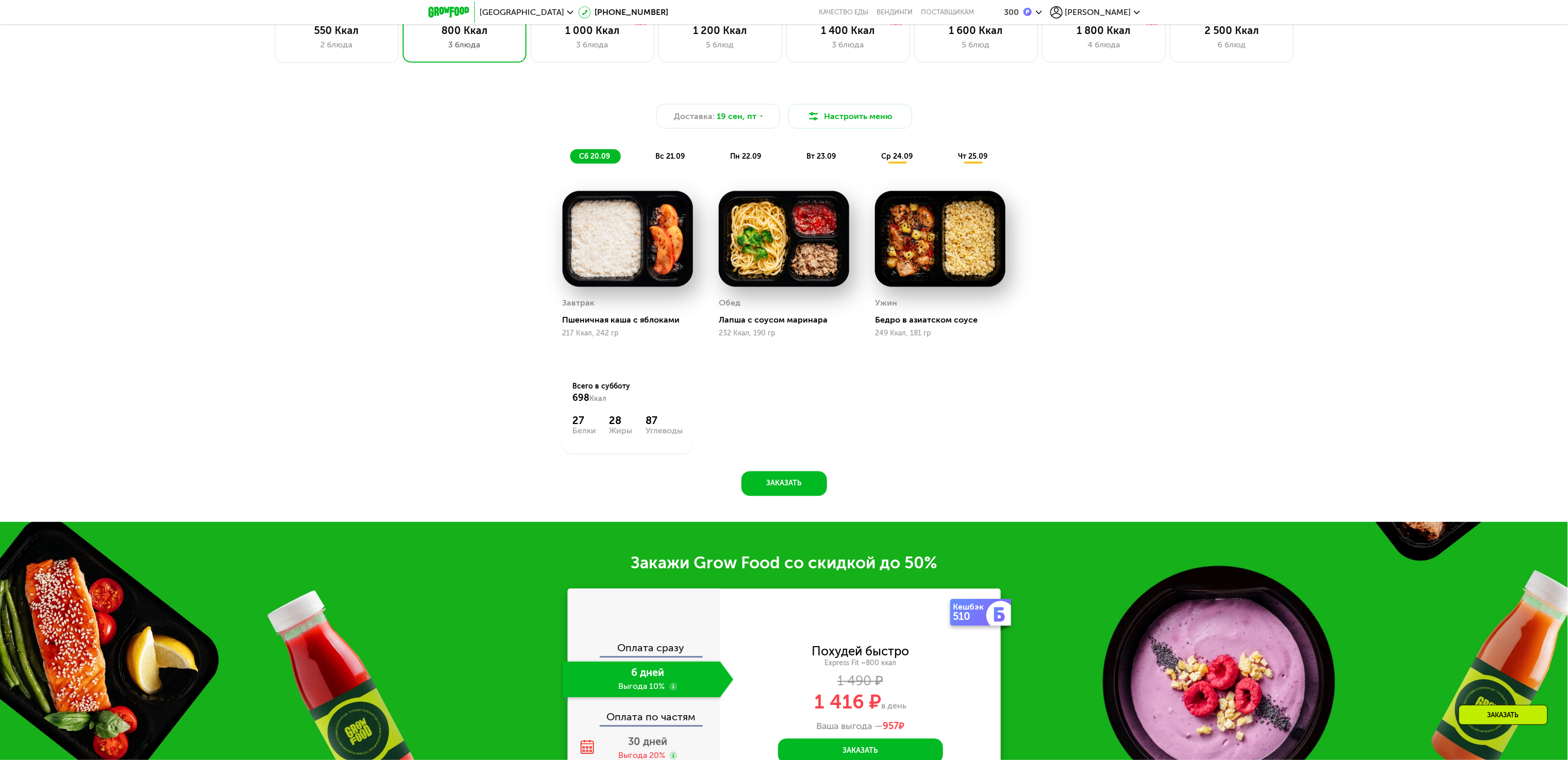
scroll to position [811, 0]
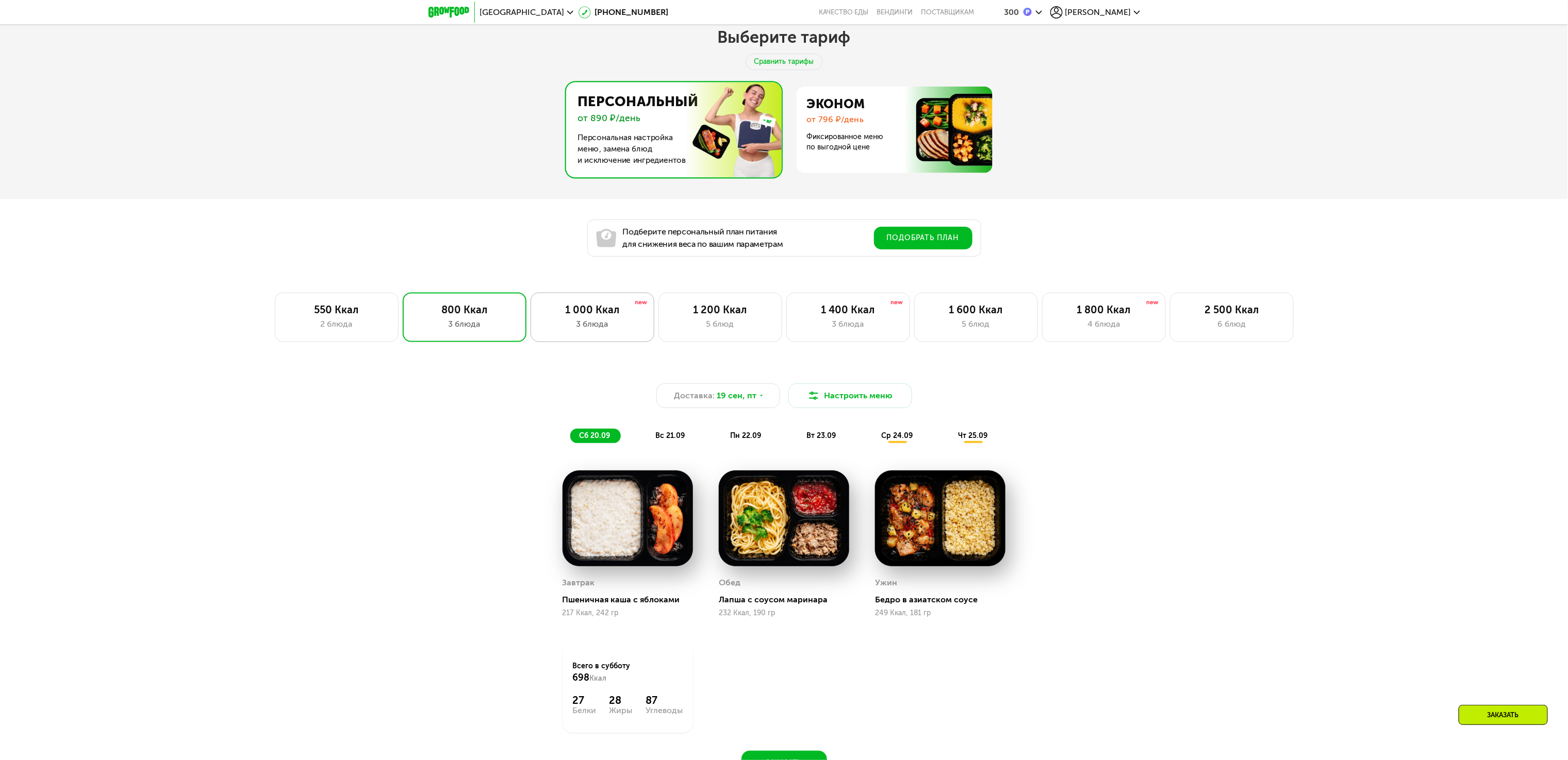
click at [590, 343] on div "1 000 Ккал 3 блюда" at bounding box center [592, 318] width 124 height 50
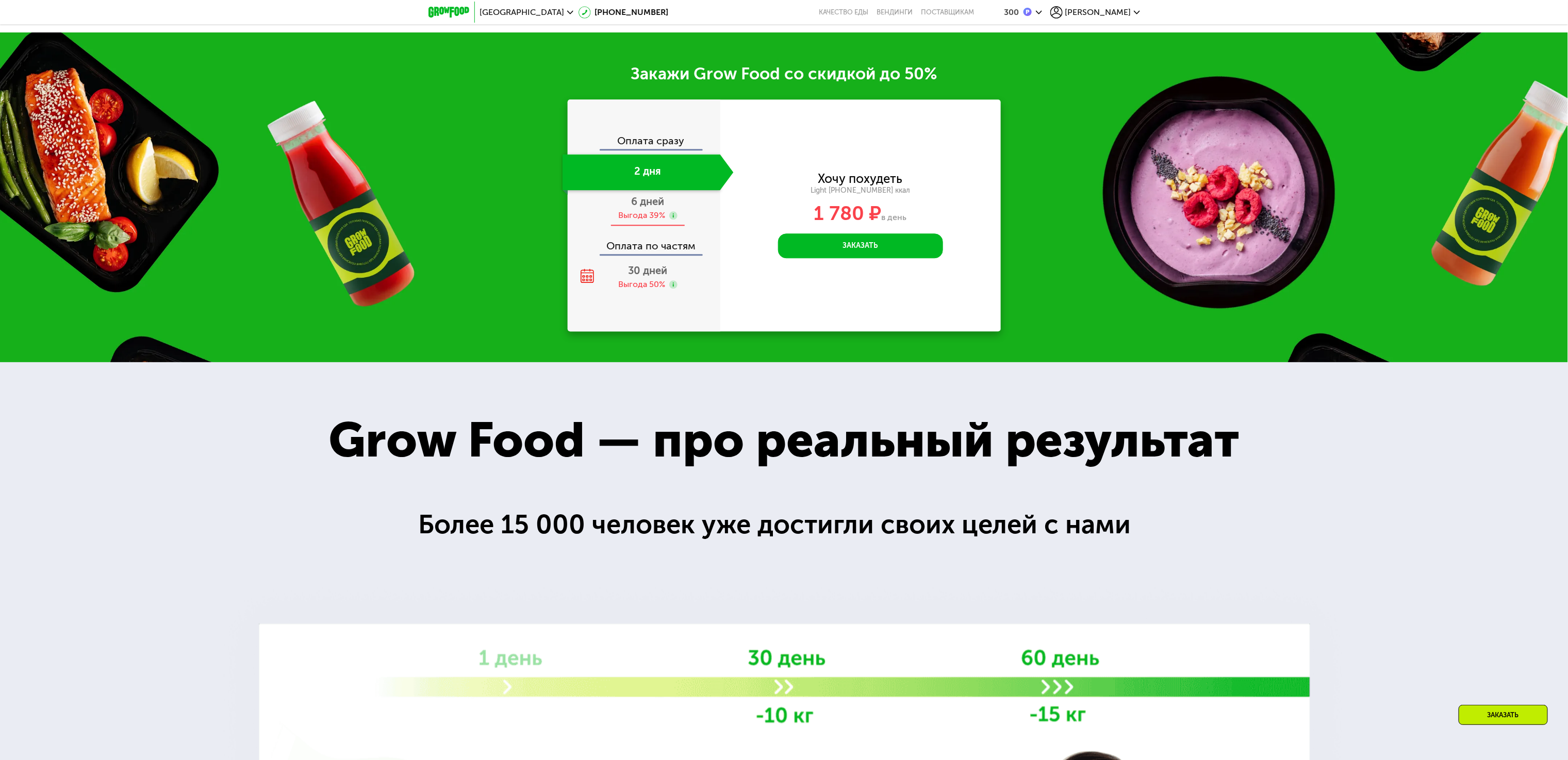
click at [630, 227] on div "6 дней Выгода 39%" at bounding box center [648, 207] width 171 height 36
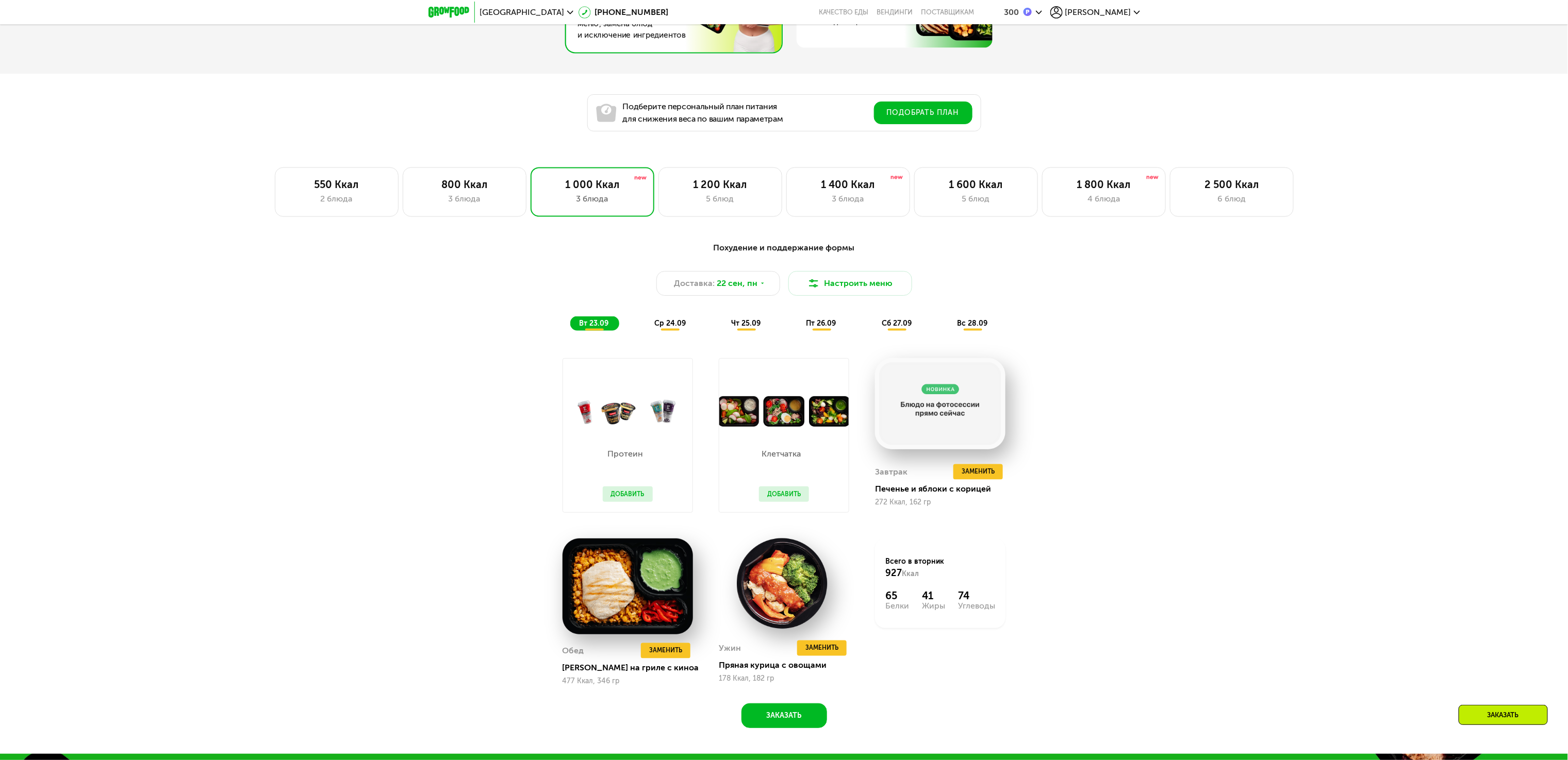
scroll to position [834, 0]
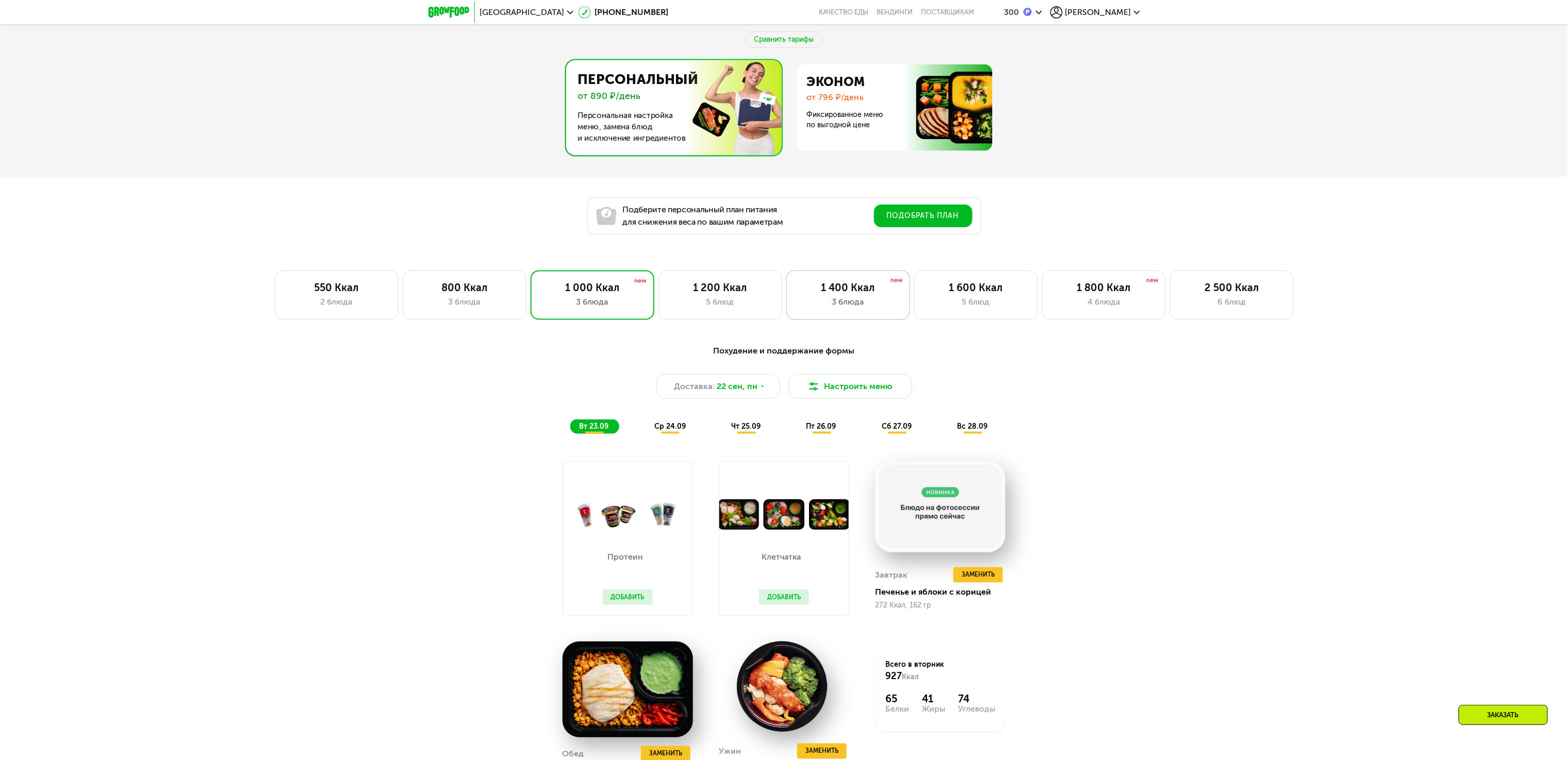
click at [859, 302] on div "1 400 Ккал 3 блюда" at bounding box center [848, 295] width 124 height 50
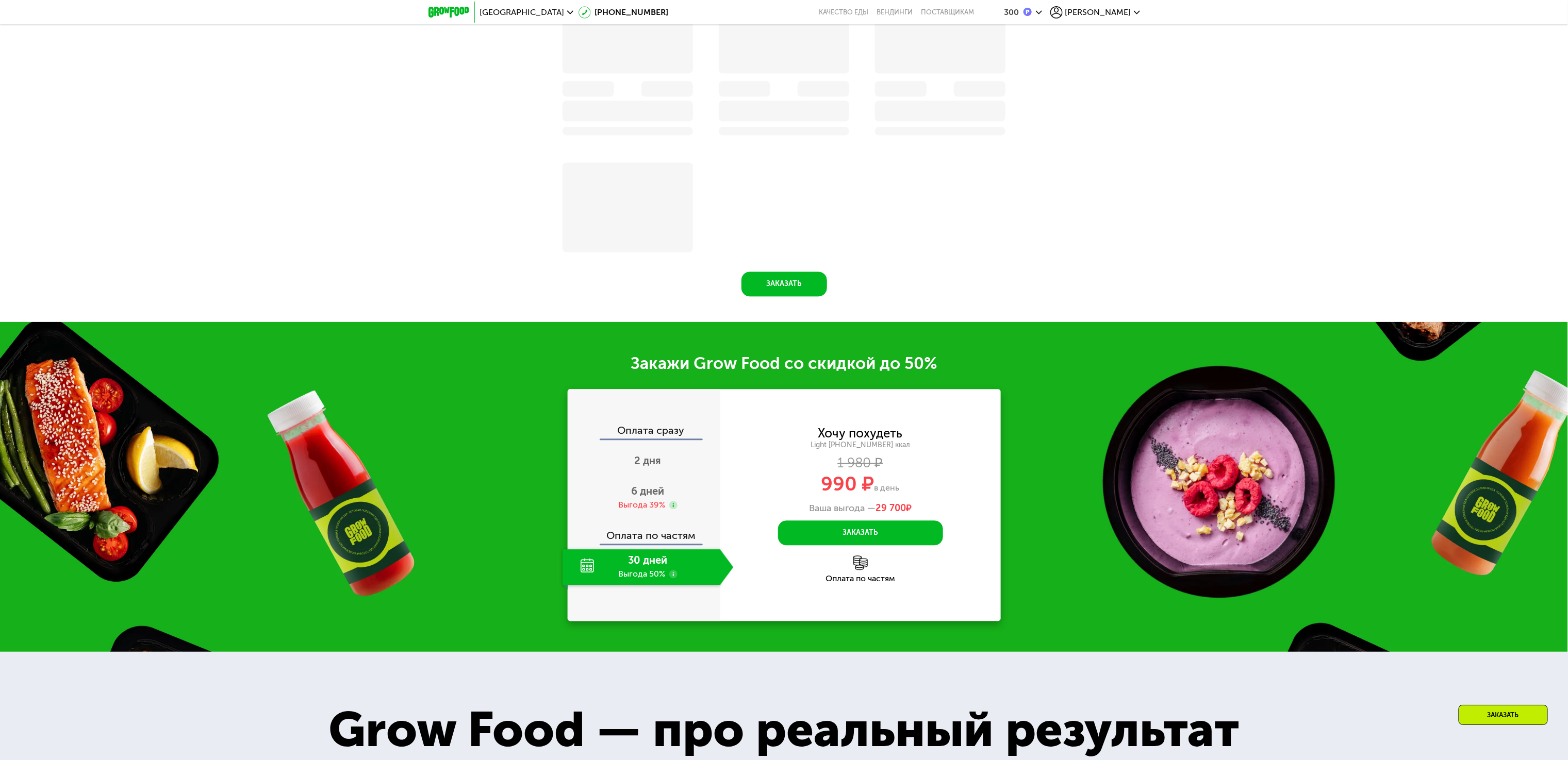
scroll to position [1349, 0]
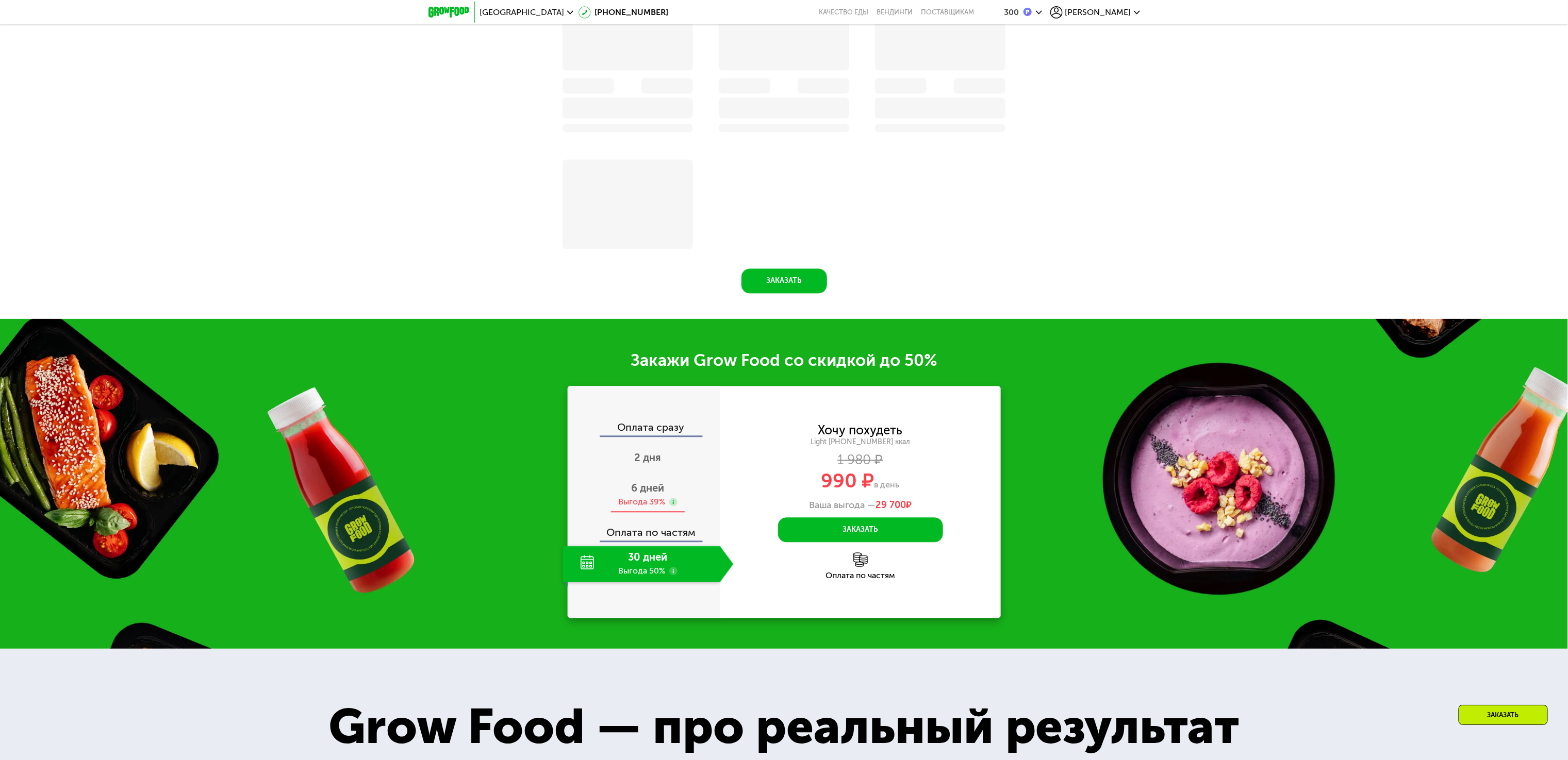
click at [645, 494] on span "6 дней" at bounding box center [648, 488] width 33 height 12
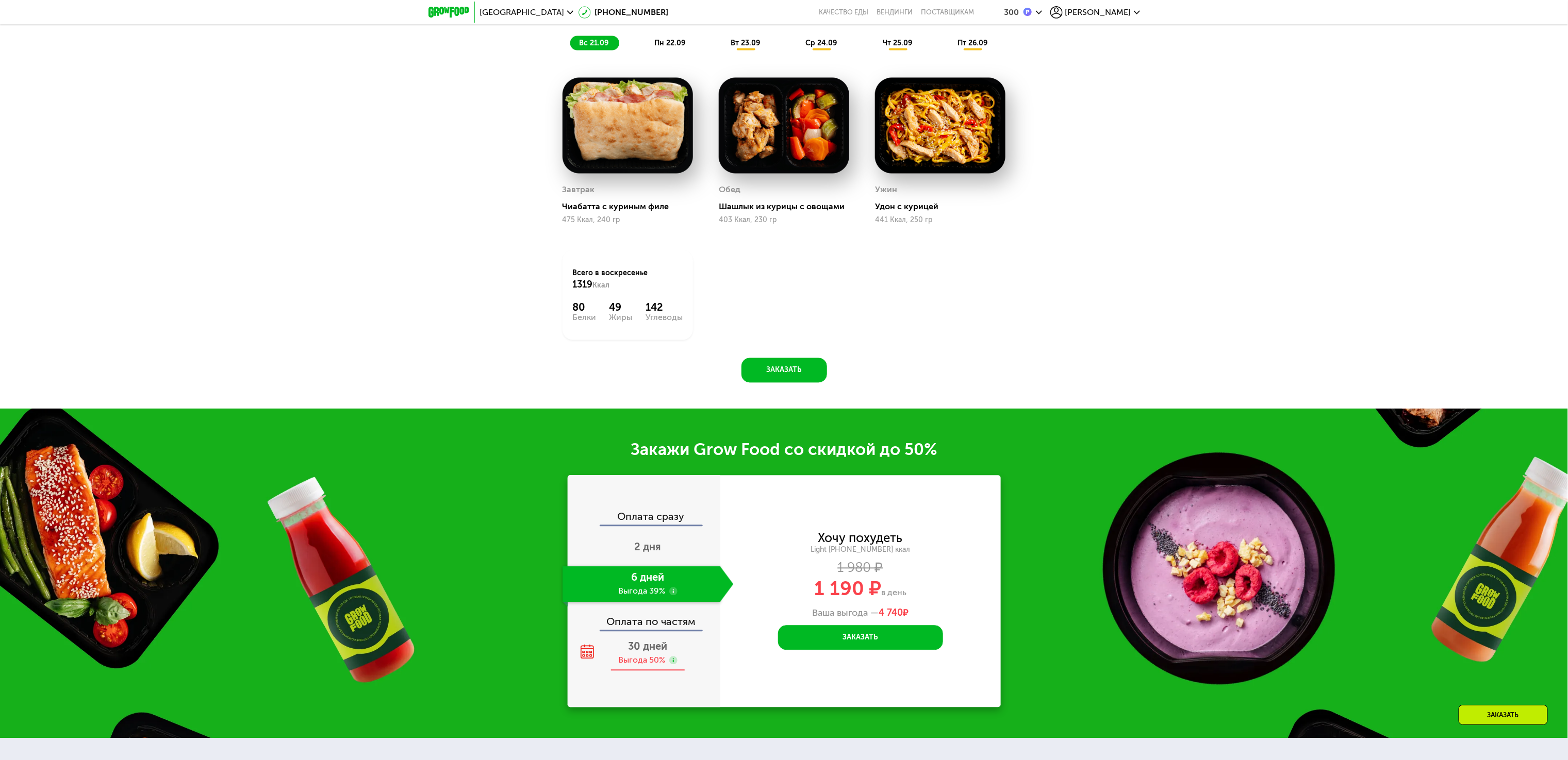
scroll to position [1306, 0]
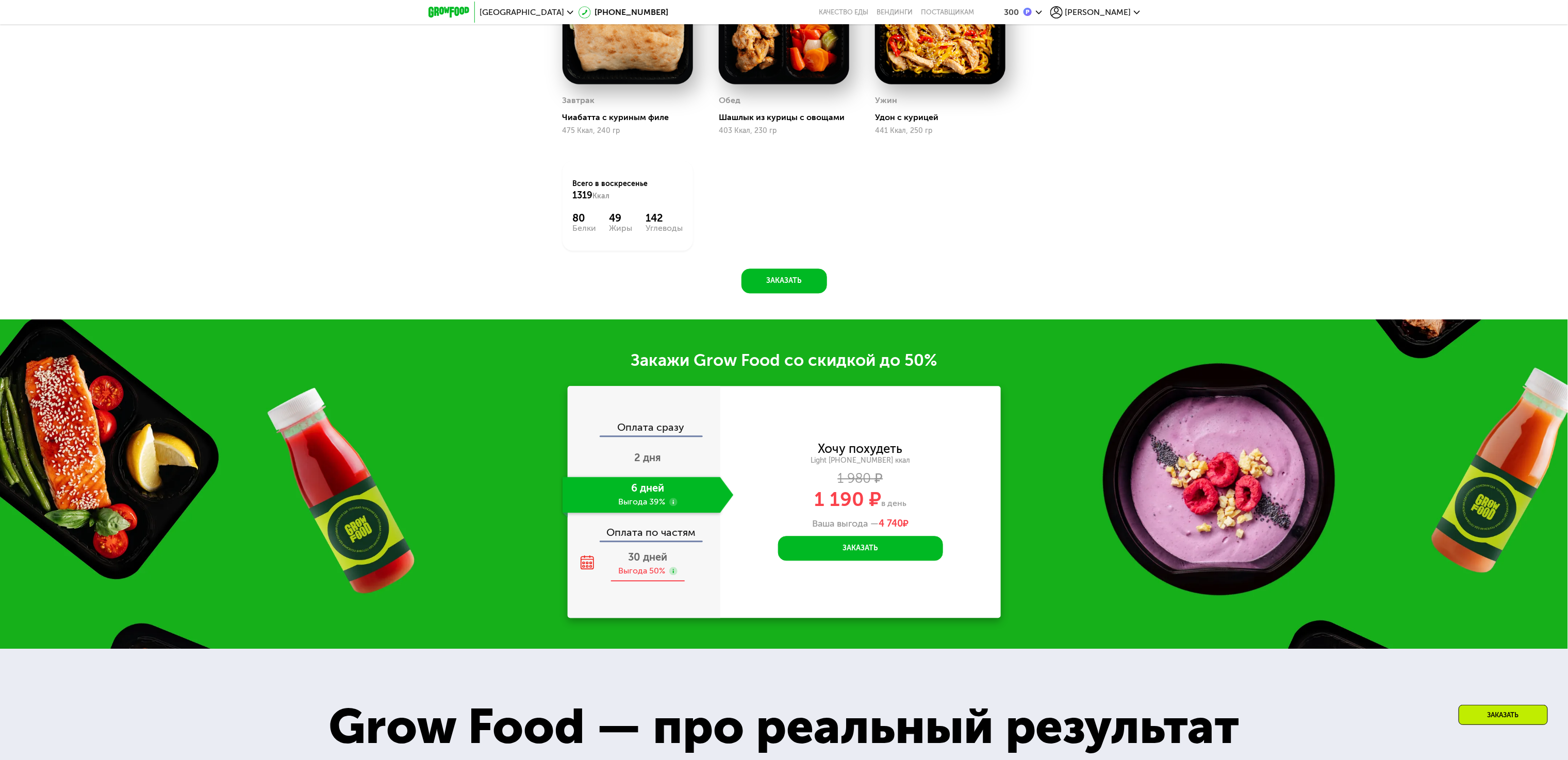
click at [640, 564] on span "30 дней" at bounding box center [647, 558] width 39 height 12
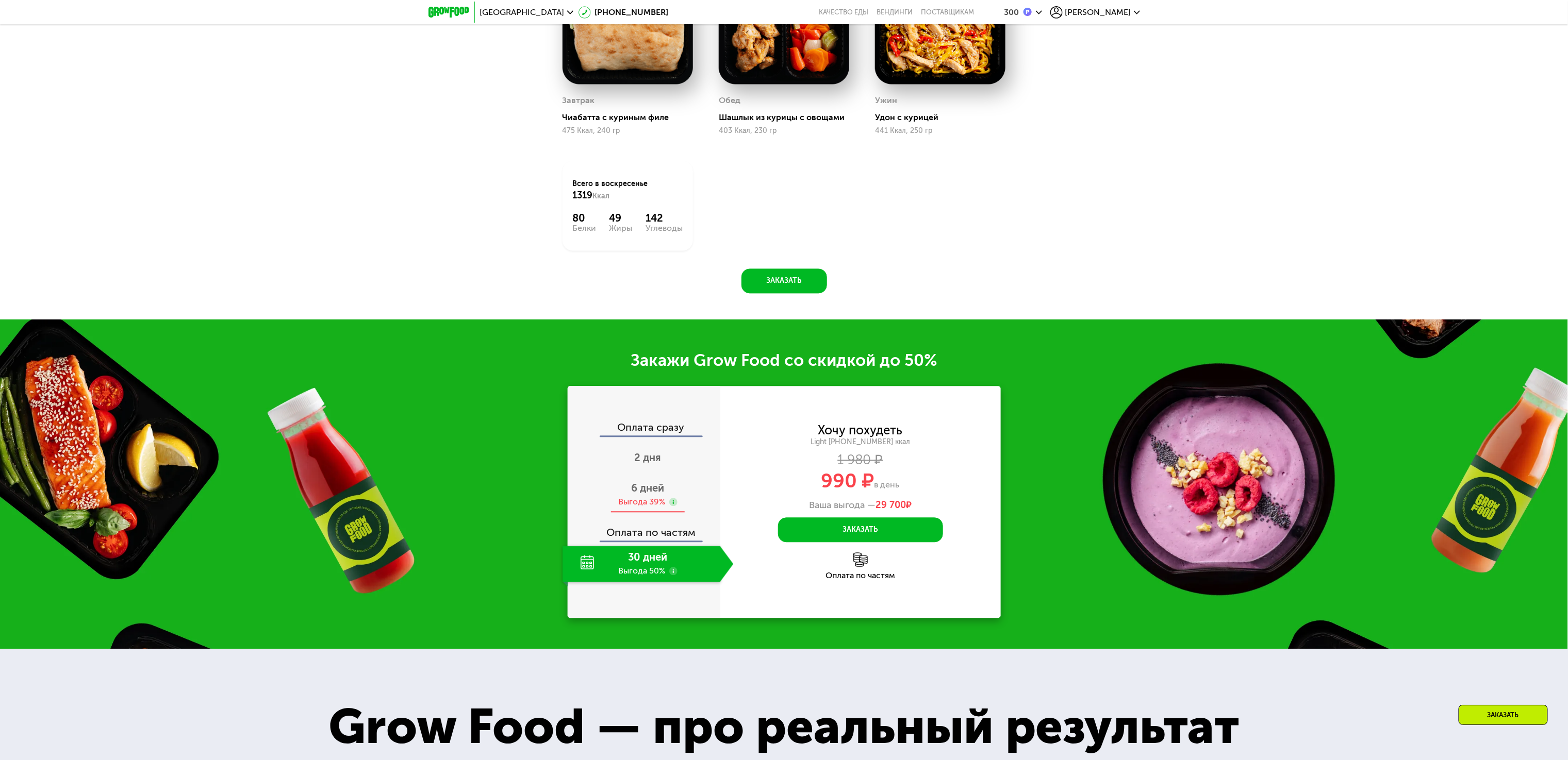
click at [637, 494] on span "6 дней" at bounding box center [648, 489] width 33 height 12
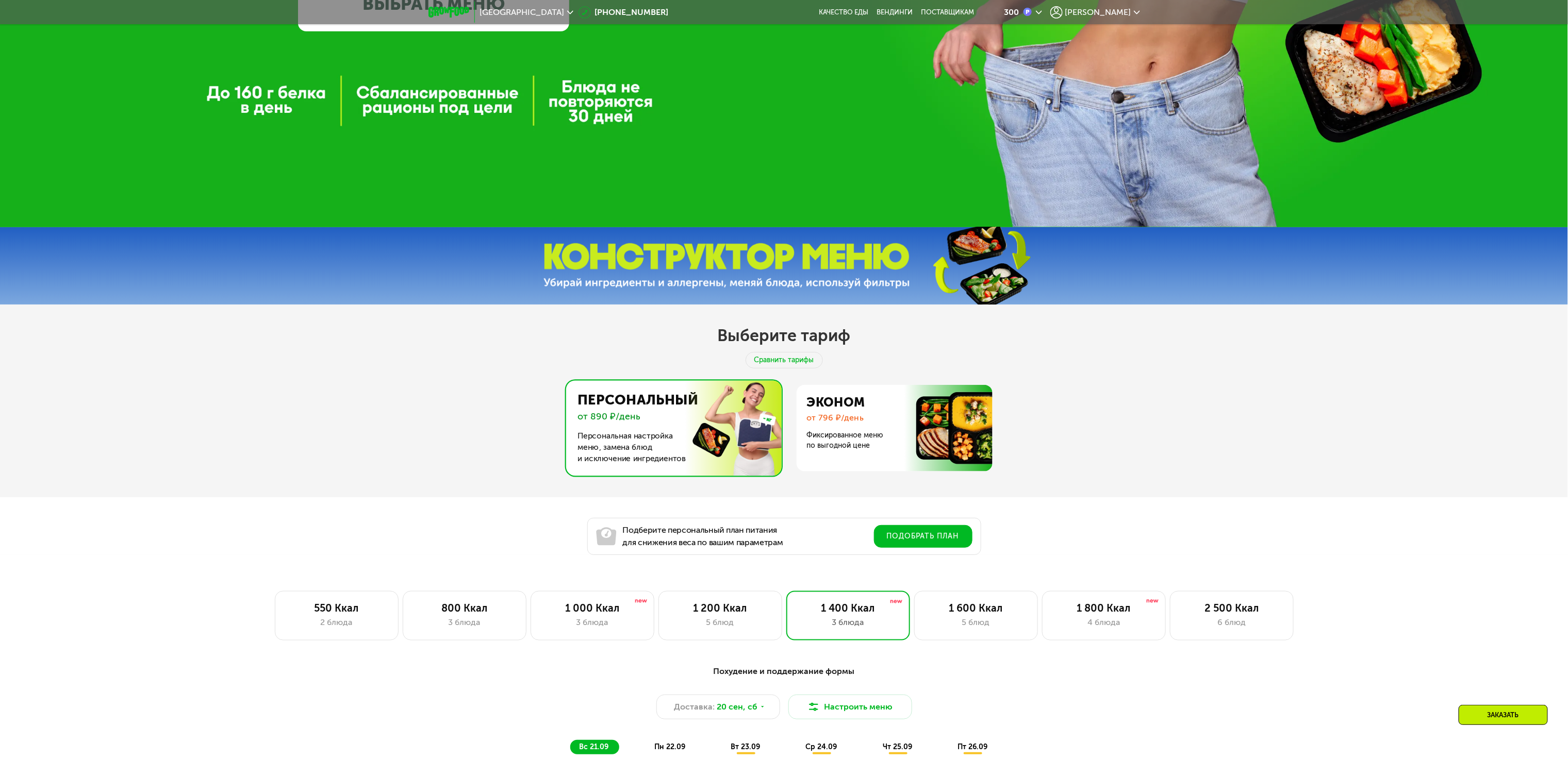
scroll to position [481, 0]
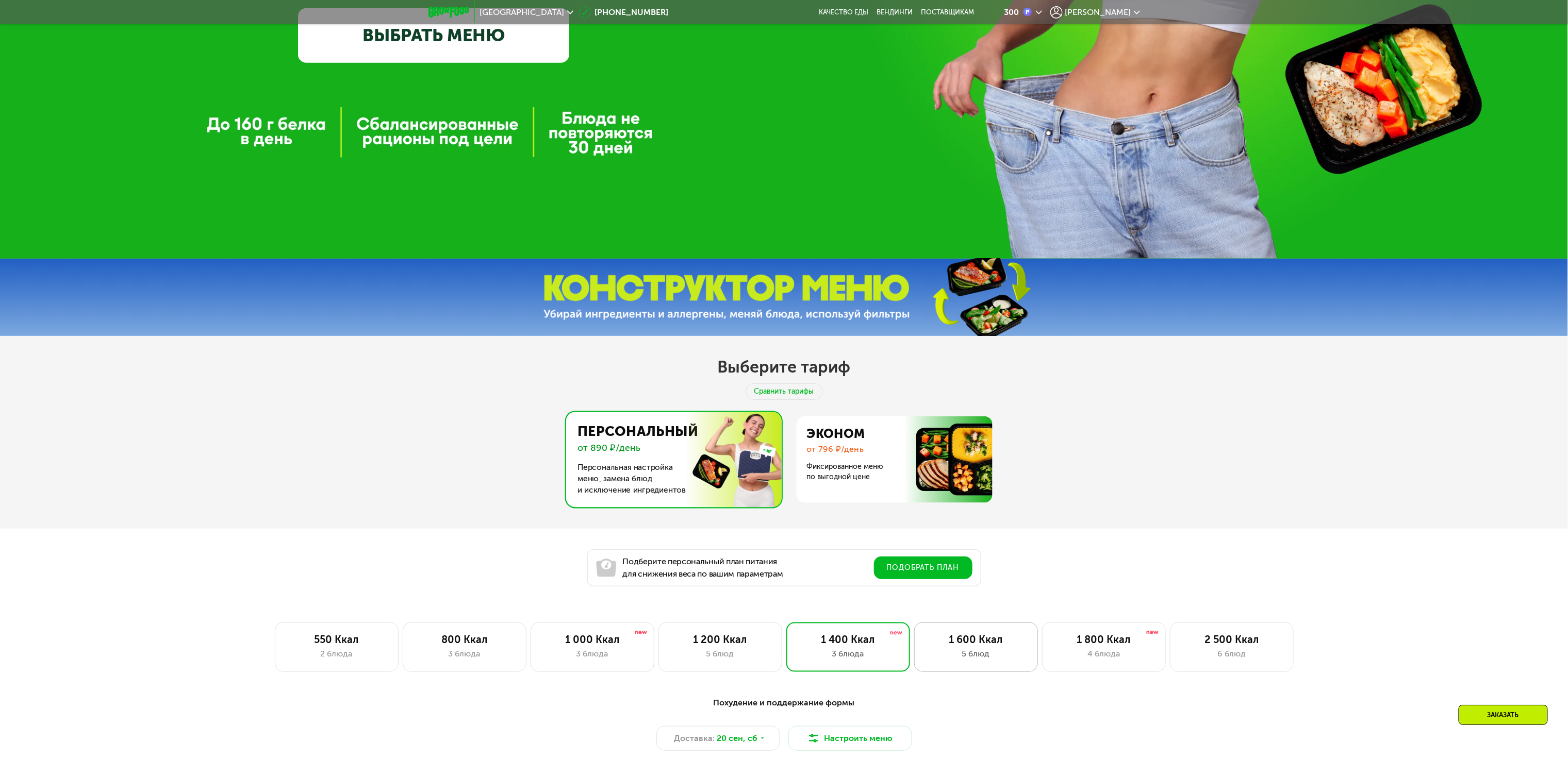
click at [1007, 660] on div "5 блюд" at bounding box center [976, 654] width 102 height 12
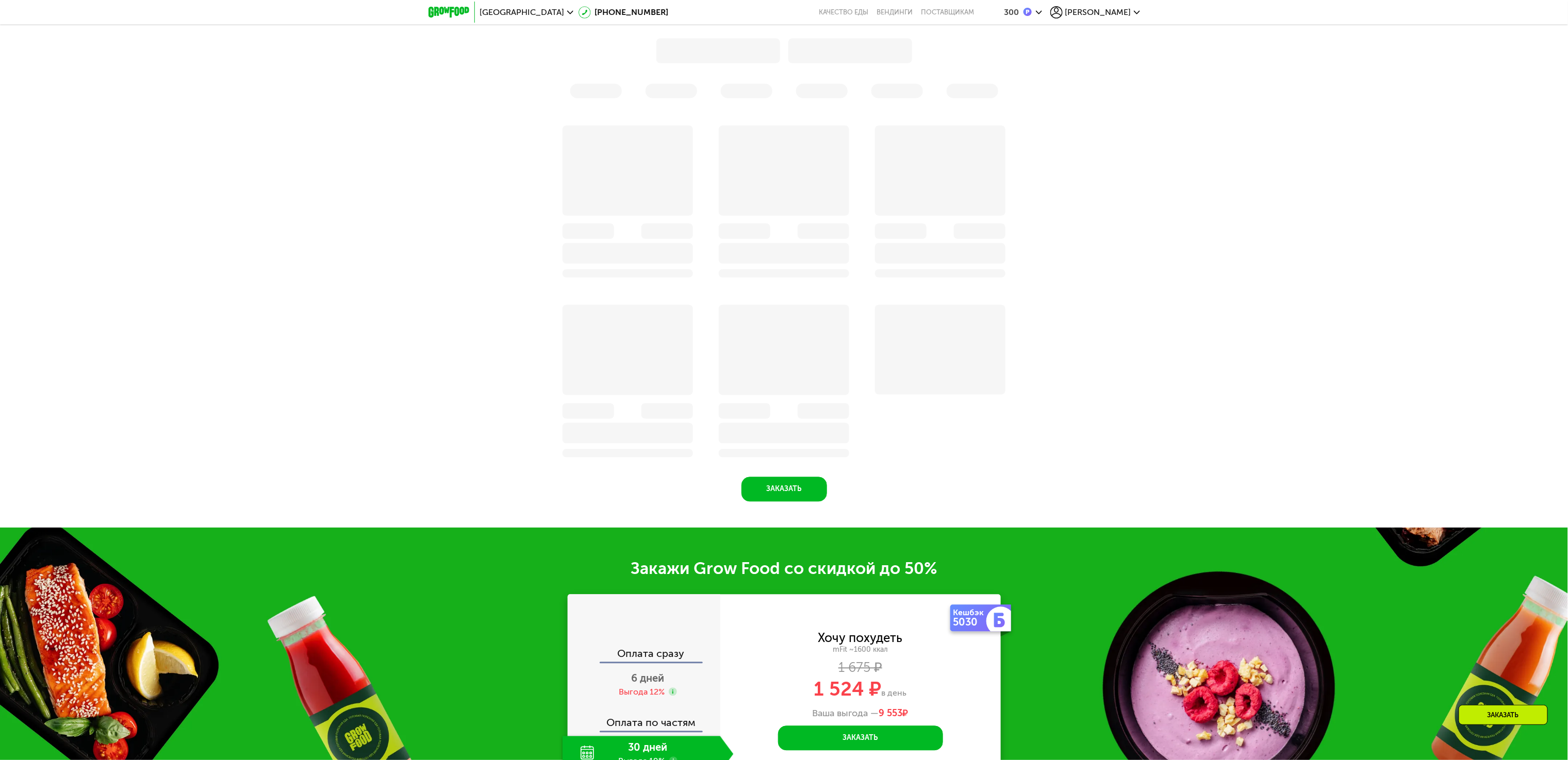
scroll to position [1615, 0]
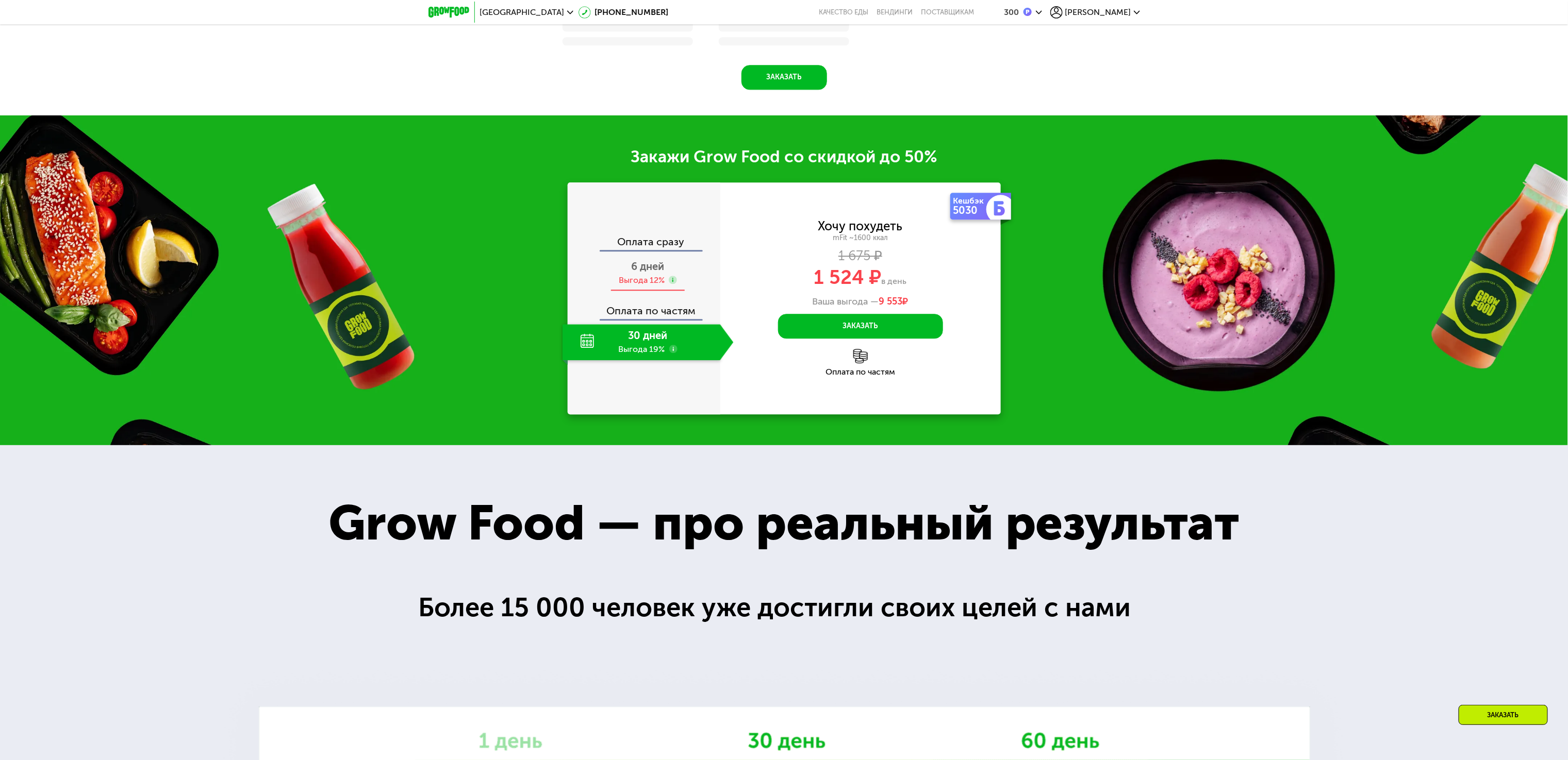
click at [640, 280] on div "6 дней Выгода 12%" at bounding box center [648, 273] width 171 height 36
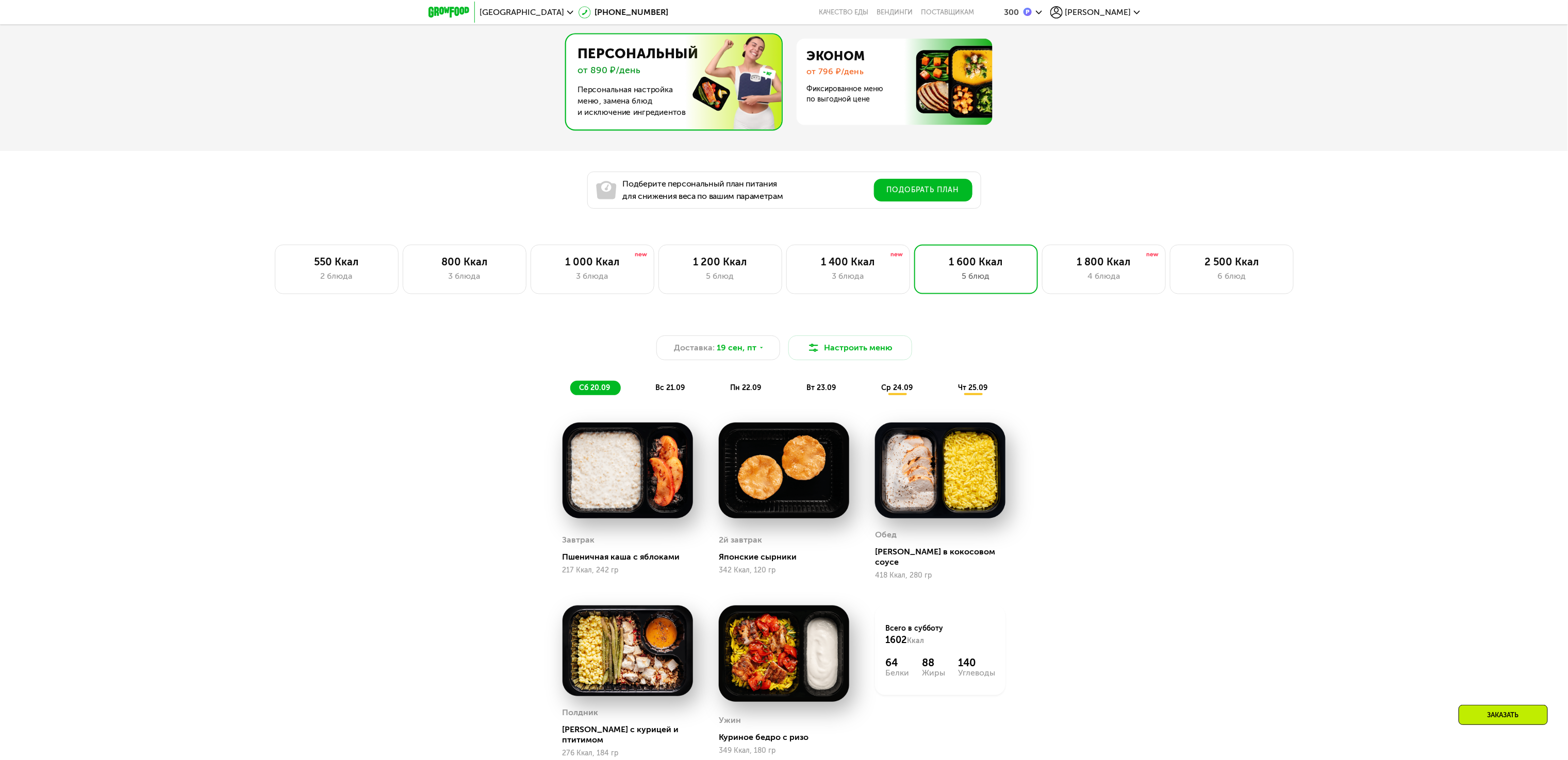
scroll to position [730, 0]
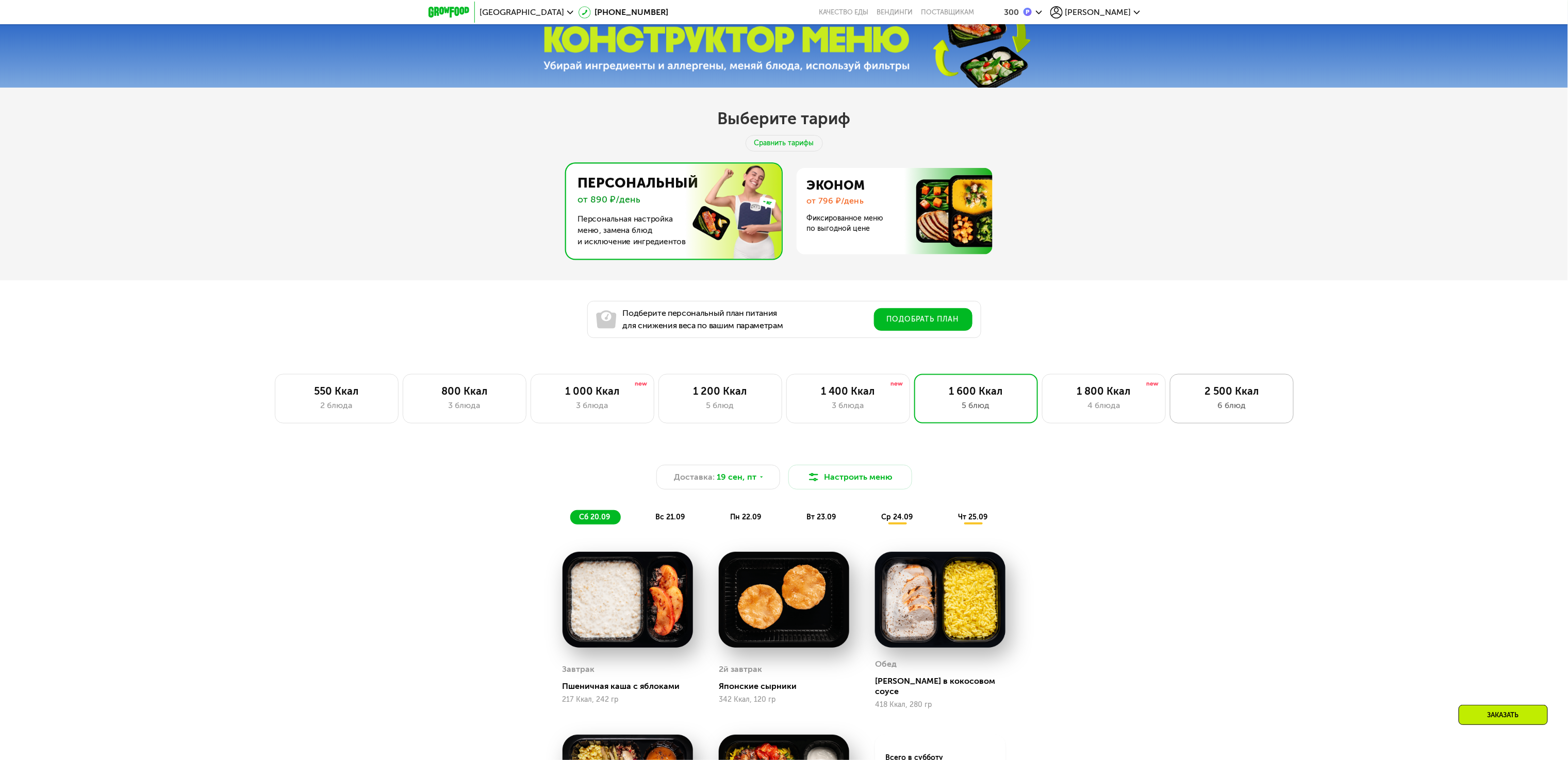
click at [1263, 389] on div "2 500 Ккал 6 блюд" at bounding box center [1232, 399] width 124 height 50
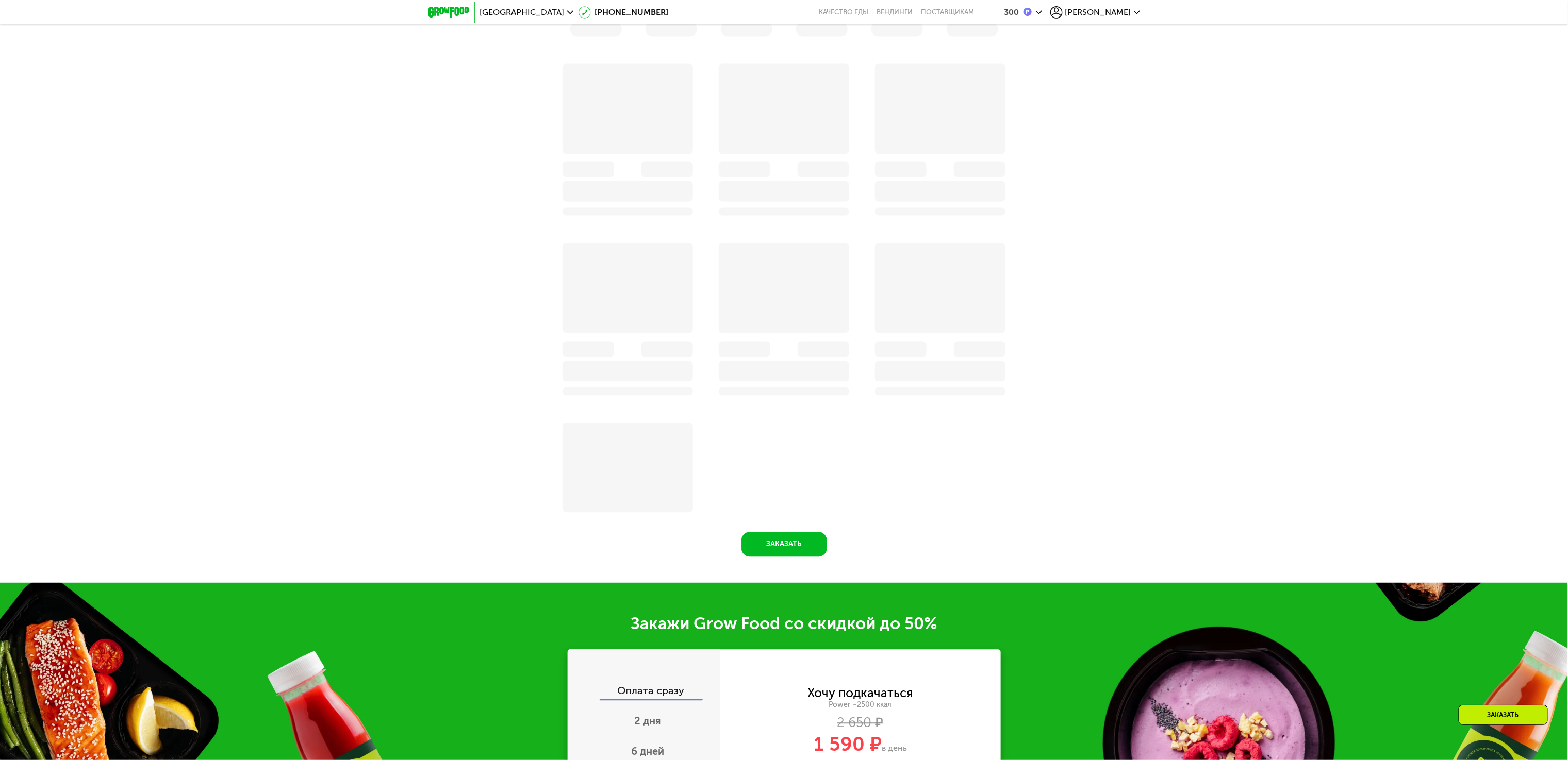
scroll to position [1452, 0]
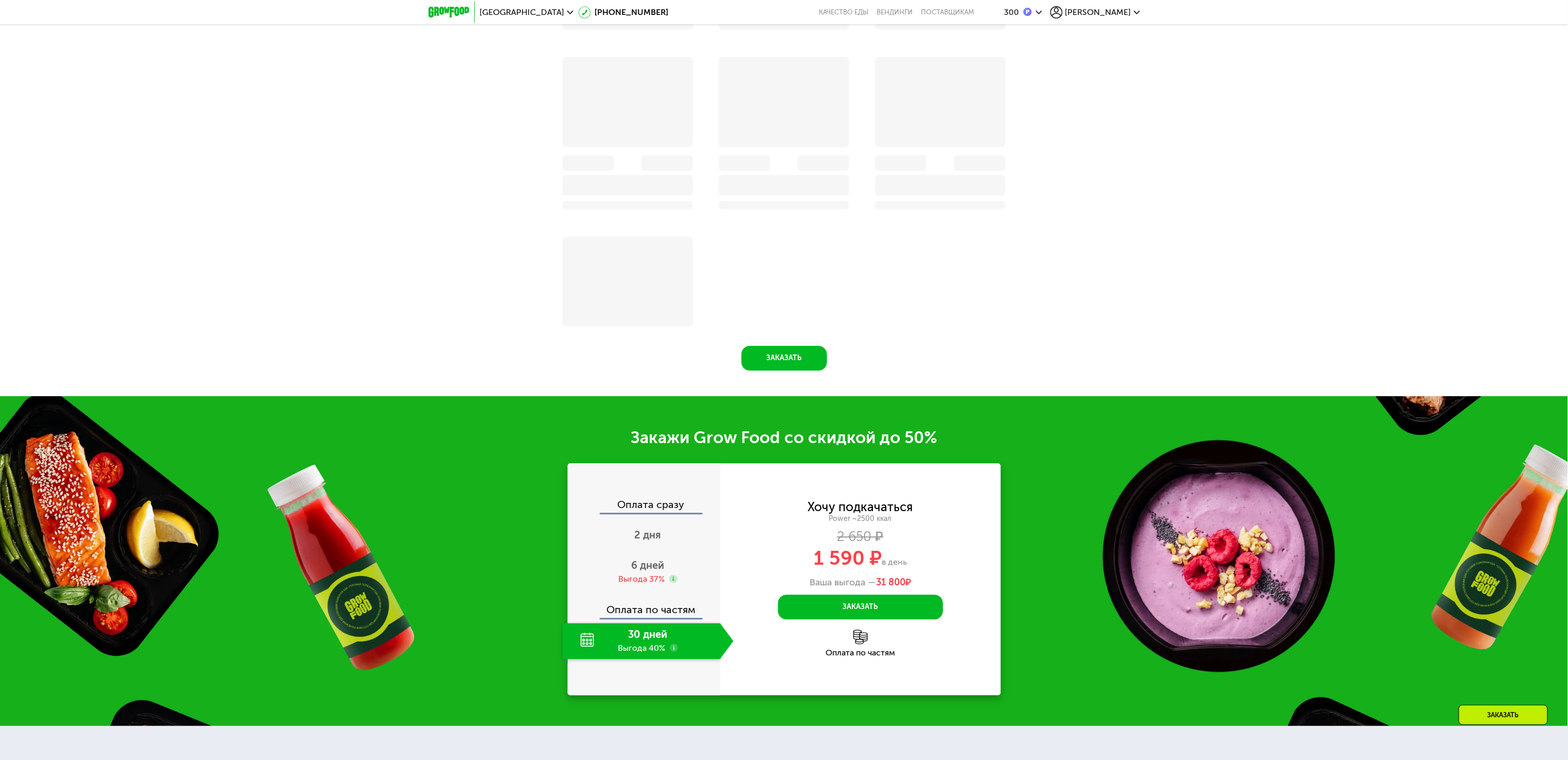
click at [642, 604] on div "Оплата по частям" at bounding box center [644, 606] width 152 height 24
click at [643, 572] on span "6 дней" at bounding box center [648, 565] width 33 height 12
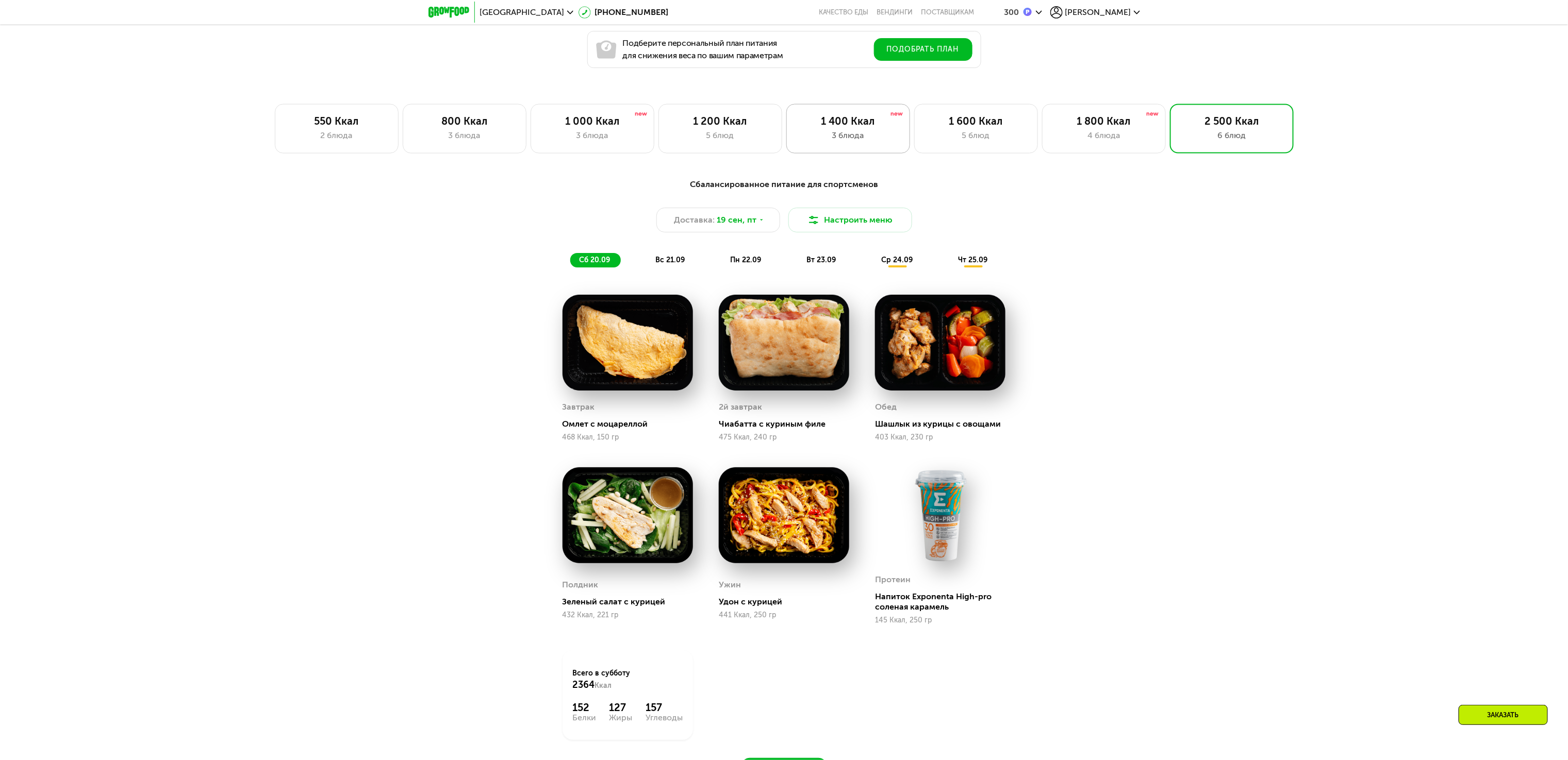
scroll to position [794, 0]
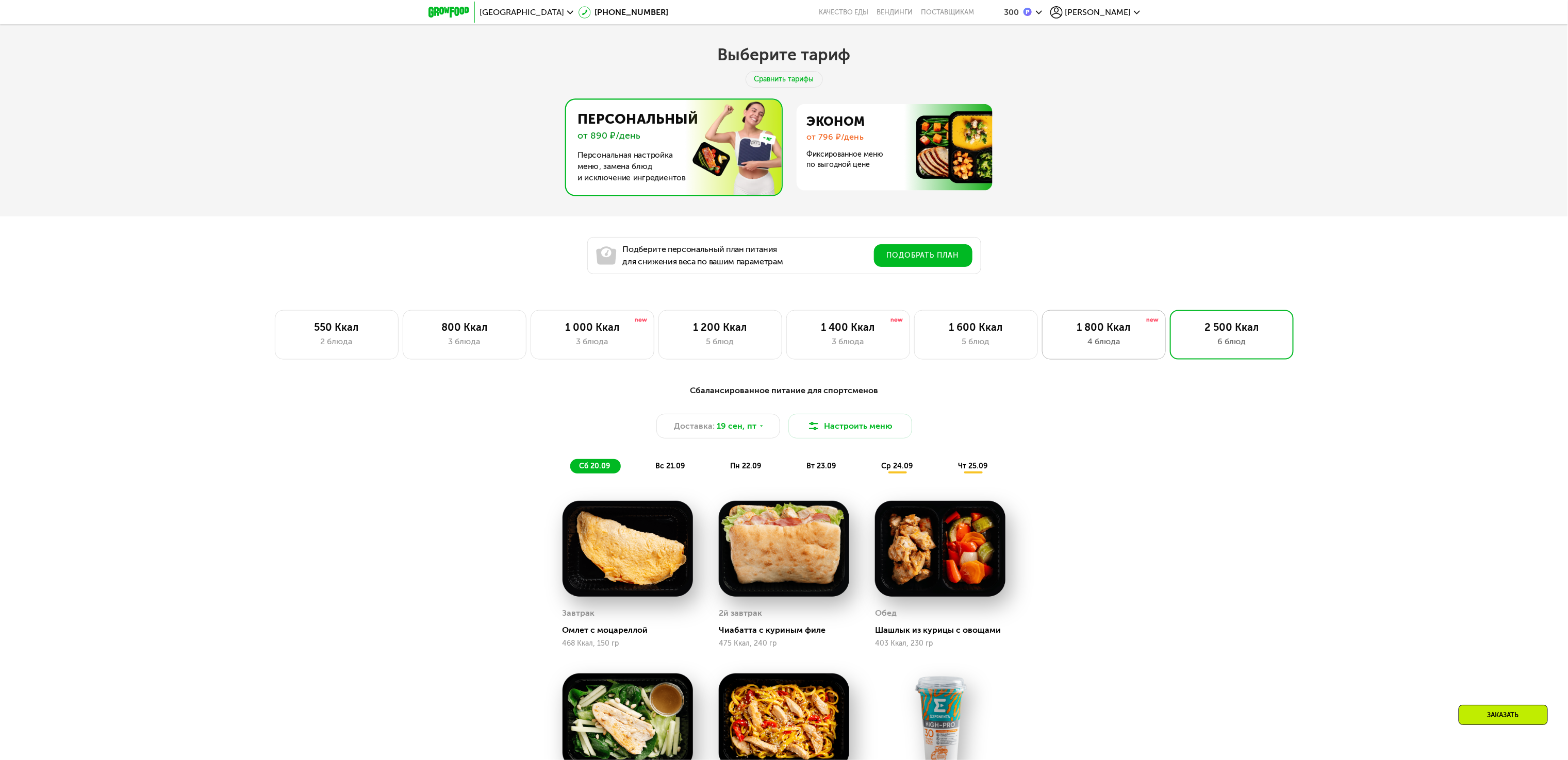
click at [1135, 329] on div "1 800 Ккал" at bounding box center [1104, 327] width 102 height 12
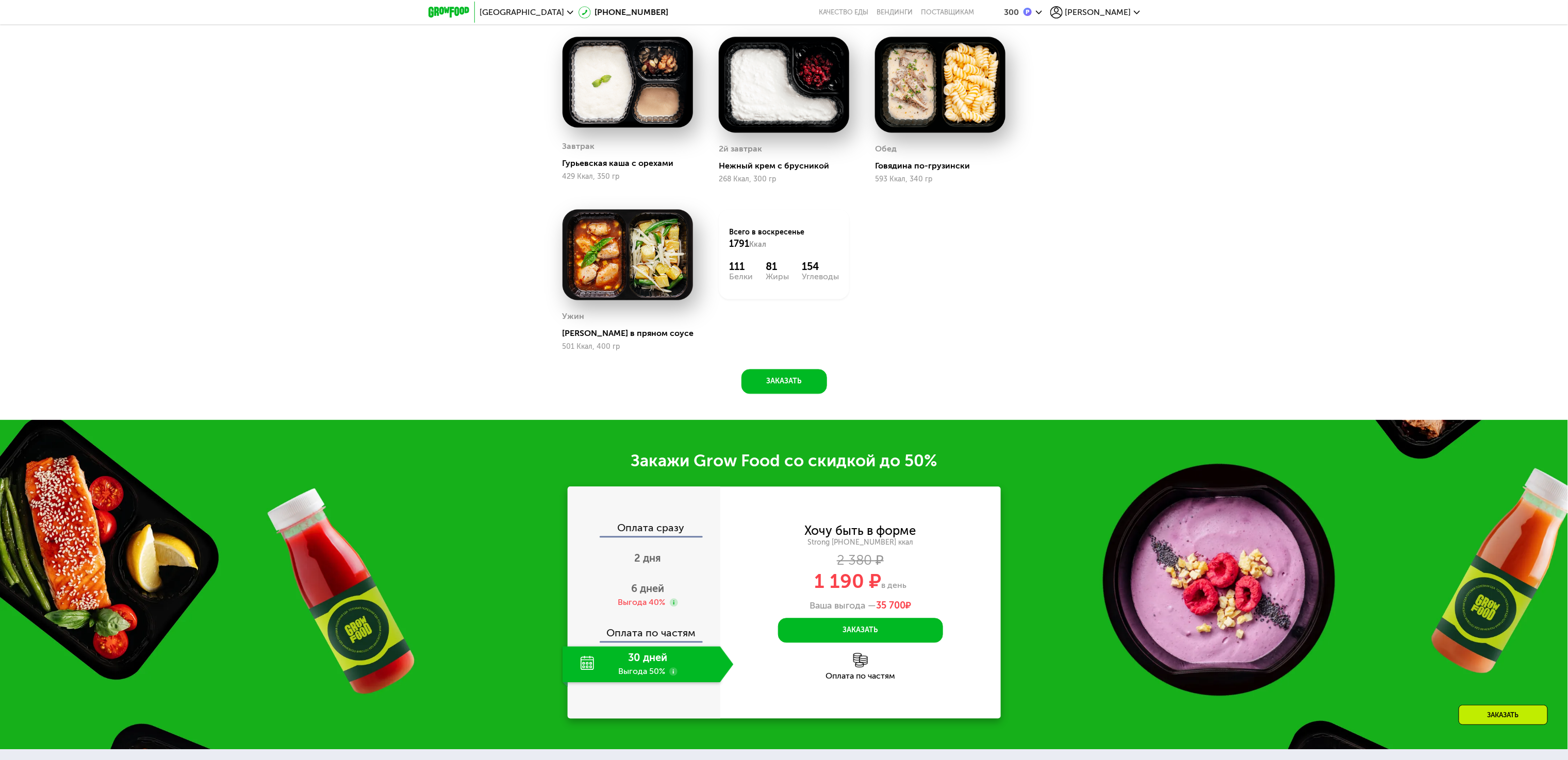
scroll to position [1309, 0]
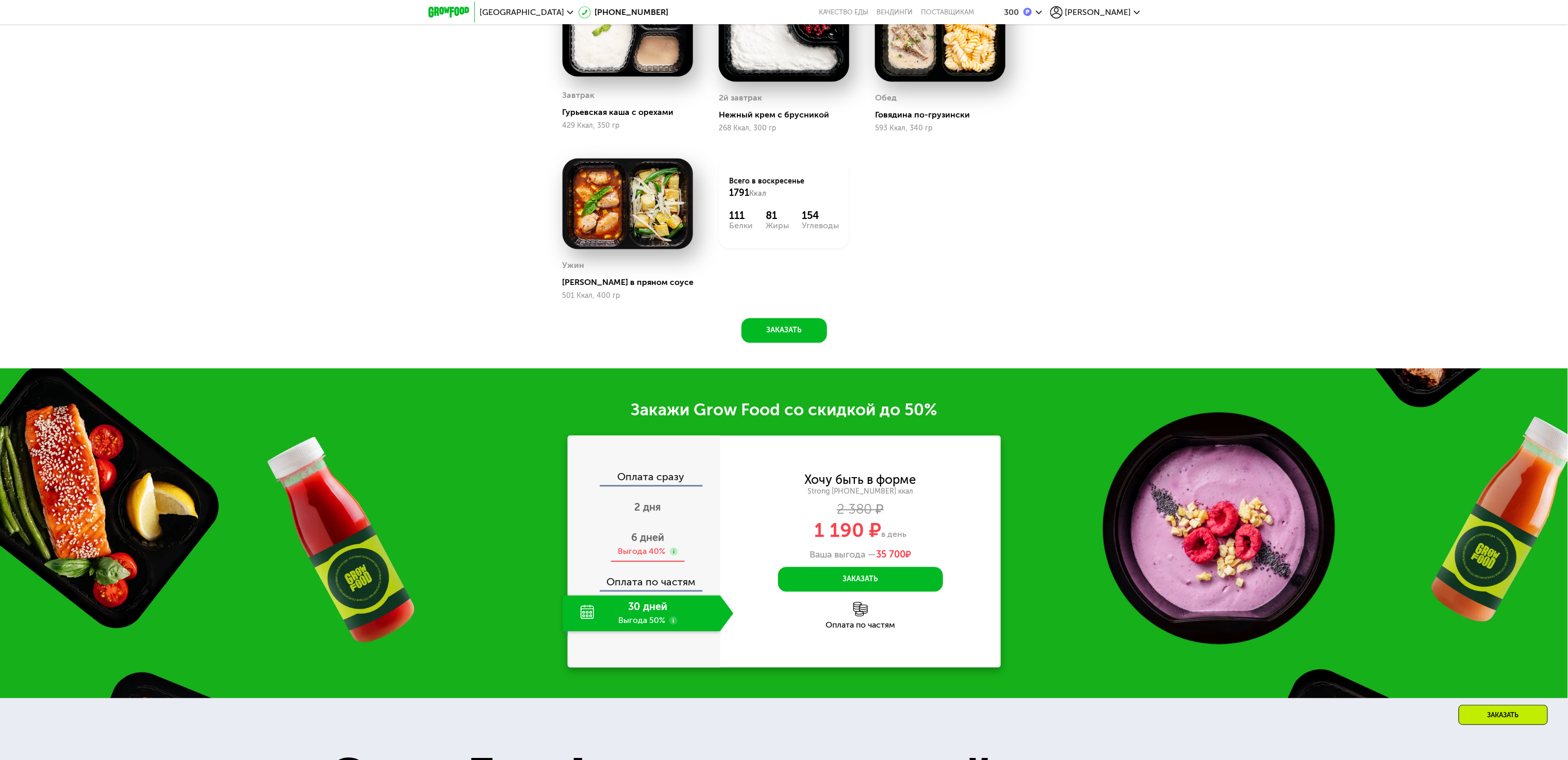
click at [651, 557] on div "Выгода 40%" at bounding box center [642, 552] width 47 height 12
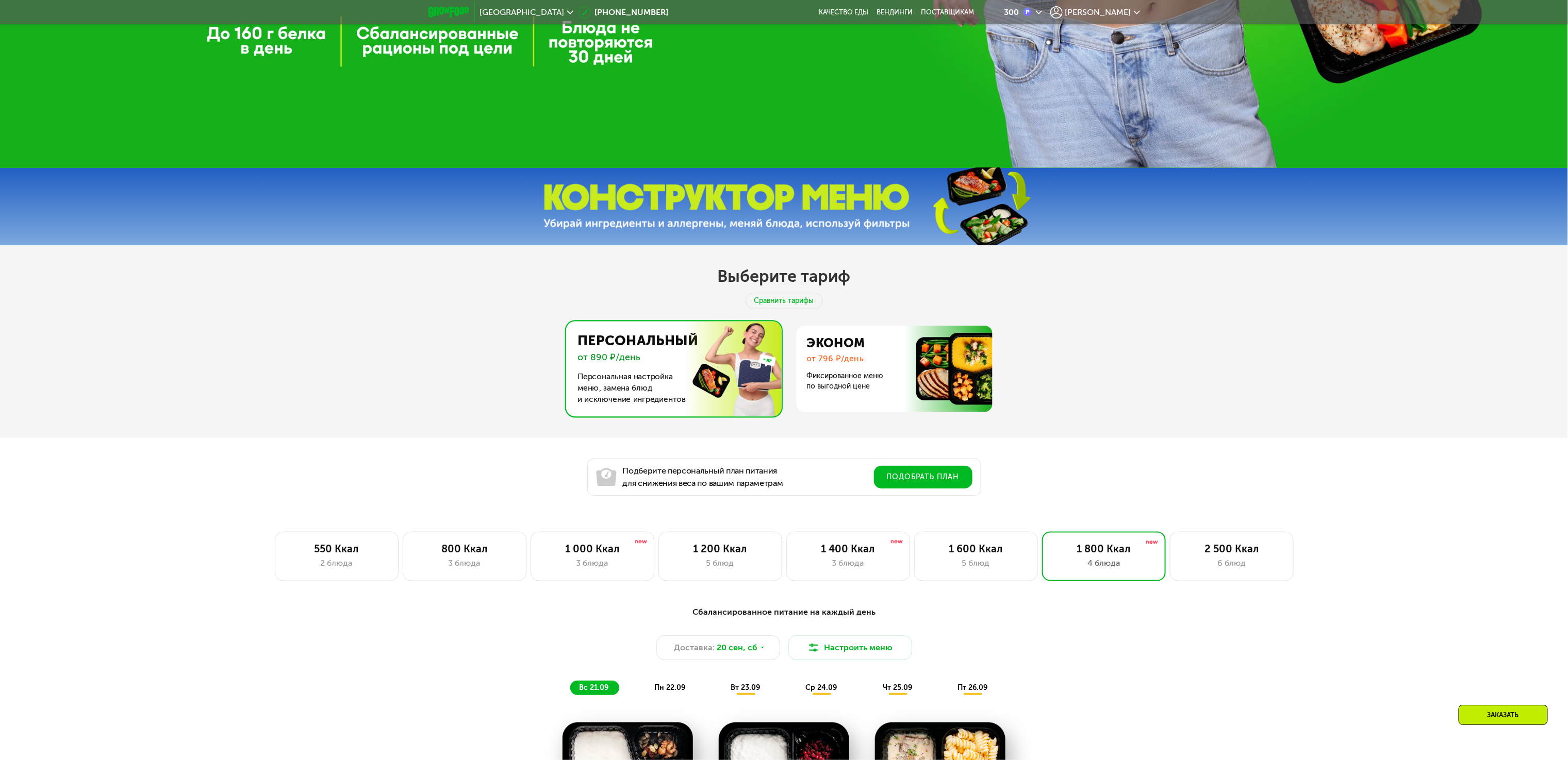
scroll to position [691, 0]
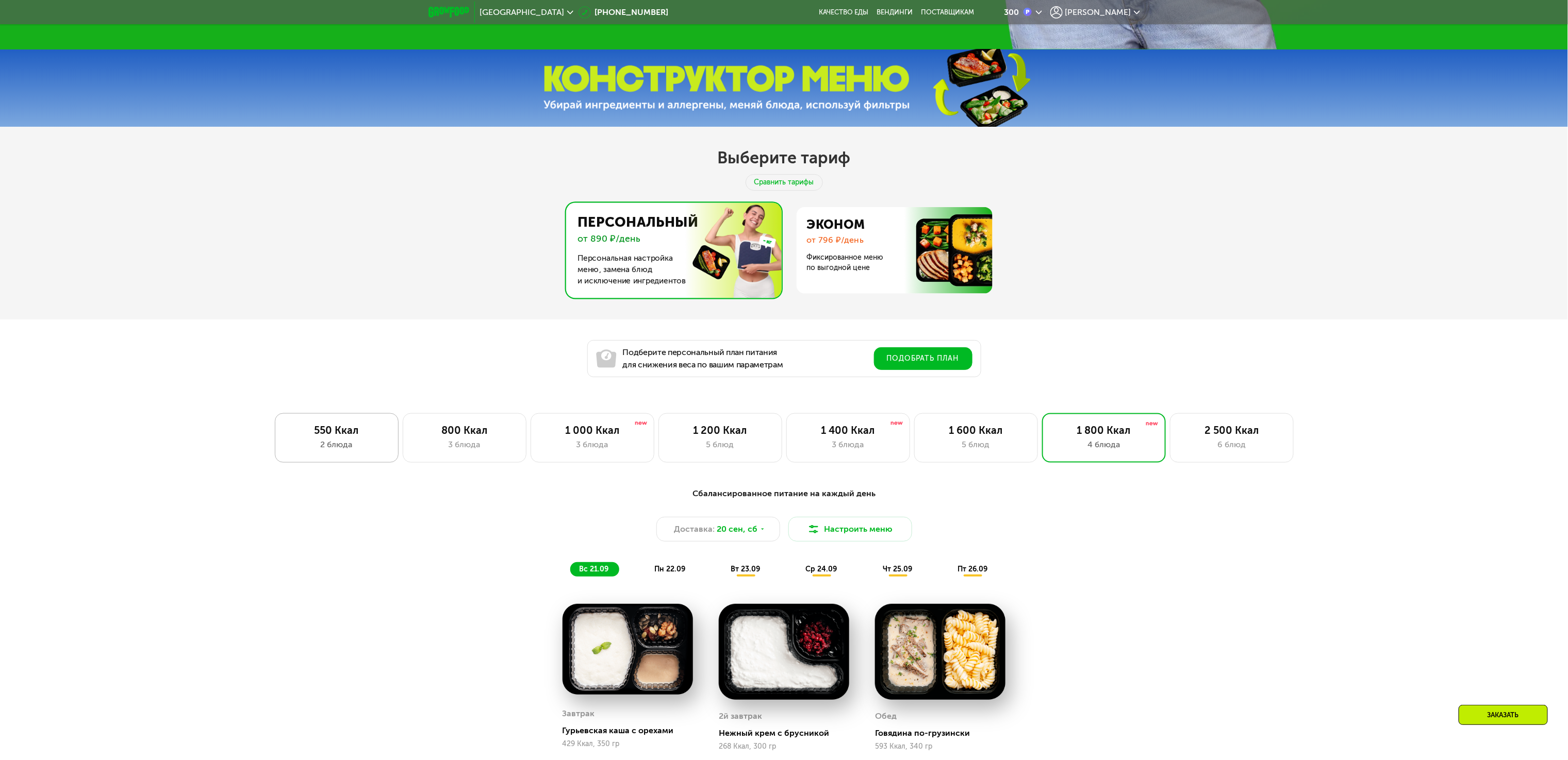
click at [357, 450] on div "2 блюда" at bounding box center [336, 445] width 102 height 12
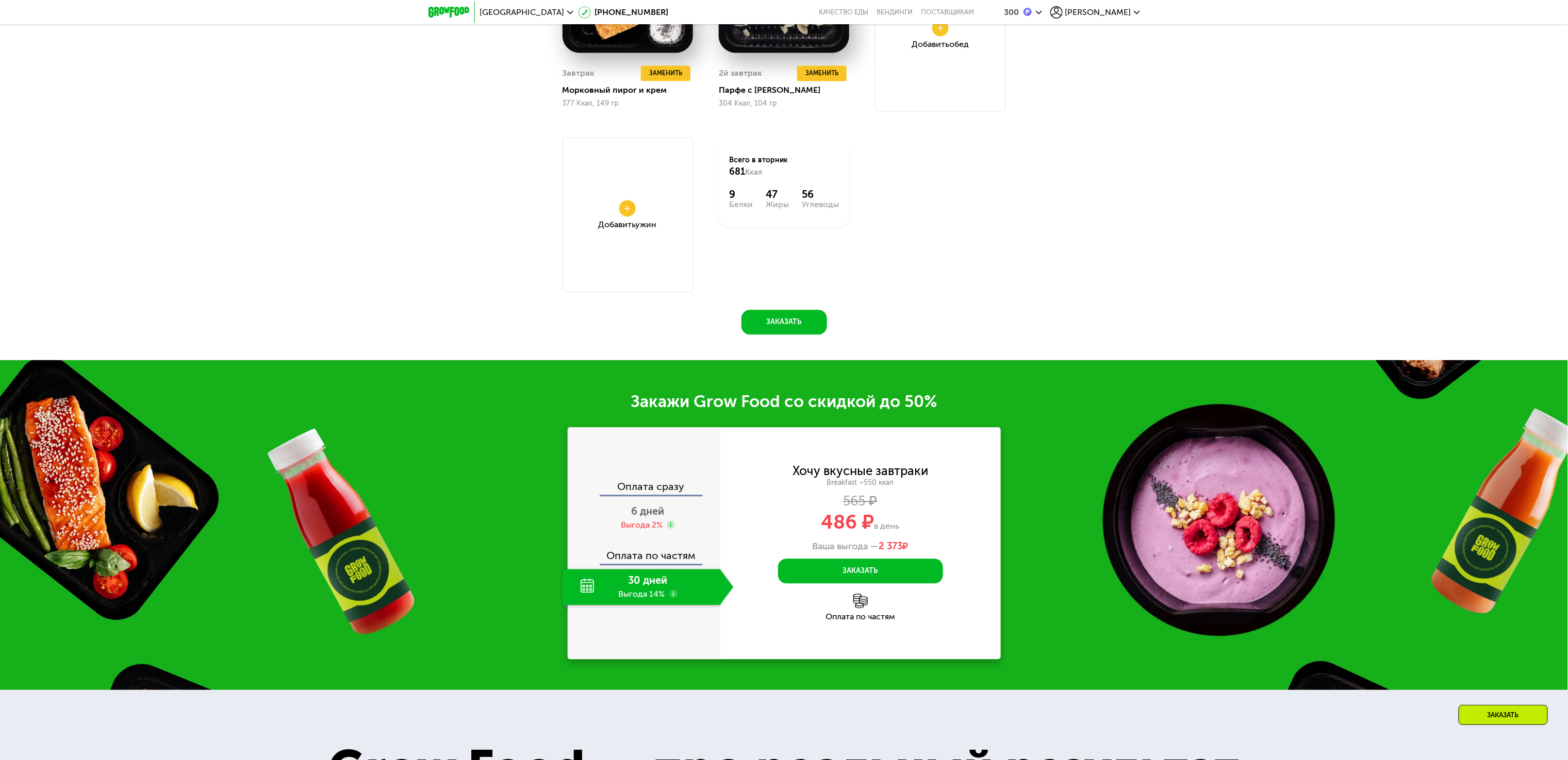
scroll to position [1412, 0]
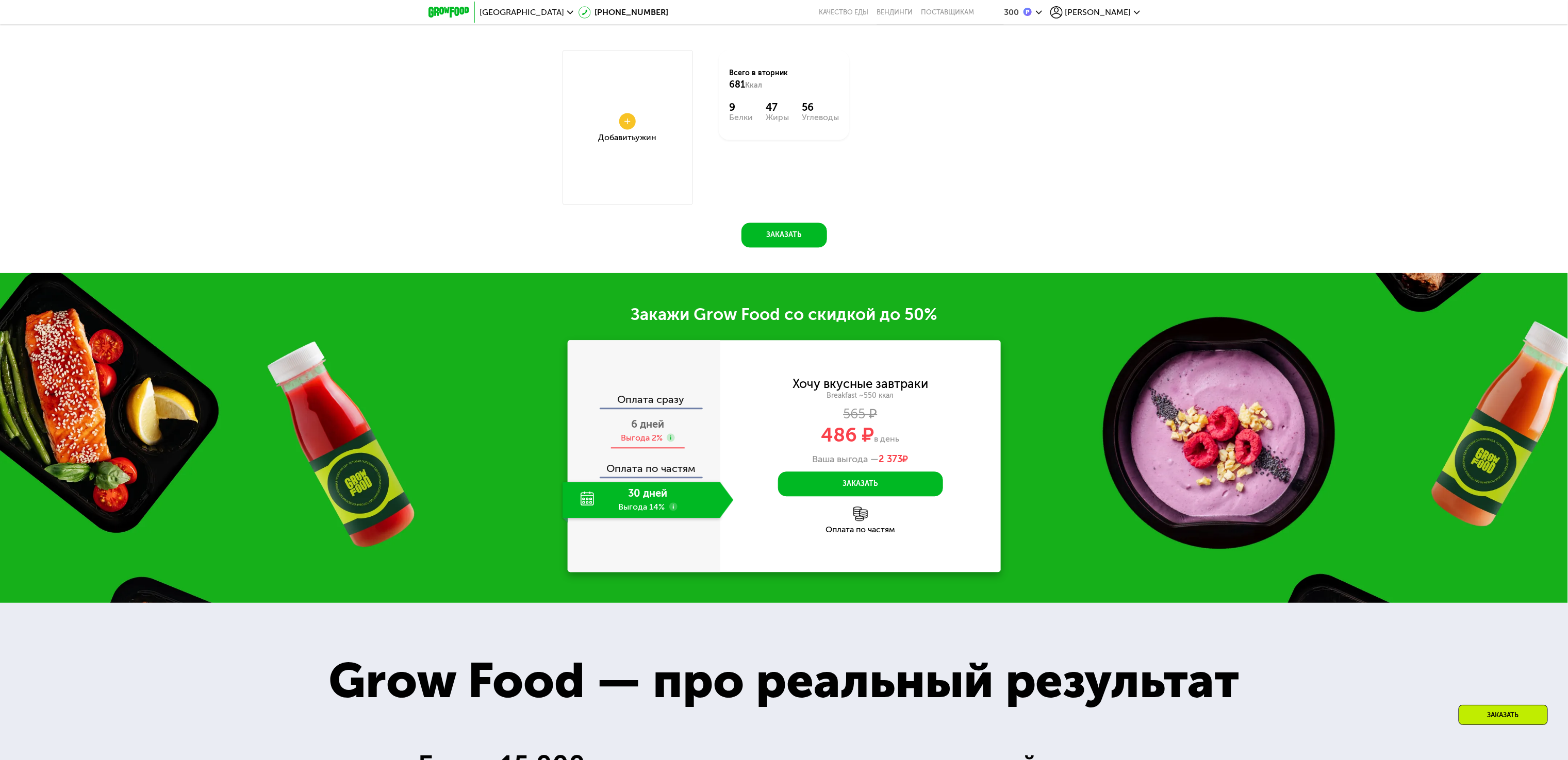
click at [672, 434] on div "6 дней Выгода 2%" at bounding box center [648, 431] width 171 height 36
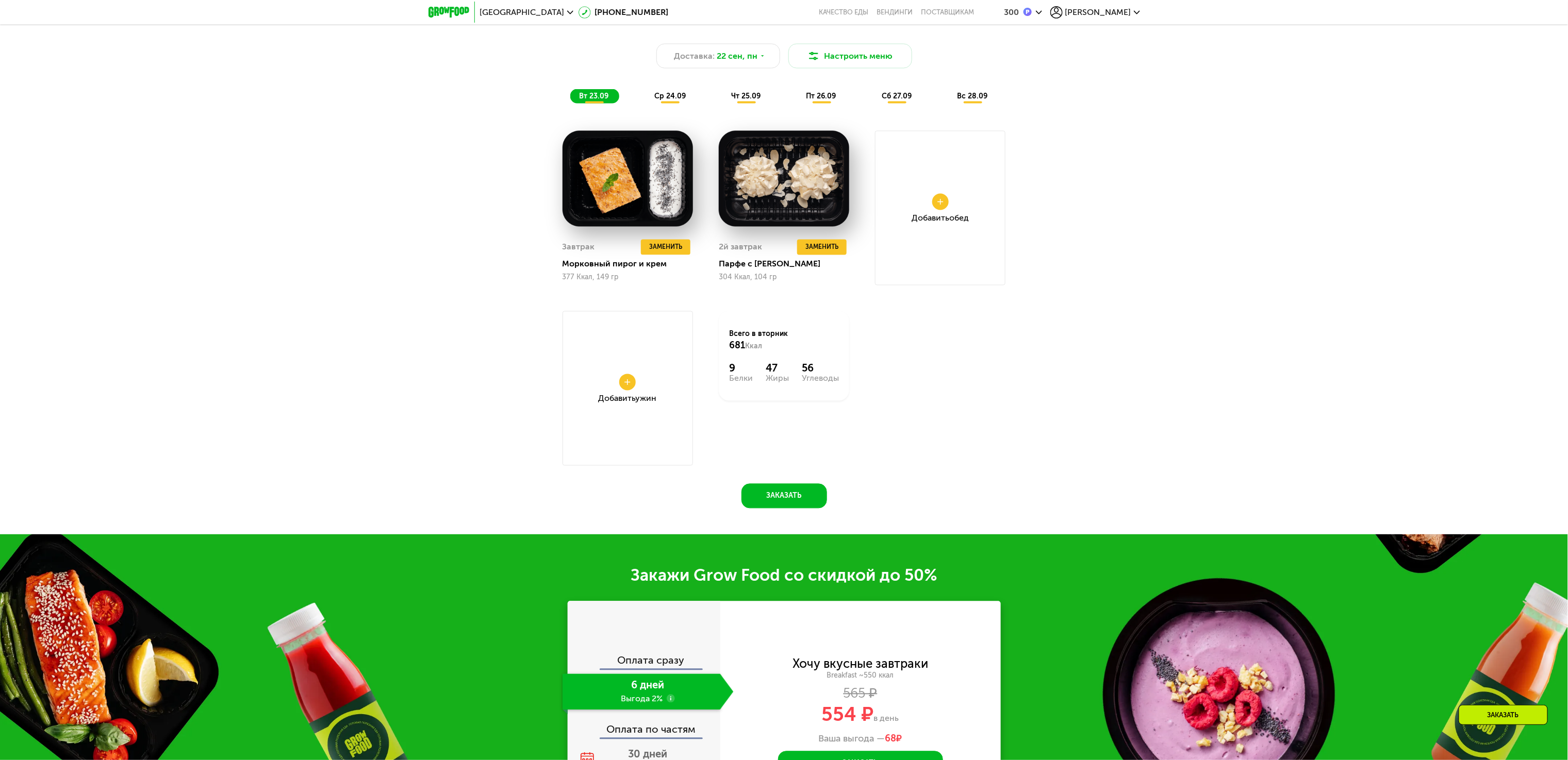
scroll to position [897, 0]
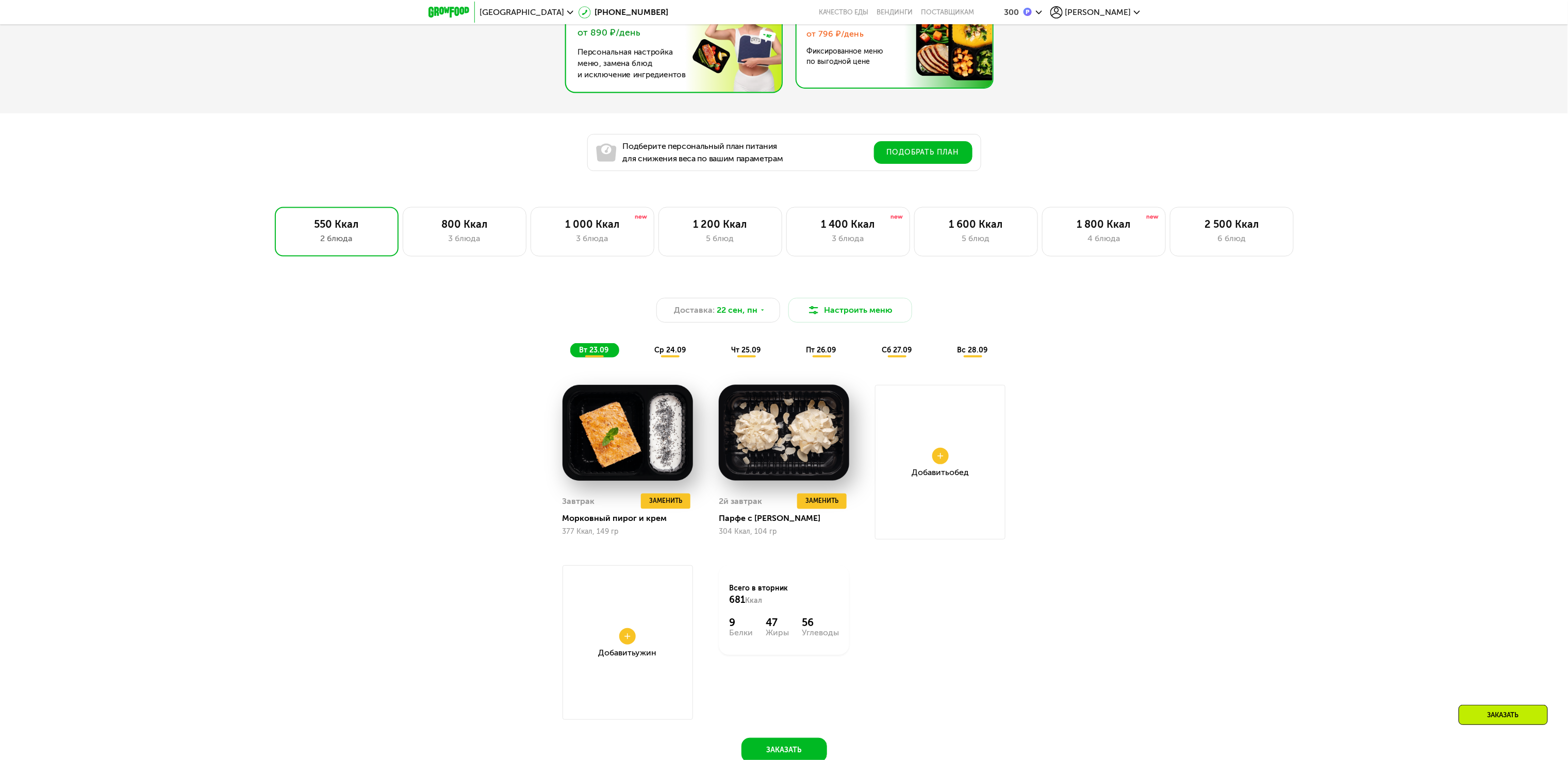
click at [896, 73] on img at bounding box center [892, 44] width 201 height 86
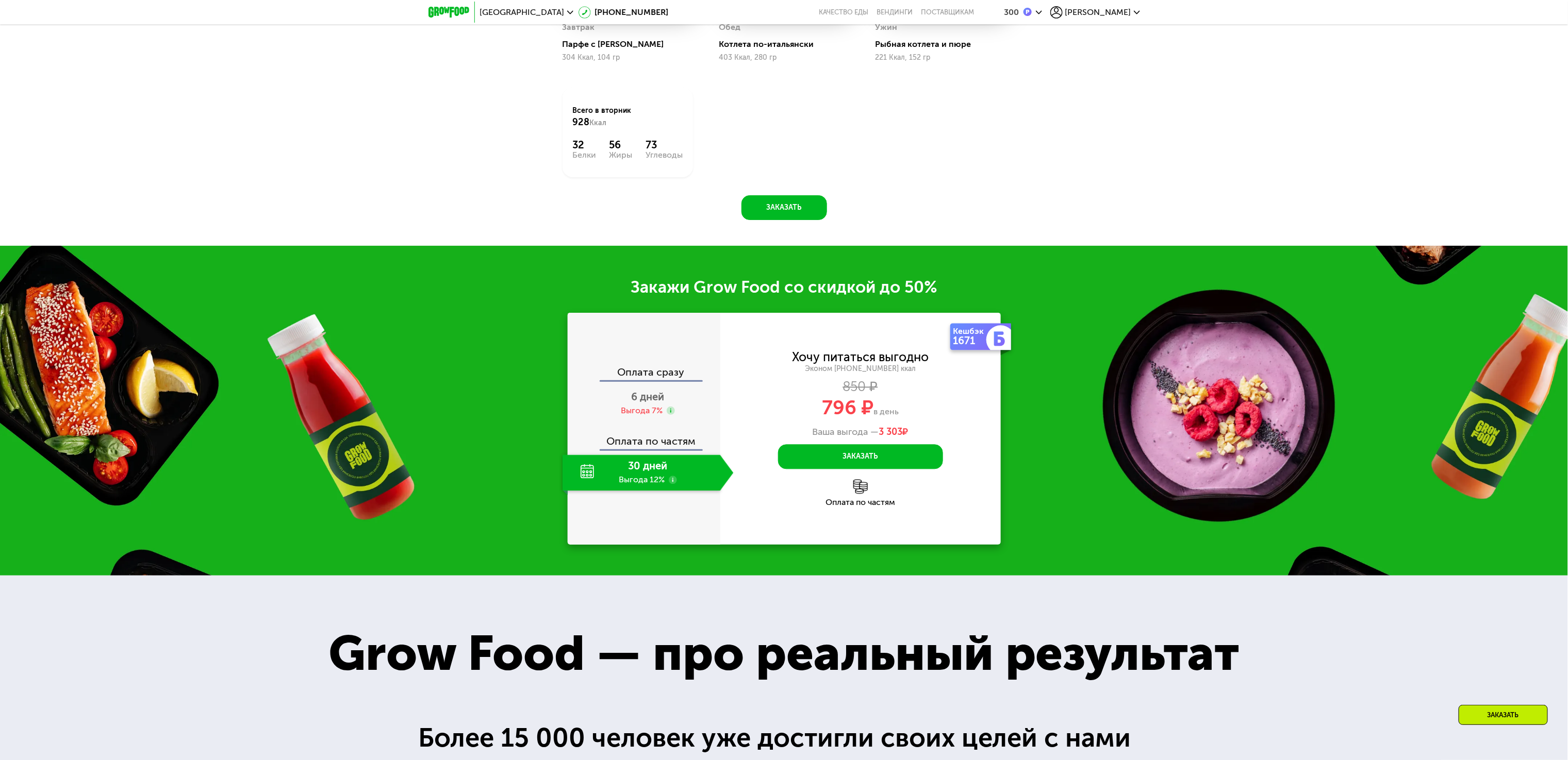
scroll to position [1371, 0]
